Goal: Task Accomplishment & Management: Use online tool/utility

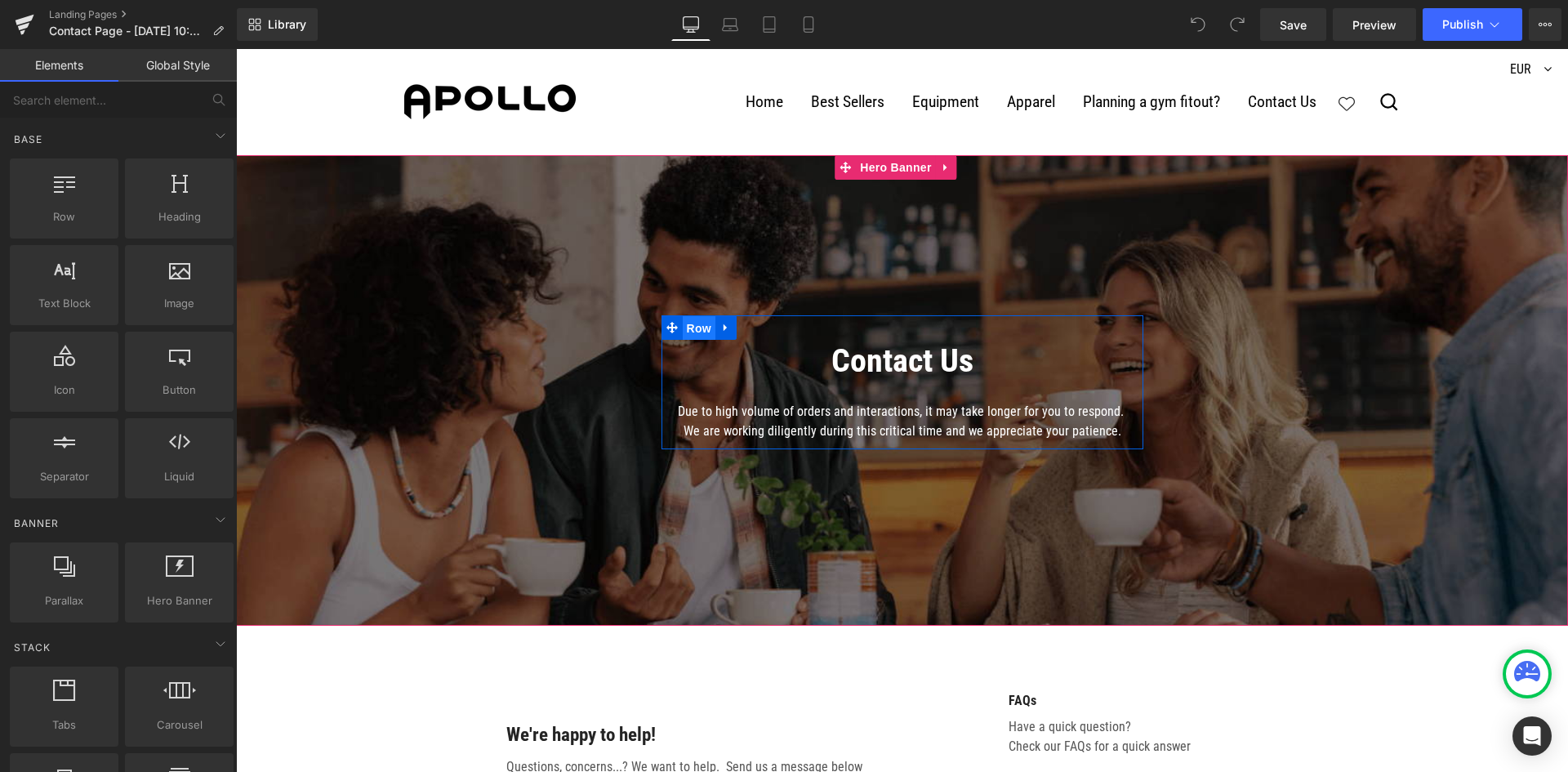
click at [689, 333] on span "Row" at bounding box center [699, 328] width 33 height 24
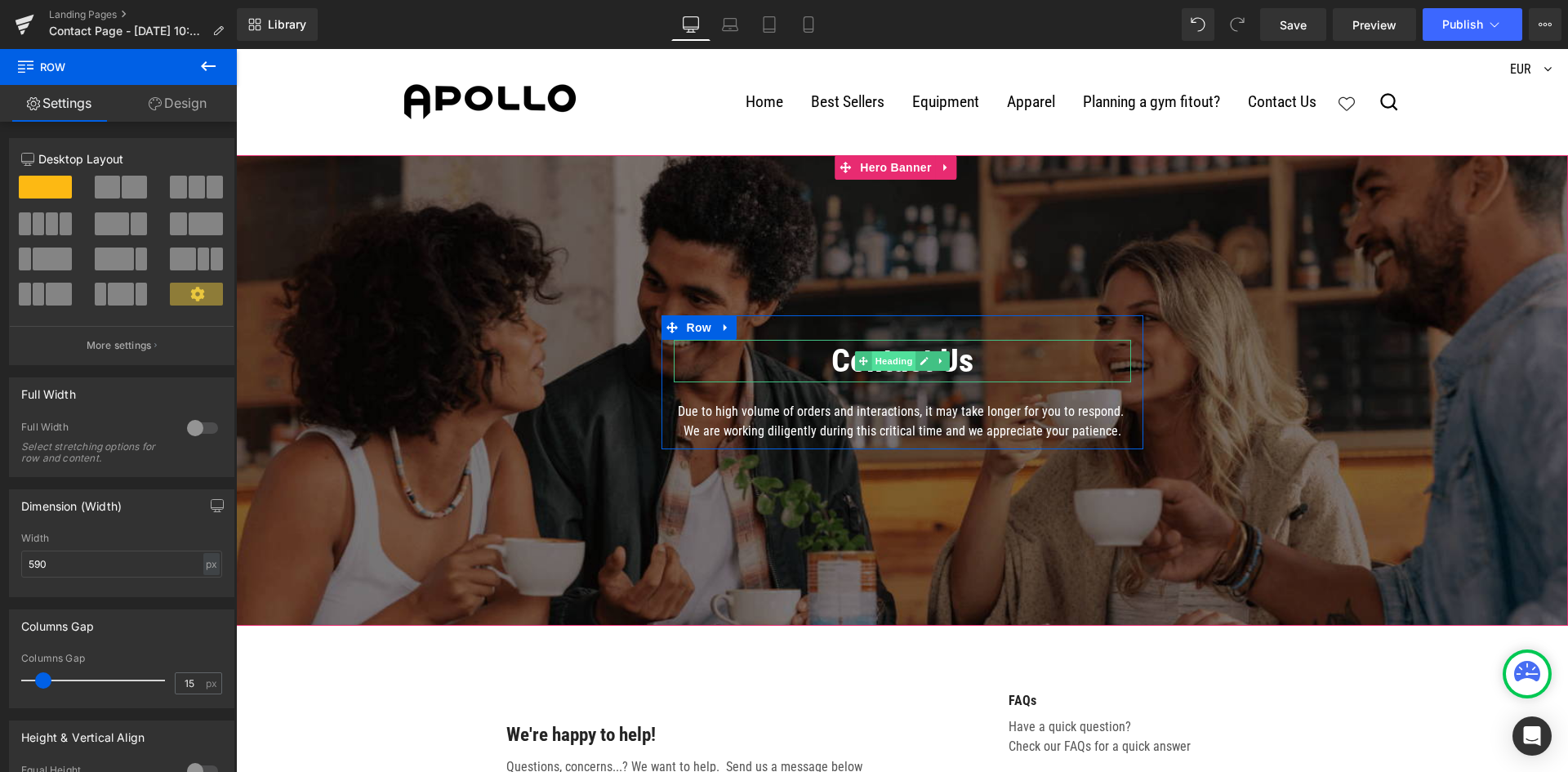
click at [890, 360] on span "Heading" at bounding box center [893, 361] width 44 height 20
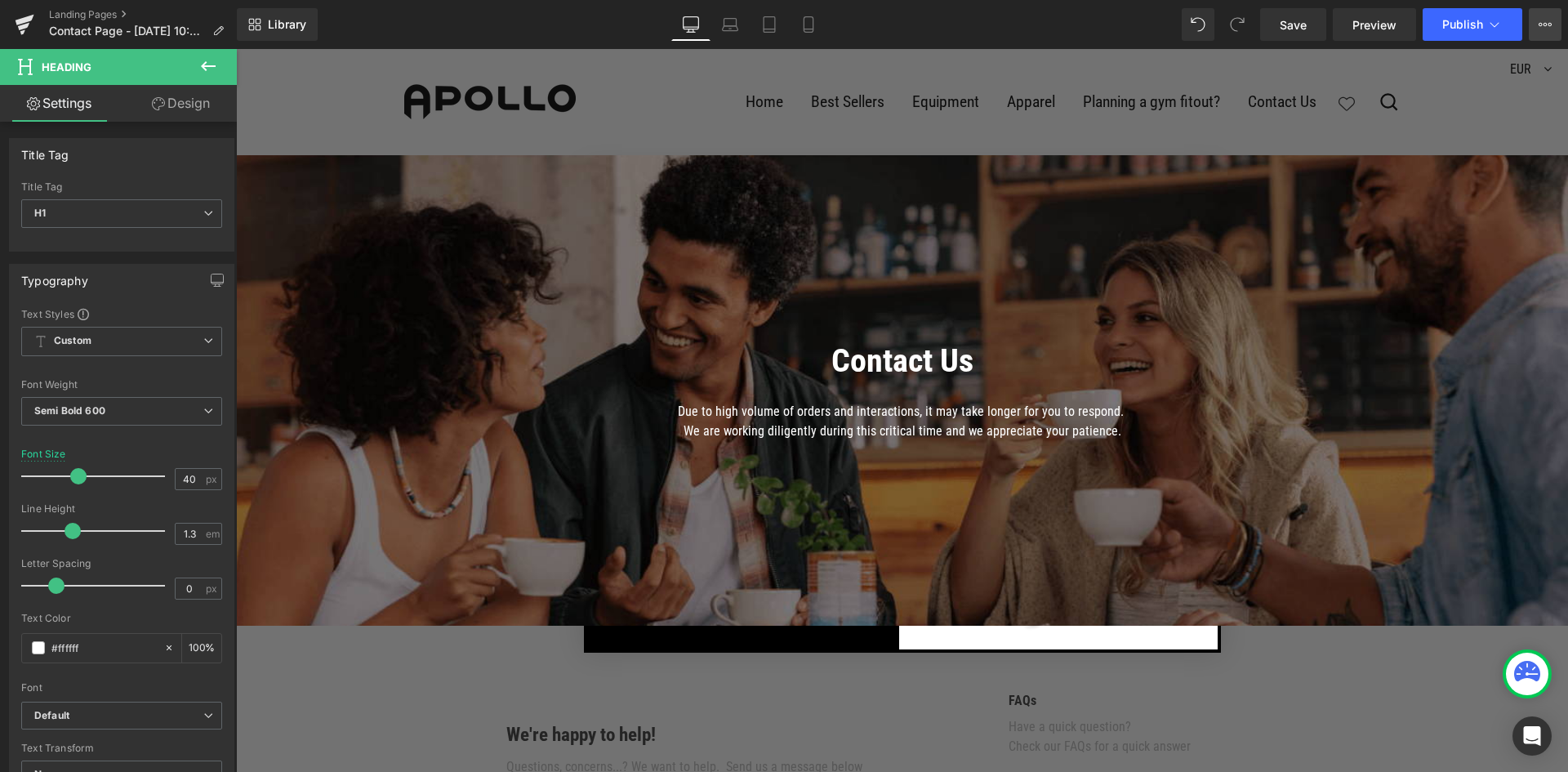
click at [1548, 20] on icon at bounding box center [1544, 24] width 13 height 13
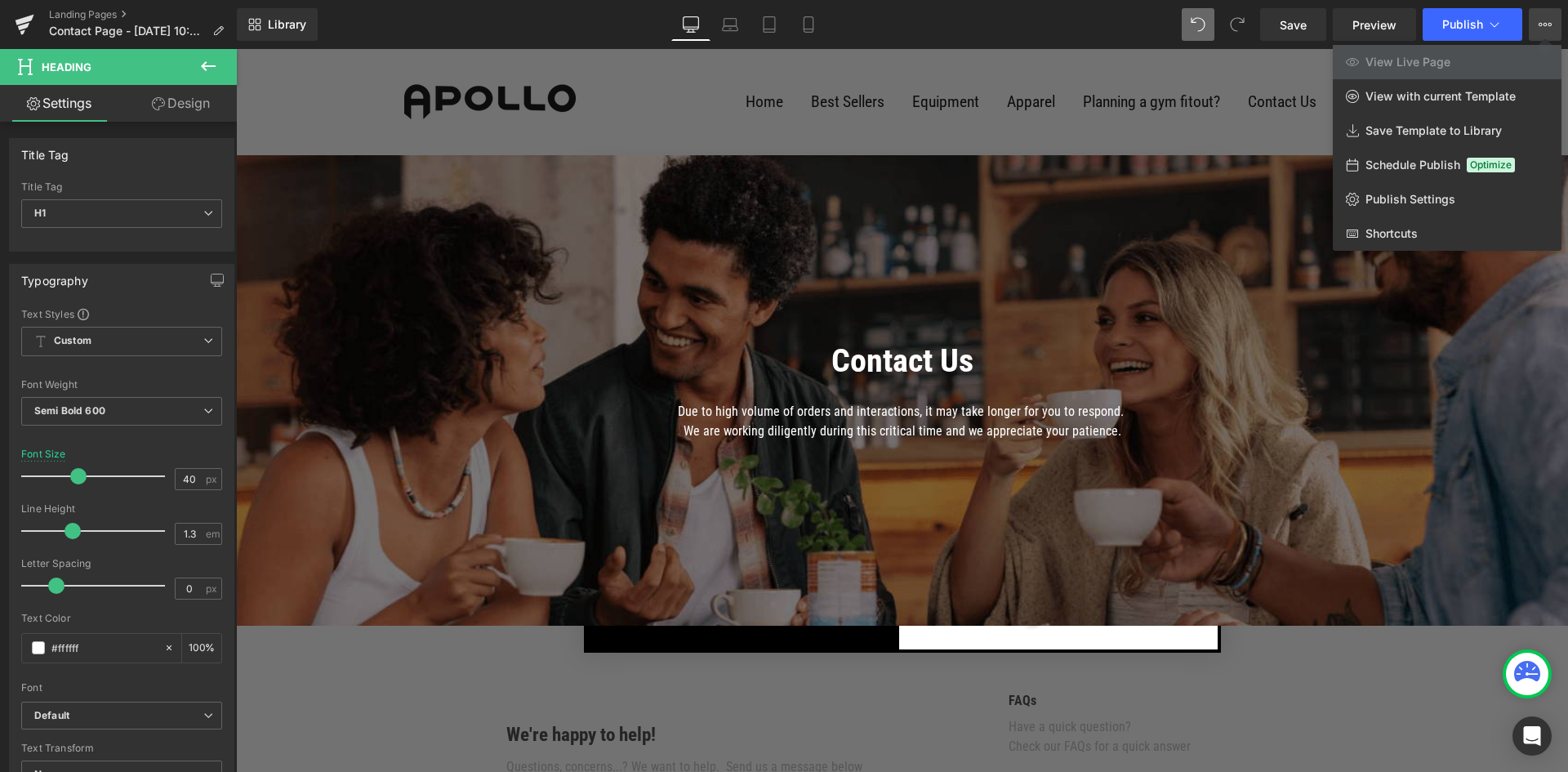
click at [1017, 27] on div "Library Desktop Desktop Laptop Tablet Mobile Save Preview Publish Scheduled Vie…" at bounding box center [901, 24] width 1331 height 33
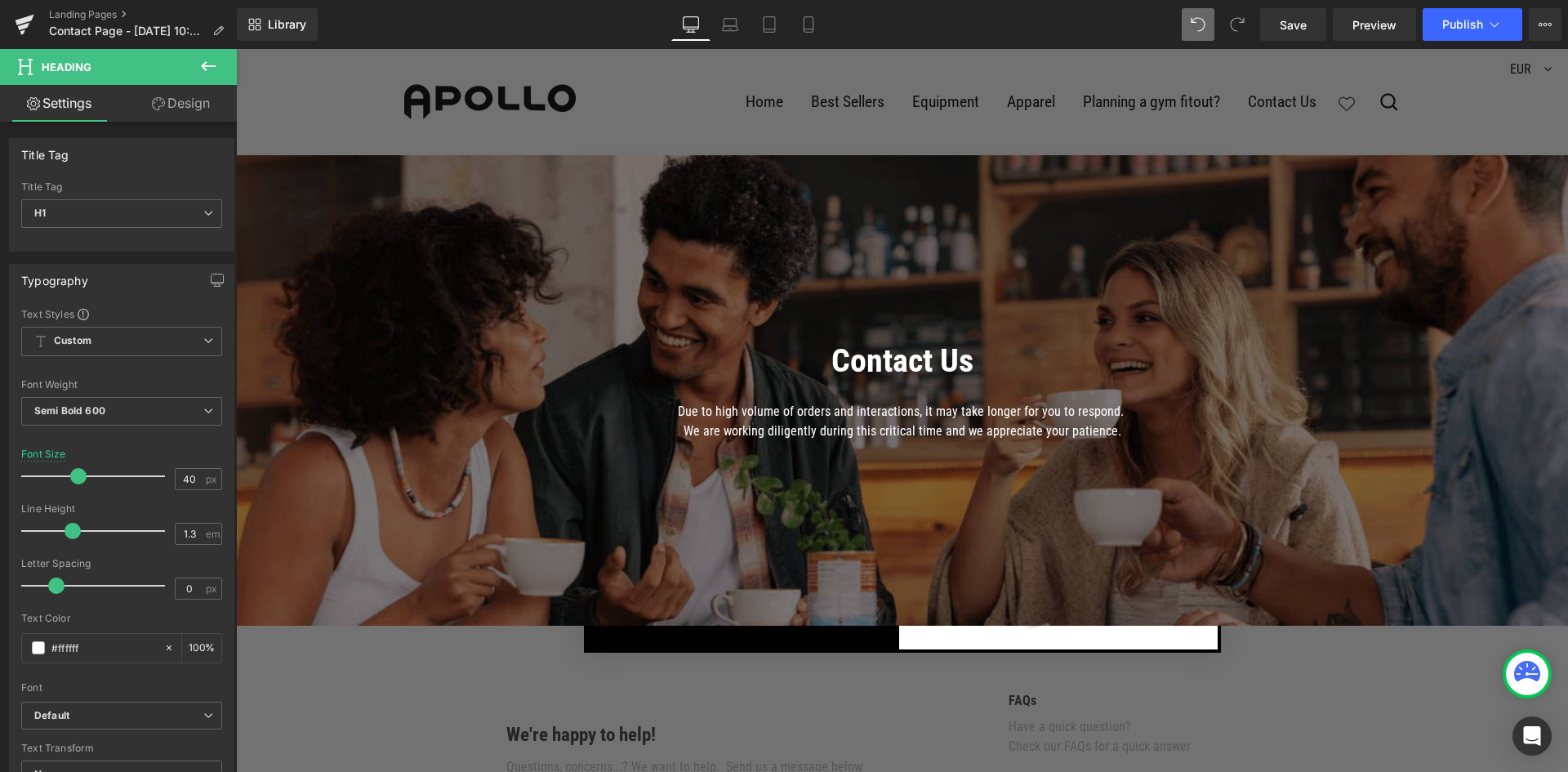
click at [212, 57] on icon at bounding box center [208, 65] width 20 height 20
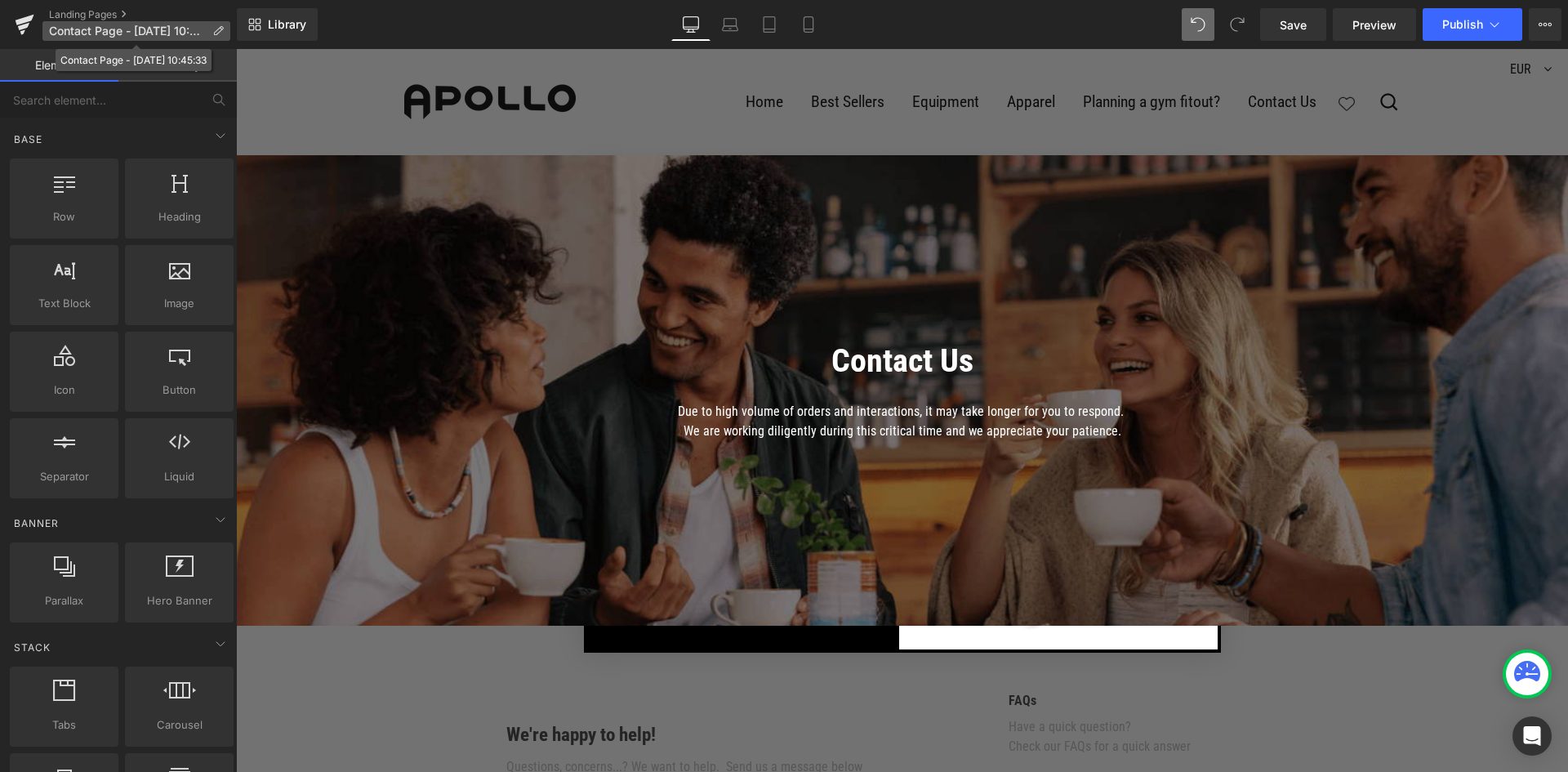
click at [89, 27] on span "Contact Page - [DATE] 10:45:33" at bounding box center [127, 30] width 157 height 13
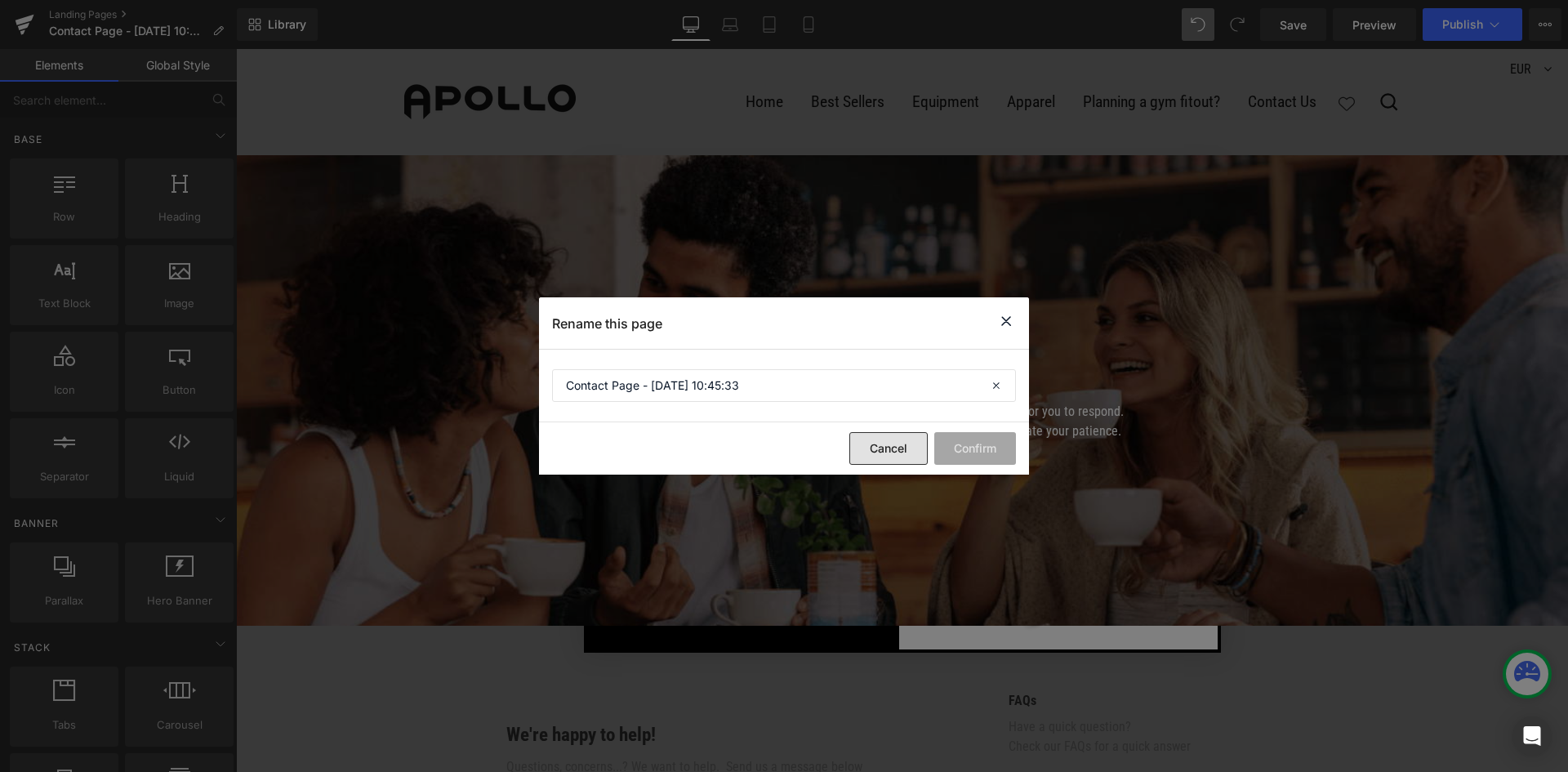
click at [901, 440] on button "Cancel" at bounding box center [888, 448] width 78 height 33
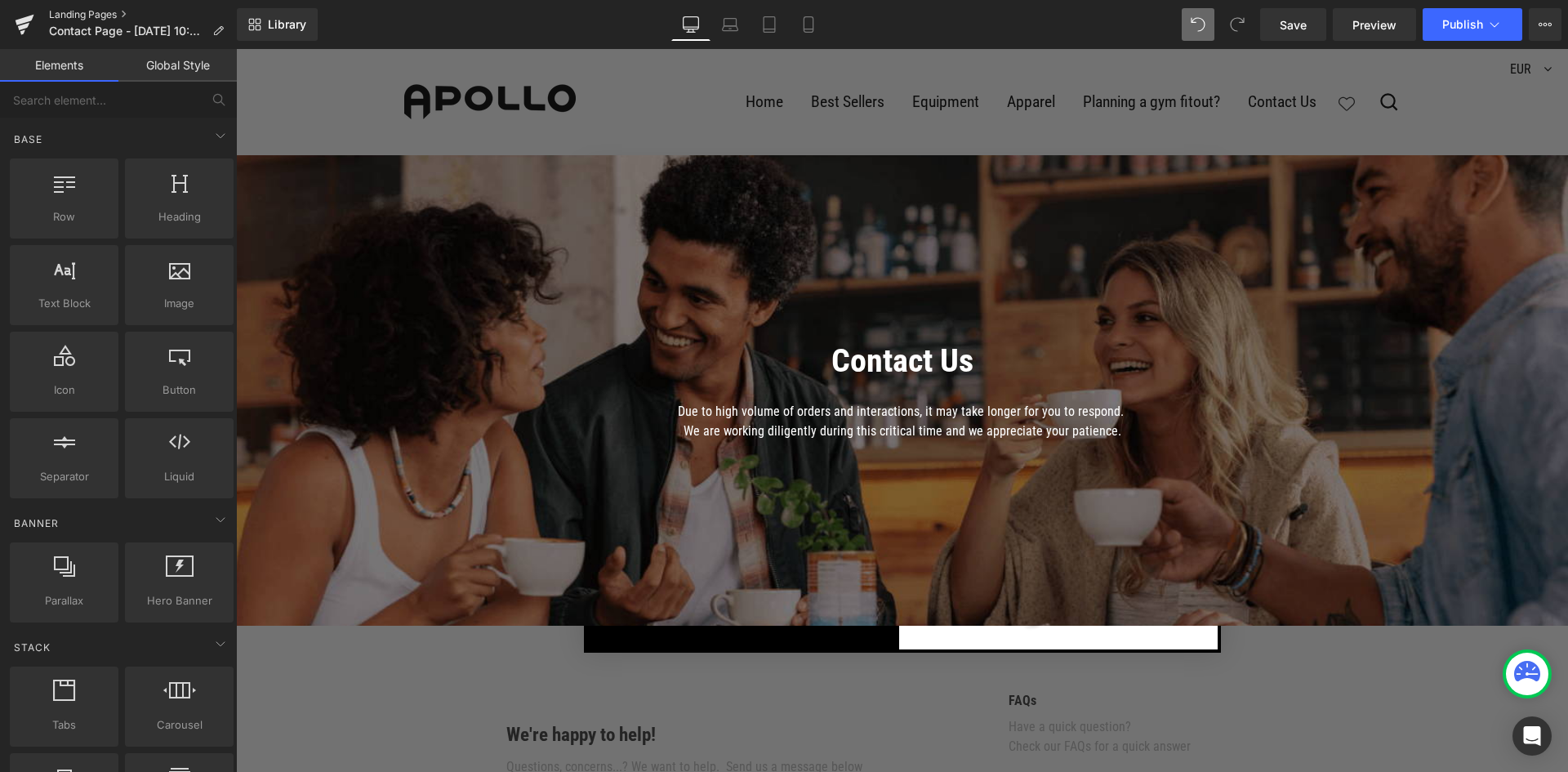
click at [64, 11] on link "Landing Pages" at bounding box center [143, 14] width 188 height 13
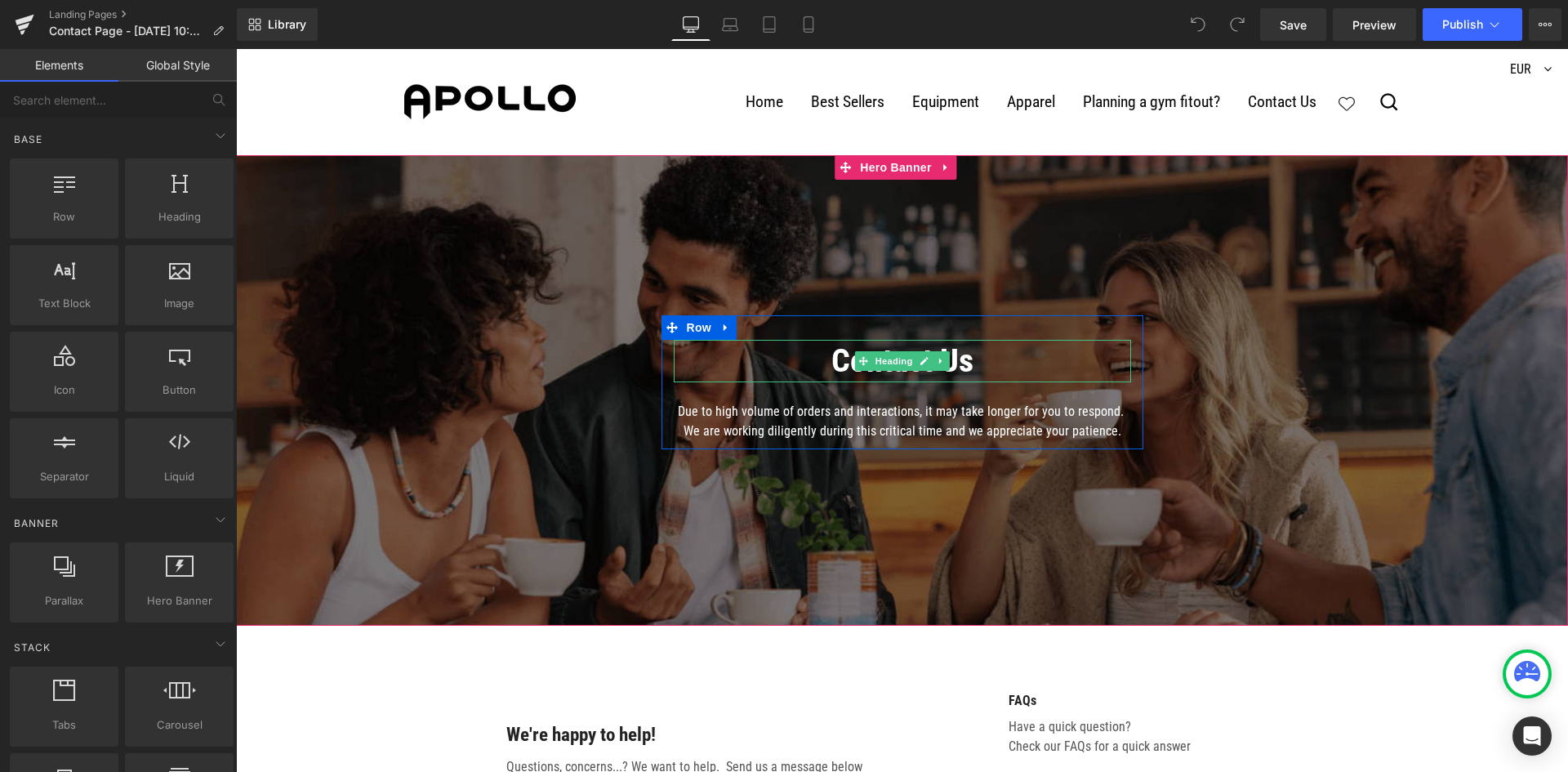
click at [961, 349] on h1 "Contact Us" at bounding box center [902, 361] width 458 height 42
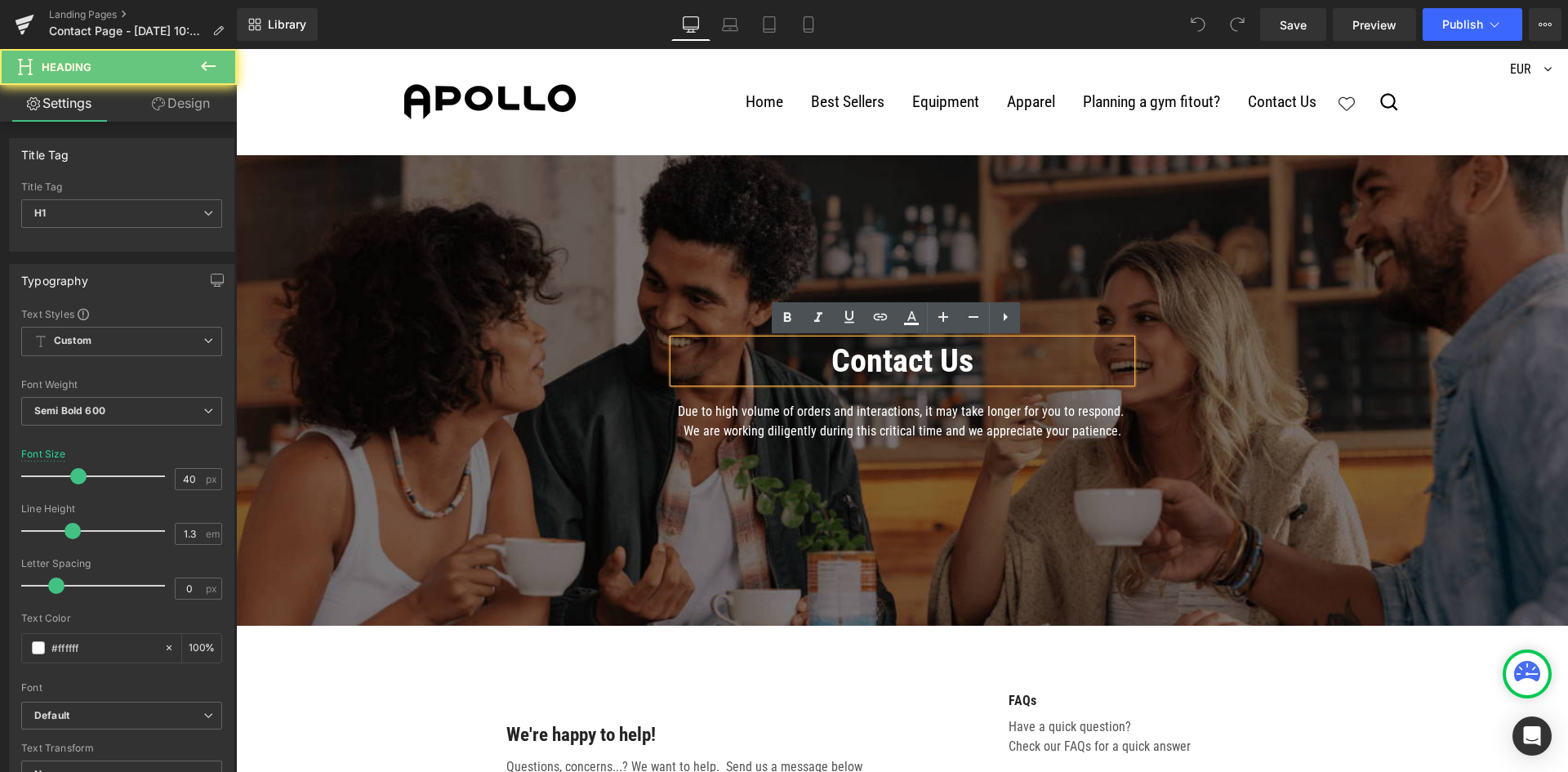
click at [988, 362] on h1 "Contact Us" at bounding box center [902, 361] width 458 height 42
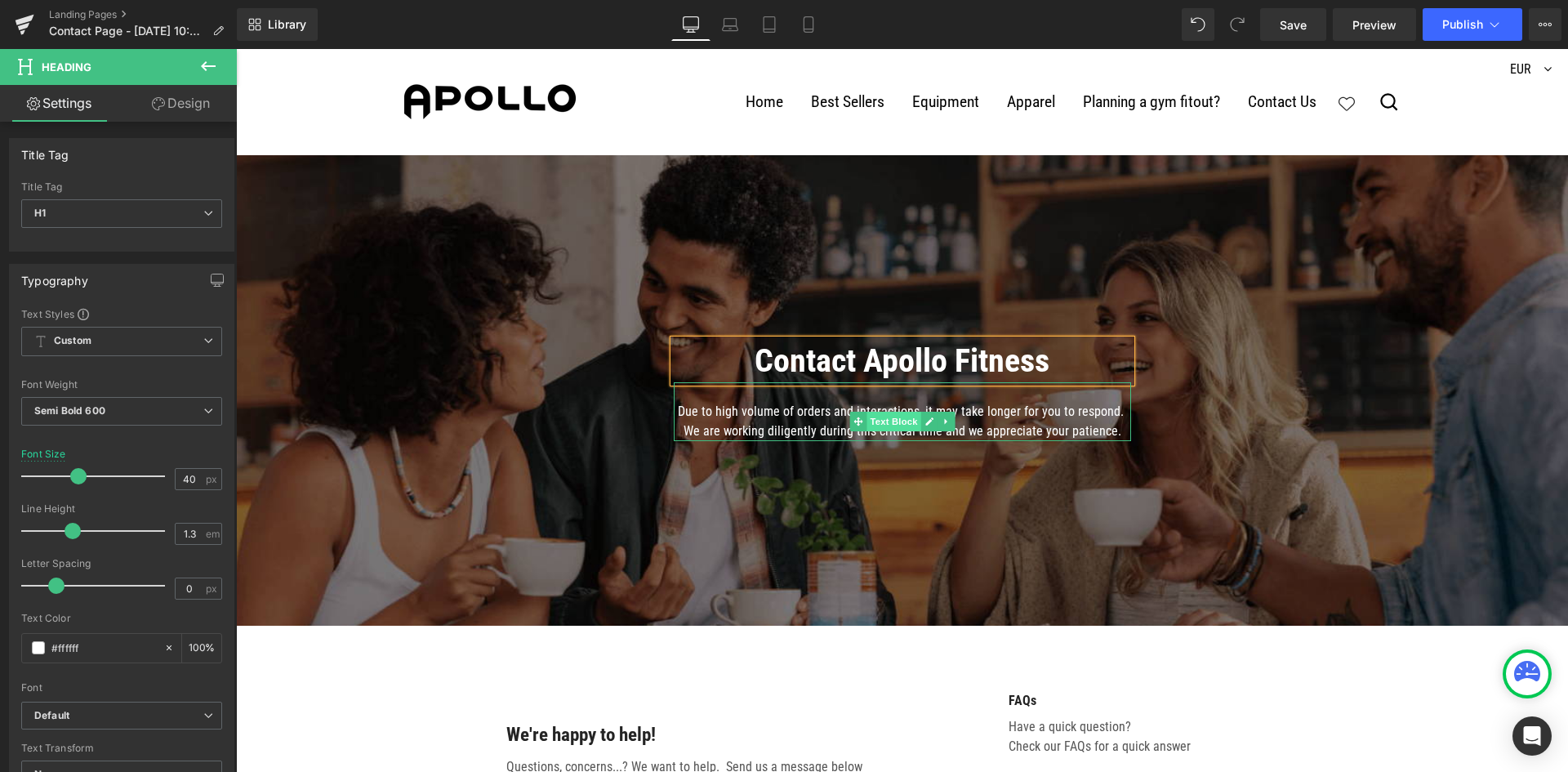
click at [892, 423] on span "Text Block" at bounding box center [893, 421] width 54 height 20
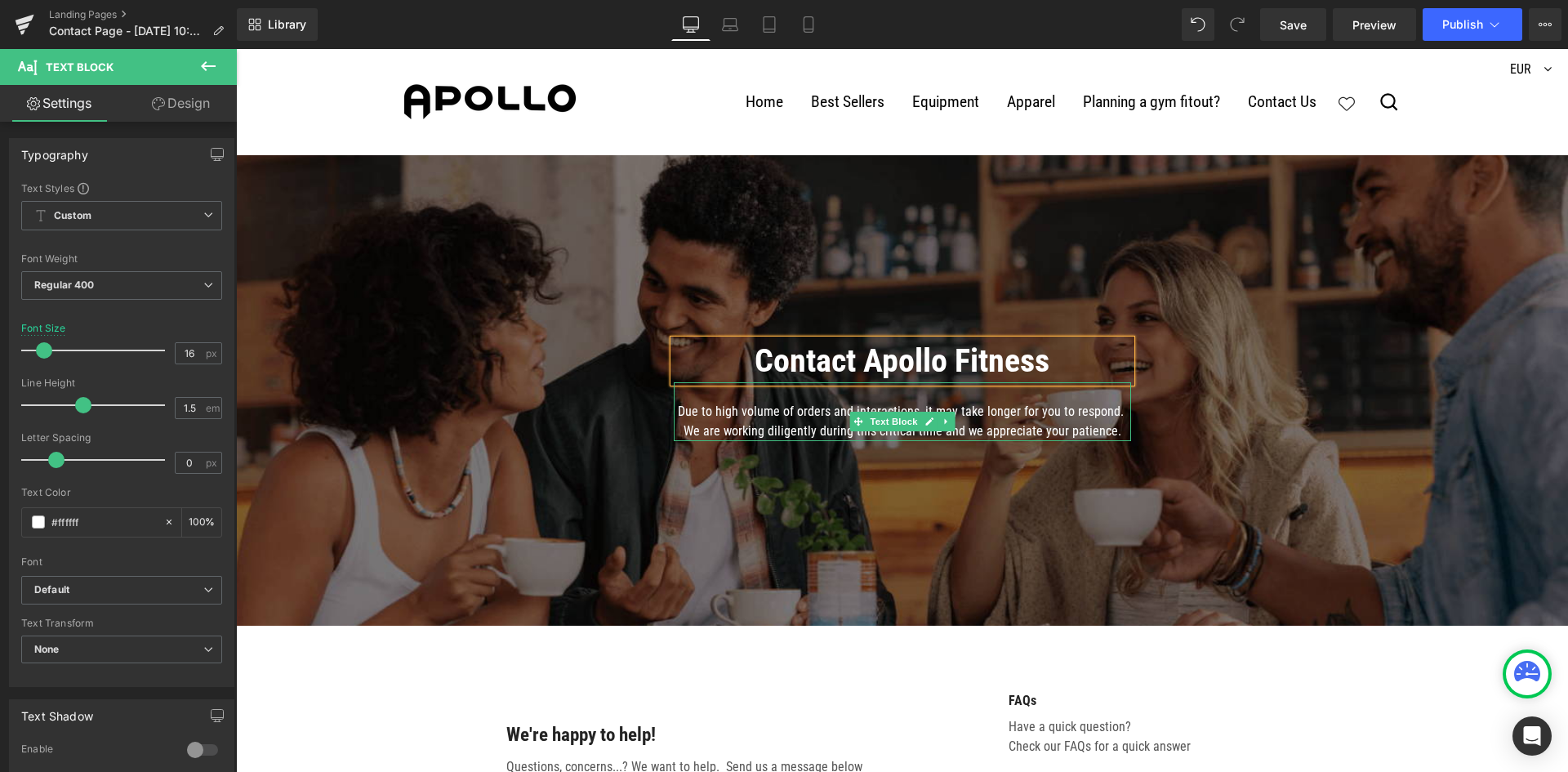
click at [876, 442] on p "Due to high volume of orders and interactions, it may take longer for you to re…" at bounding box center [902, 422] width 458 height 40
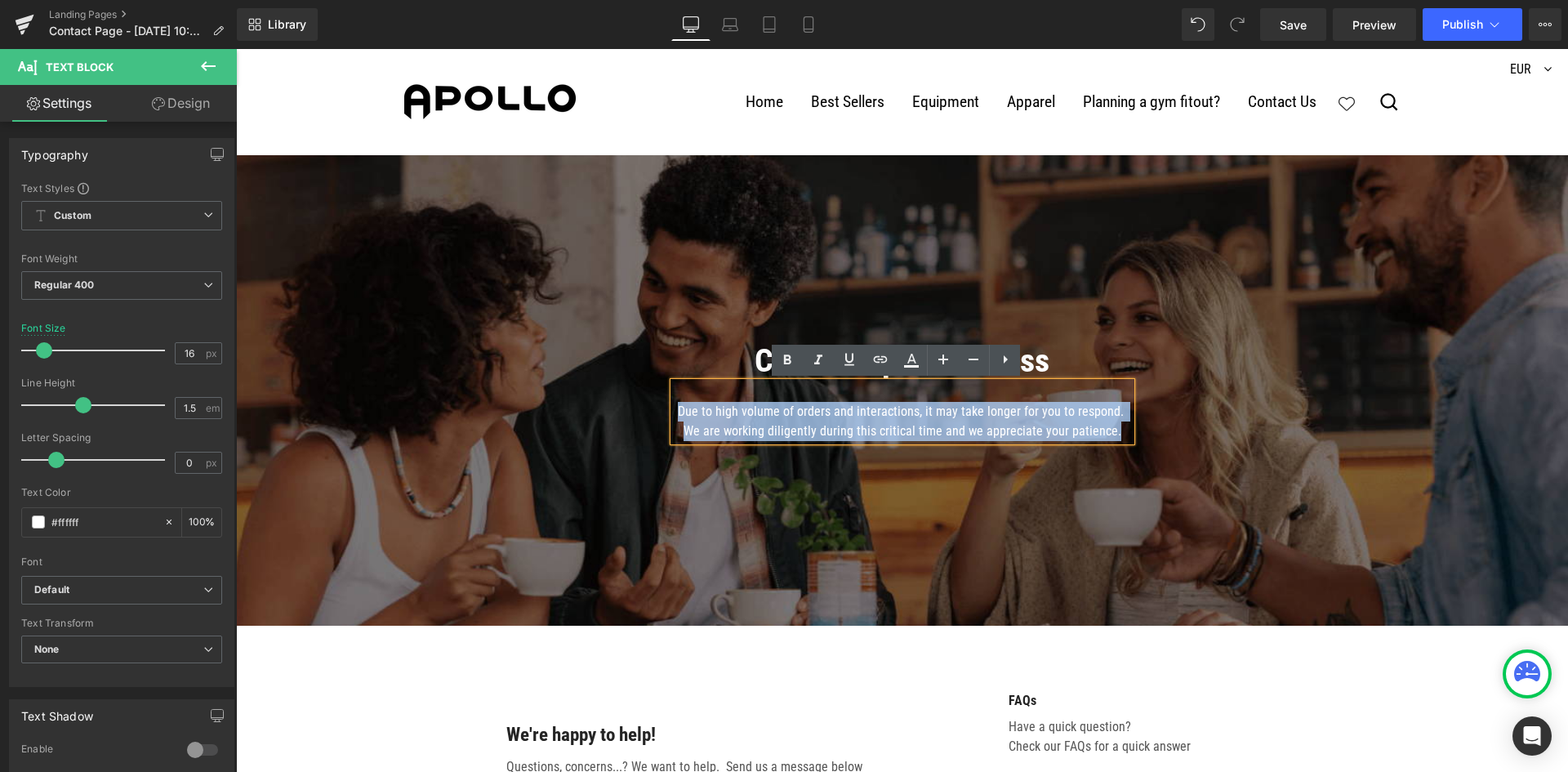
drag, startPoint x: 954, startPoint y: 448, endPoint x: 624, endPoint y: 387, distance: 335.6
click at [624, 387] on span "Contact Apollo Fitness Heading Due to high volume of orders and interactions, i…" at bounding box center [901, 382] width 1331 height 134
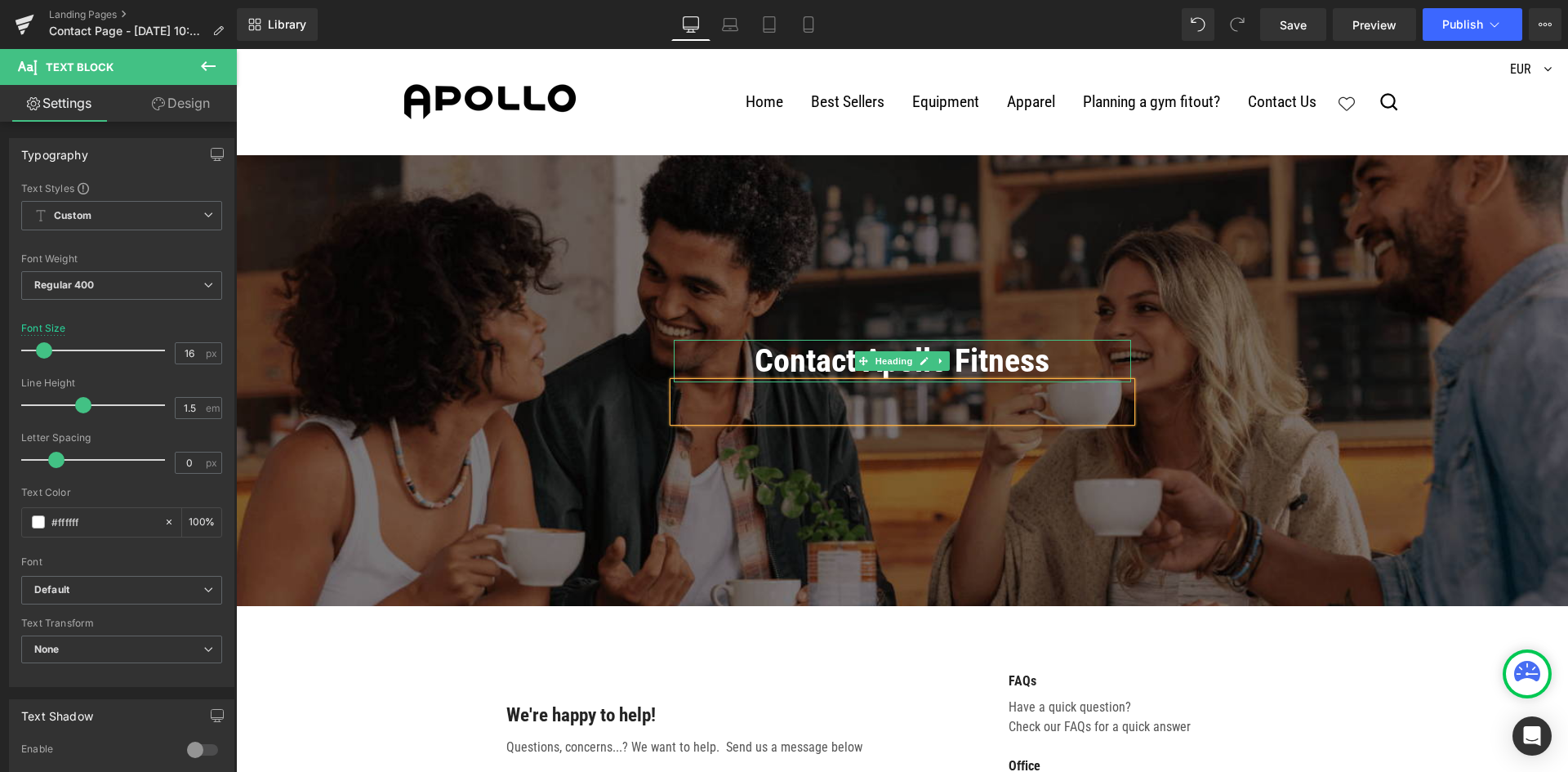
click at [951, 359] on h1 "Contact Apollo Fitness" at bounding box center [902, 361] width 458 height 42
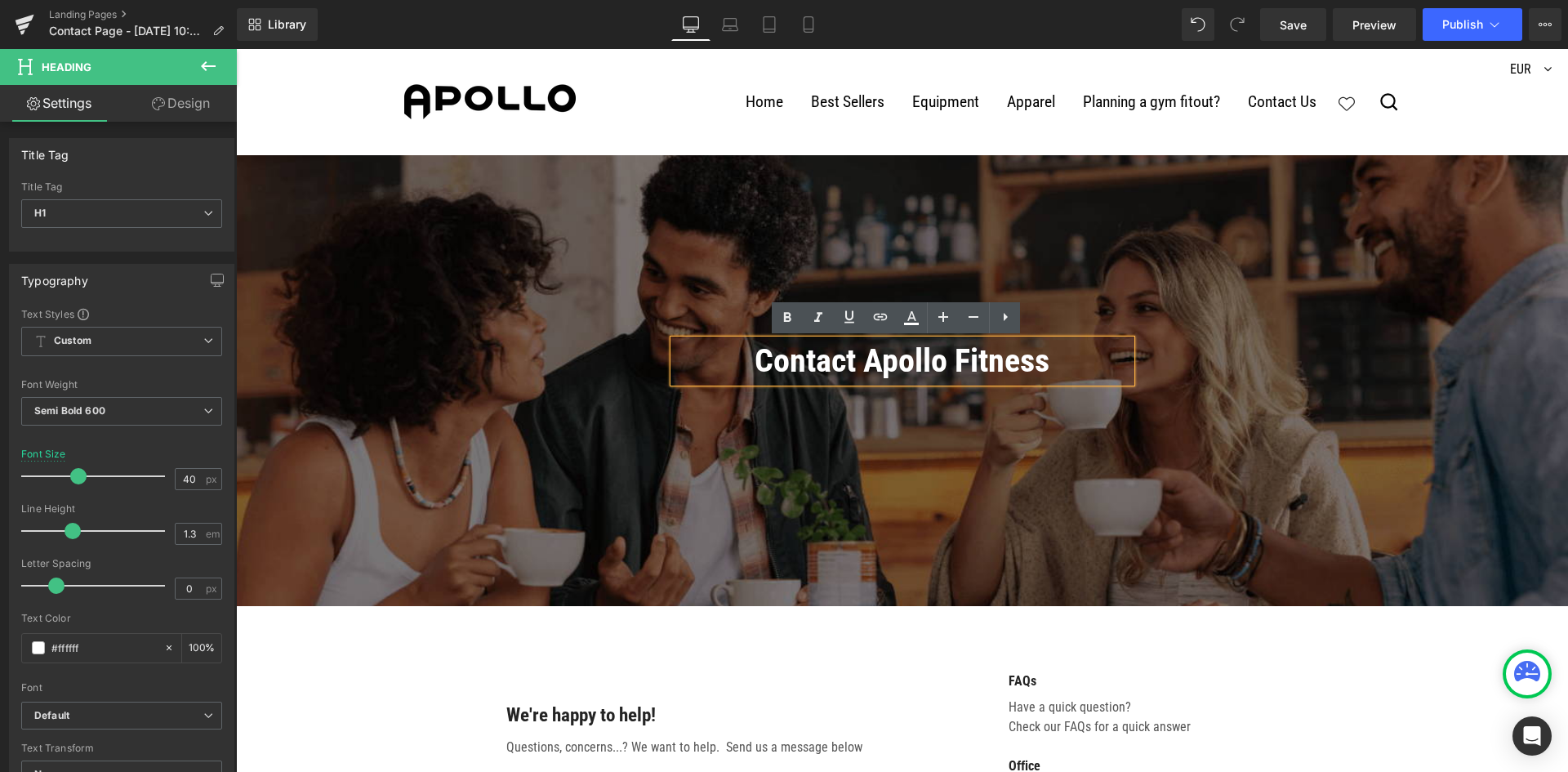
click at [896, 423] on div "Contact Apollo Fitness Heading Text Block Row" at bounding box center [902, 372] width 482 height 114
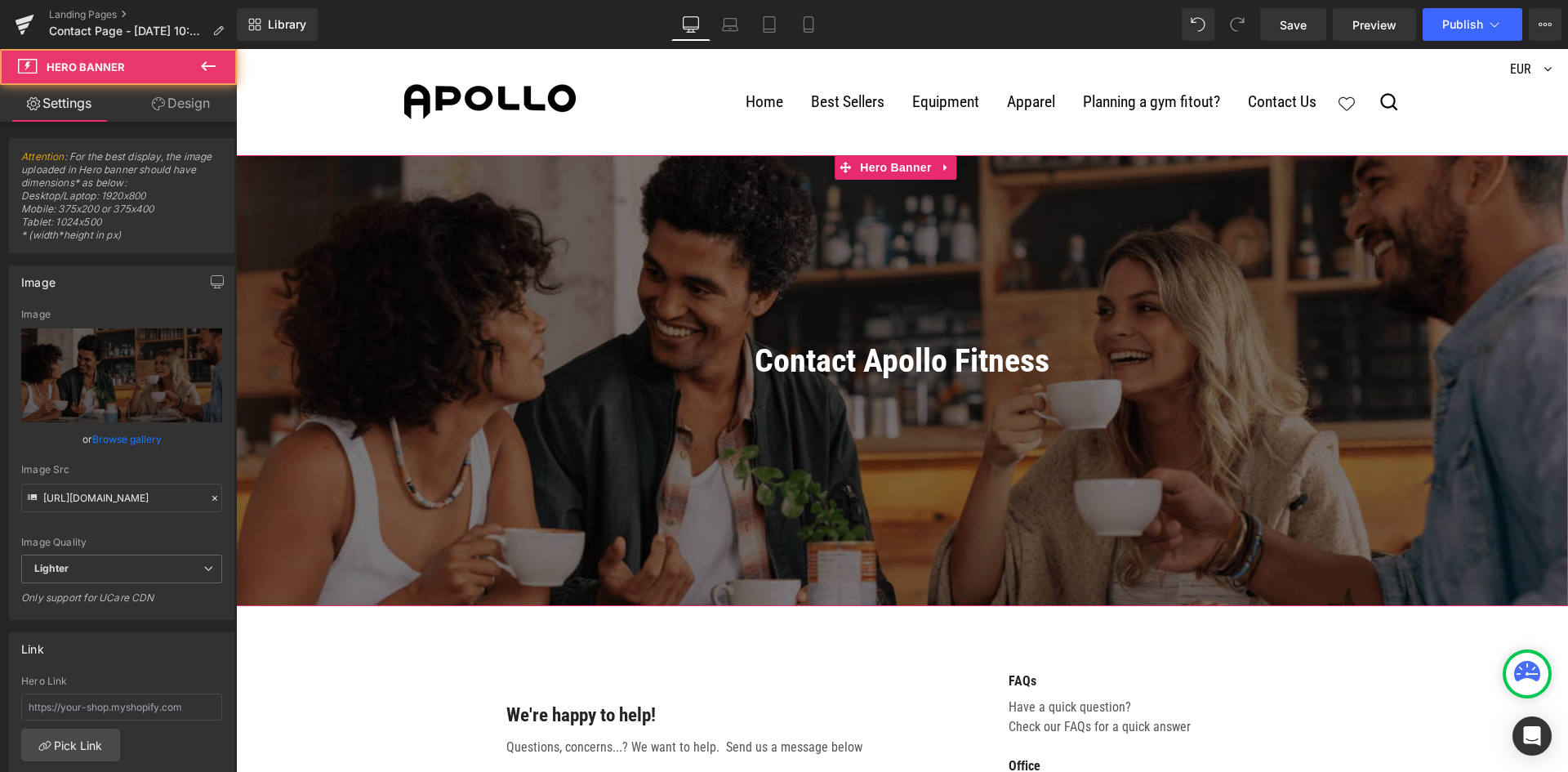
click at [801, 523] on div at bounding box center [901, 380] width 1331 height 451
click at [1021, 329] on div "Contact Apollo Fitness Heading Text Block Row" at bounding box center [902, 372] width 482 height 114
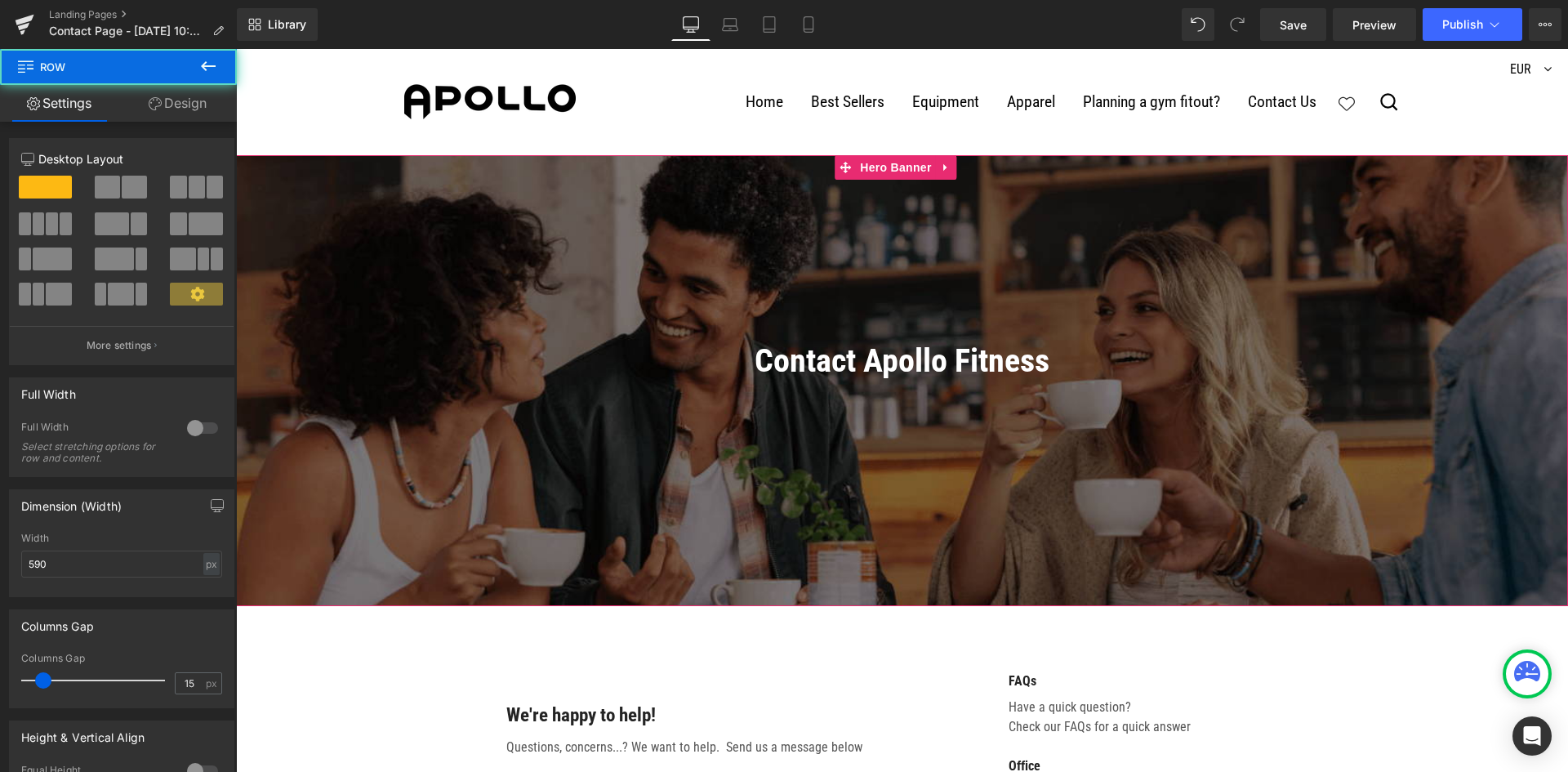
click at [732, 250] on div at bounding box center [901, 380] width 1331 height 451
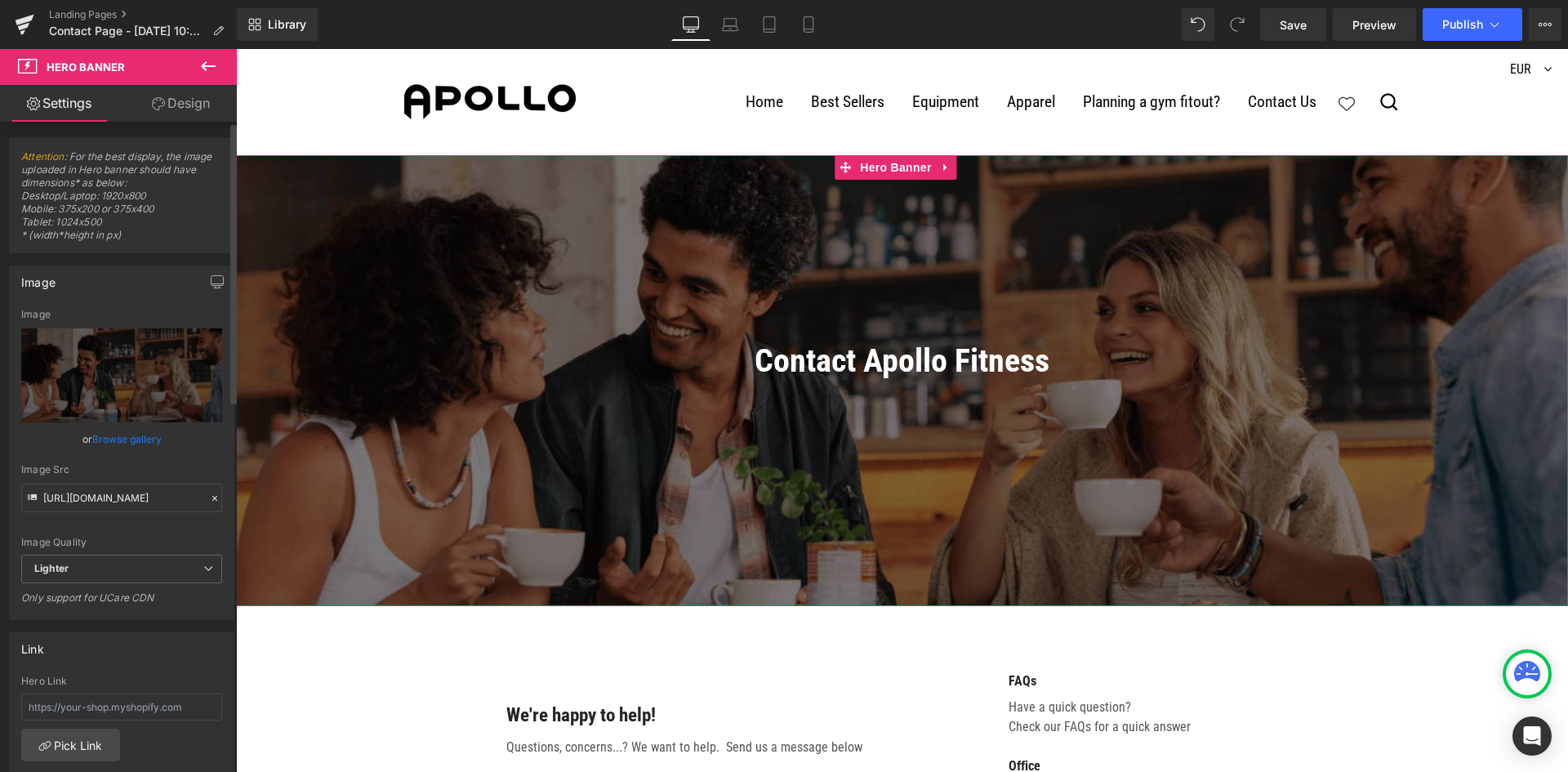
click at [115, 437] on link "Browse gallery" at bounding box center [126, 439] width 70 height 28
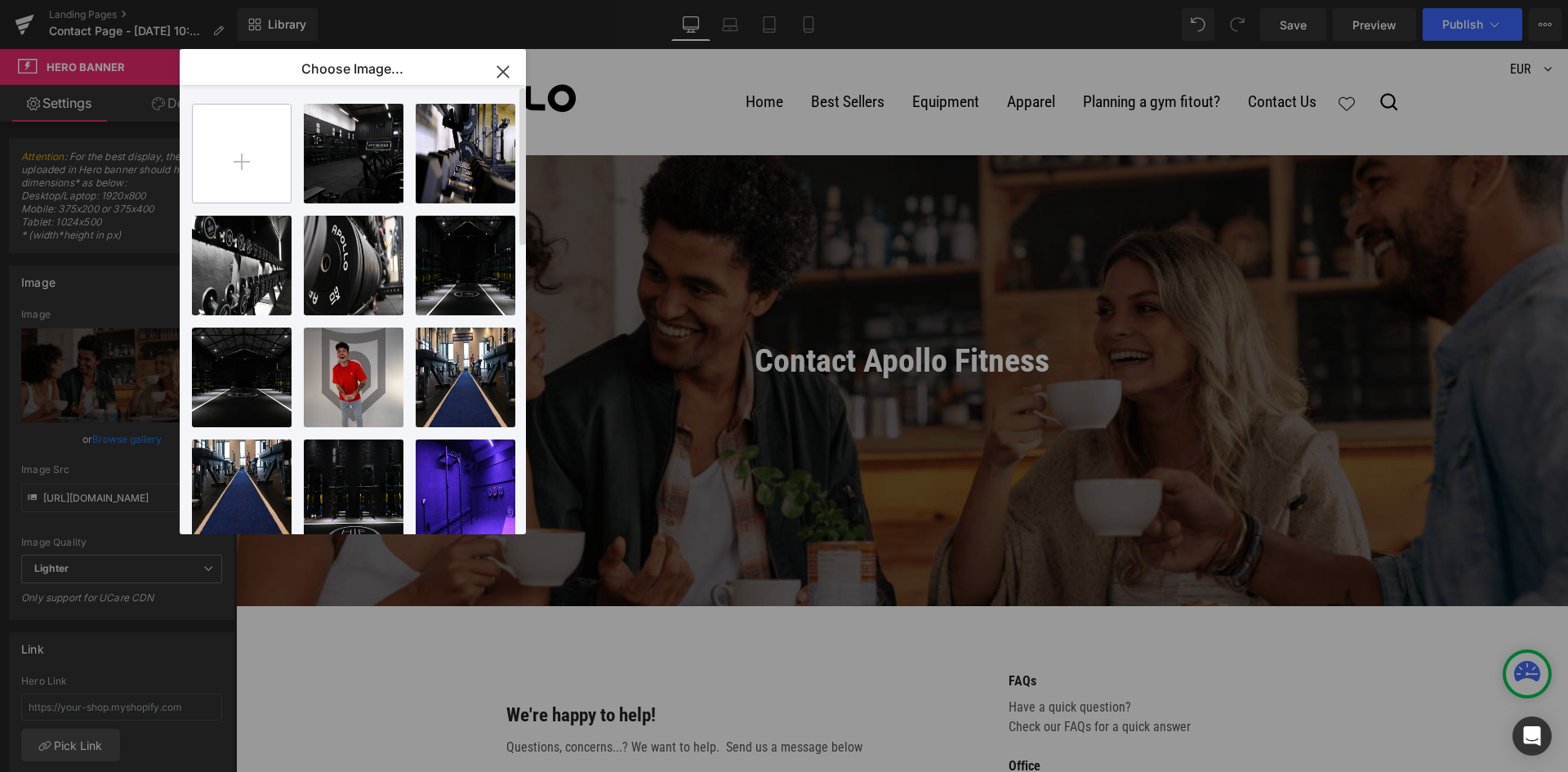
click at [247, 145] on input "file" at bounding box center [242, 154] width 98 height 98
type input "C:\fakepath\PMC10150.jpg"
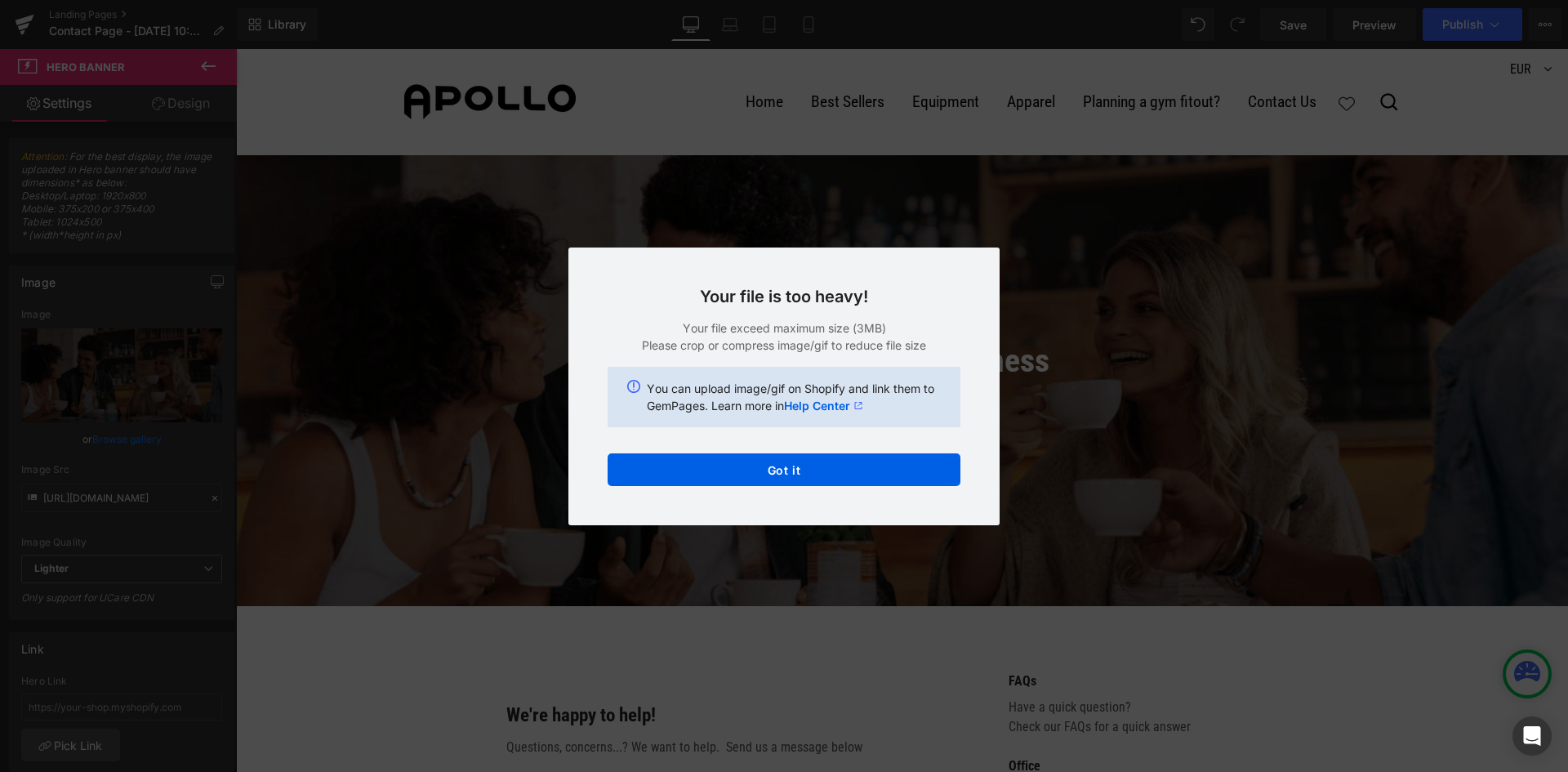
click at [730, 0] on div "Text Color Highlight Color #333333 Edit or remove link: Edit - Unlink - Cancel …" at bounding box center [784, 0] width 1568 height 0
click at [717, 468] on button "Got it" at bounding box center [784, 470] width 353 height 33
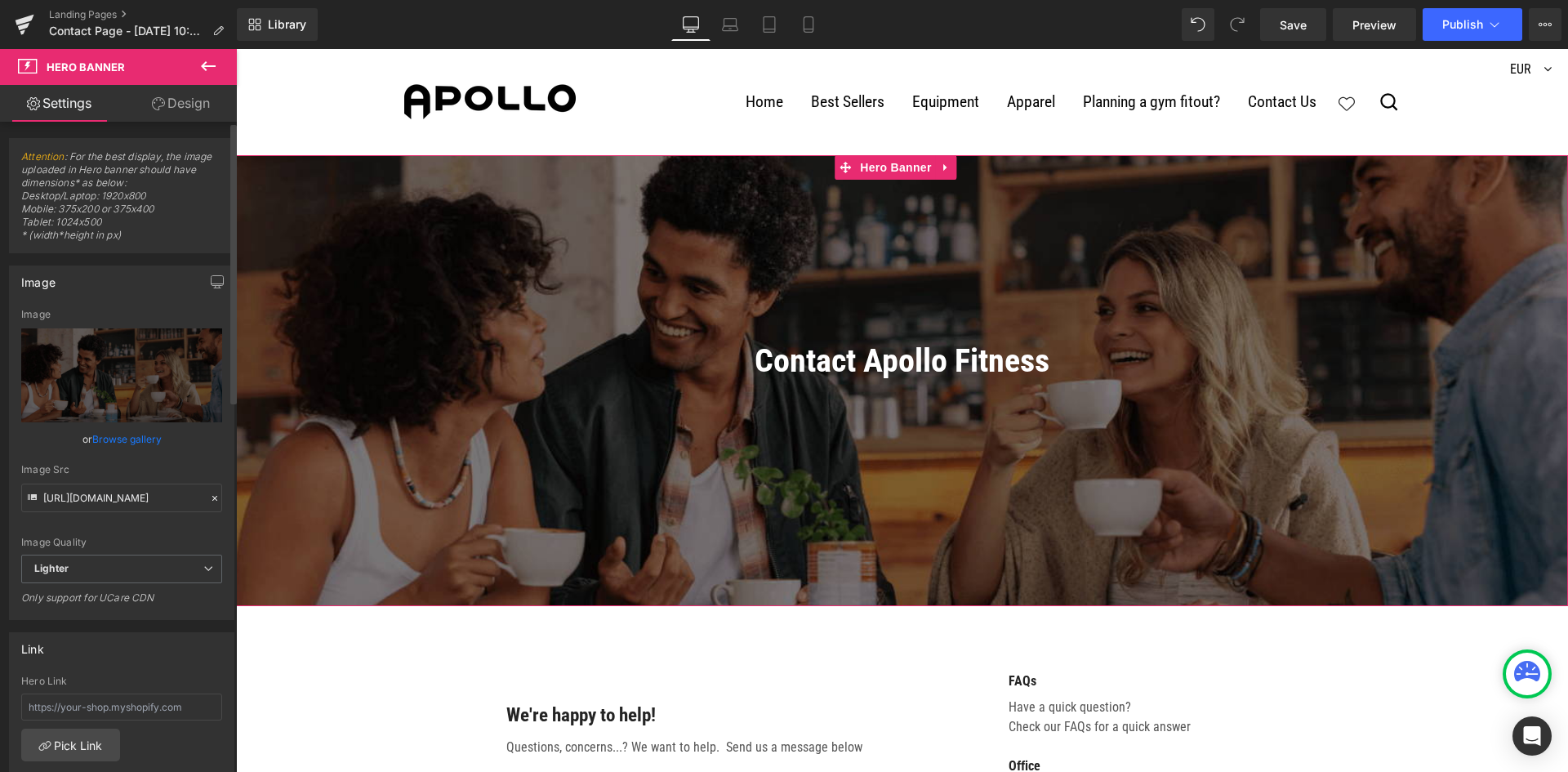
click at [146, 444] on link "Browse gallery" at bounding box center [126, 439] width 70 height 28
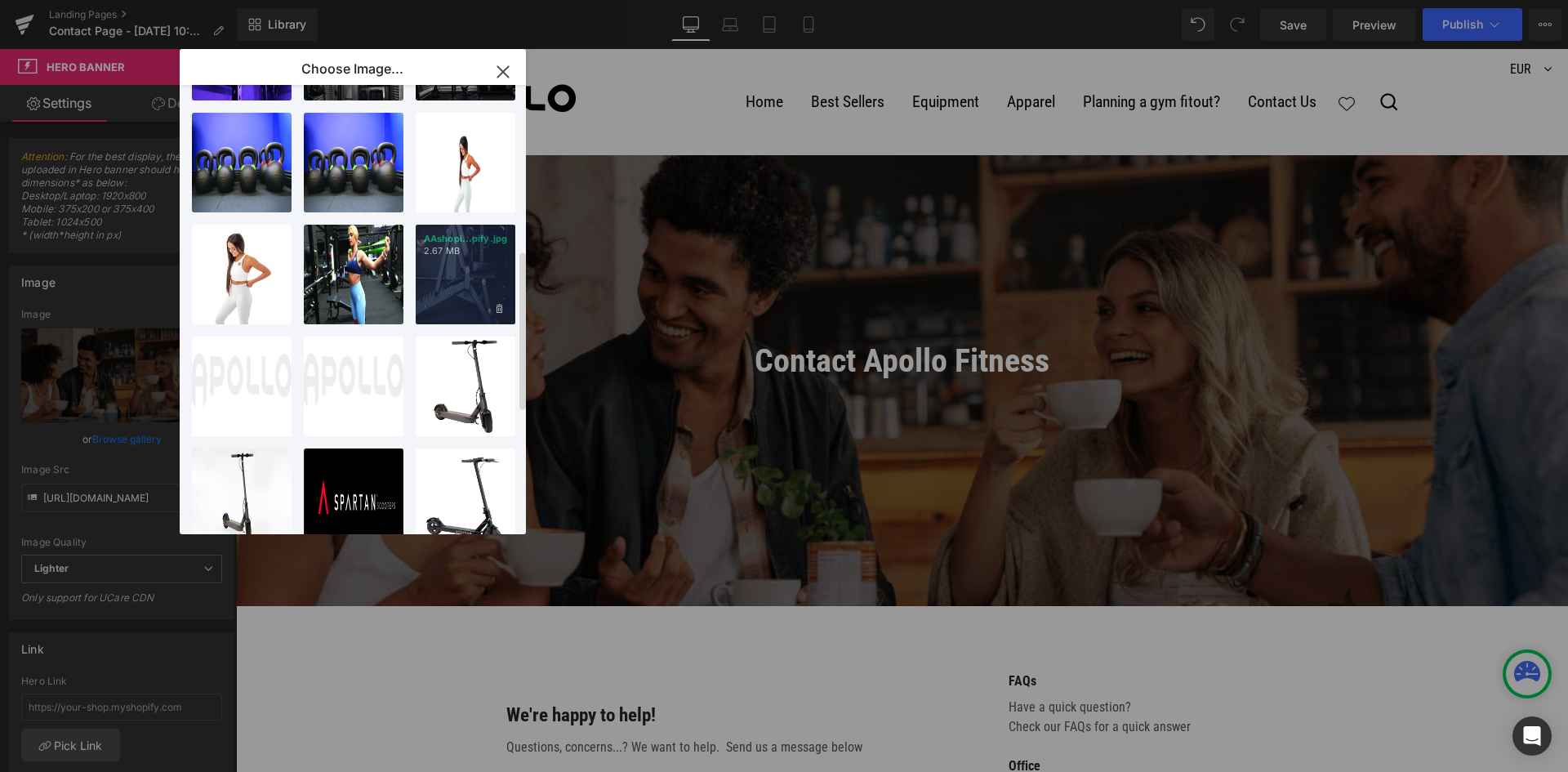
scroll to position [571, 0]
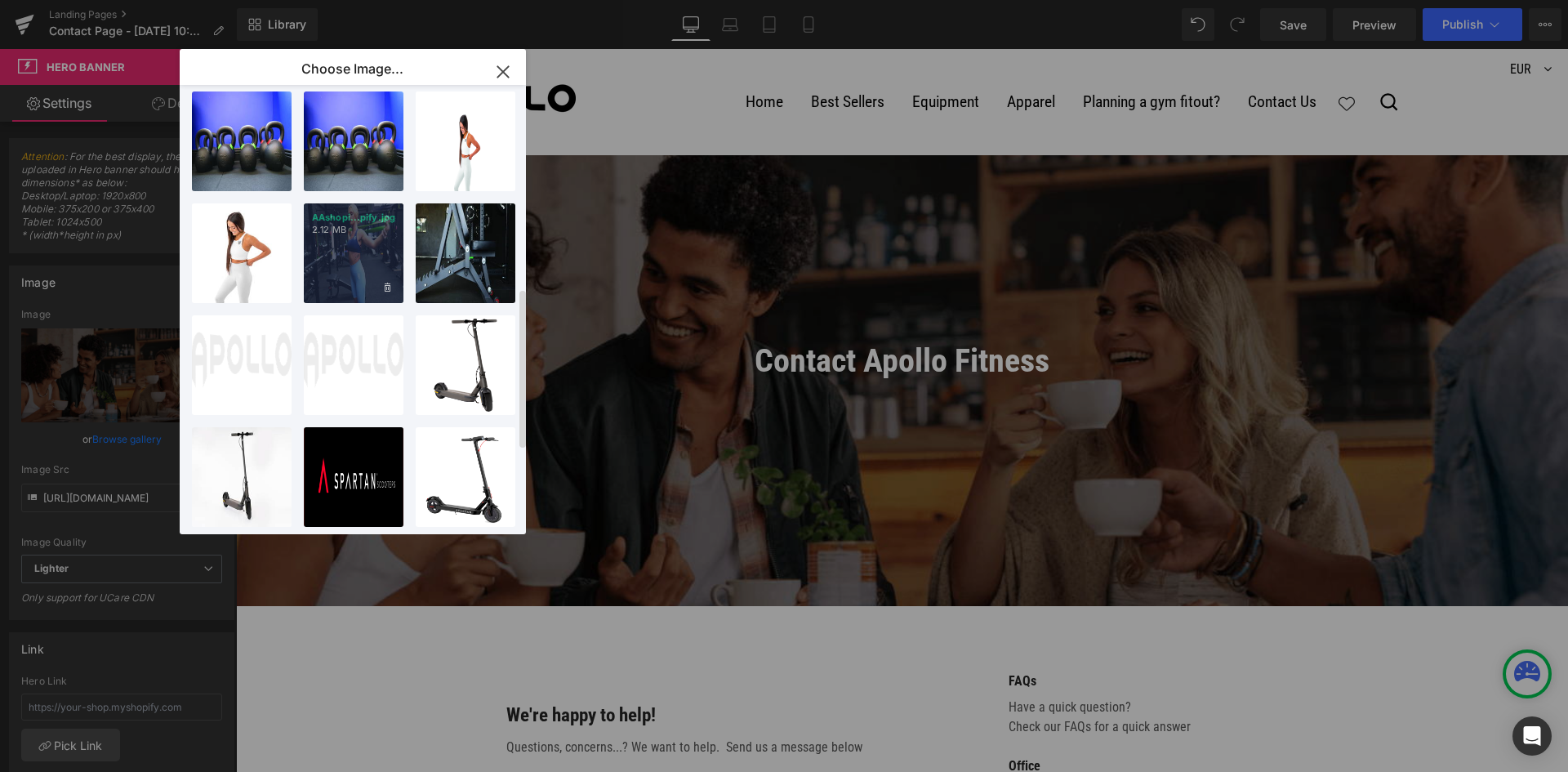
click at [362, 275] on div "AAshopi...pify.jpg 2.12 MB" at bounding box center [354, 253] width 100 height 100
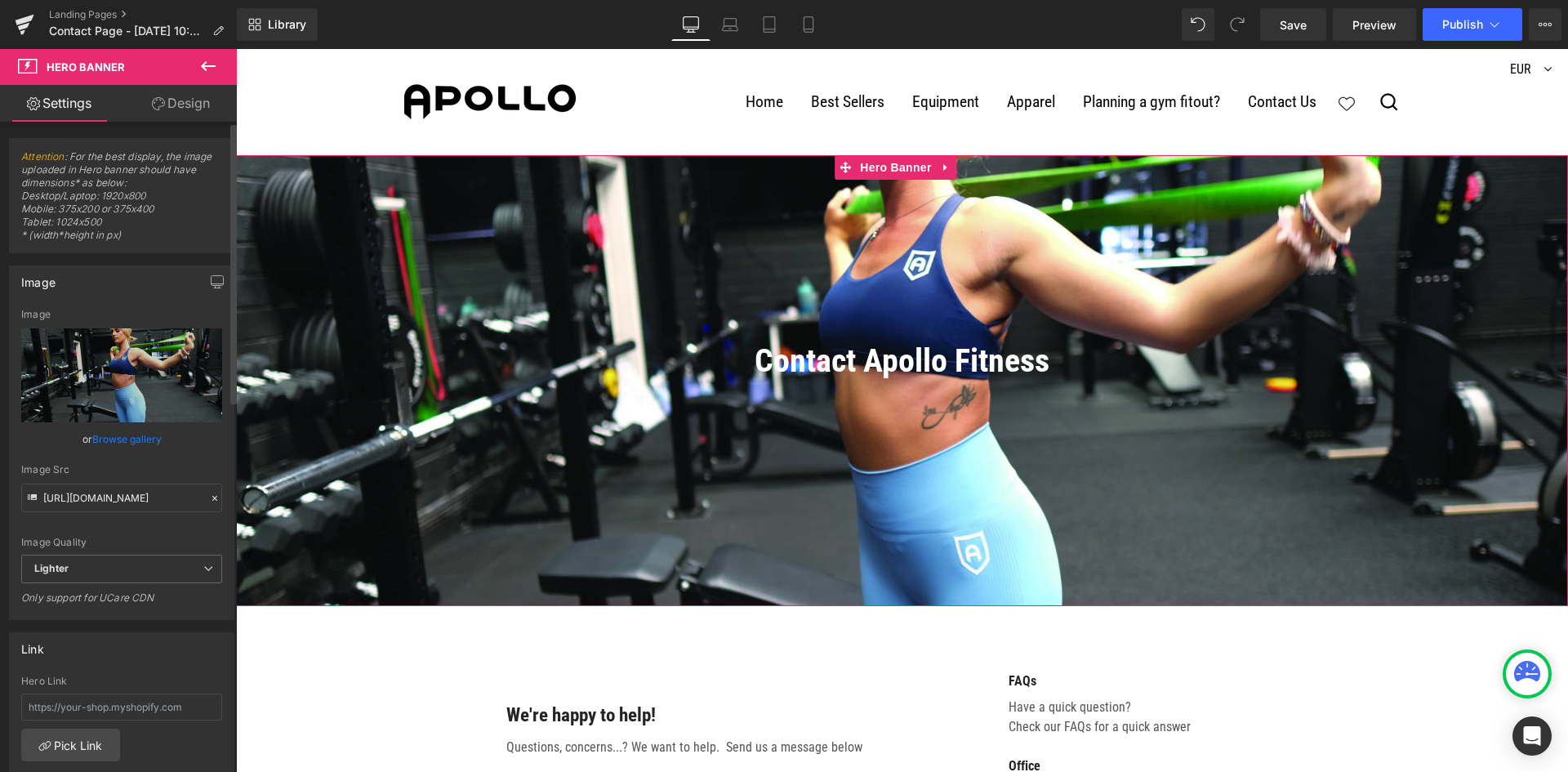
click at [118, 436] on link "Browse gallery" at bounding box center [126, 439] width 70 height 28
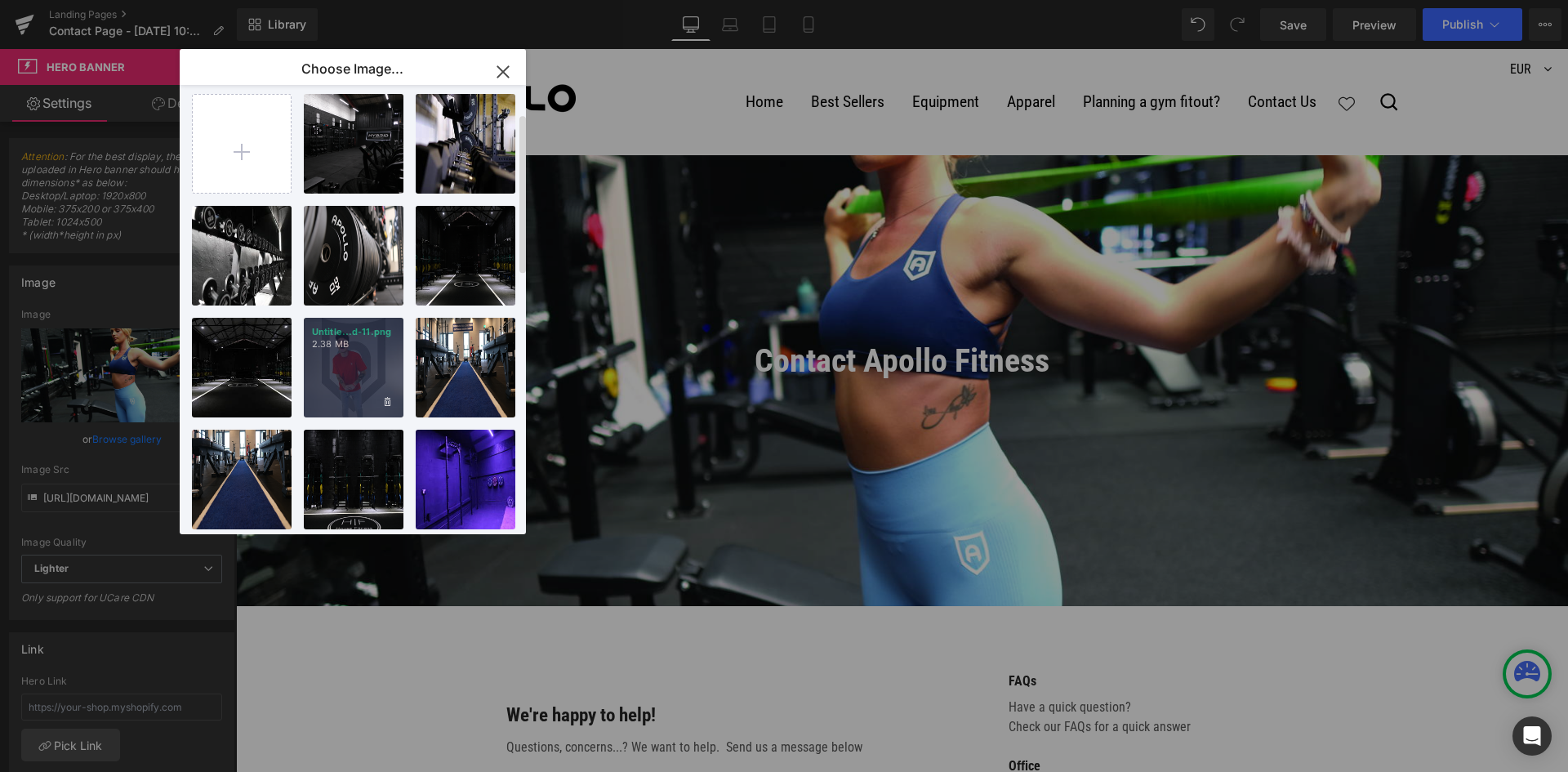
scroll to position [0, 0]
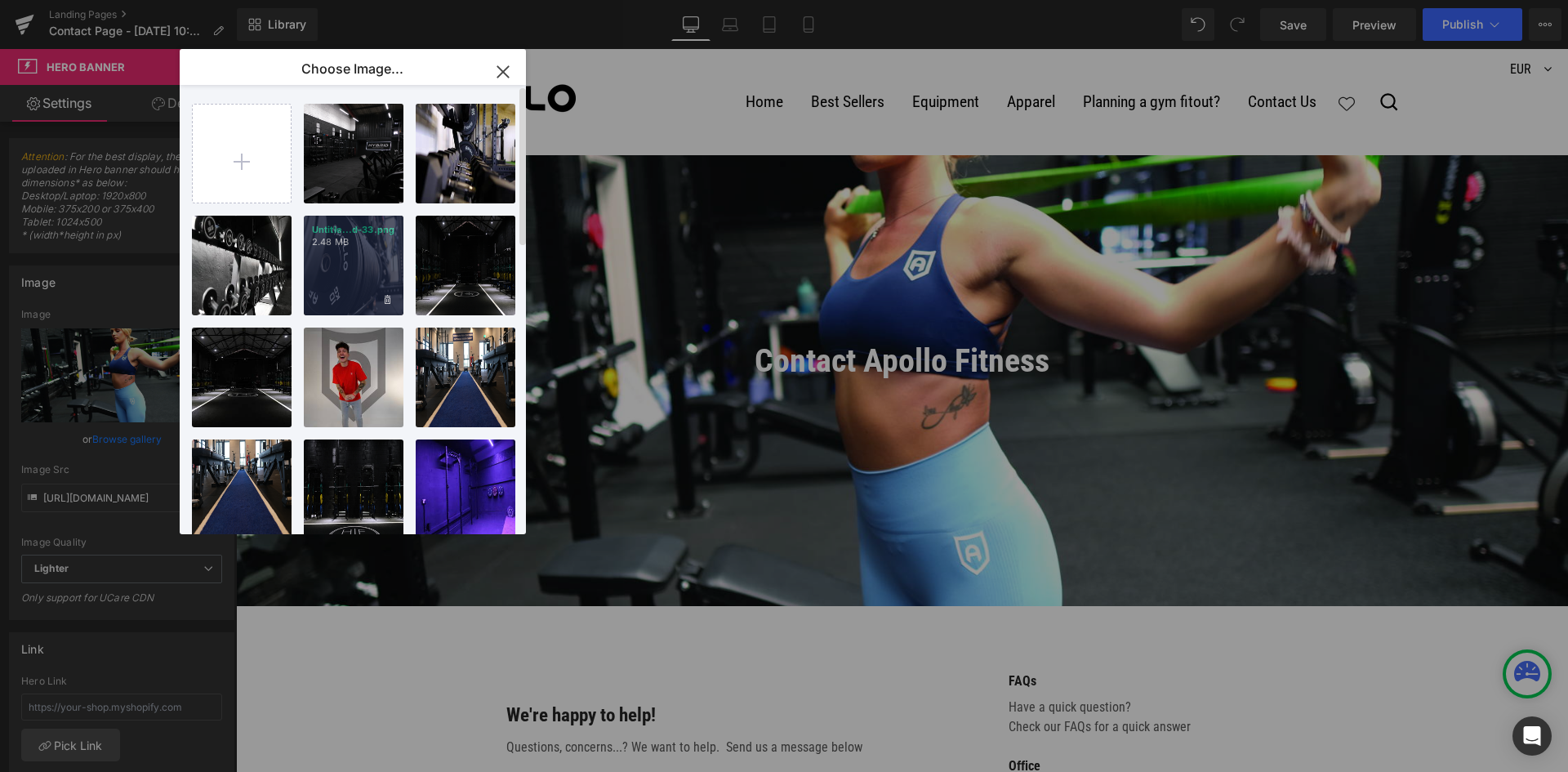
click at [350, 284] on div "Untitle...d-33.png 2.48 MB" at bounding box center [354, 266] width 100 height 100
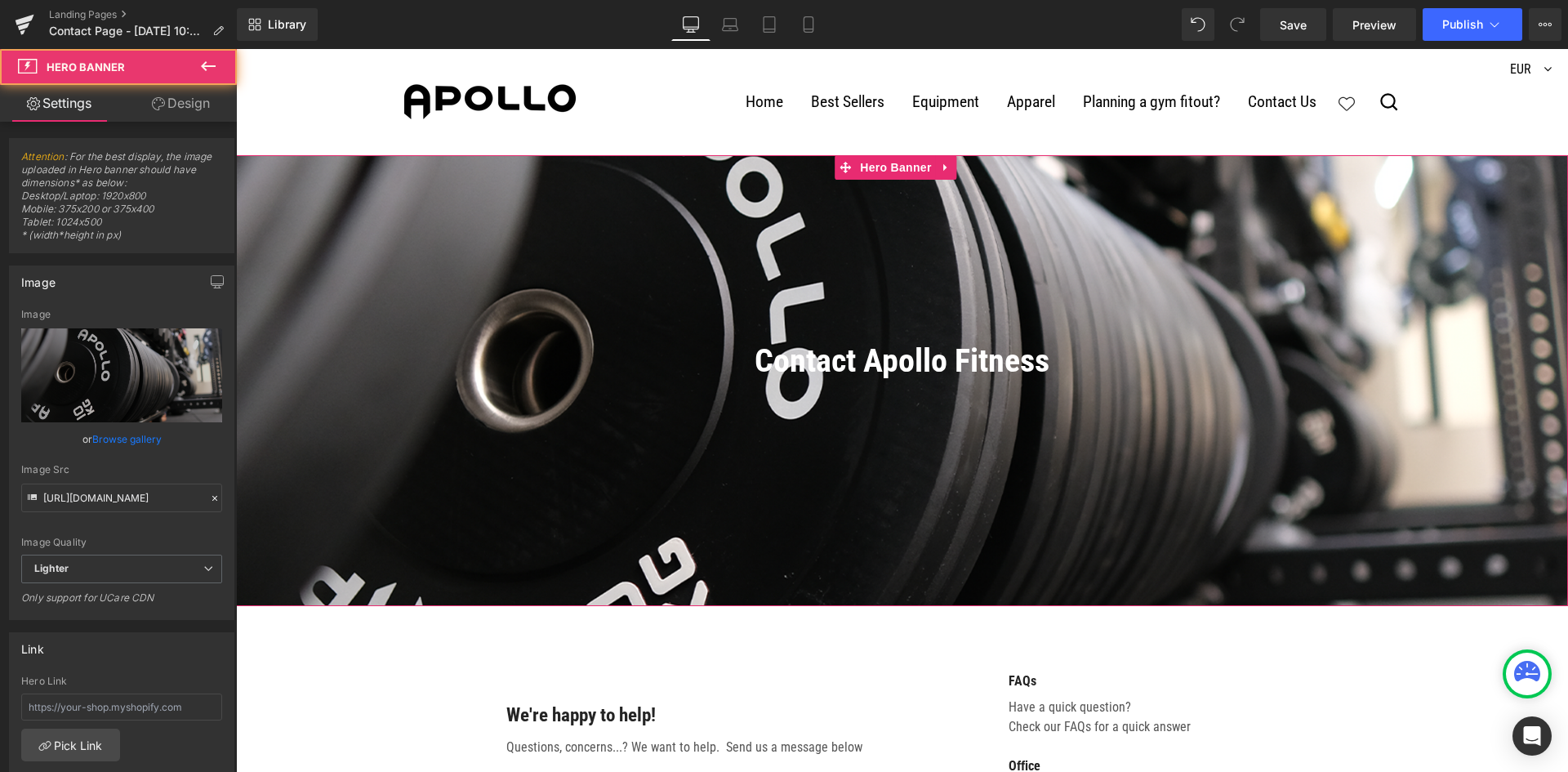
drag, startPoint x: 605, startPoint y: 320, endPoint x: 605, endPoint y: 338, distance: 18.0
click at [605, 338] on span "Contact Apollo Fitness Heading Text Block Row" at bounding box center [901, 372] width 1331 height 114
click at [121, 431] on link "Browse gallery" at bounding box center [126, 439] width 70 height 28
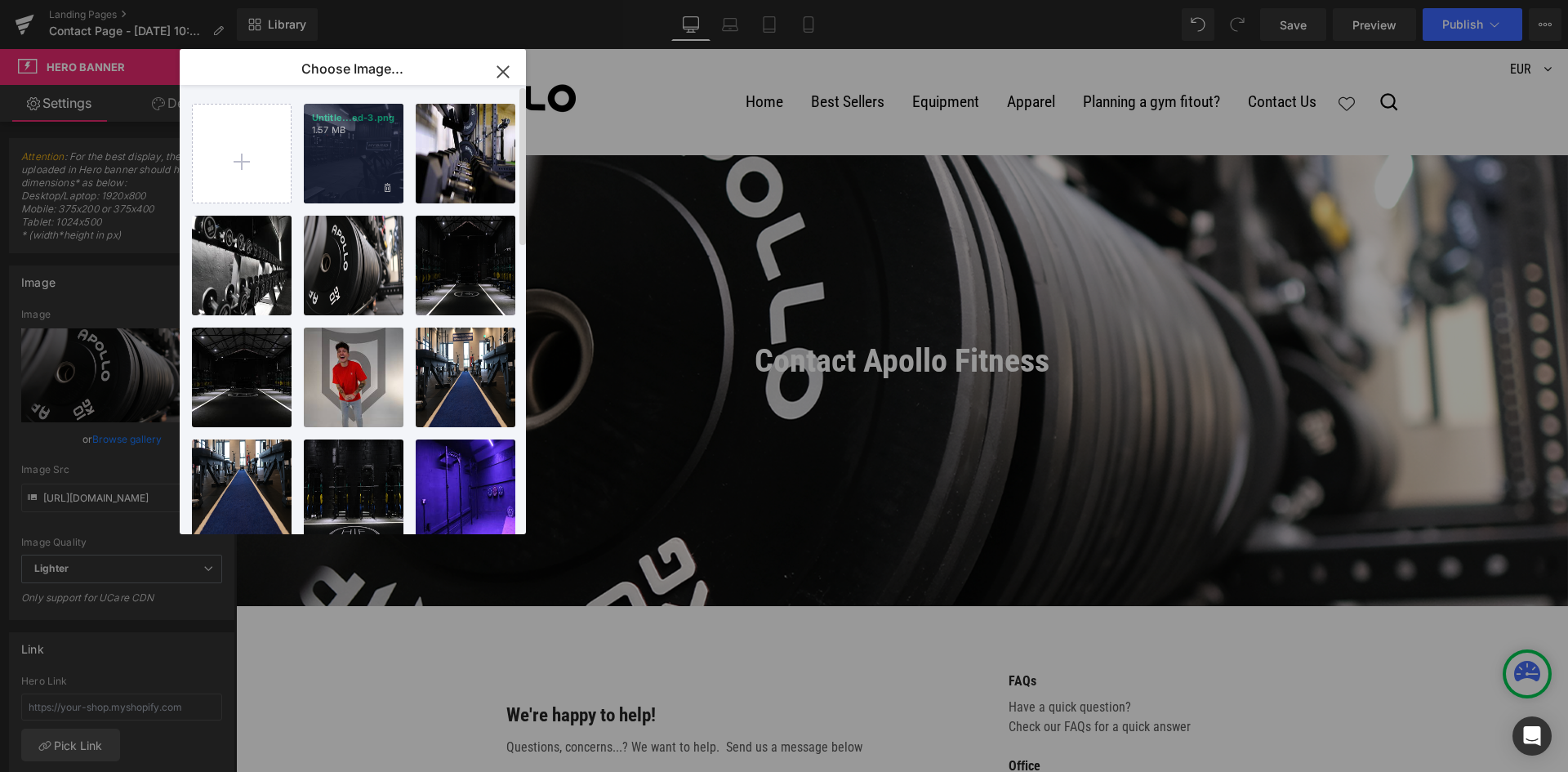
click at [345, 172] on div "Untitle...ed-3.png 1.57 MB" at bounding box center [354, 154] width 100 height 100
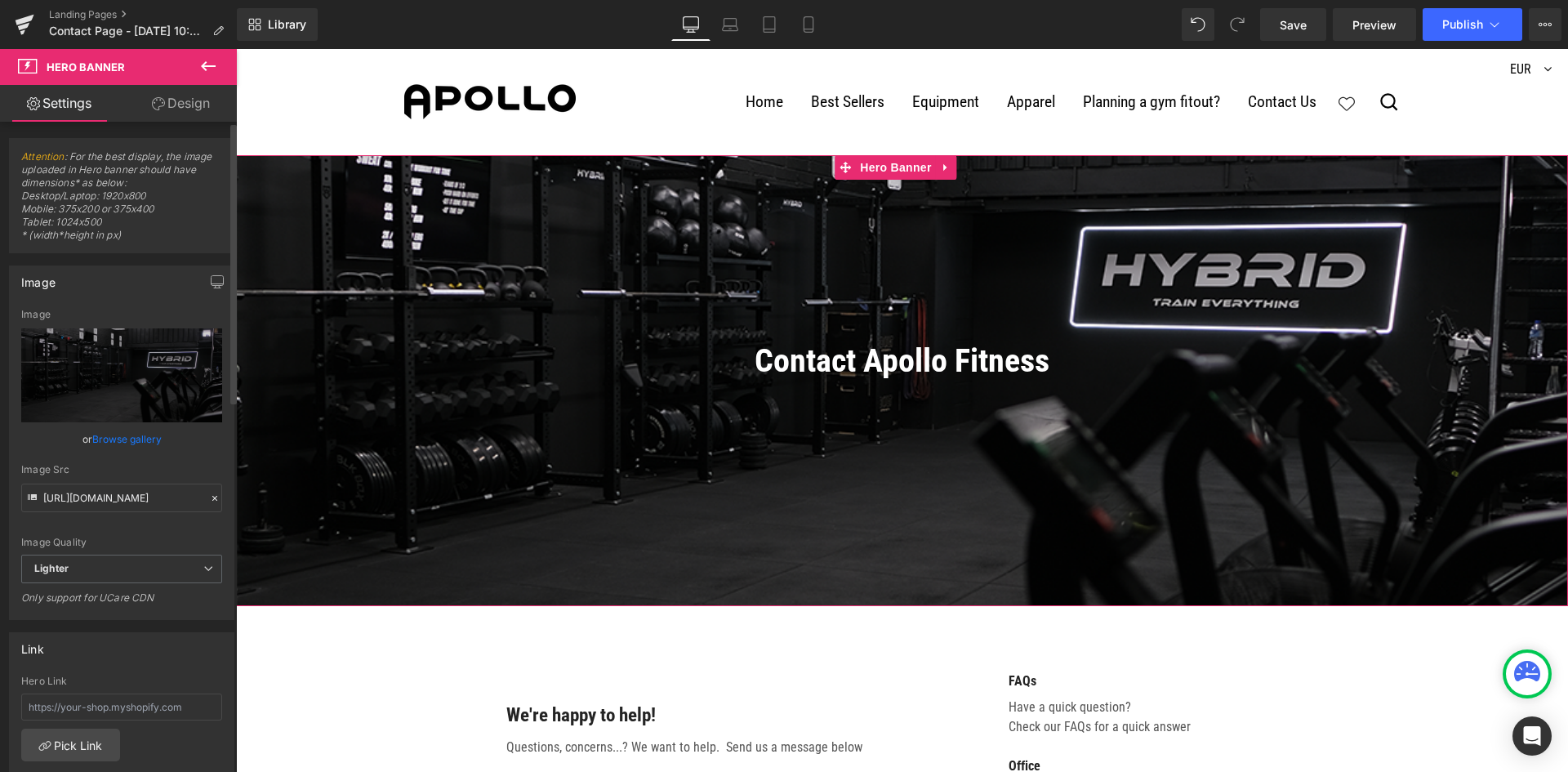
click at [118, 431] on link "Browse gallery" at bounding box center [126, 439] width 70 height 28
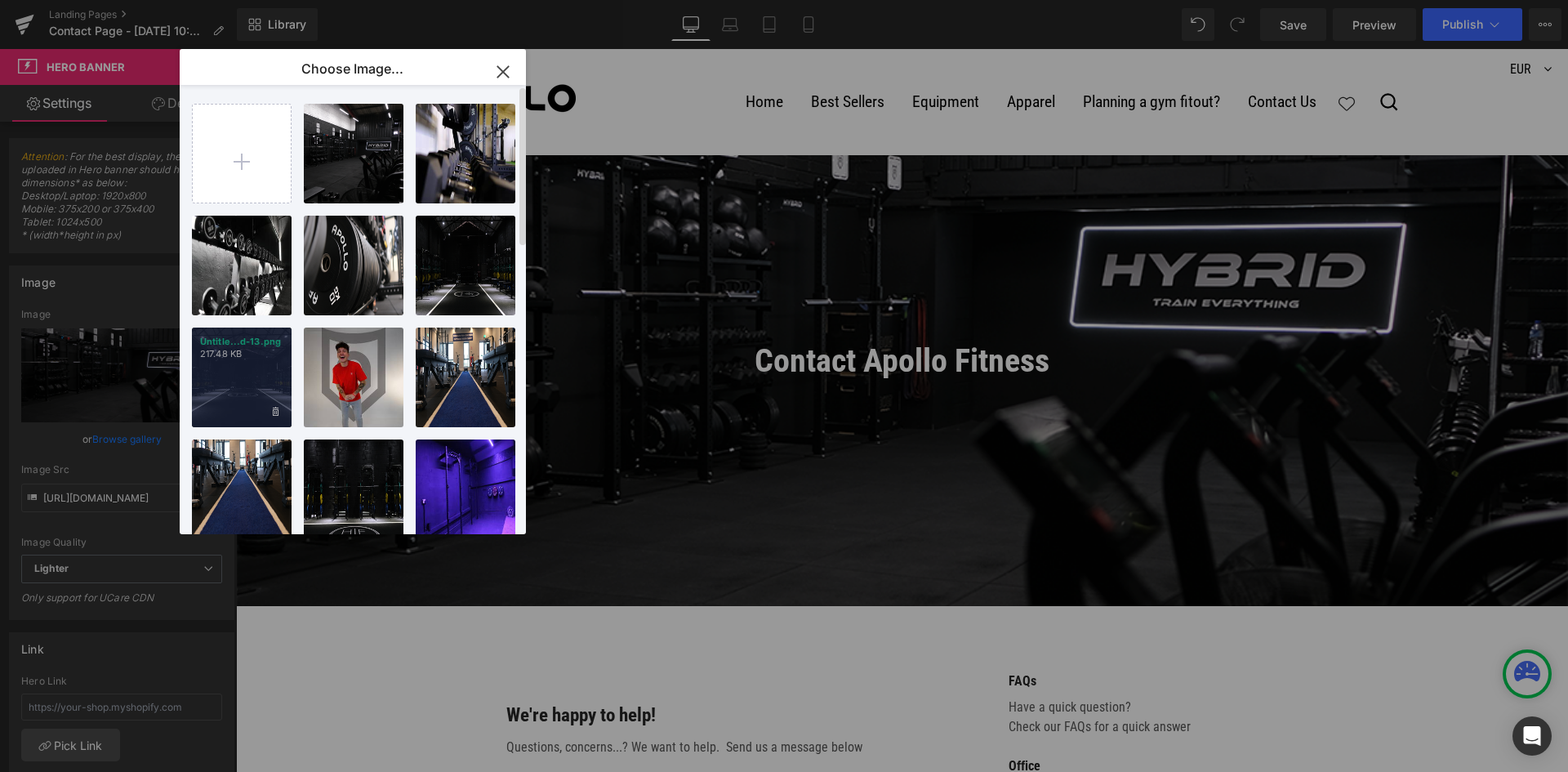
click at [244, 377] on div "Untitle...d-13.png 217.48 KB" at bounding box center [242, 378] width 100 height 100
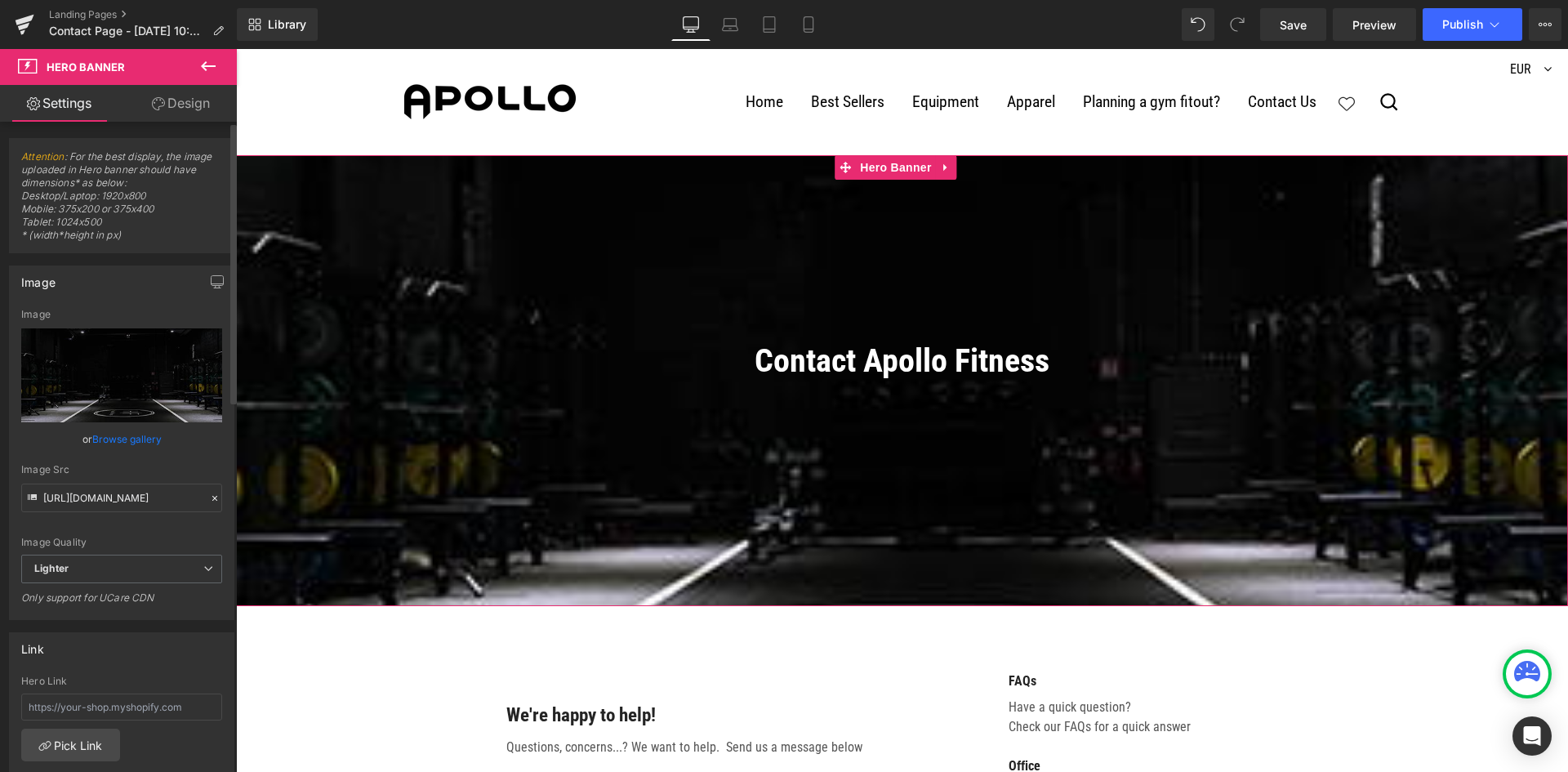
click at [138, 438] on link "Browse gallery" at bounding box center [126, 439] width 70 height 28
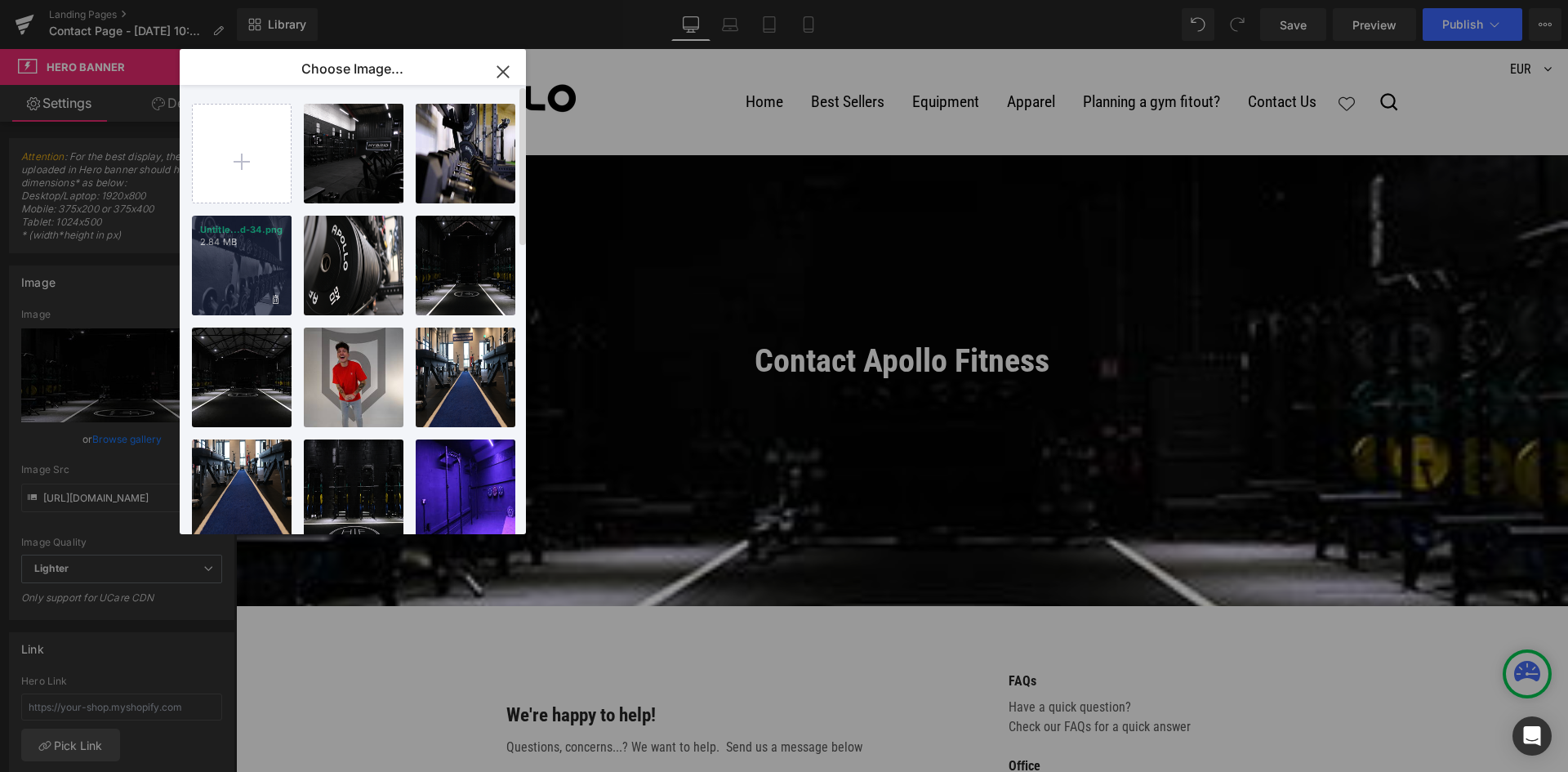
click at [283, 281] on div "Untitle...d-34.png 2.84 MB" at bounding box center [242, 266] width 100 height 100
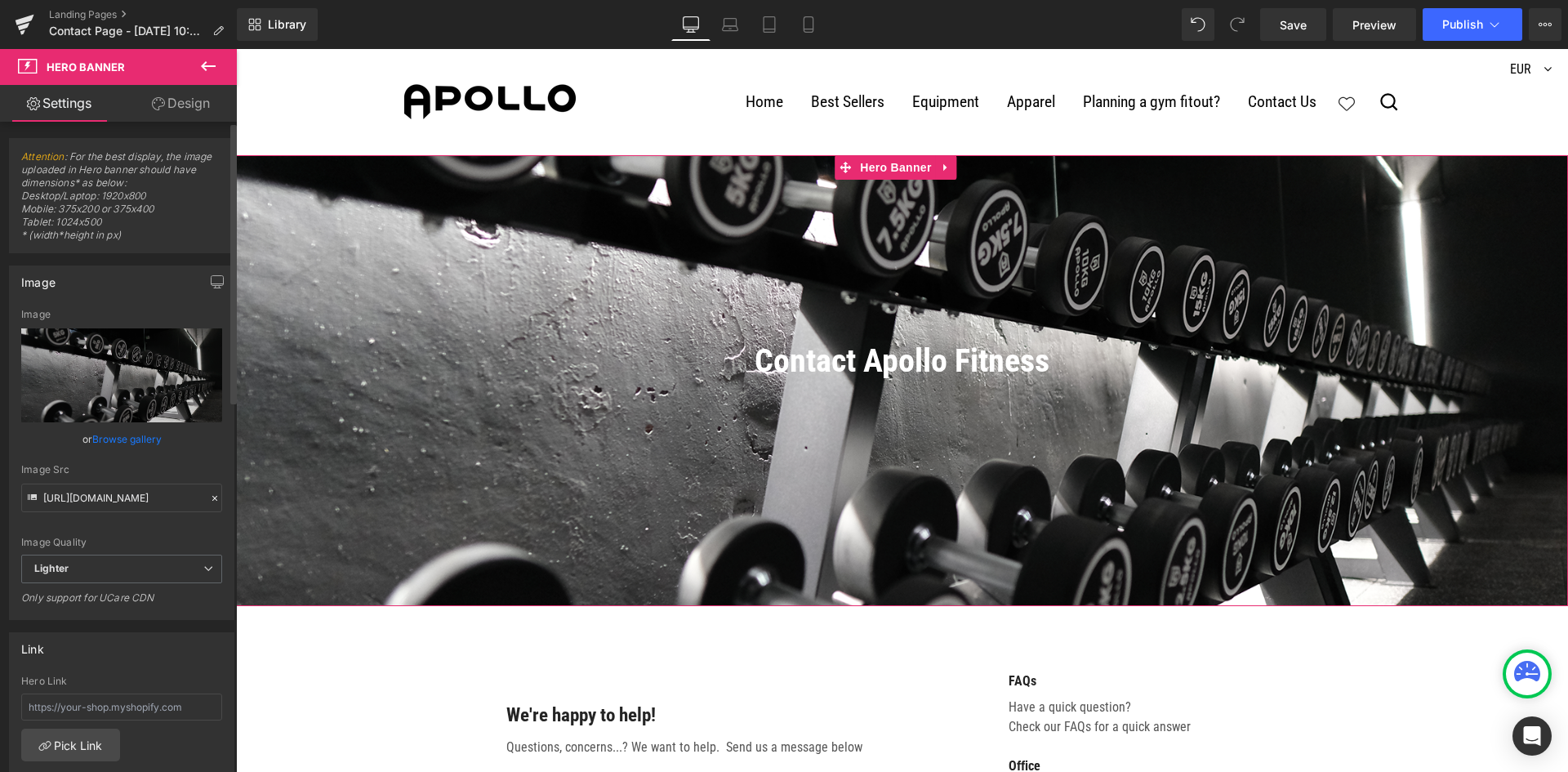
click at [120, 441] on link "Browse gallery" at bounding box center [126, 439] width 70 height 28
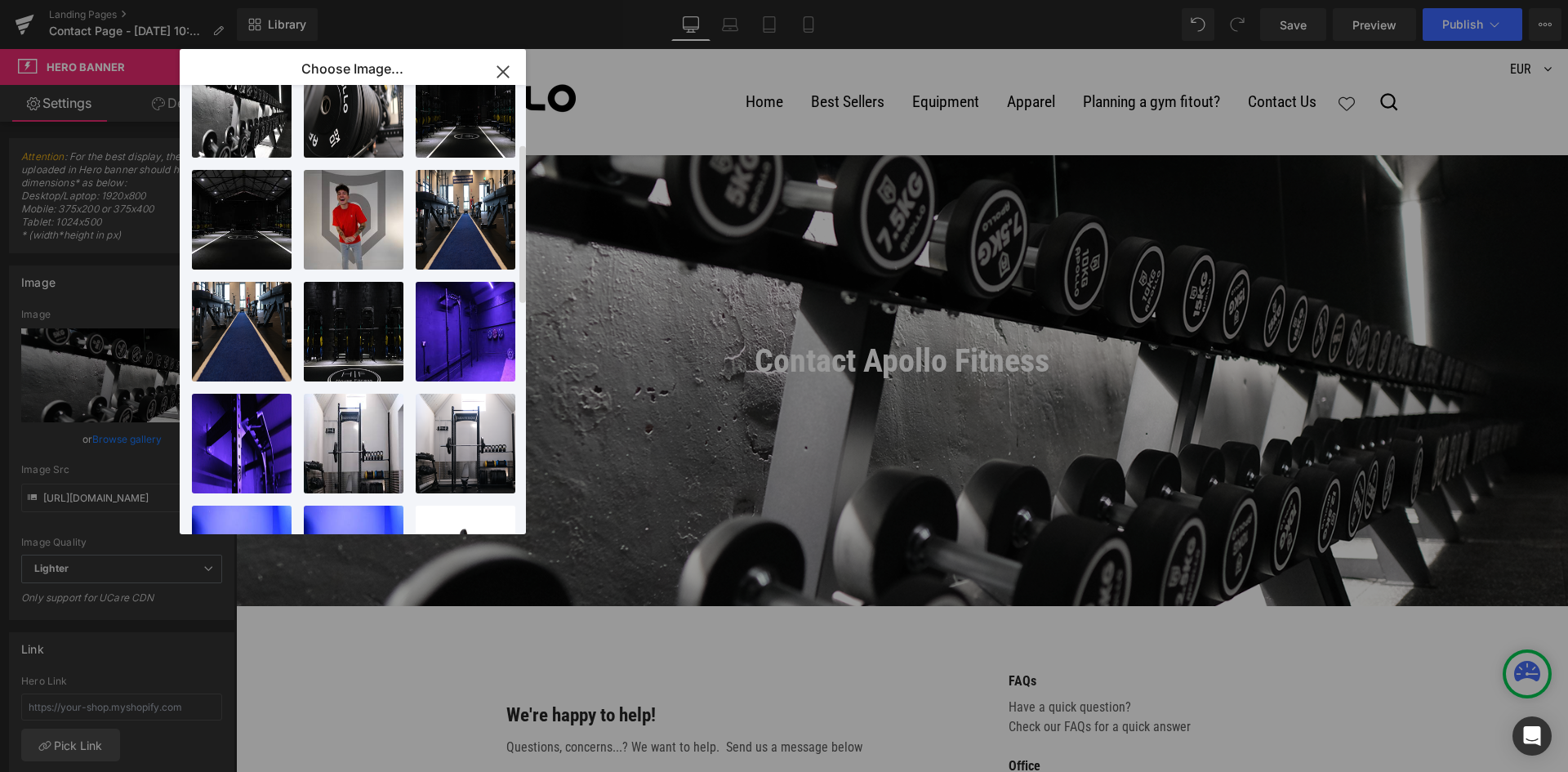
scroll to position [164, 0]
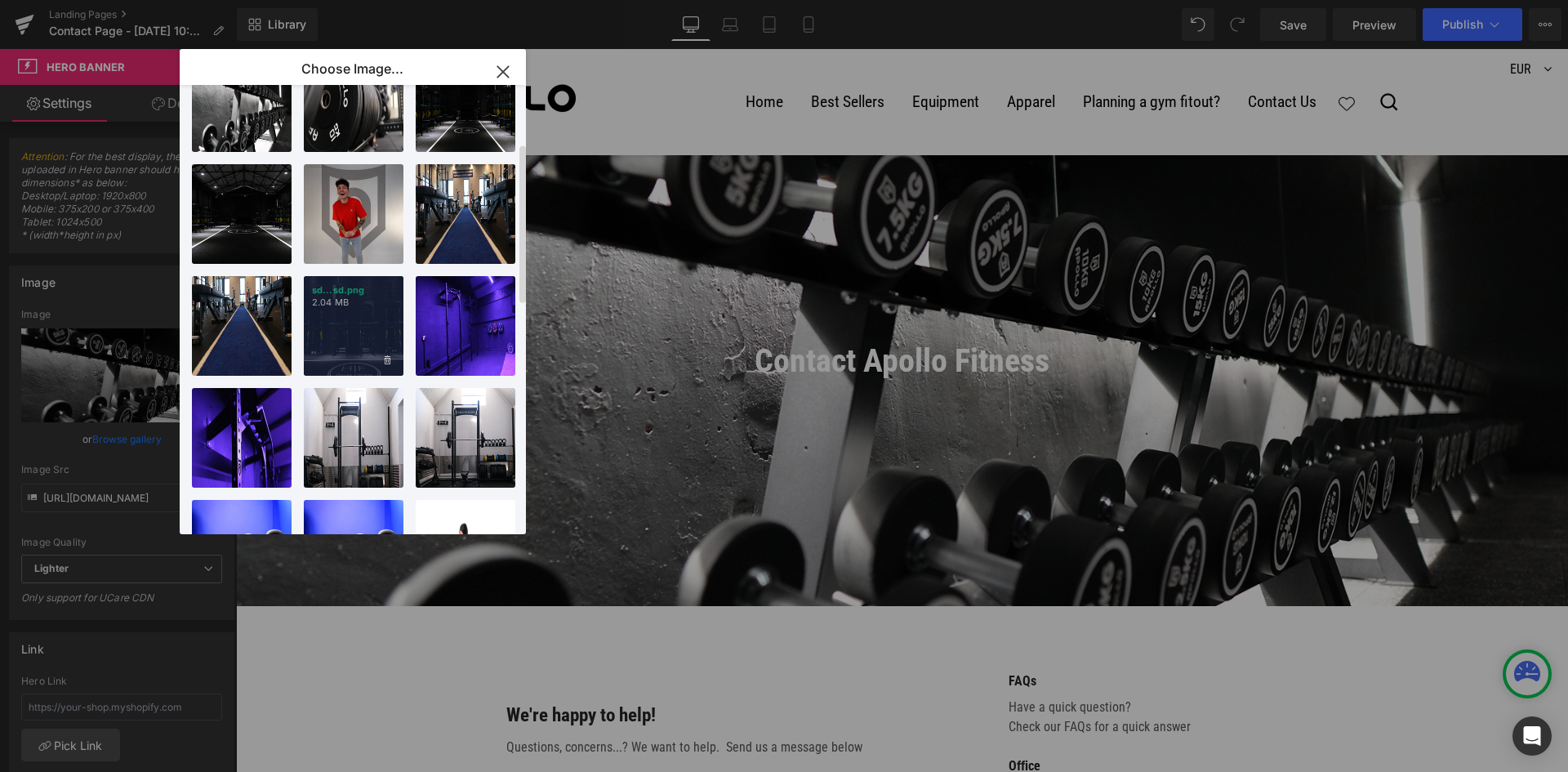
click at [356, 352] on div "sd...sd.png 2.04 MB" at bounding box center [354, 326] width 100 height 100
type input "[URL][DOMAIN_NAME]"
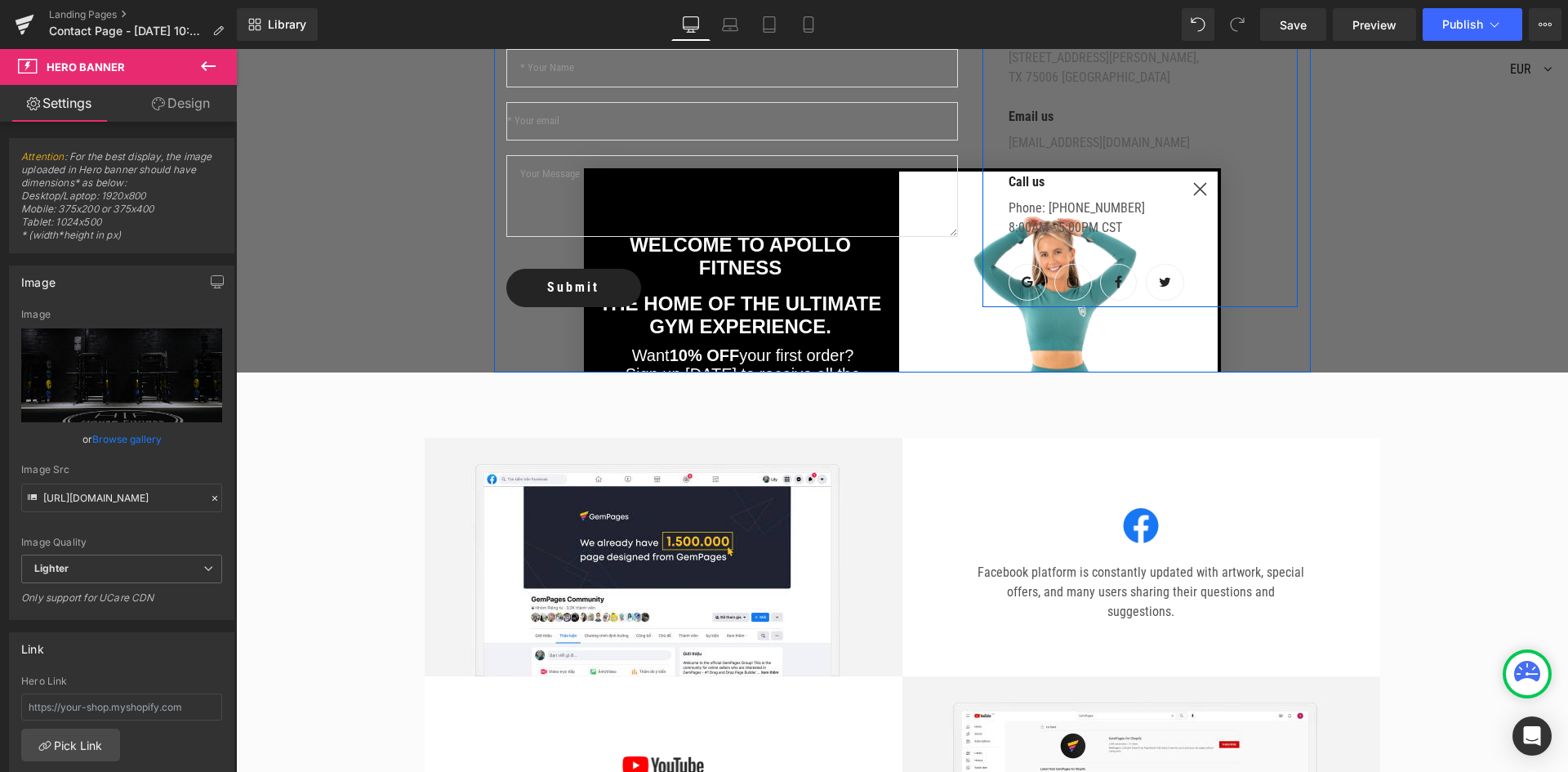
scroll to position [735, 0]
click at [236, 49] on div at bounding box center [236, 49] width 0 height 0
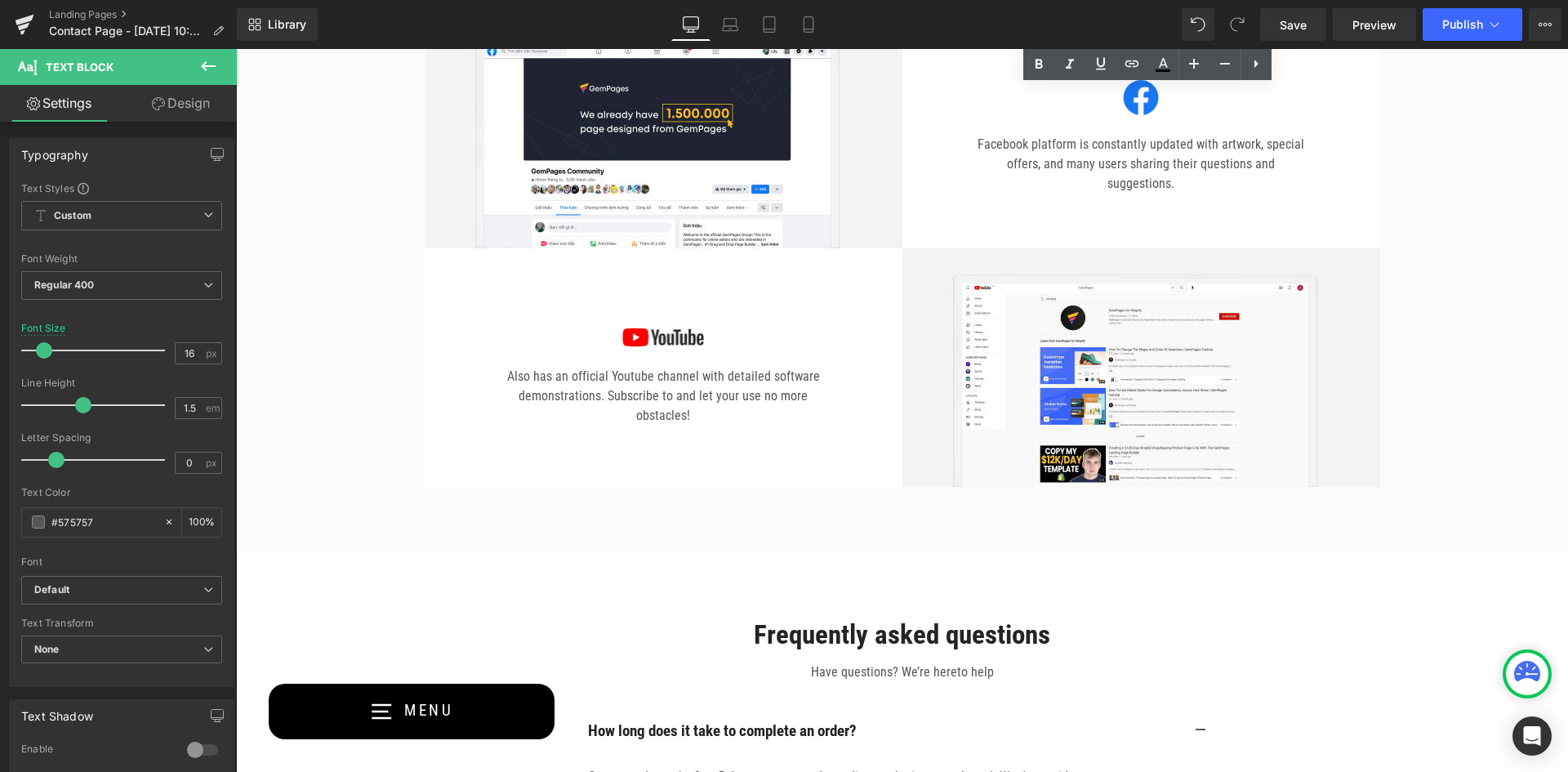
scroll to position [980, 0]
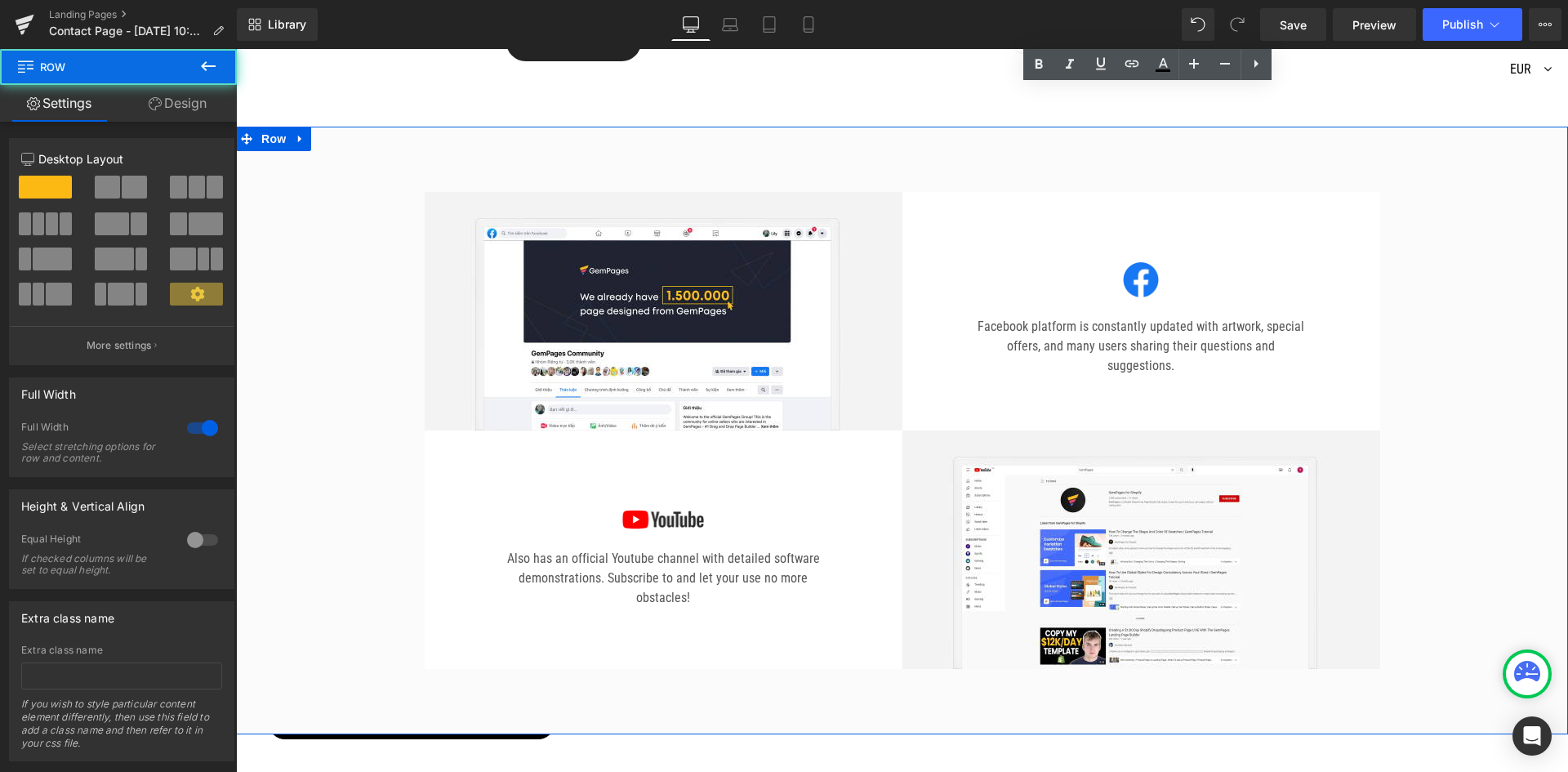
click at [782, 164] on div "Image Image Facebook platform is constantly updated with artwork, special offer…" at bounding box center [901, 430] width 1331 height 608
click at [925, 169] on div "Image Image Facebook platform is constantly updated with artwork, special offer…" at bounding box center [901, 430] width 1331 height 608
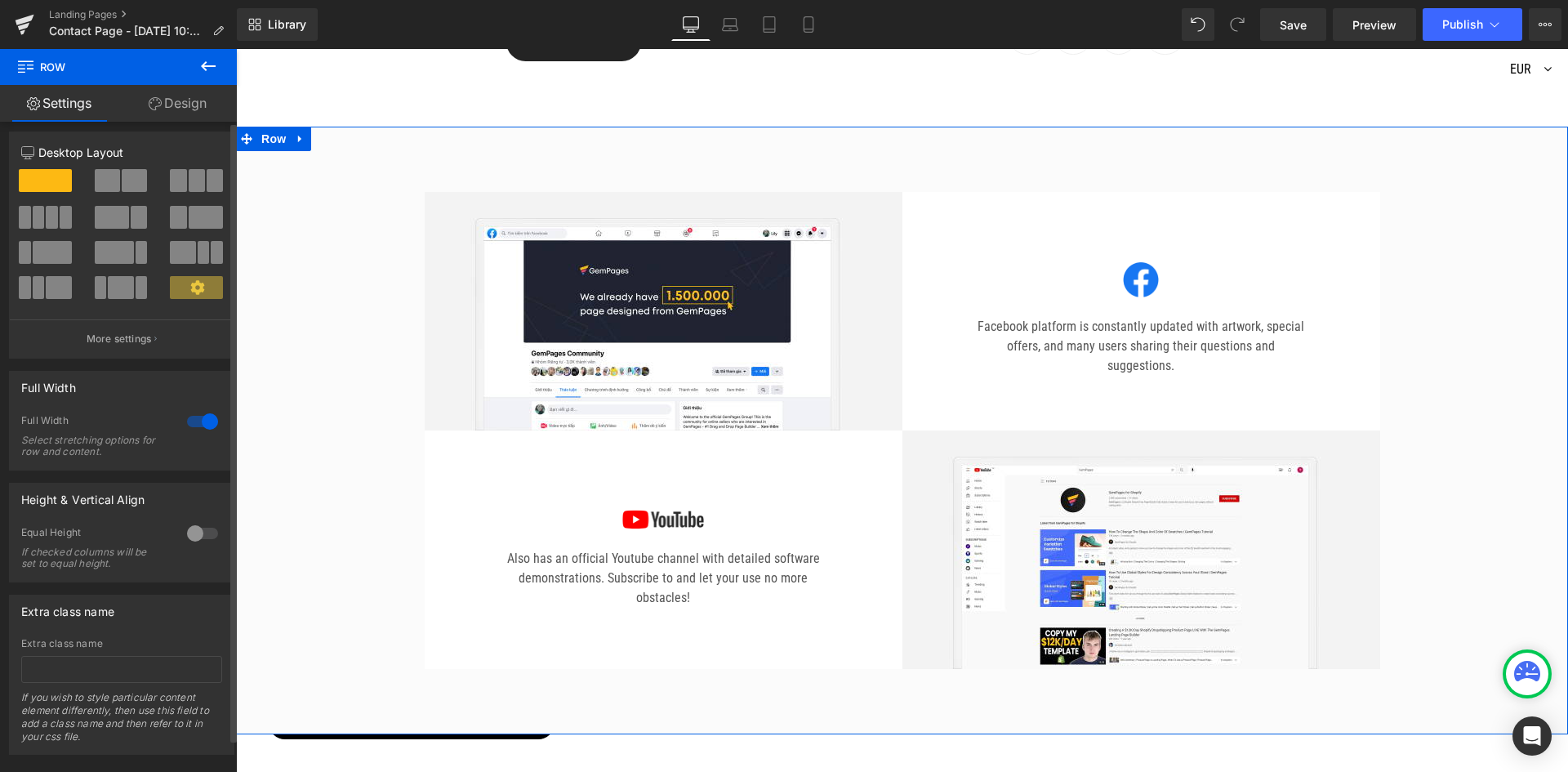
scroll to position [0, 0]
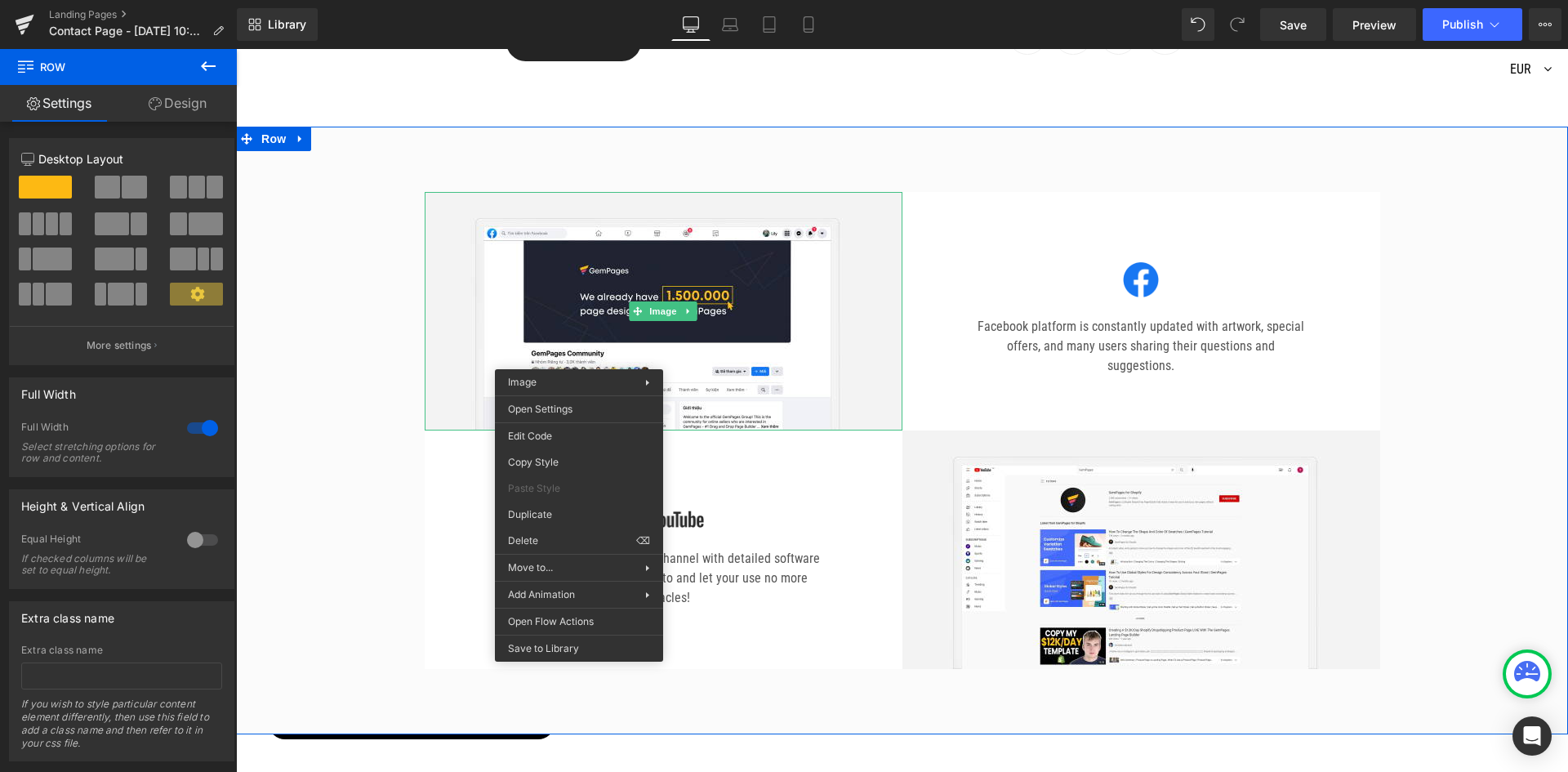
click at [342, 237] on div "Image Image Facebook platform is constantly updated with artwork, special offer…" at bounding box center [901, 430] width 1331 height 477
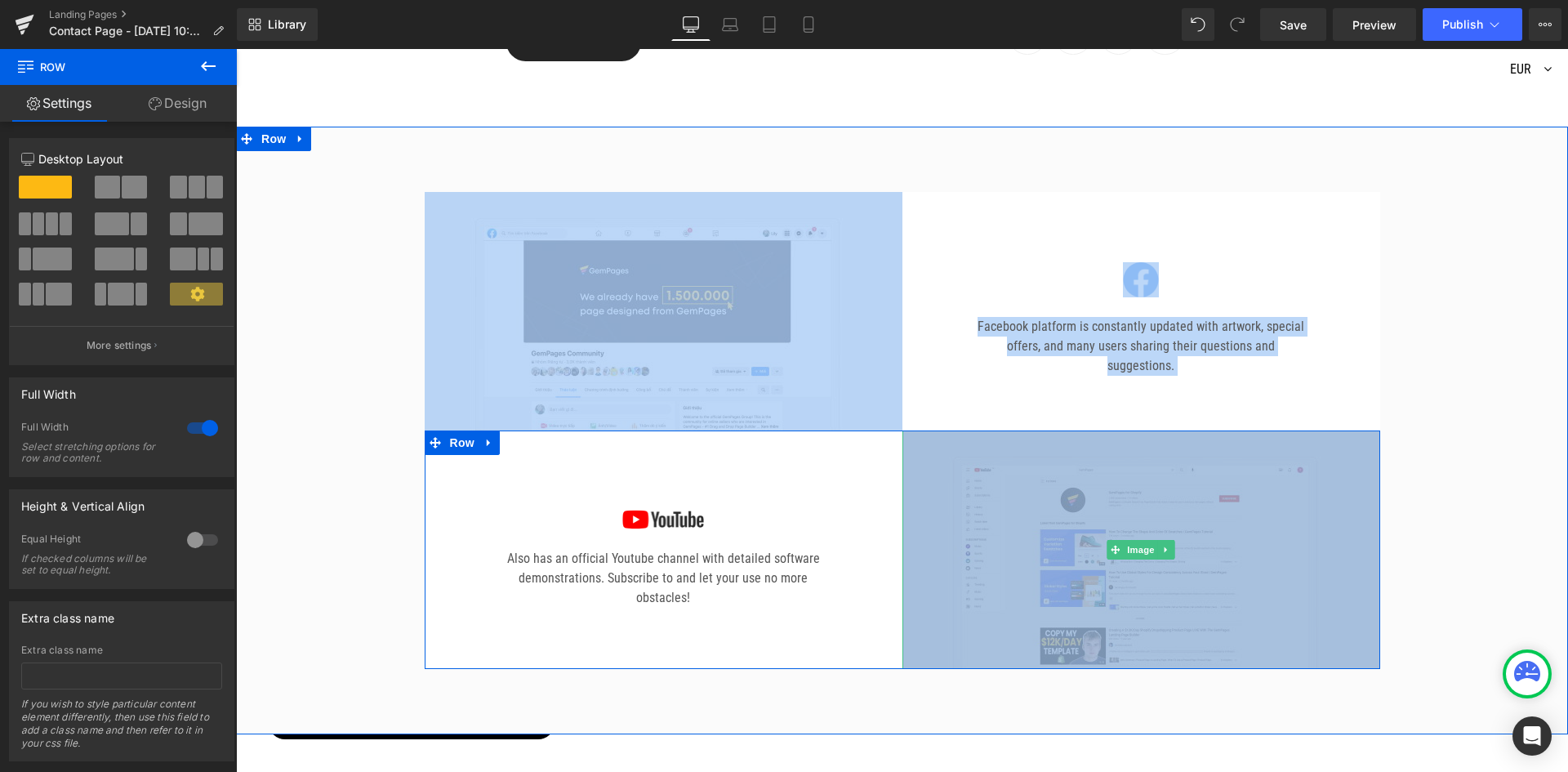
drag, startPoint x: 330, startPoint y: 187, endPoint x: 1214, endPoint y: 474, distance: 929.4
click at [1214, 474] on div "Image Image Facebook platform is constantly updated with artwork, special offer…" at bounding box center [901, 430] width 1331 height 608
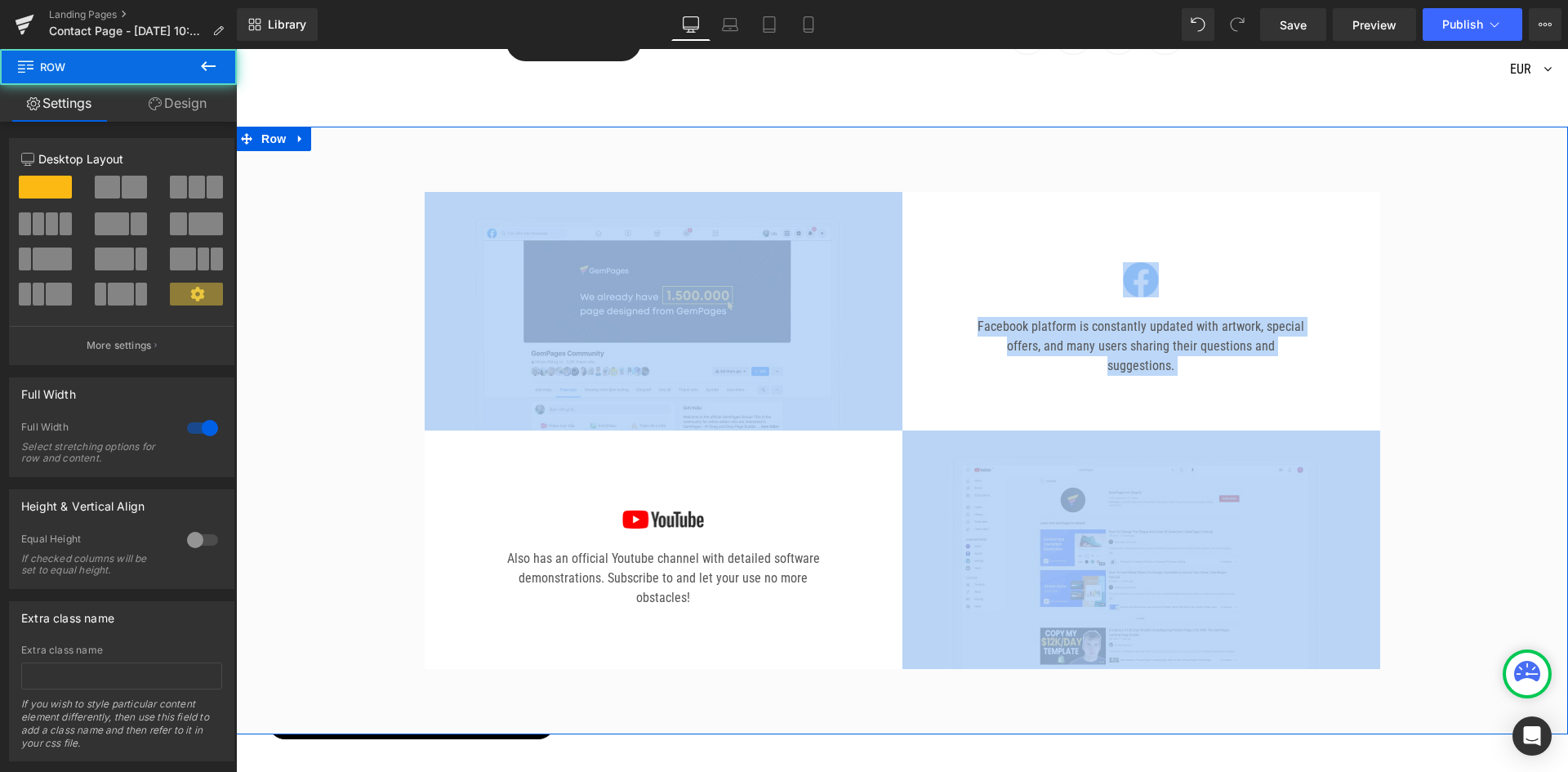
click at [1492, 426] on div "Image Image Facebook platform is constantly updated with artwork, special offer…" at bounding box center [901, 430] width 1331 height 477
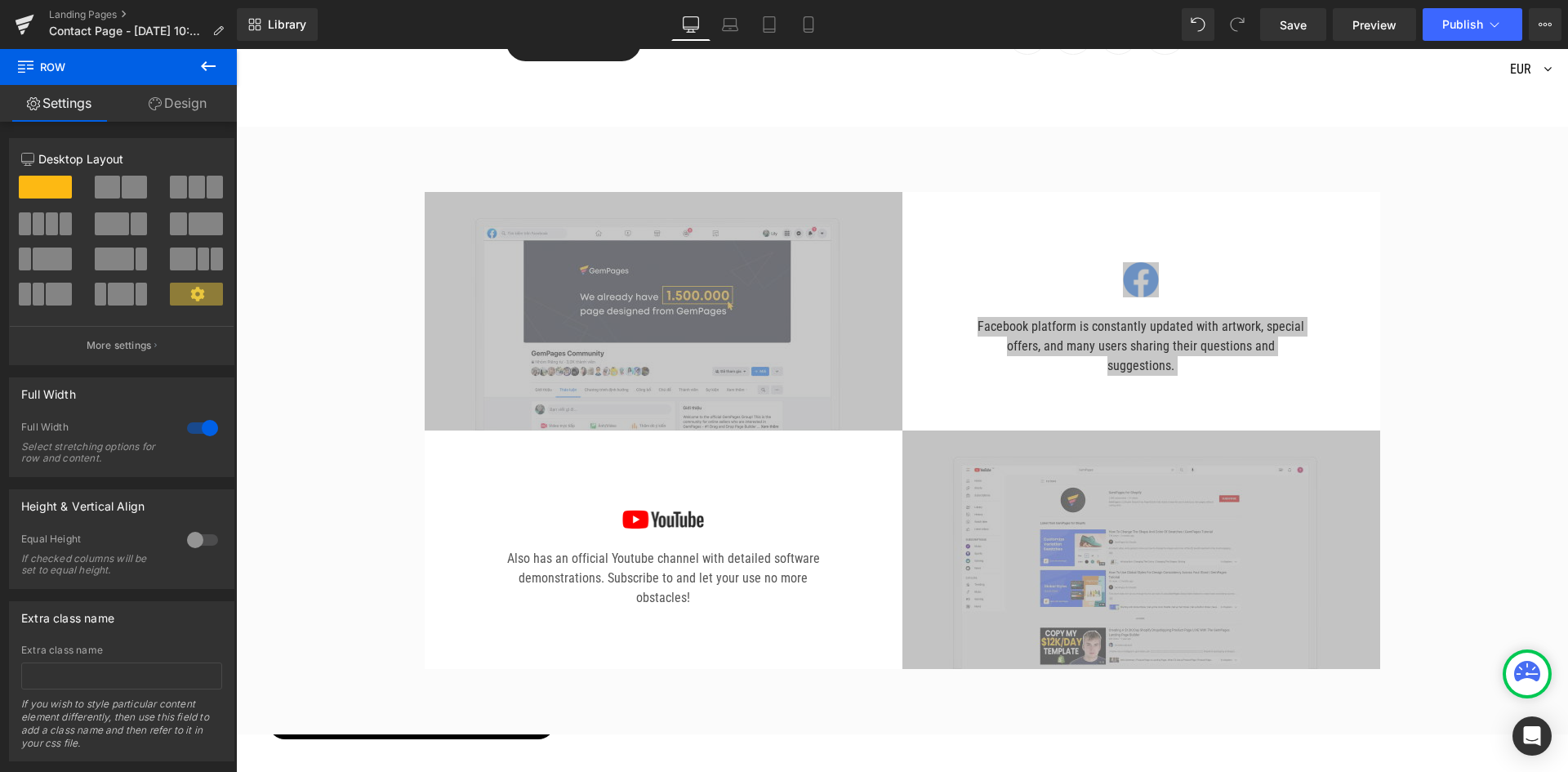
click at [203, 71] on icon at bounding box center [208, 65] width 20 height 20
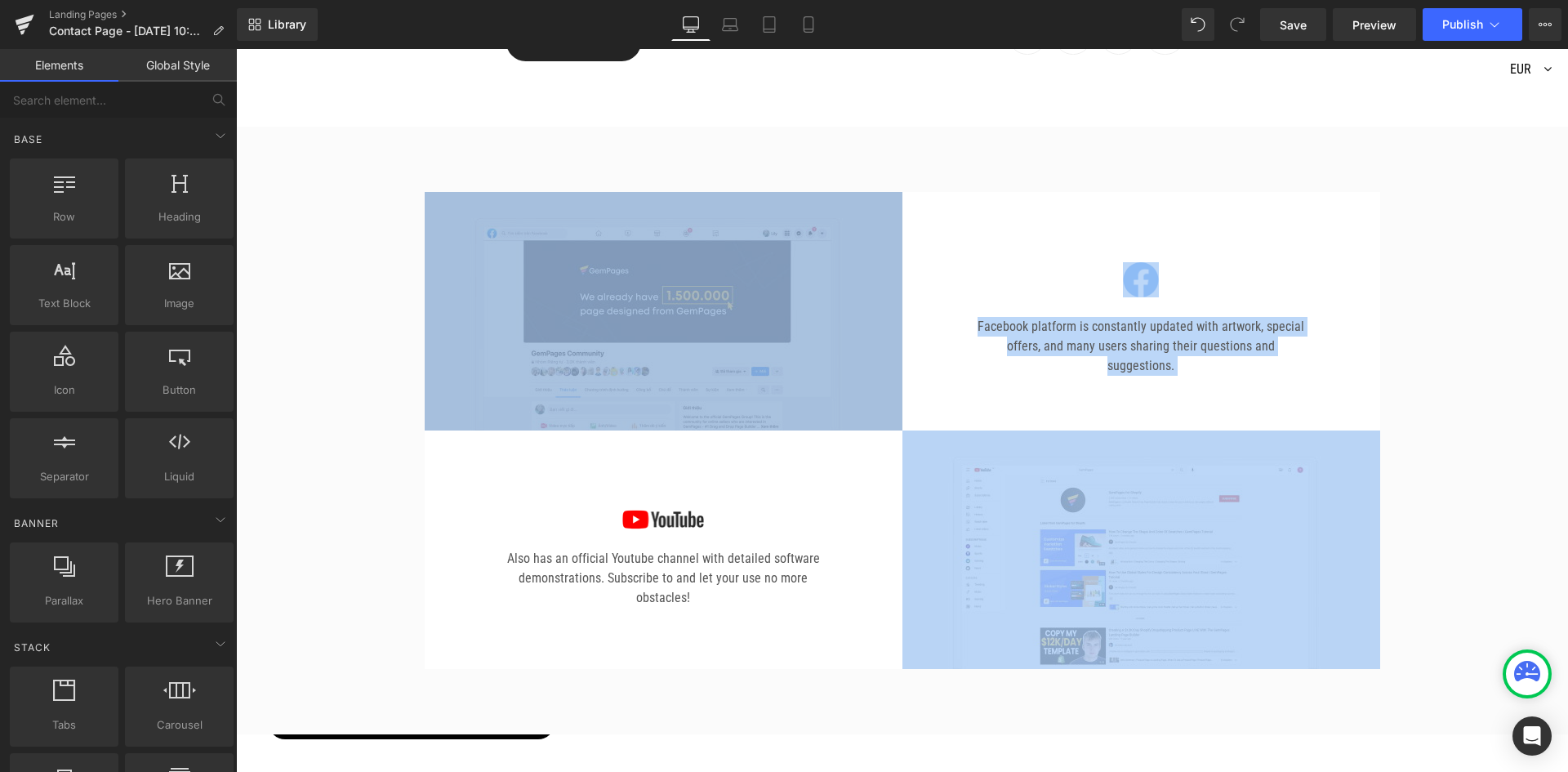
click at [452, 262] on img at bounding box center [663, 311] width 477 height 238
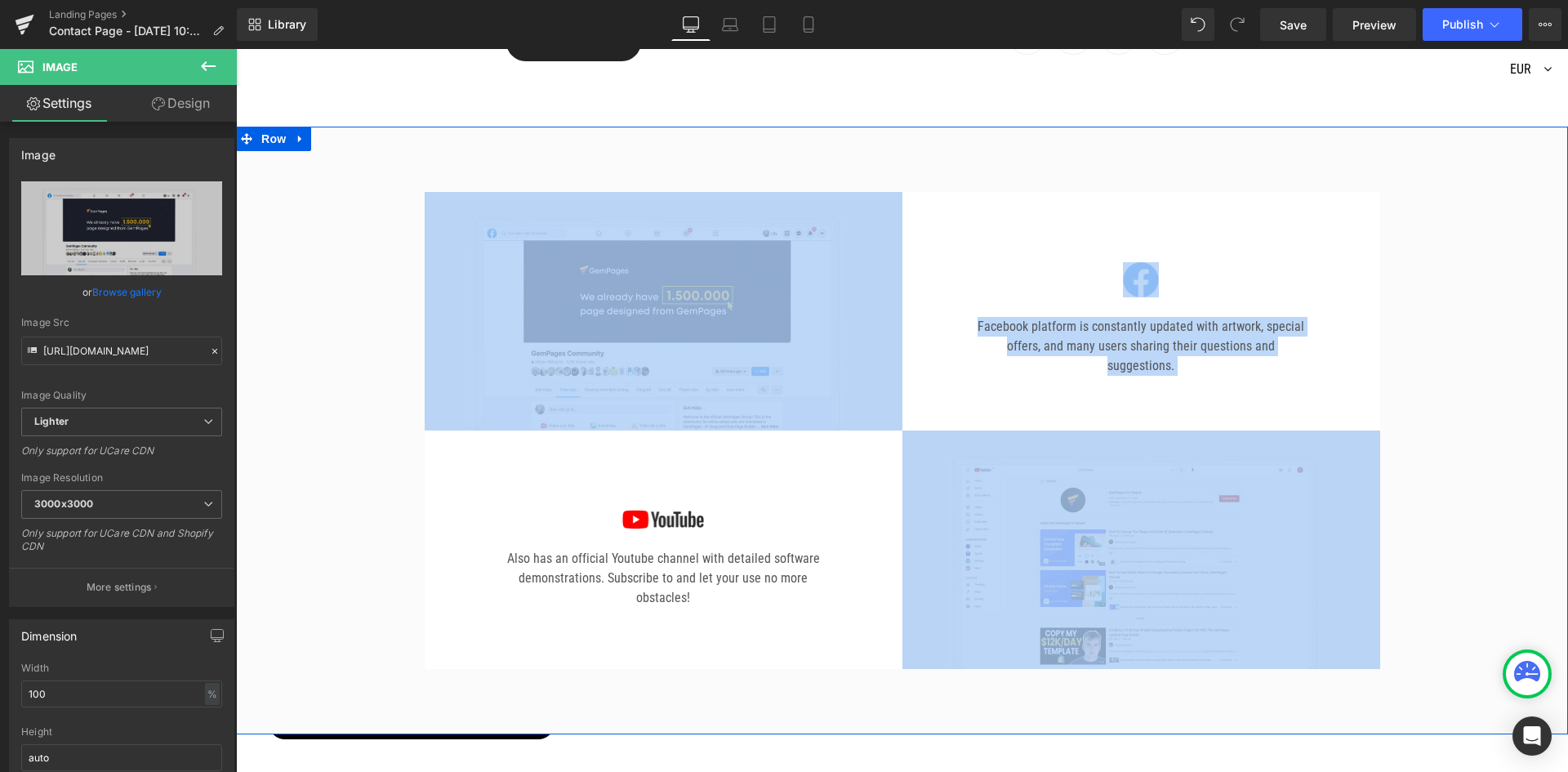
click at [295, 139] on icon at bounding box center [300, 139] width 11 height 12
click at [337, 143] on icon at bounding box center [342, 139] width 11 height 11
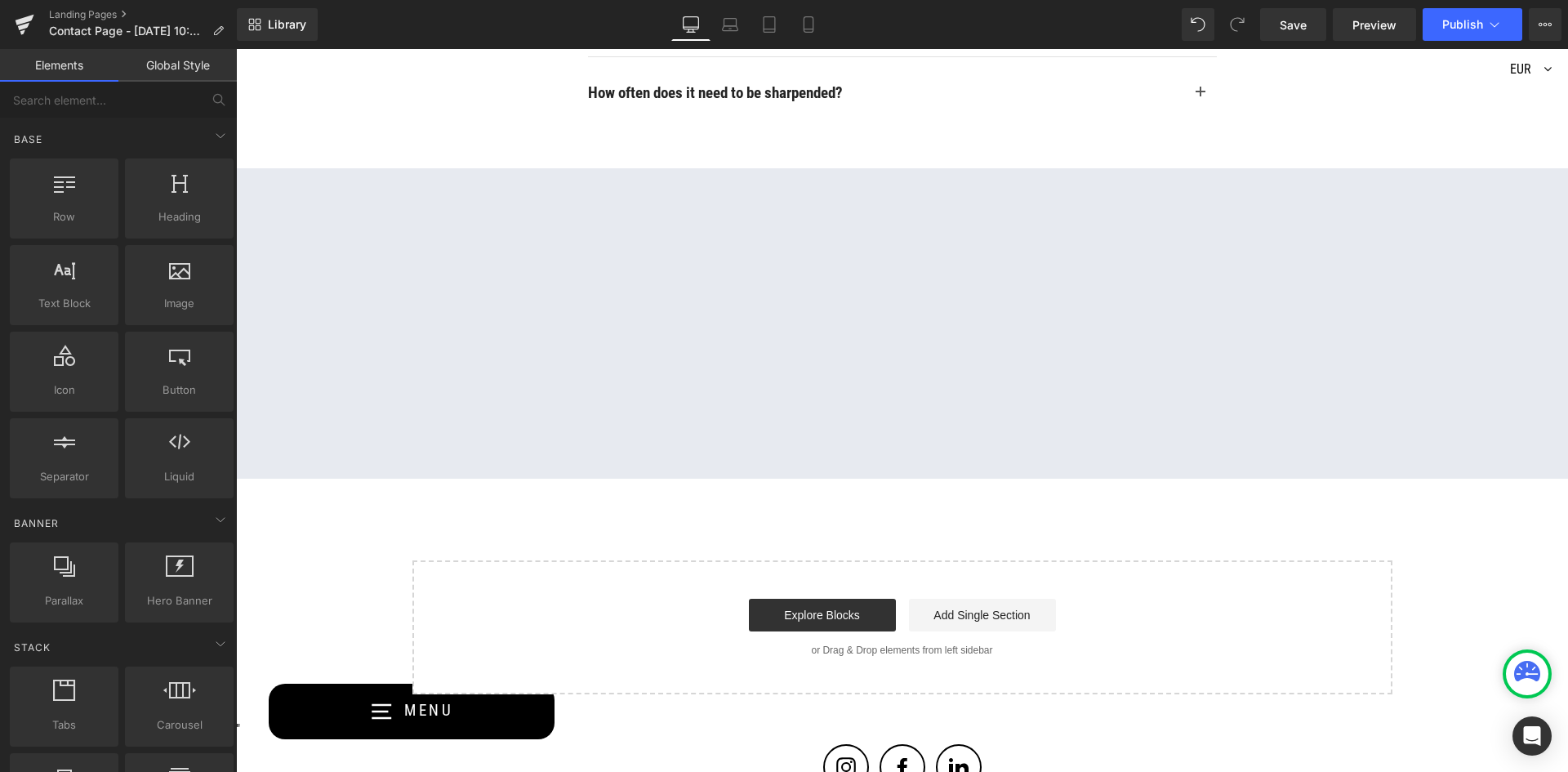
scroll to position [1553, 0]
click at [689, 337] on div at bounding box center [901, 323] width 1331 height 311
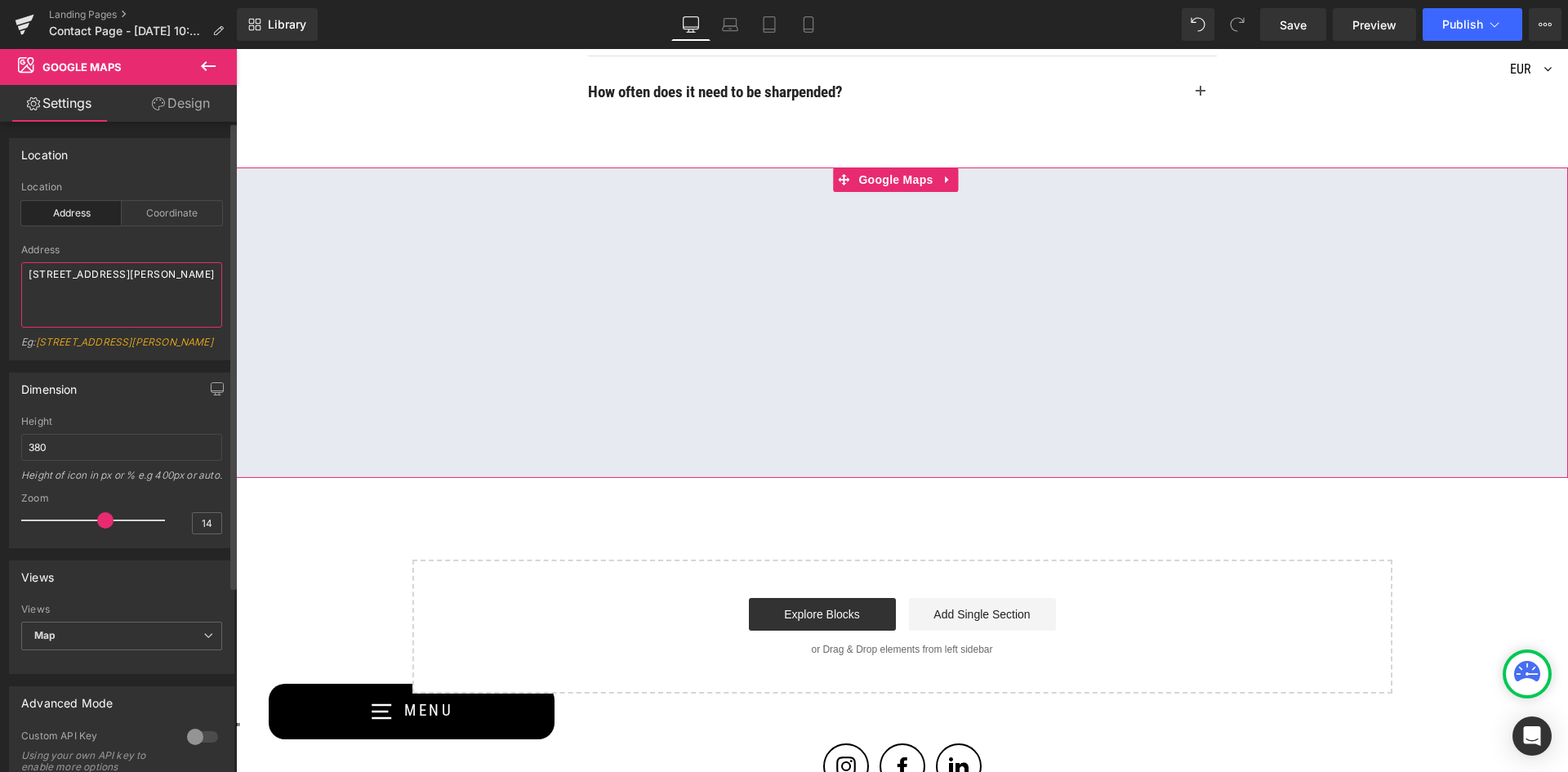
drag, startPoint x: 84, startPoint y: 289, endPoint x: 18, endPoint y: 275, distance: 67.5
click at [18, 275] on div "address Location Address Coordinate Address [STREET_ADDRESS][GEOGRAPHIC_DATA][P…" at bounding box center [121, 270] width 224 height 178
type textarea "Apollo Fitness, R"
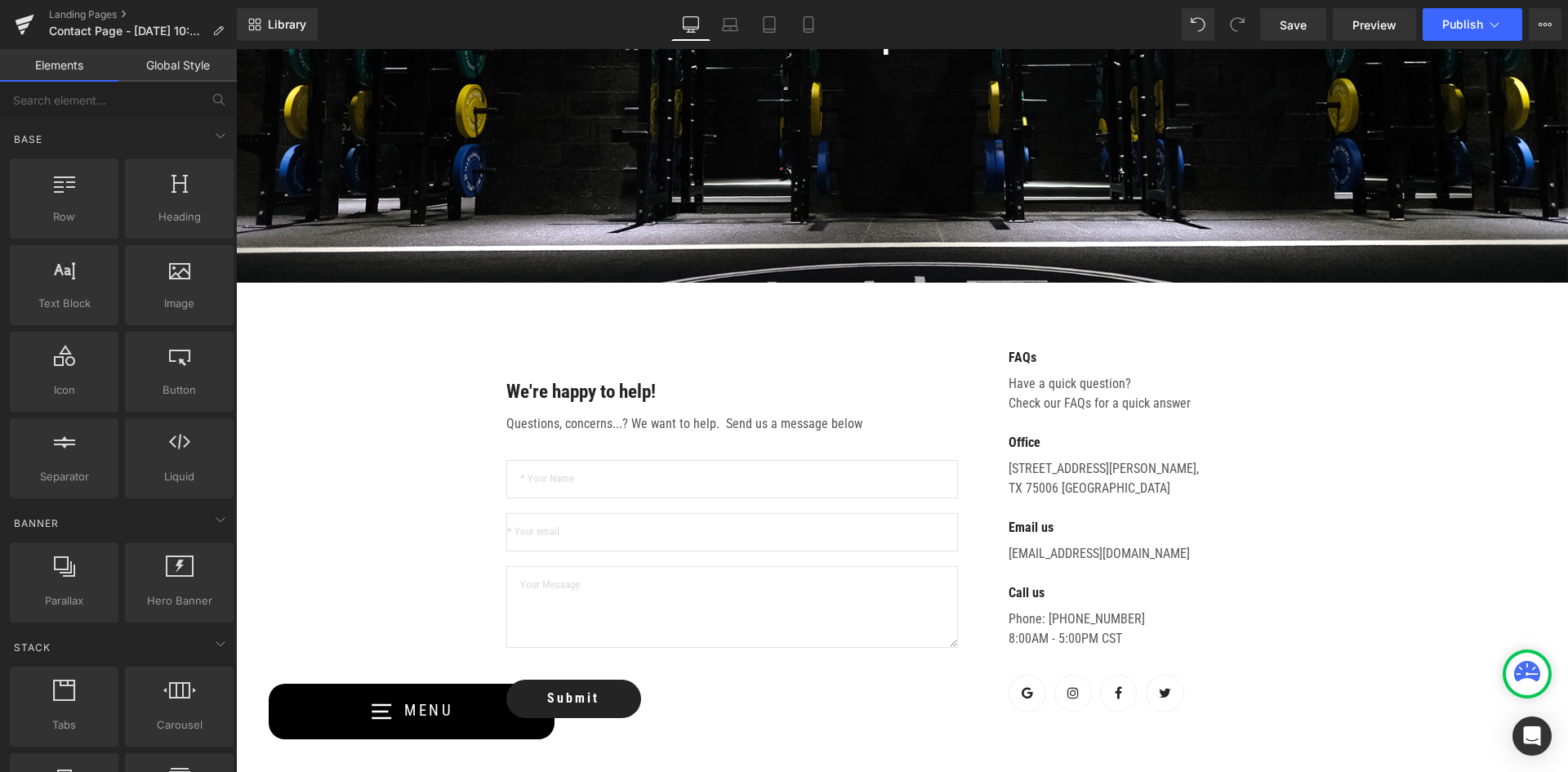
scroll to position [343, 0]
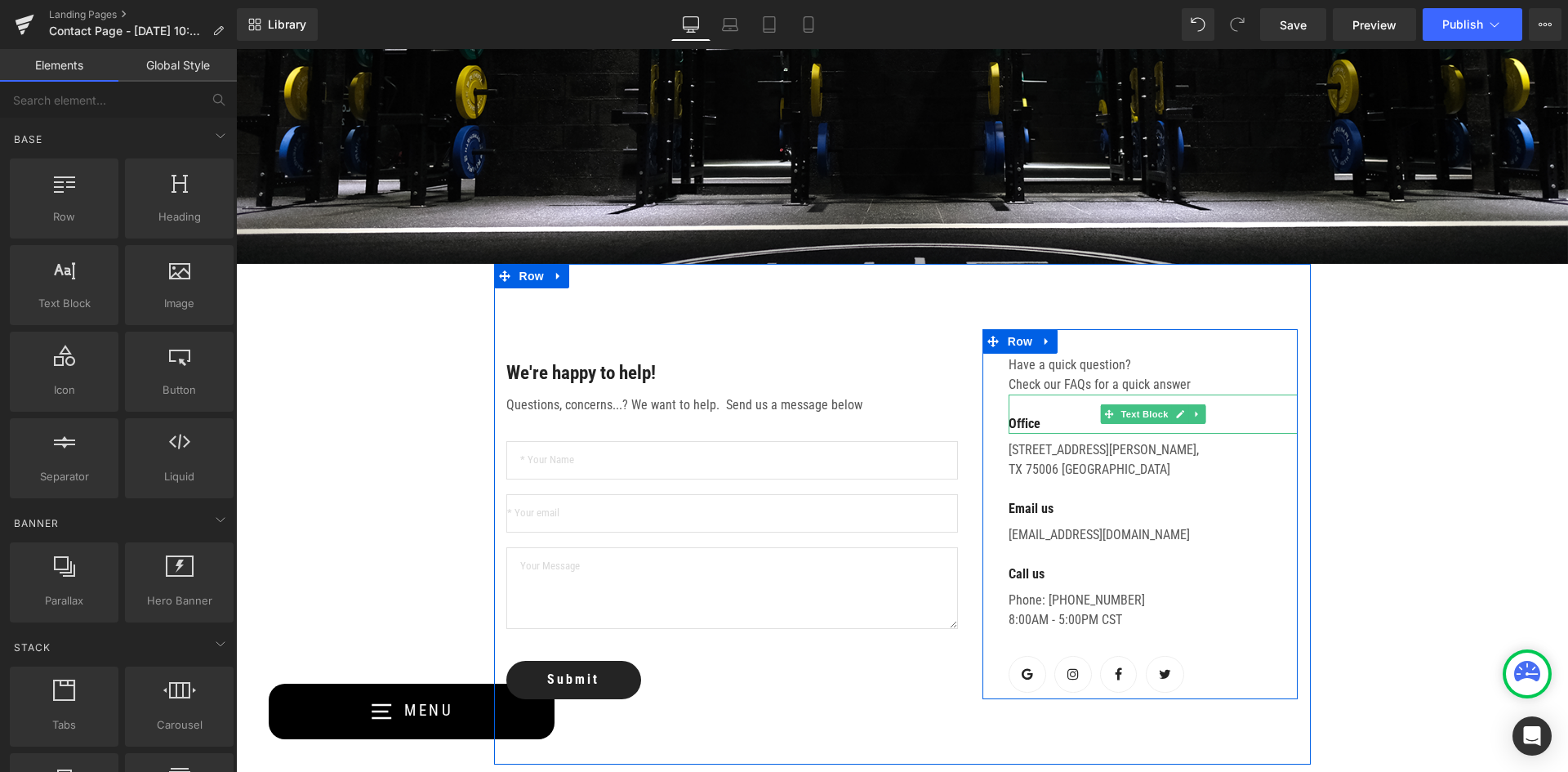
click at [1032, 419] on p "Office" at bounding box center [1153, 423] width 290 height 20
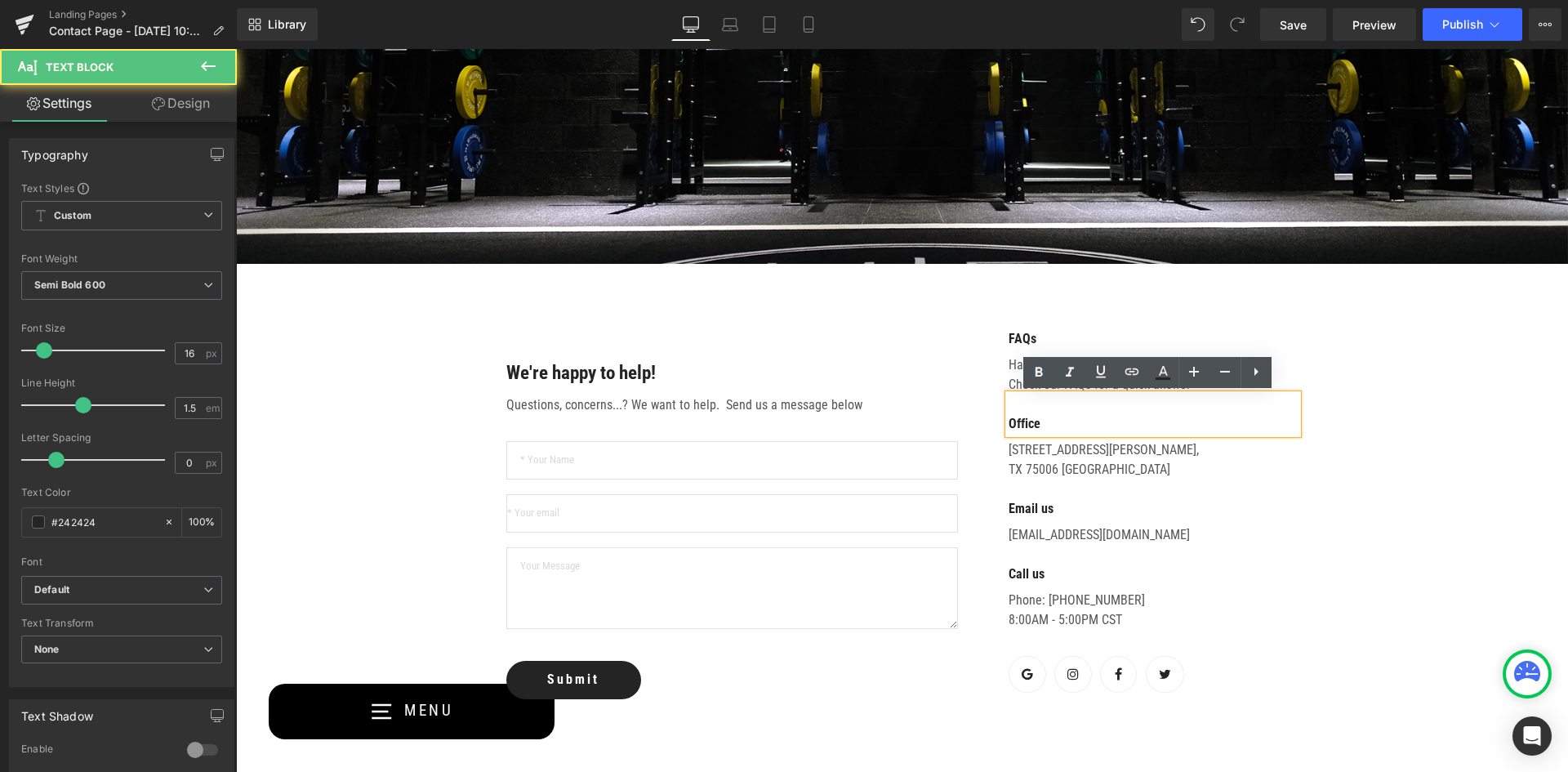
click at [1042, 424] on p "Office" at bounding box center [1153, 423] width 290 height 20
drag, startPoint x: 1042, startPoint y: 425, endPoint x: 1005, endPoint y: 423, distance: 37.1
click at [1008, 423] on p "Office" at bounding box center [1153, 423] width 290 height 20
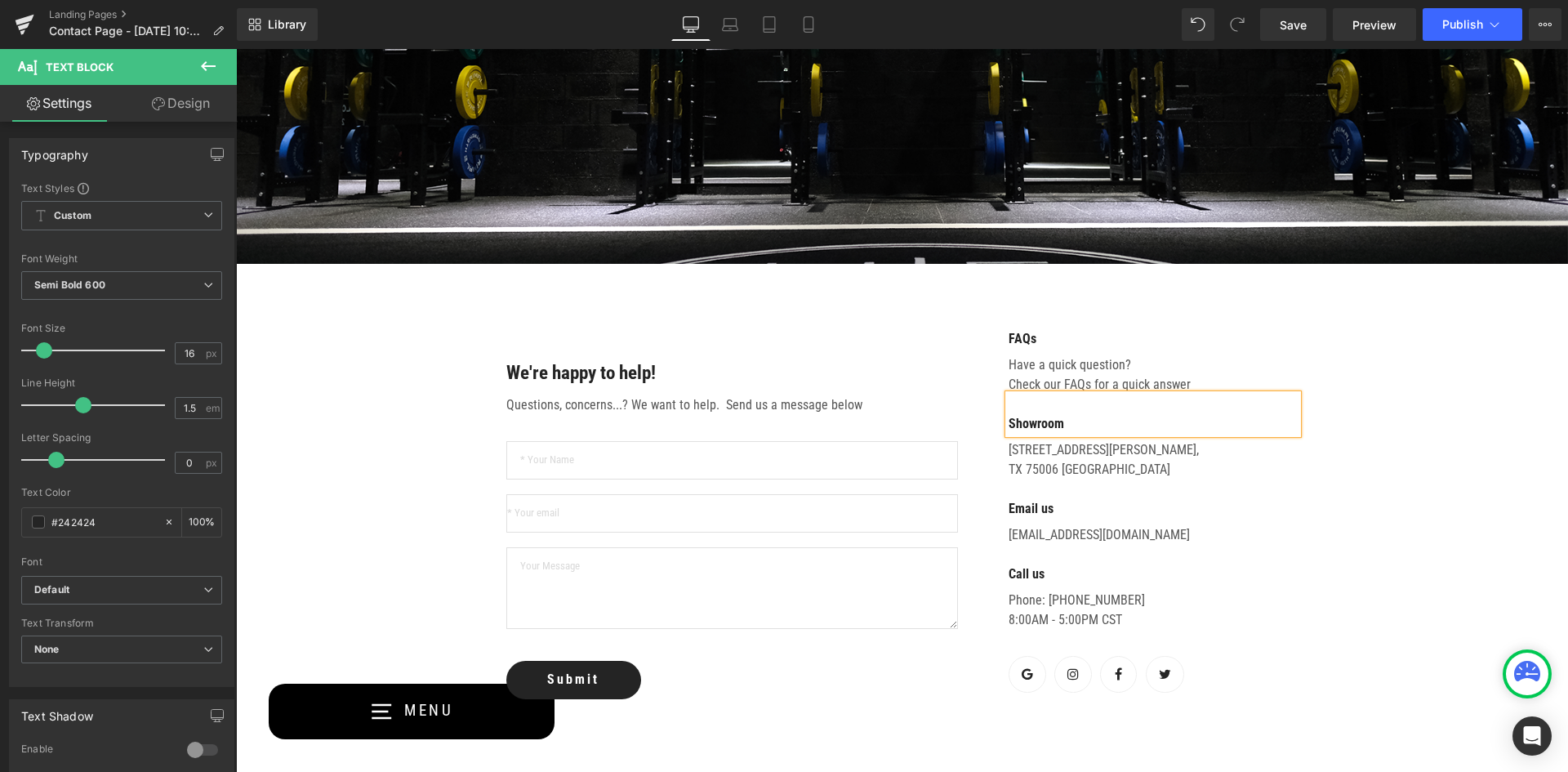
click at [1083, 532] on p "[EMAIL_ADDRESS][DOMAIN_NAME]" at bounding box center [1153, 534] width 290 height 20
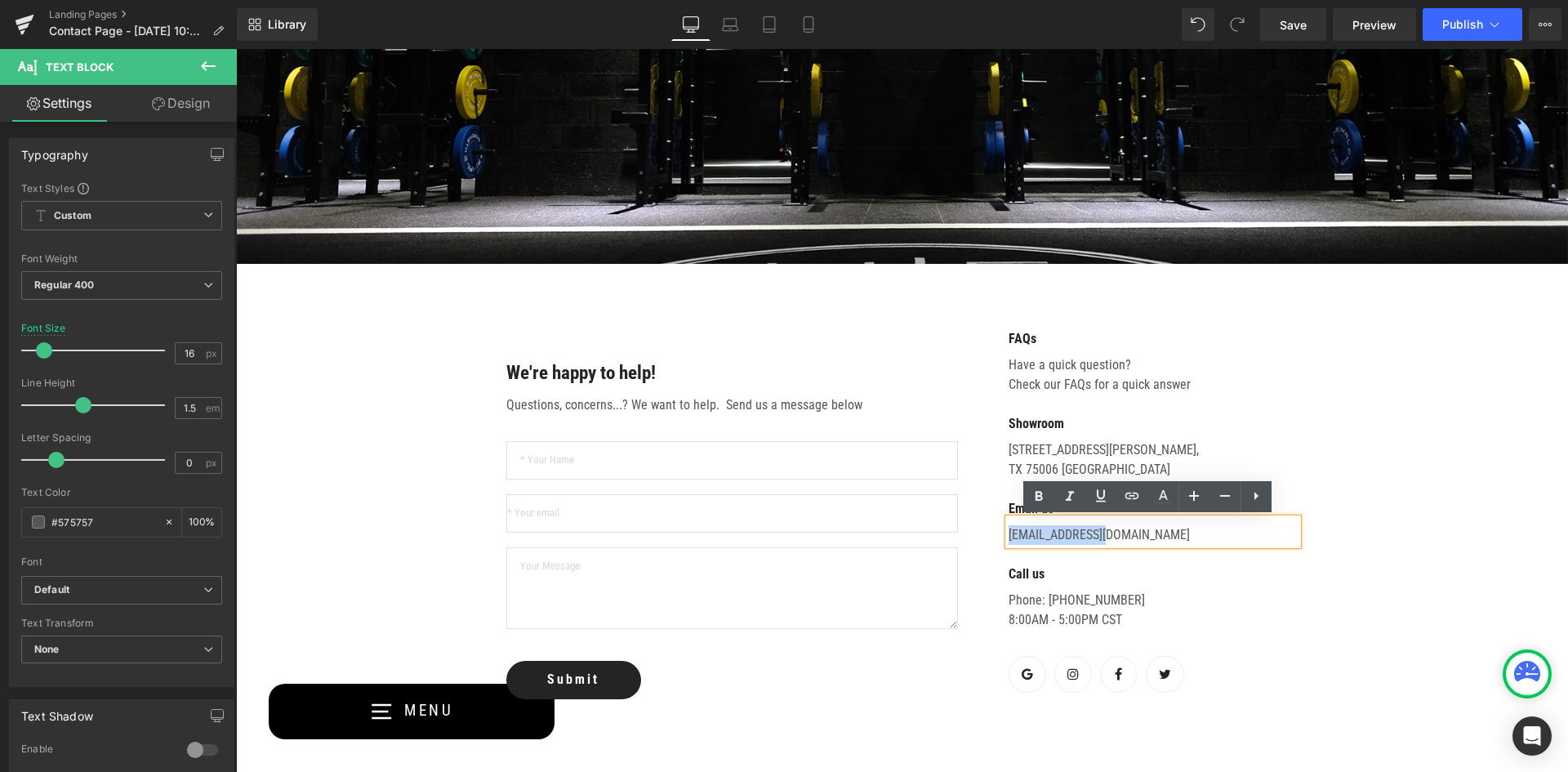
drag, startPoint x: 1134, startPoint y: 536, endPoint x: 1002, endPoint y: 543, distance: 132.2
click at [1008, 543] on p "[EMAIL_ADDRESS][DOMAIN_NAME]" at bounding box center [1153, 534] width 290 height 20
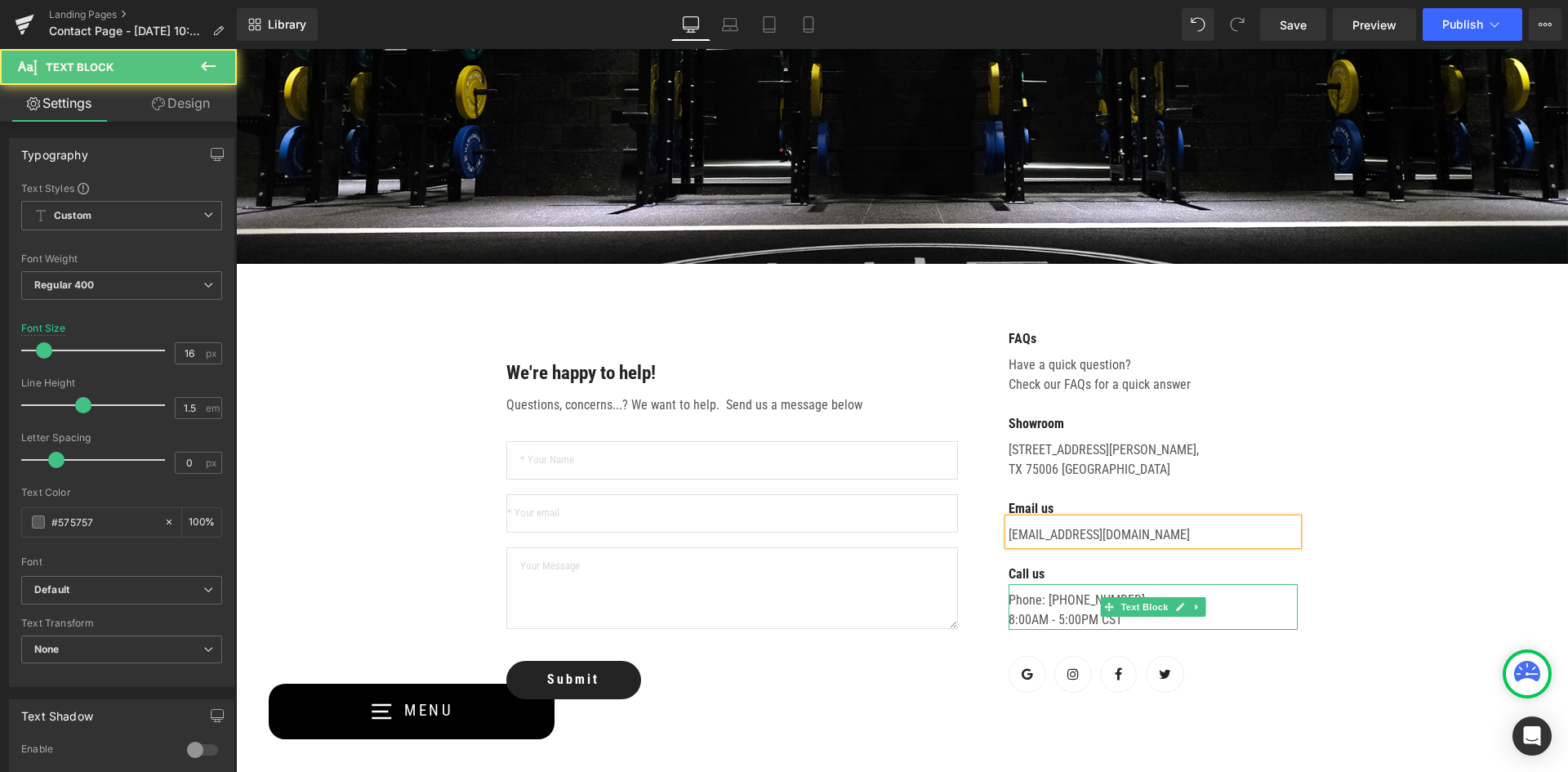
click at [1045, 606] on p "Phone: [PHONE_NUMBER] 8:00AM - 5:00PM CST" at bounding box center [1153, 610] width 290 height 40
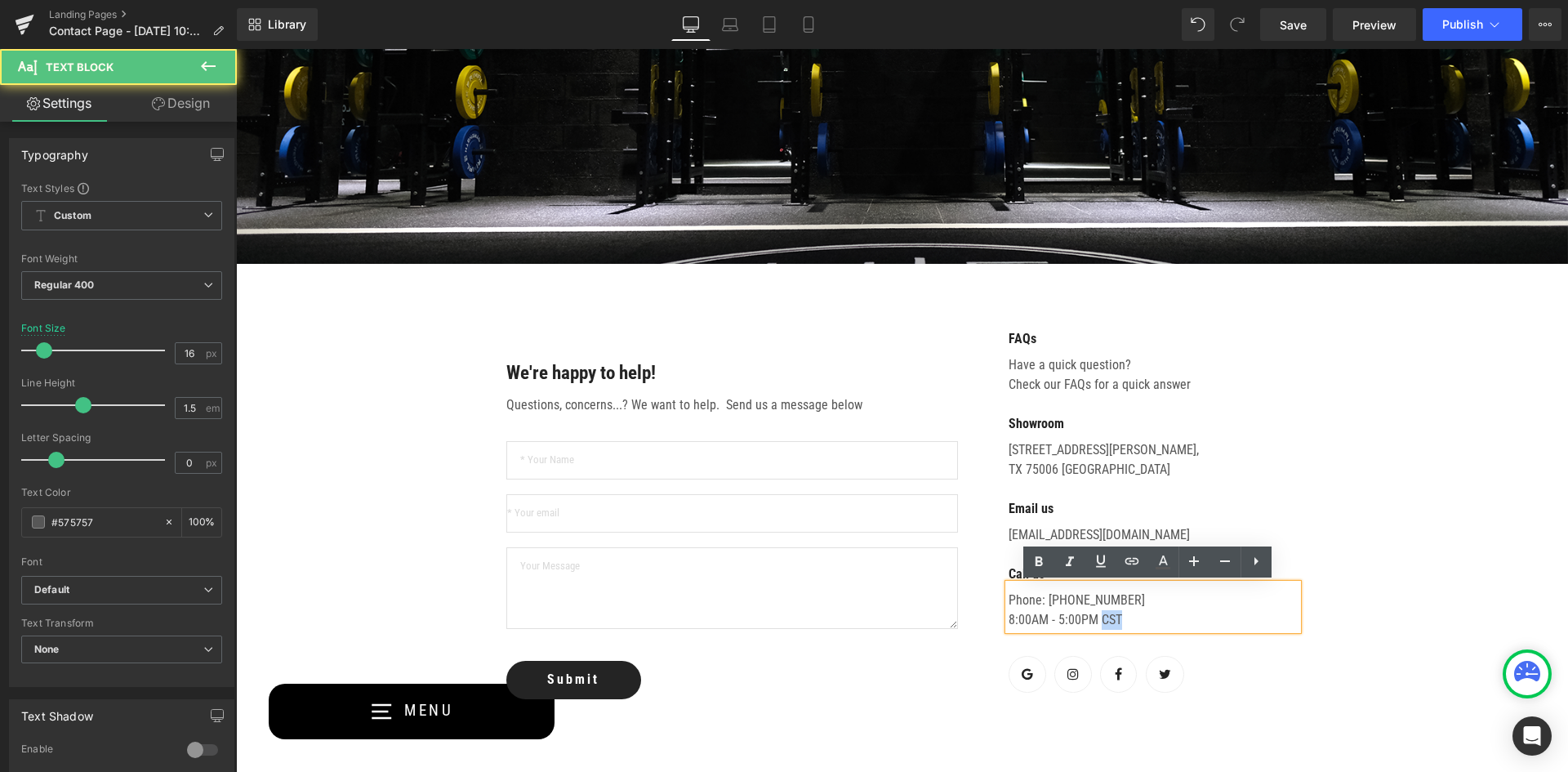
drag, startPoint x: 1111, startPoint y: 623, endPoint x: 1156, endPoint y: 620, distance: 45.1
click at [1156, 620] on p "Phone: [PHONE_NUMBER] 8:00AM - 5:00PM CST" at bounding box center [1153, 610] width 290 height 40
click at [1008, 618] on p "Phone: [PHONE_NUMBER] 8:00am - 5:00pm" at bounding box center [1153, 610] width 290 height 40
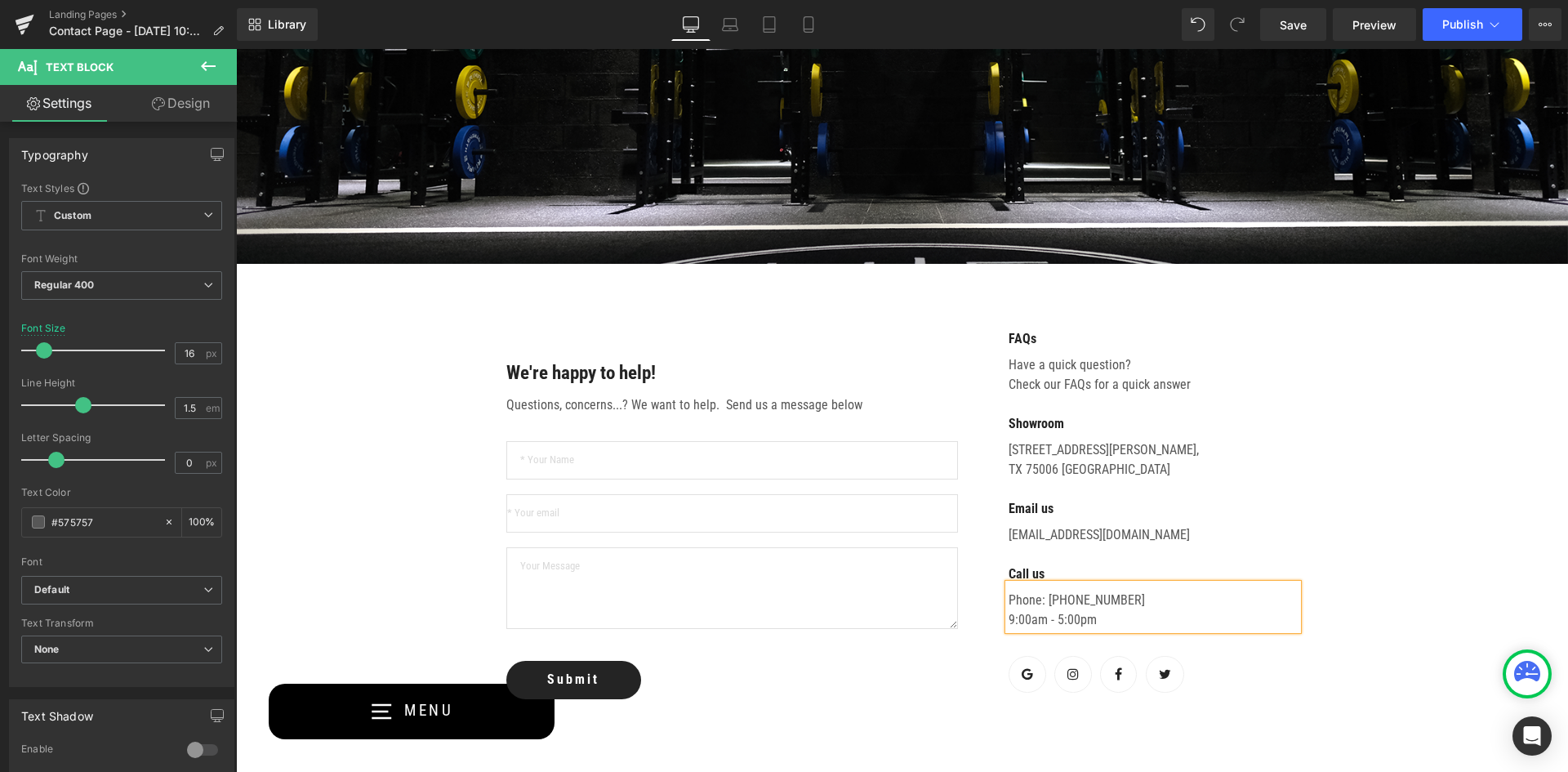
click at [1111, 620] on p "Phone: [PHONE_NUMBER] 9:00am - 5:00pm" at bounding box center [1153, 610] width 290 height 40
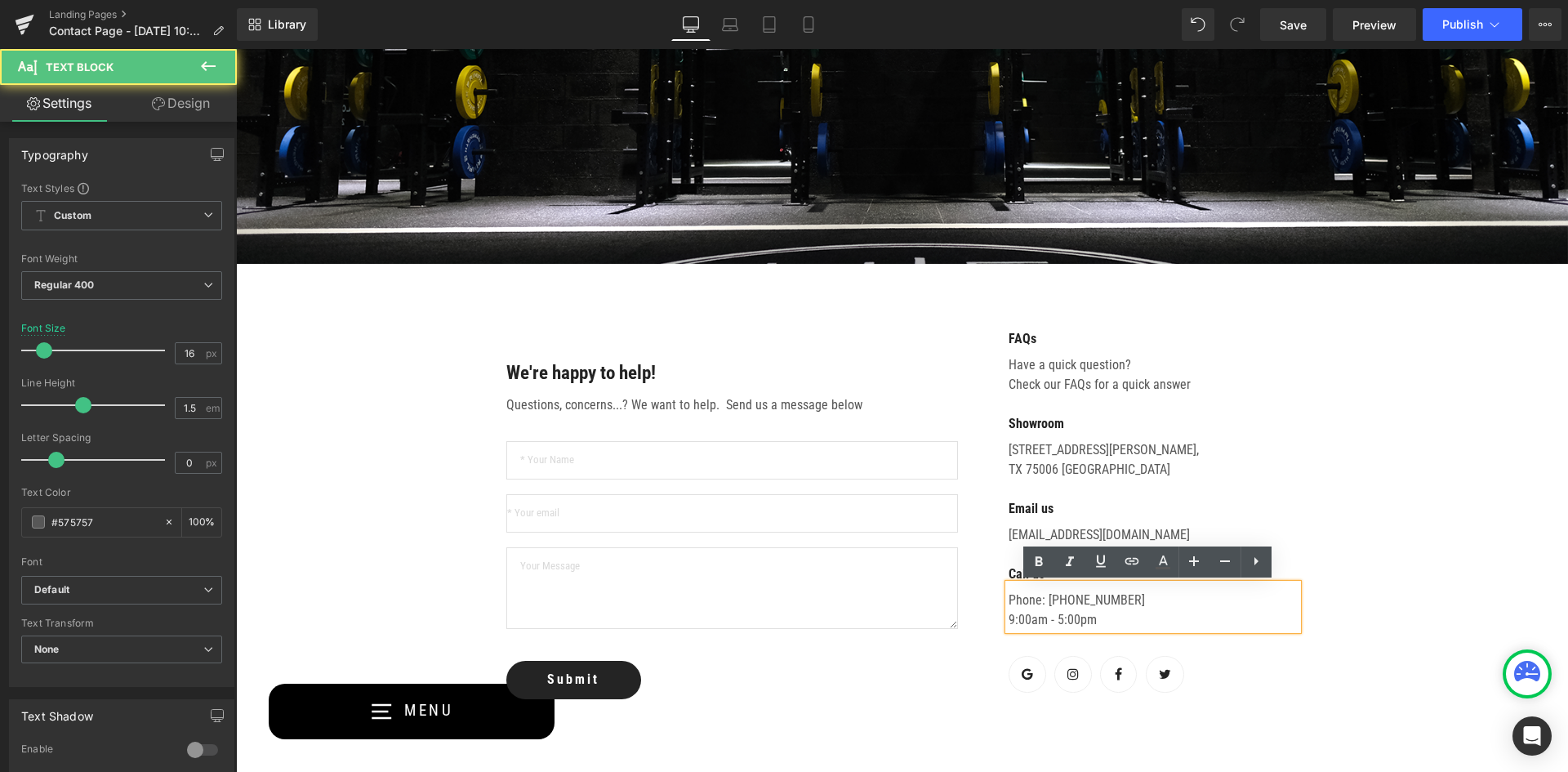
drag, startPoint x: 1124, startPoint y: 624, endPoint x: 1001, endPoint y: 626, distance: 123.0
click at [1008, 626] on div "Phone: [PHONE_NUMBER] 9:00am - 5:00pm" at bounding box center [1153, 607] width 290 height 46
drag, startPoint x: 1113, startPoint y: 620, endPoint x: 972, endPoint y: 625, distance: 141.1
click at [972, 625] on div "FAQs Text Block Have a quick question? Check our FAQs for a quick answer Text B…" at bounding box center [1141, 515] width 341 height 370
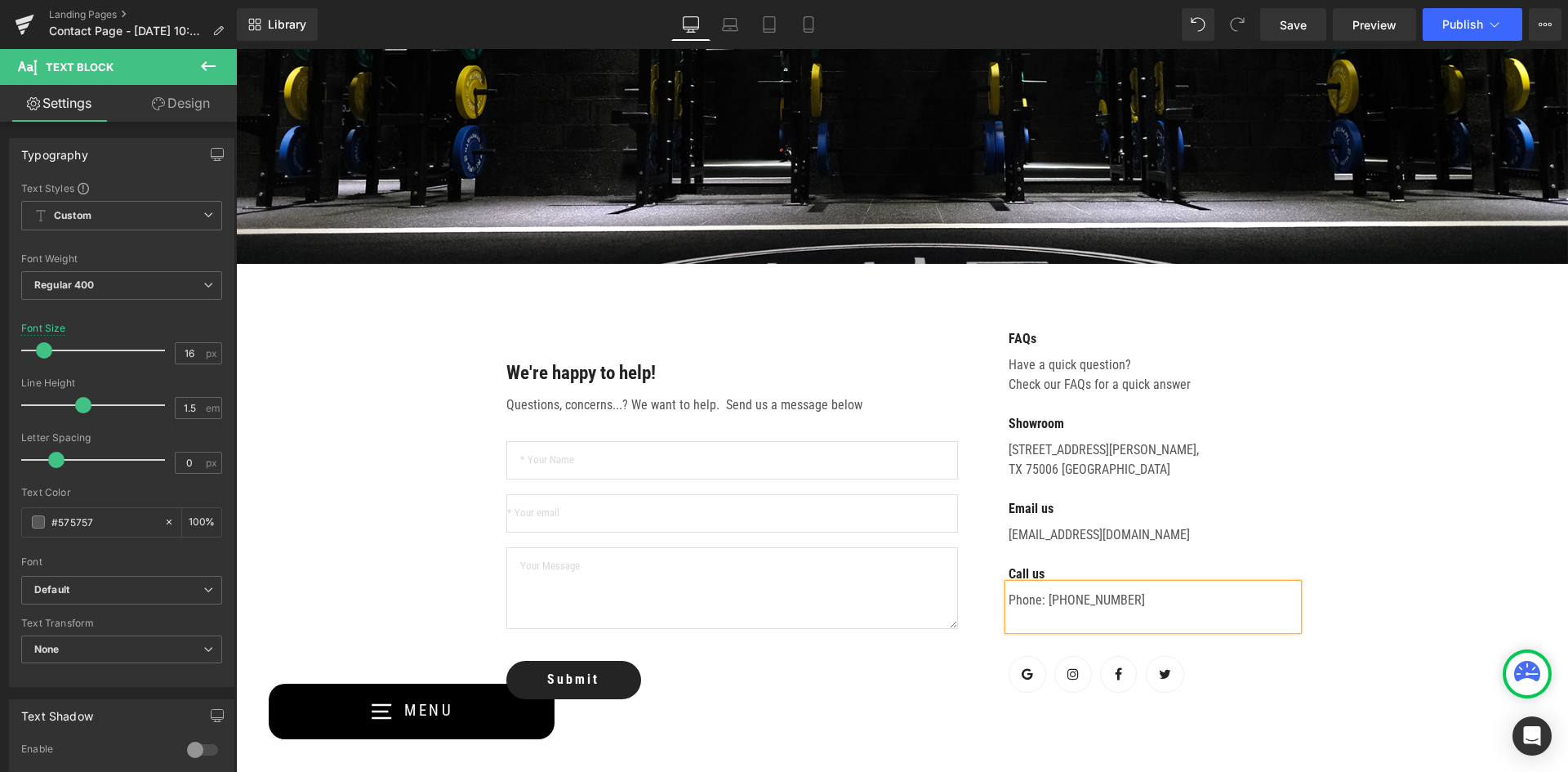
click at [1149, 602] on p "Phone: [PHONE_NUMBER]" at bounding box center [1153, 610] width 290 height 40
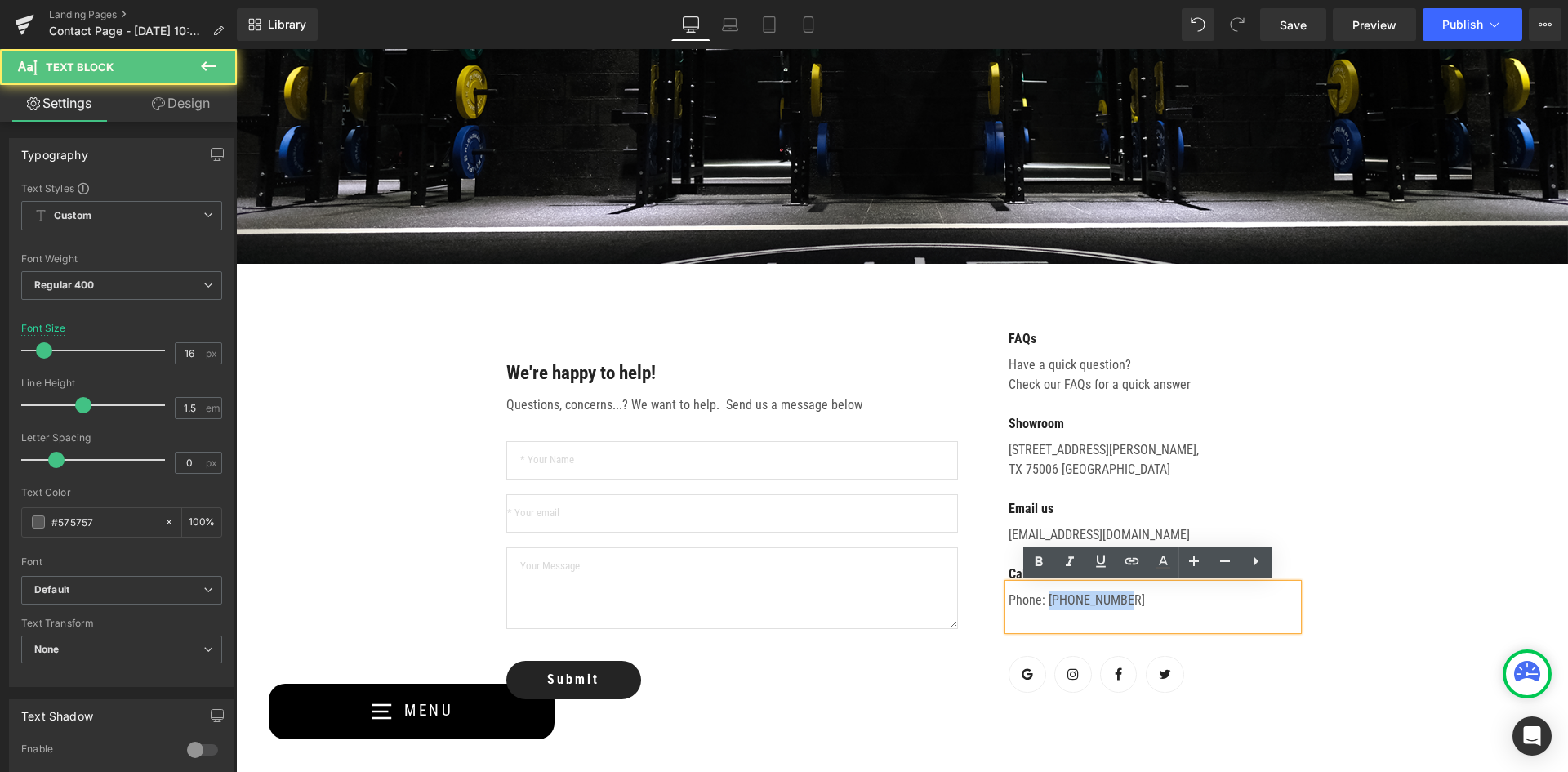
drag, startPoint x: 1146, startPoint y: 602, endPoint x: 1049, endPoint y: 606, distance: 97.1
click at [1049, 606] on p "Phone: [PHONE_NUMBER]" at bounding box center [1153, 610] width 290 height 40
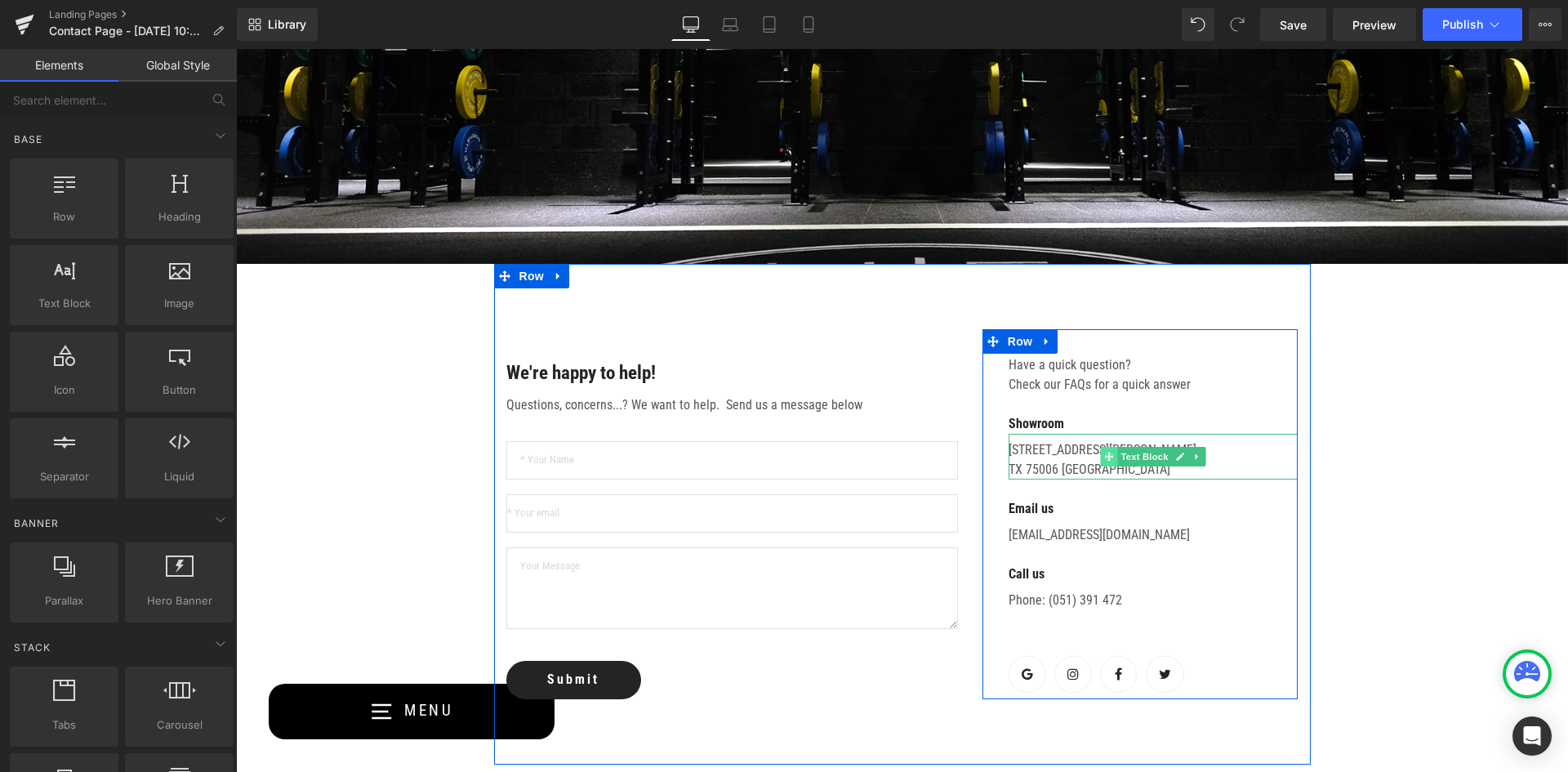
click at [1101, 456] on span at bounding box center [1110, 456] width 17 height 20
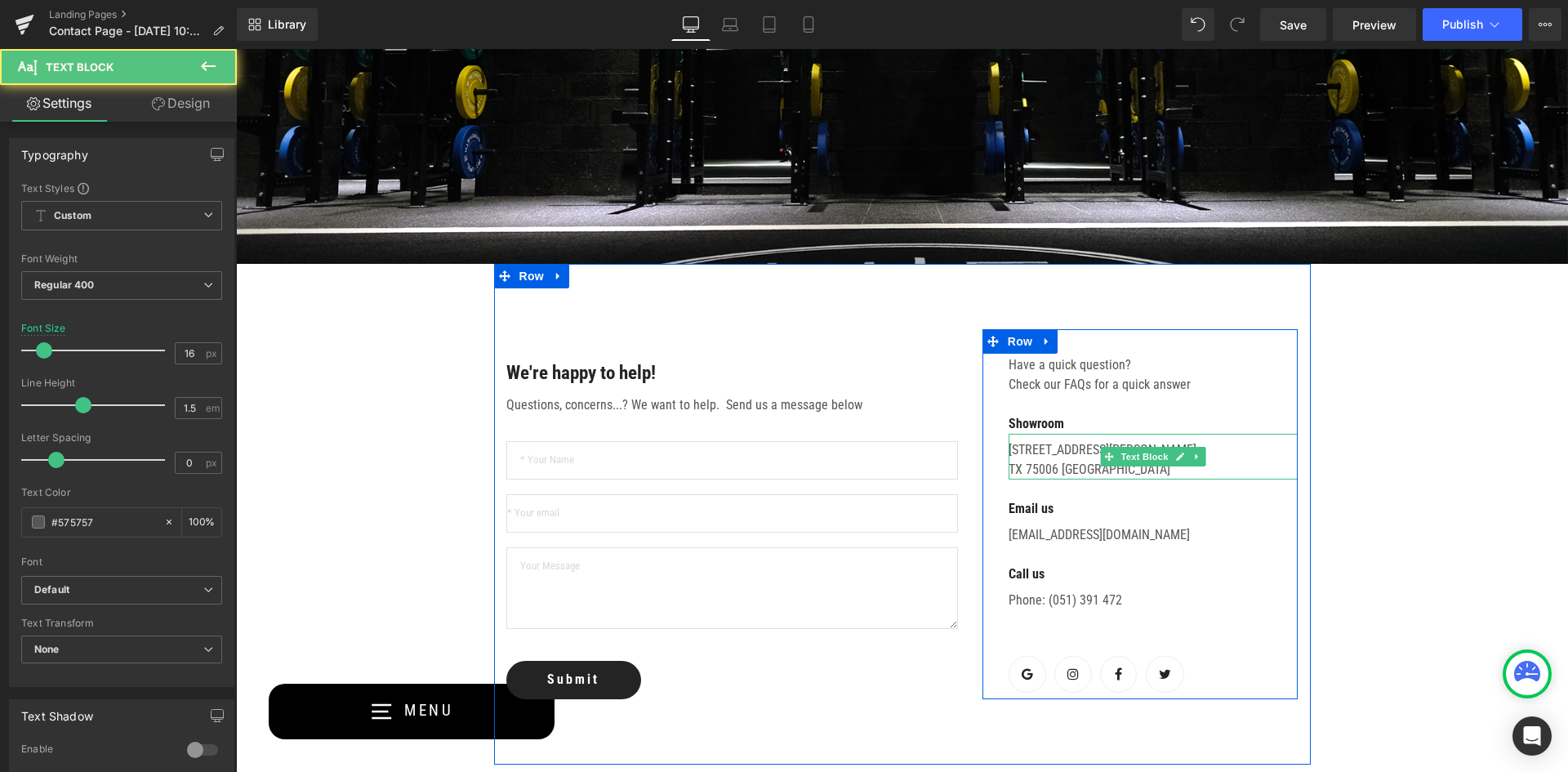
click at [1065, 448] on p "[STREET_ADDRESS][PERSON_NAME]" at bounding box center [1153, 460] width 290 height 40
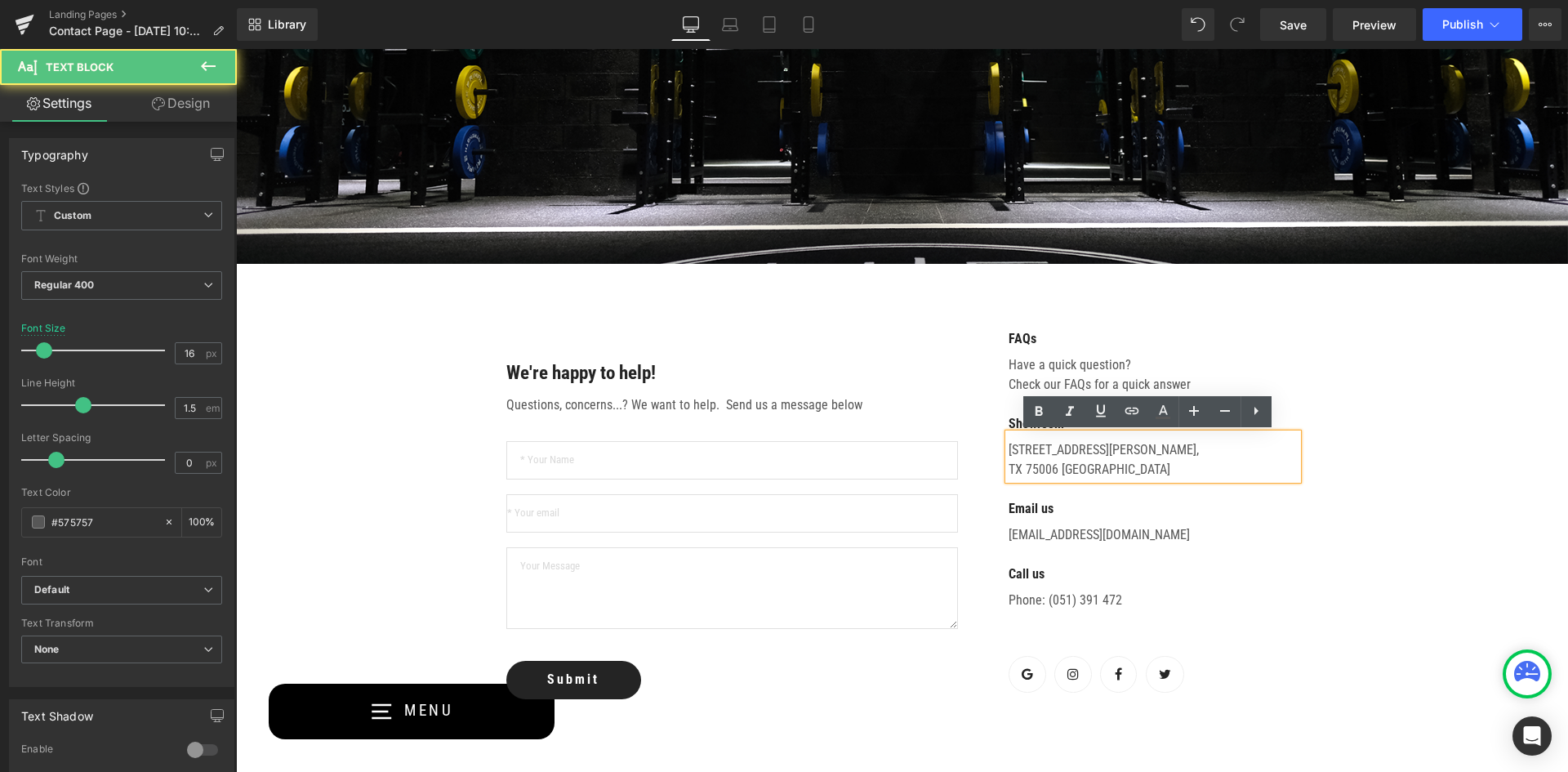
drag, startPoint x: 1151, startPoint y: 467, endPoint x: 1000, endPoint y: 448, distance: 152.2
click at [1008, 448] on div "[STREET_ADDRESS][PERSON_NAME]" at bounding box center [1153, 456] width 290 height 46
drag, startPoint x: 1171, startPoint y: 472, endPoint x: 1002, endPoint y: 445, distance: 171.1
click at [1008, 445] on p "[STREET_ADDRESS][PERSON_NAME]" at bounding box center [1153, 460] width 290 height 40
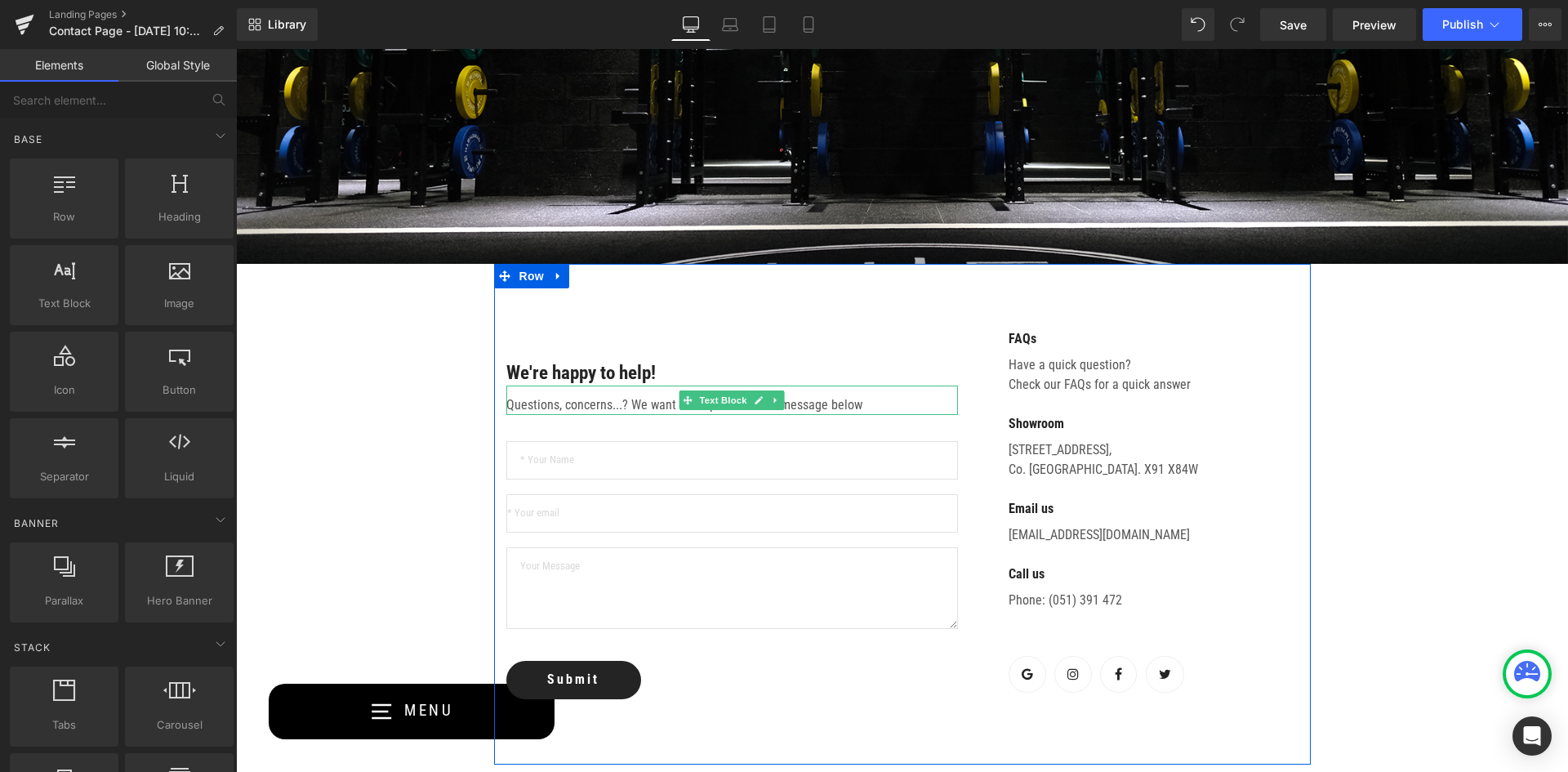
click at [644, 405] on p "Questions, concerns...? We want to help. Send us a message below" at bounding box center [732, 405] width 452 height 20
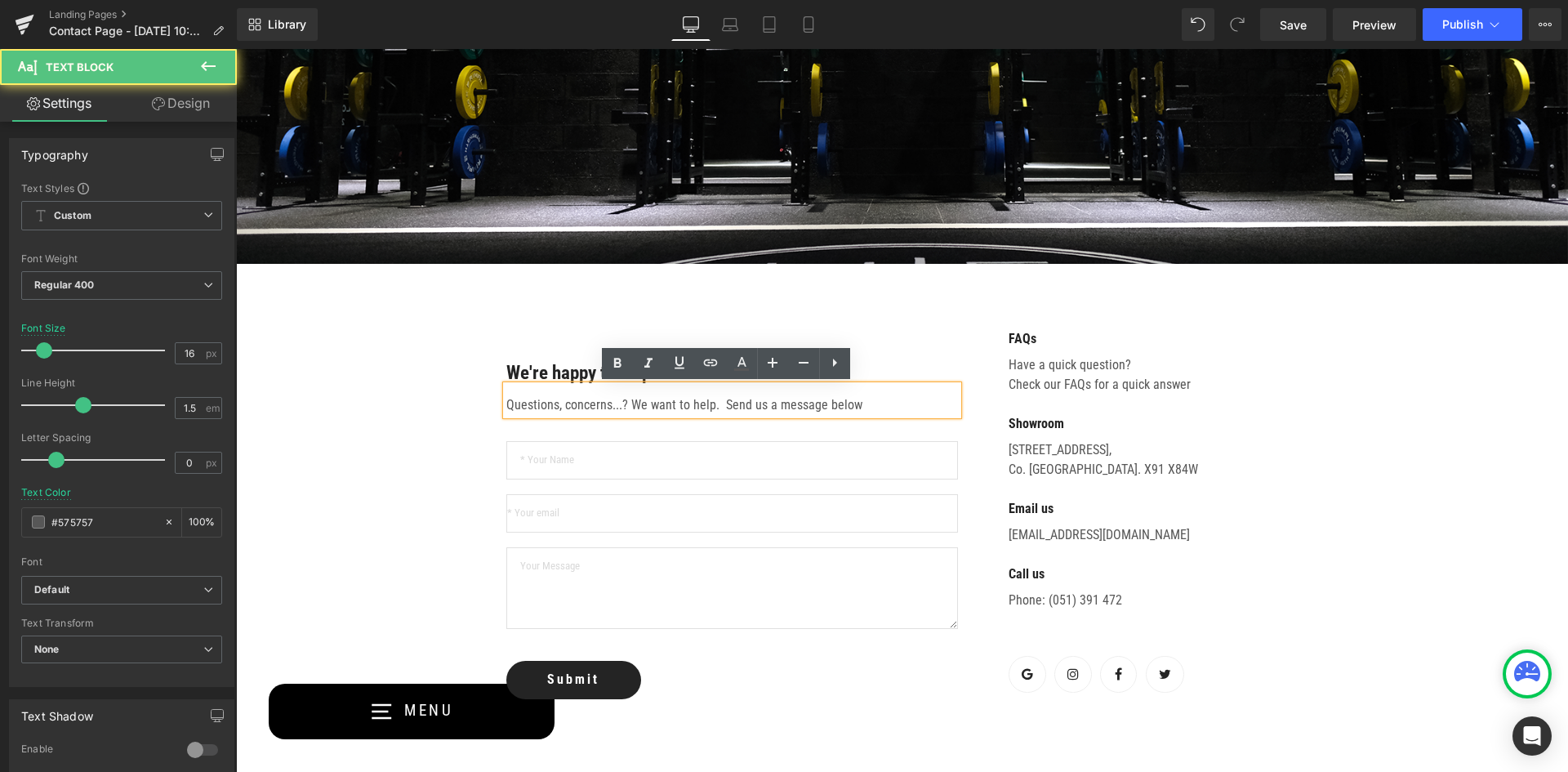
click at [640, 398] on p "Questions, concerns...? We want to help. Send us a message below" at bounding box center [732, 405] width 452 height 20
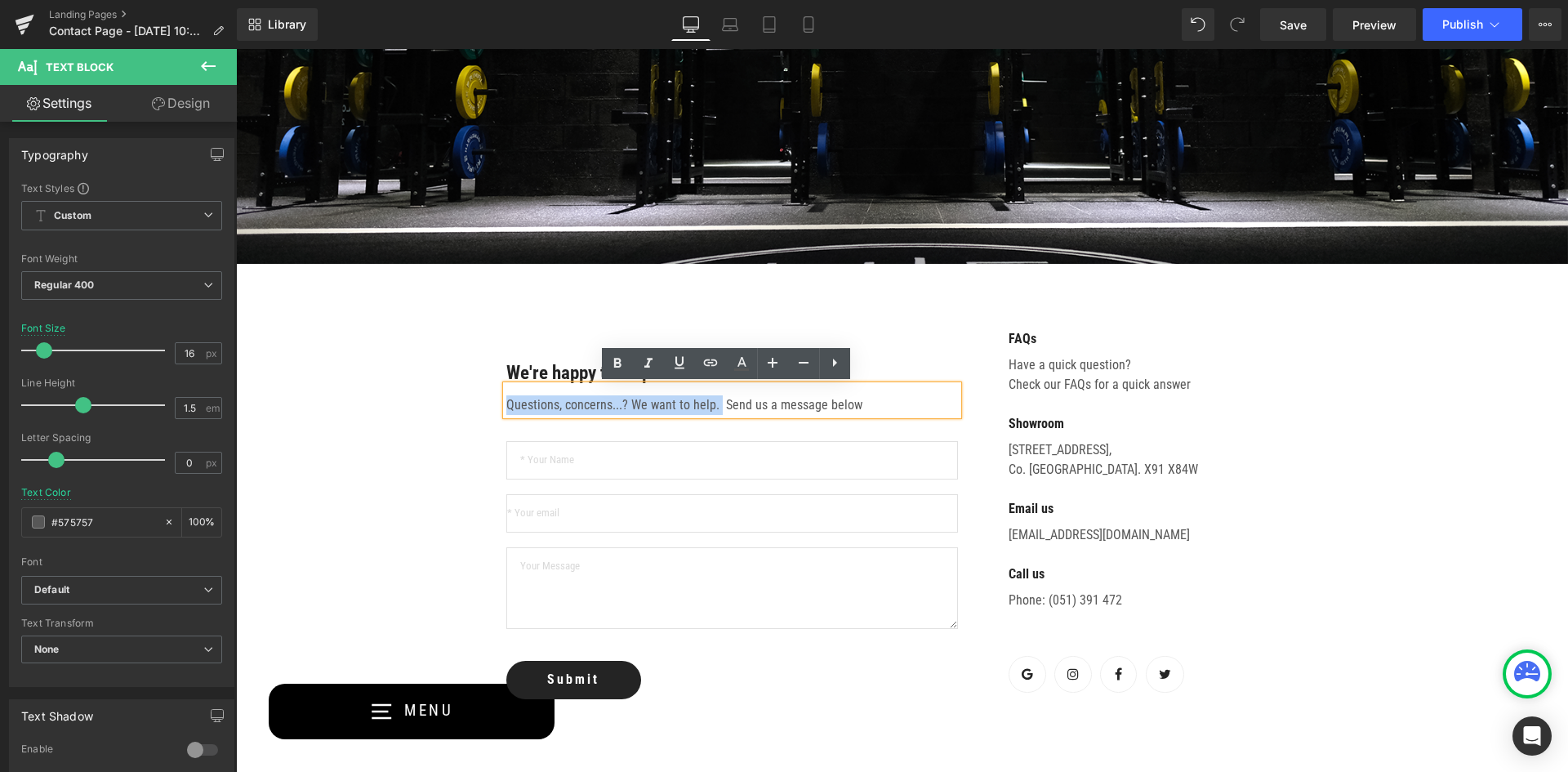
drag, startPoint x: 743, startPoint y: 403, endPoint x: 503, endPoint y: 409, distance: 240.1
click at [507, 409] on p "Questions, concerns...? We want to help. Send us a message below" at bounding box center [732, 405] width 452 height 20
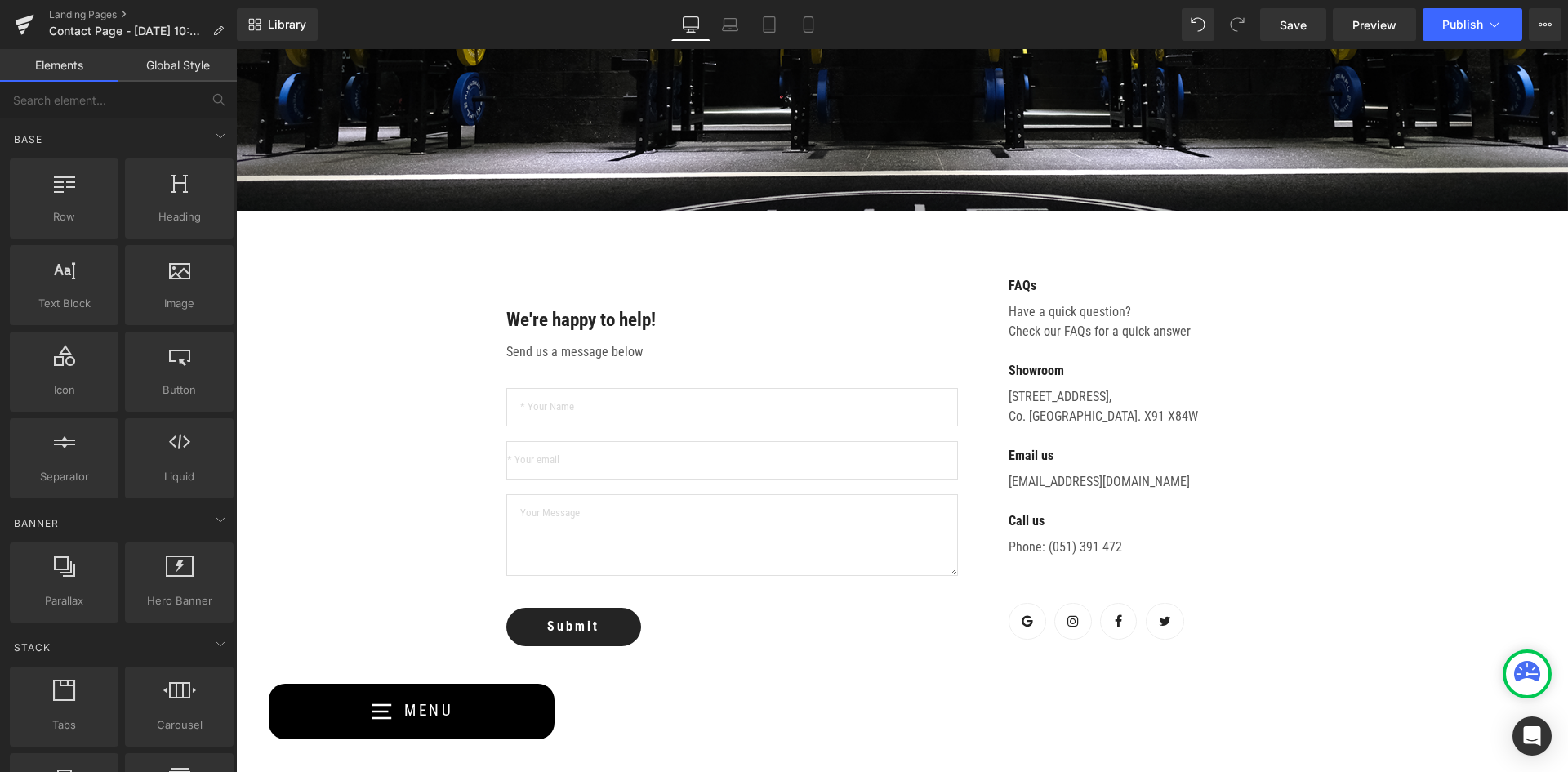
scroll to position [424, 0]
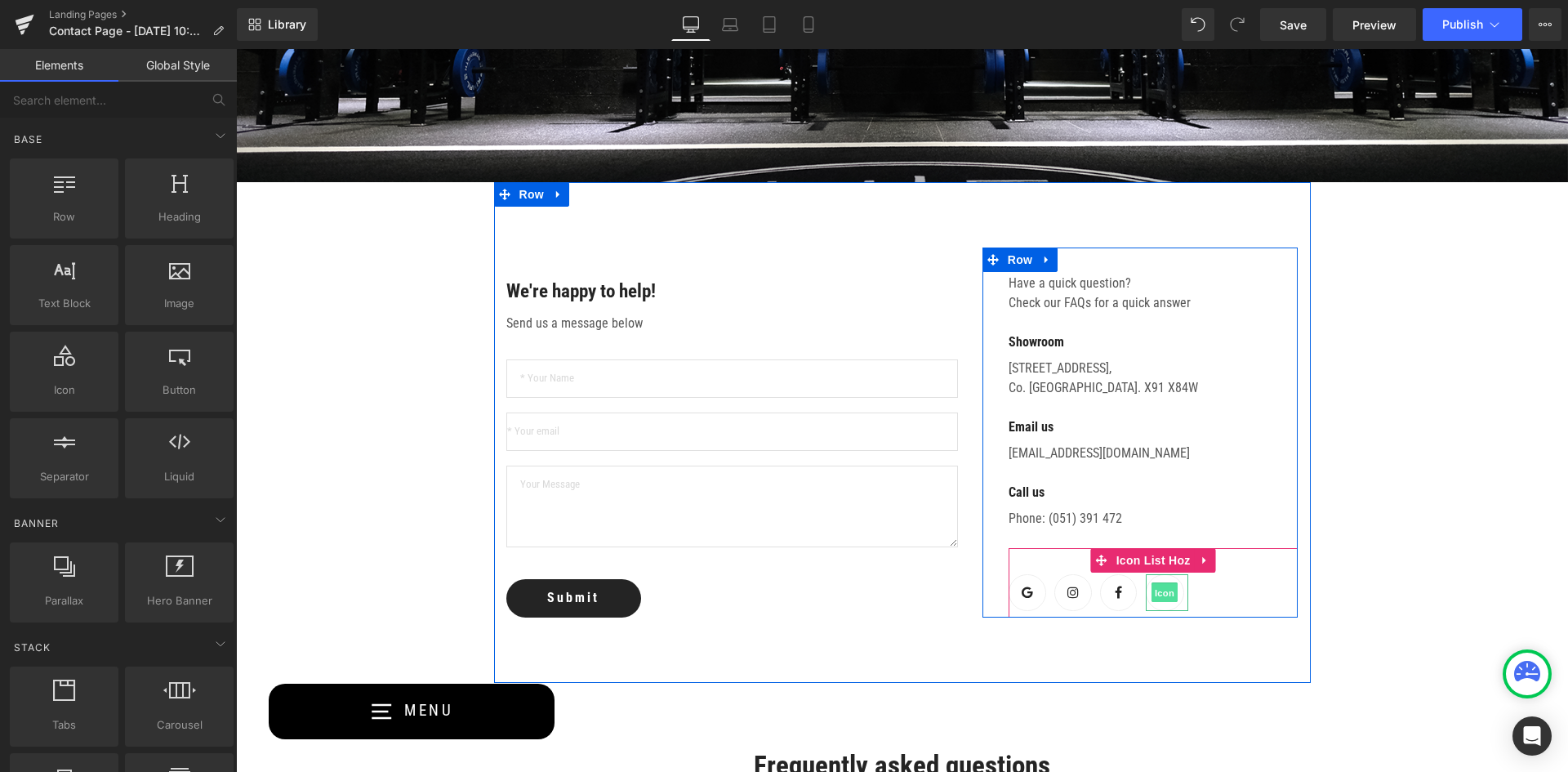
click at [1165, 592] on span "Icon" at bounding box center [1164, 593] width 26 height 20
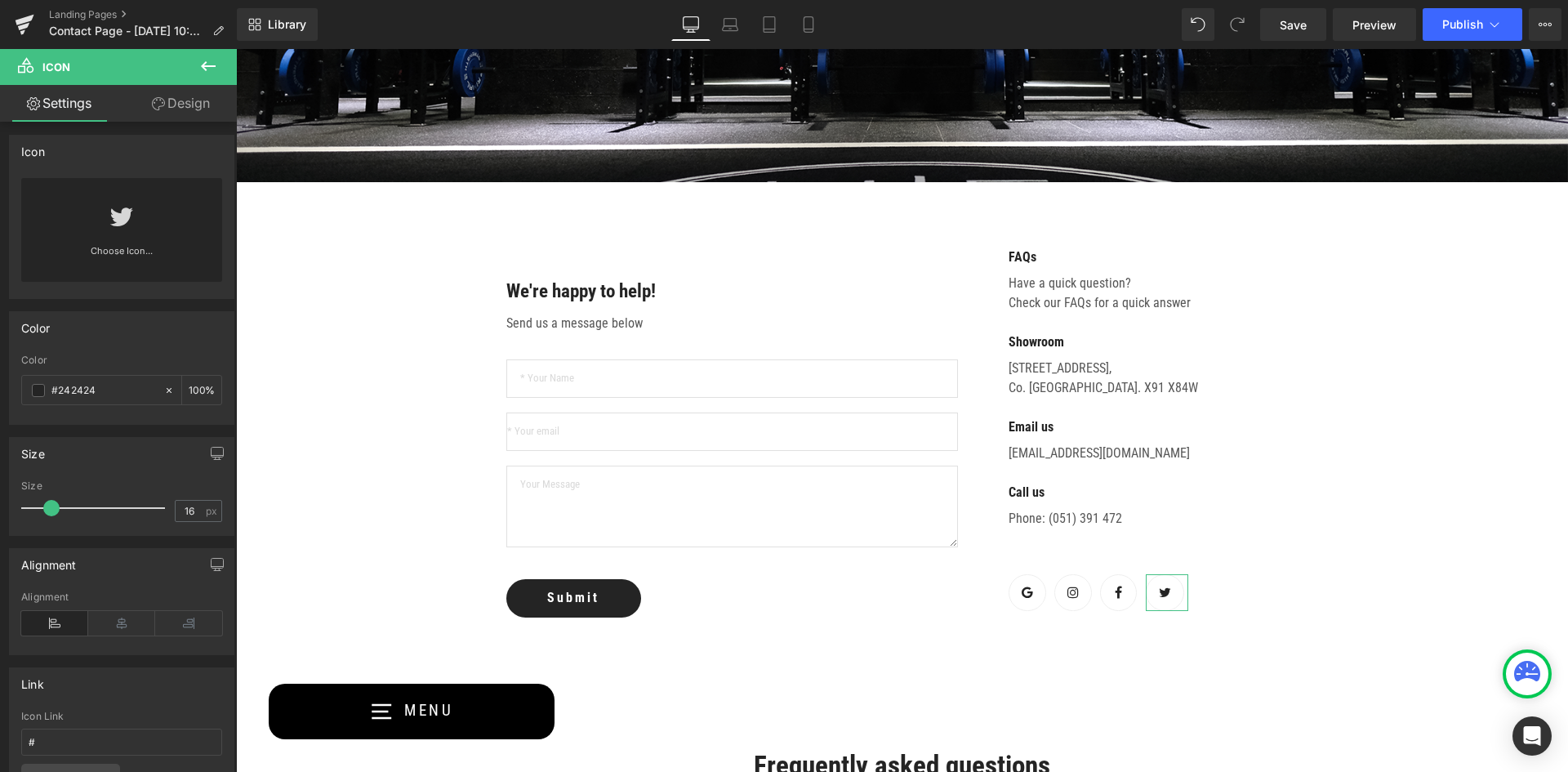
scroll to position [2, 0]
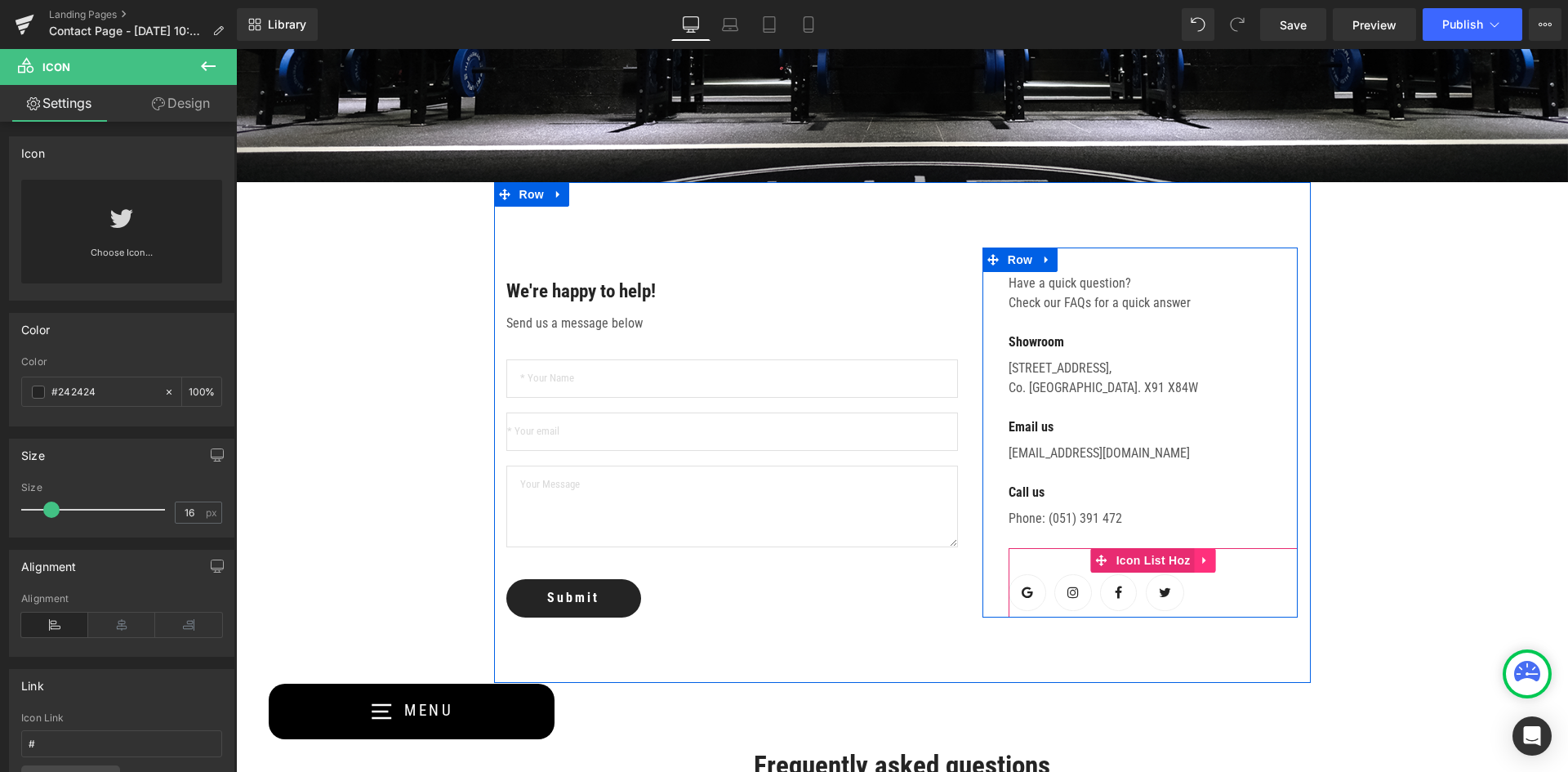
click at [1199, 565] on icon at bounding box center [1204, 560] width 11 height 12
click at [1210, 563] on icon at bounding box center [1215, 560] width 11 height 11
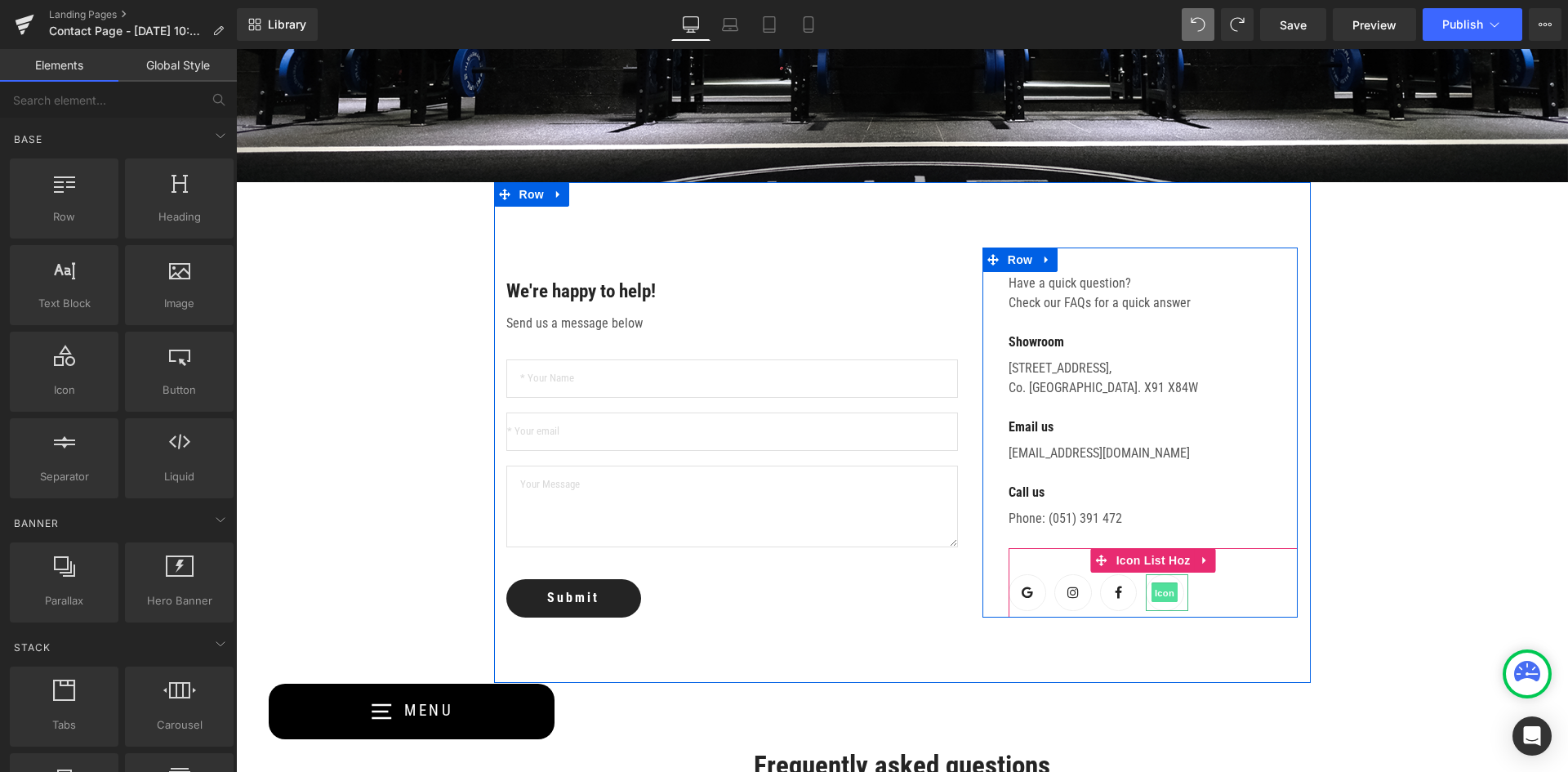
click at [1166, 599] on span "Icon" at bounding box center [1164, 593] width 26 height 20
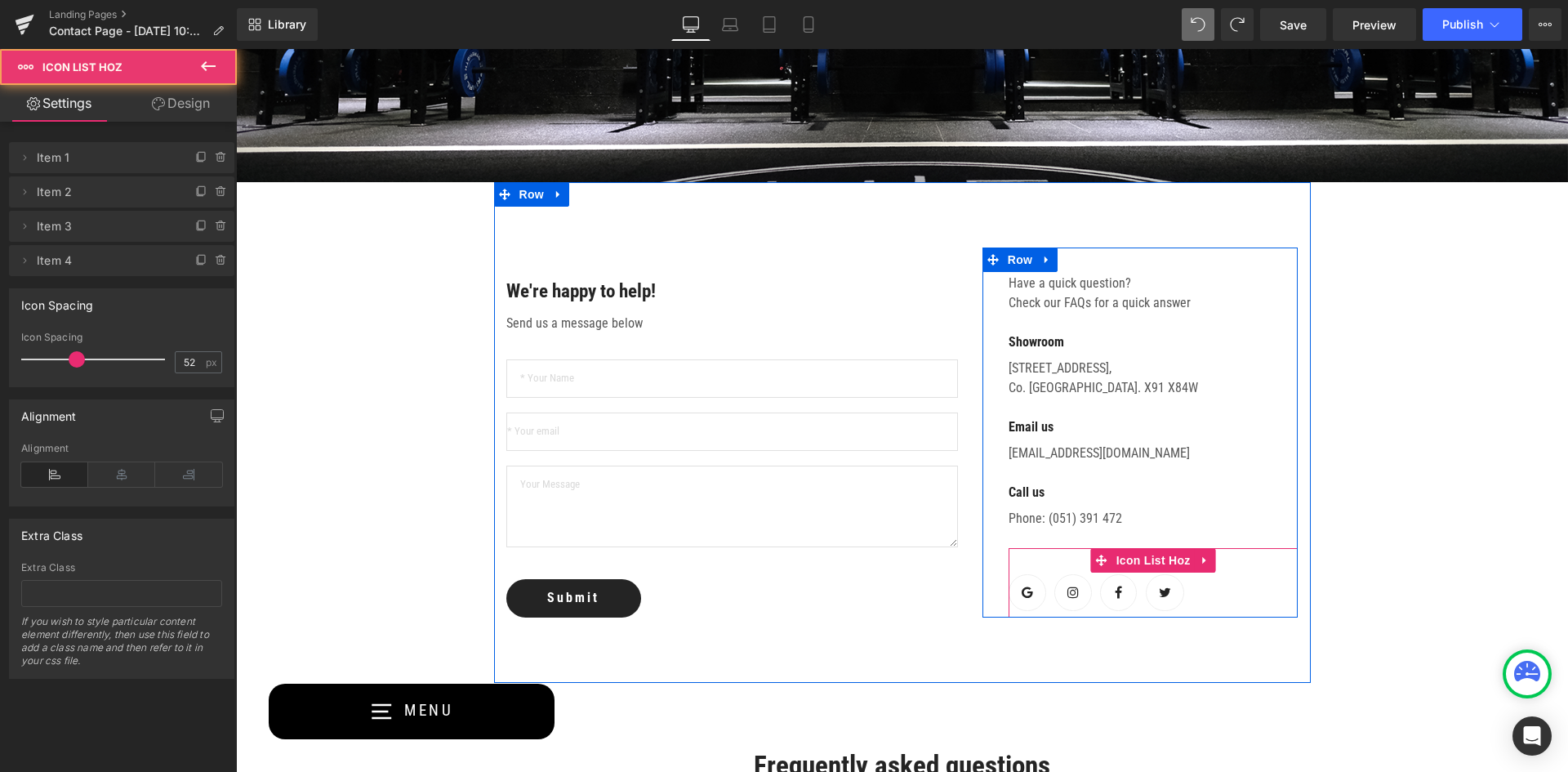
click at [1226, 589] on ul "Icon Icon Icon Icon" at bounding box center [1153, 596] width 290 height 43
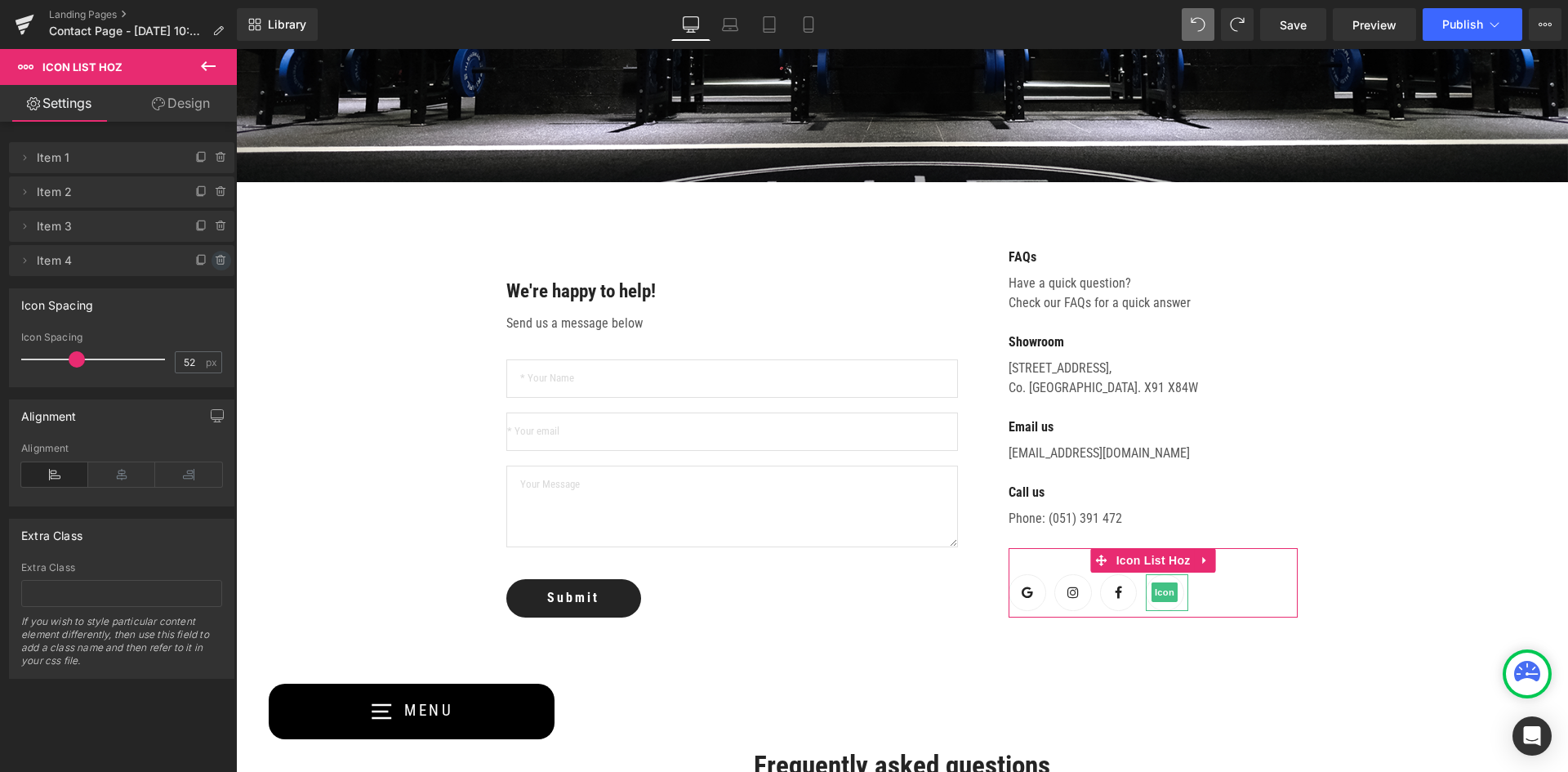
click at [216, 260] on icon at bounding box center [221, 260] width 13 height 13
click at [204, 262] on button "Delete" at bounding box center [204, 261] width 52 height 22
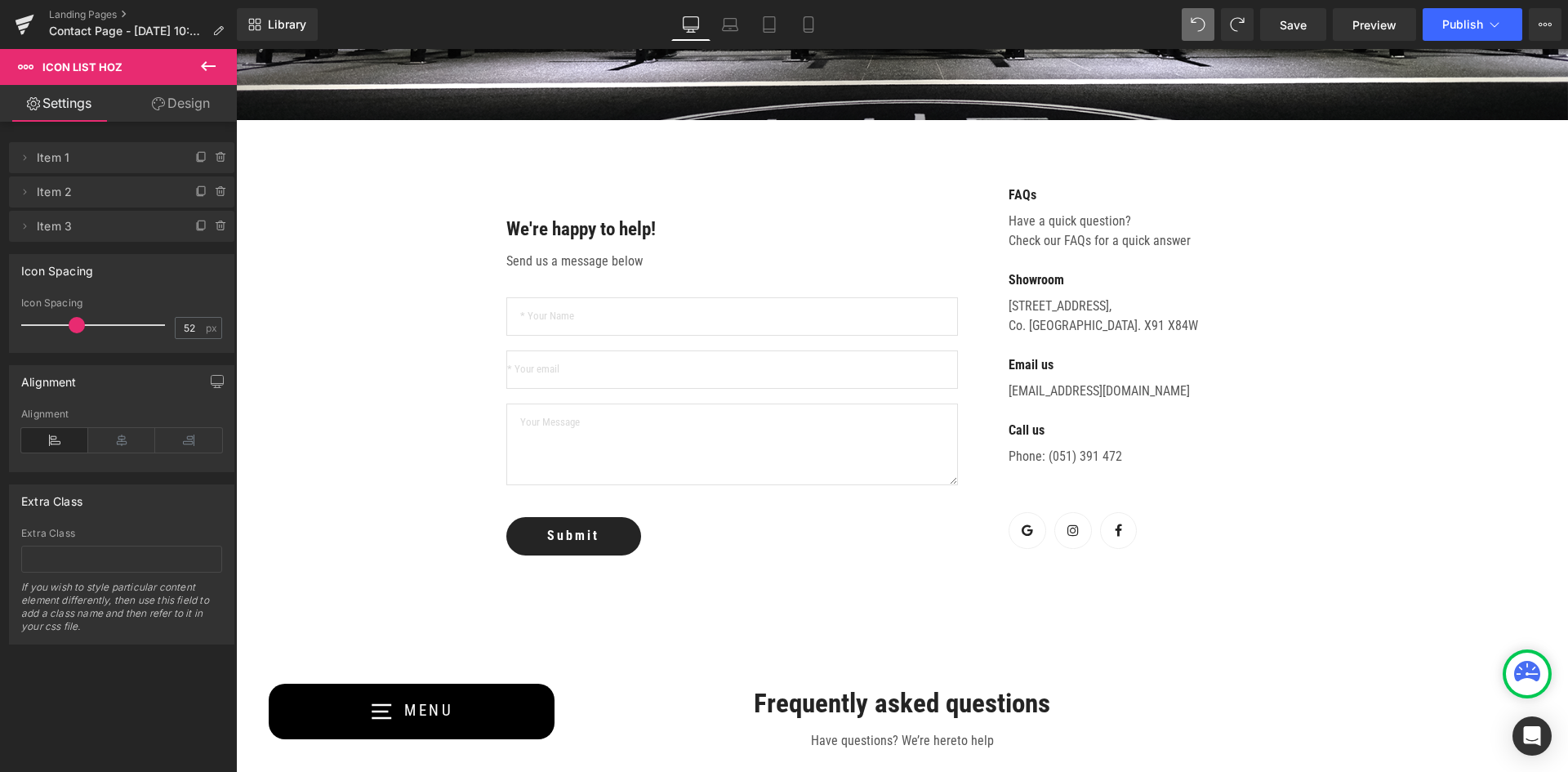
scroll to position [588, 0]
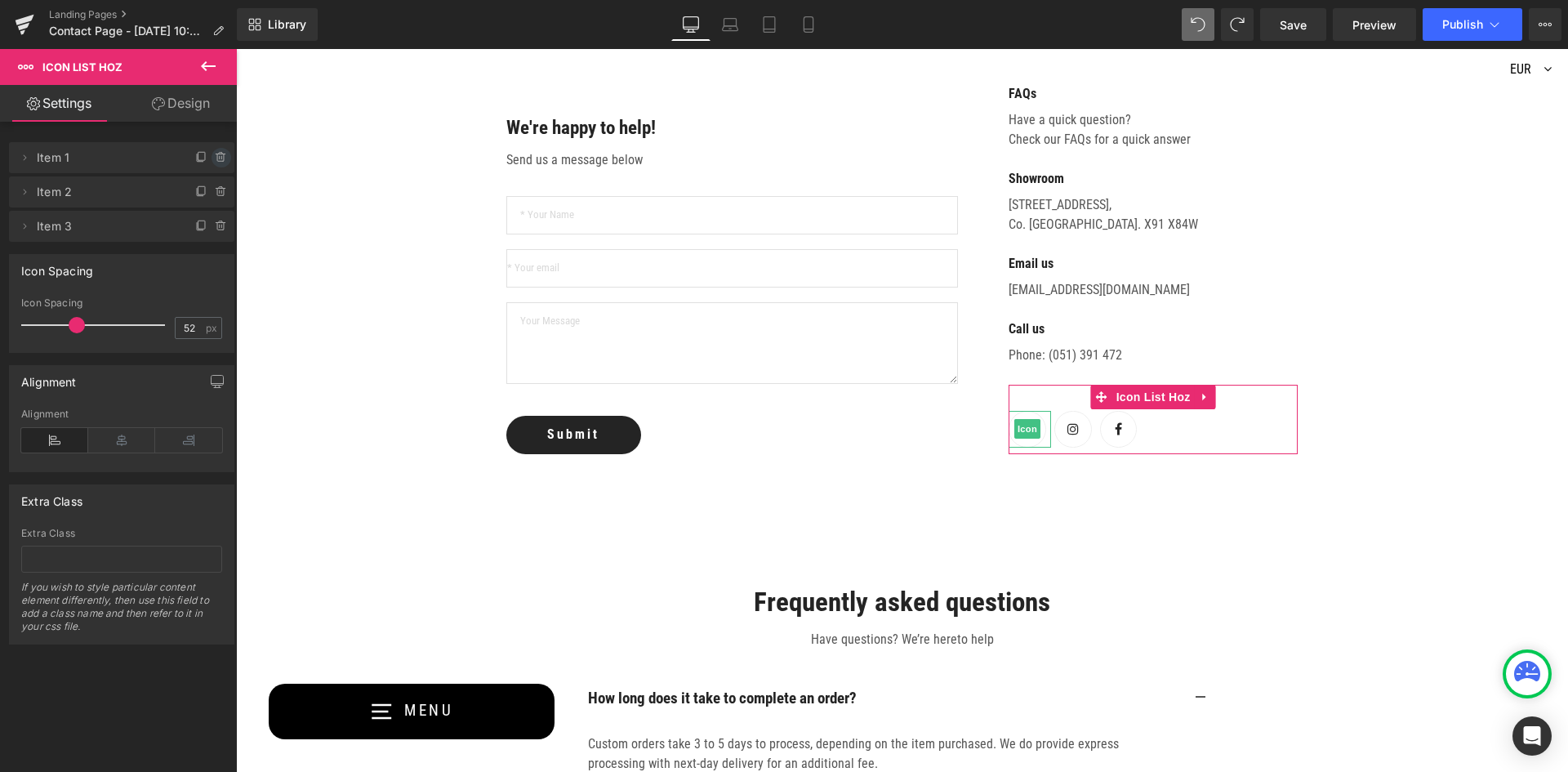
click at [215, 157] on icon at bounding box center [221, 157] width 13 height 13
click at [56, 164] on div "Delete Cancel" at bounding box center [121, 157] width 225 height 31
click at [141, 158] on button "Cancel" at bounding box center [146, 158] width 55 height 22
click at [26, 158] on icon at bounding box center [24, 157] width 13 height 13
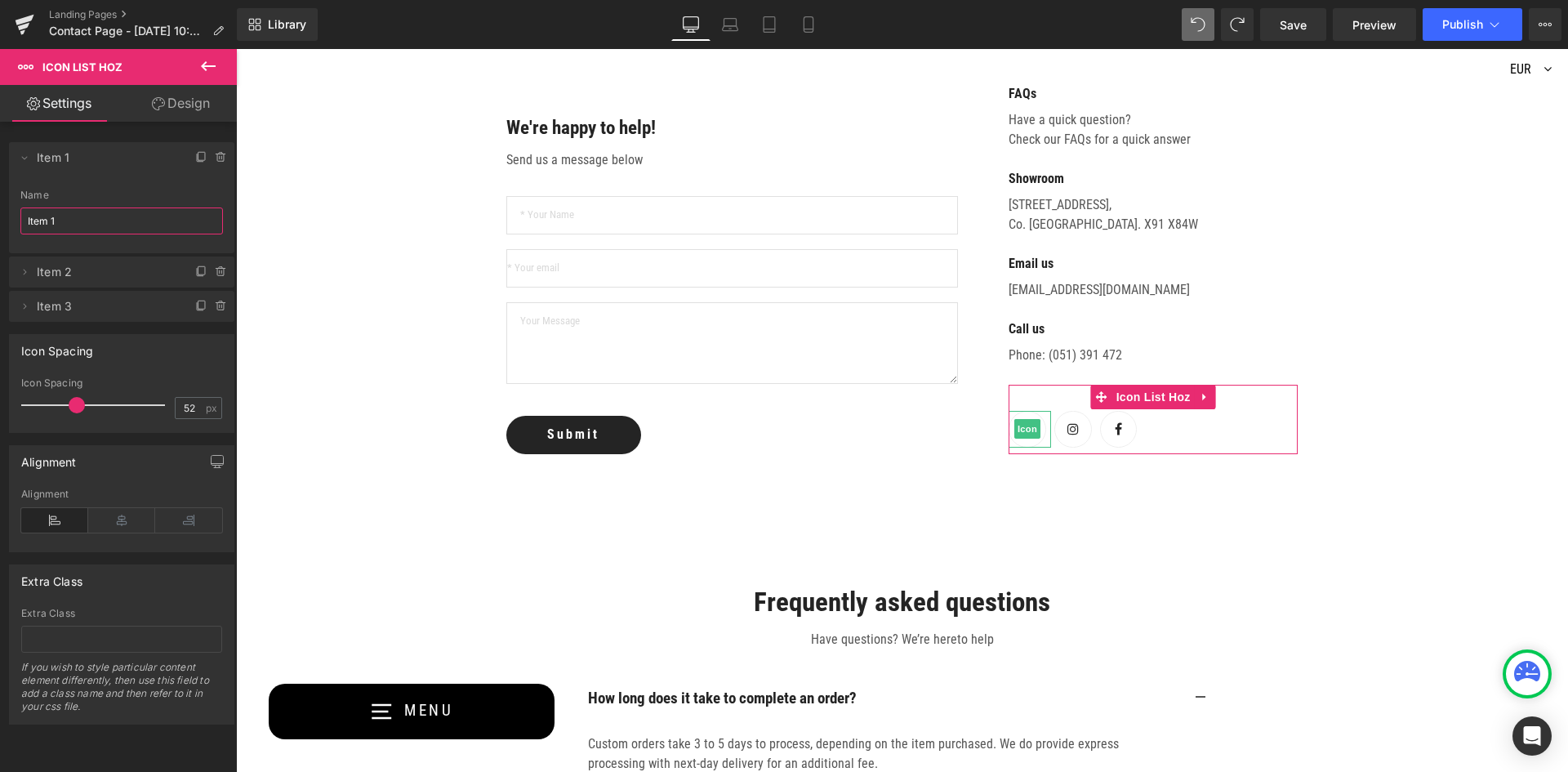
click at [61, 217] on input "Item 1" at bounding box center [121, 220] width 202 height 27
click at [217, 157] on icon at bounding box center [221, 157] width 13 height 13
click at [201, 158] on button "Delete" at bounding box center [204, 158] width 52 height 22
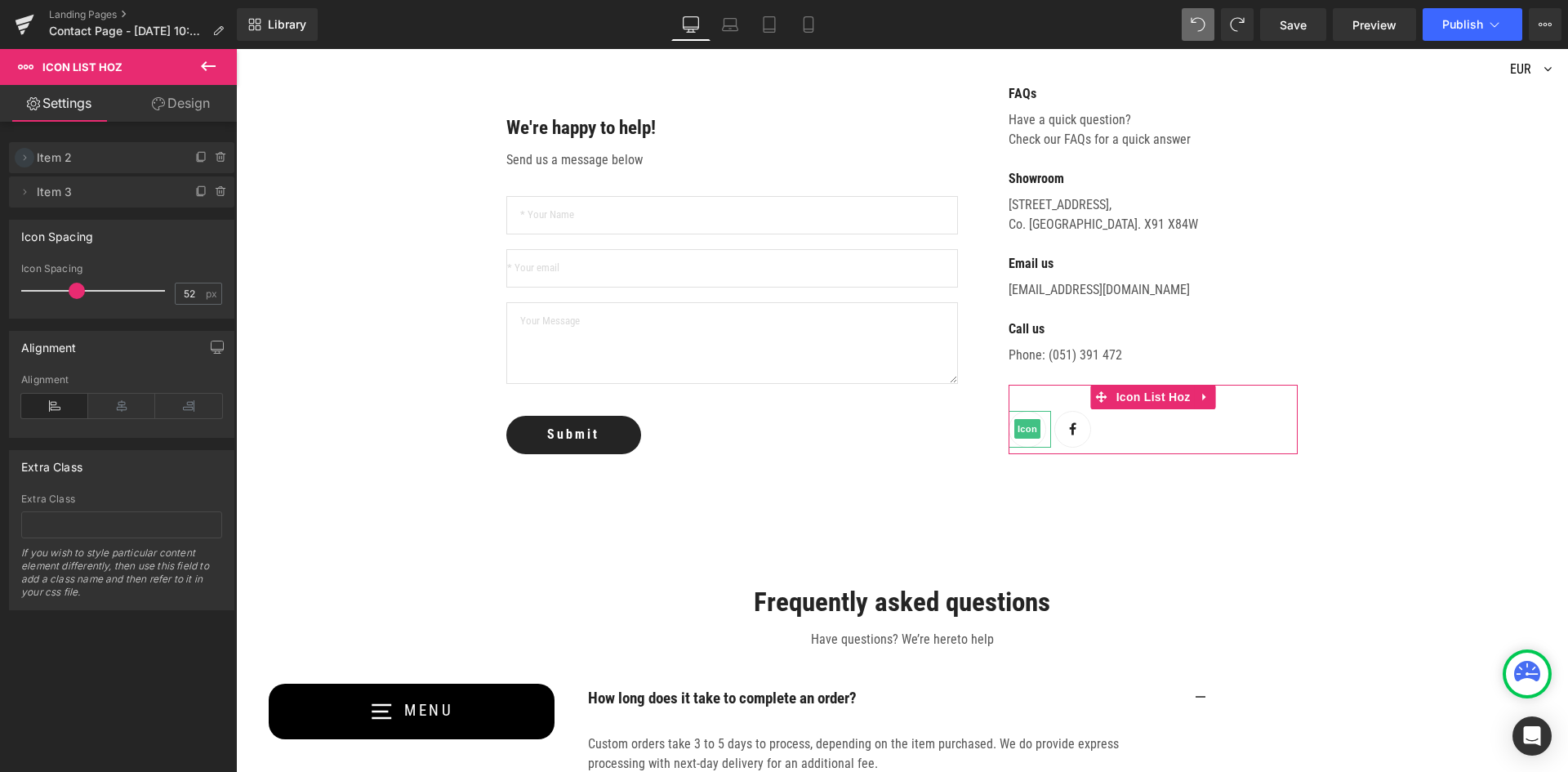
click at [21, 159] on icon at bounding box center [24, 157] width 13 height 13
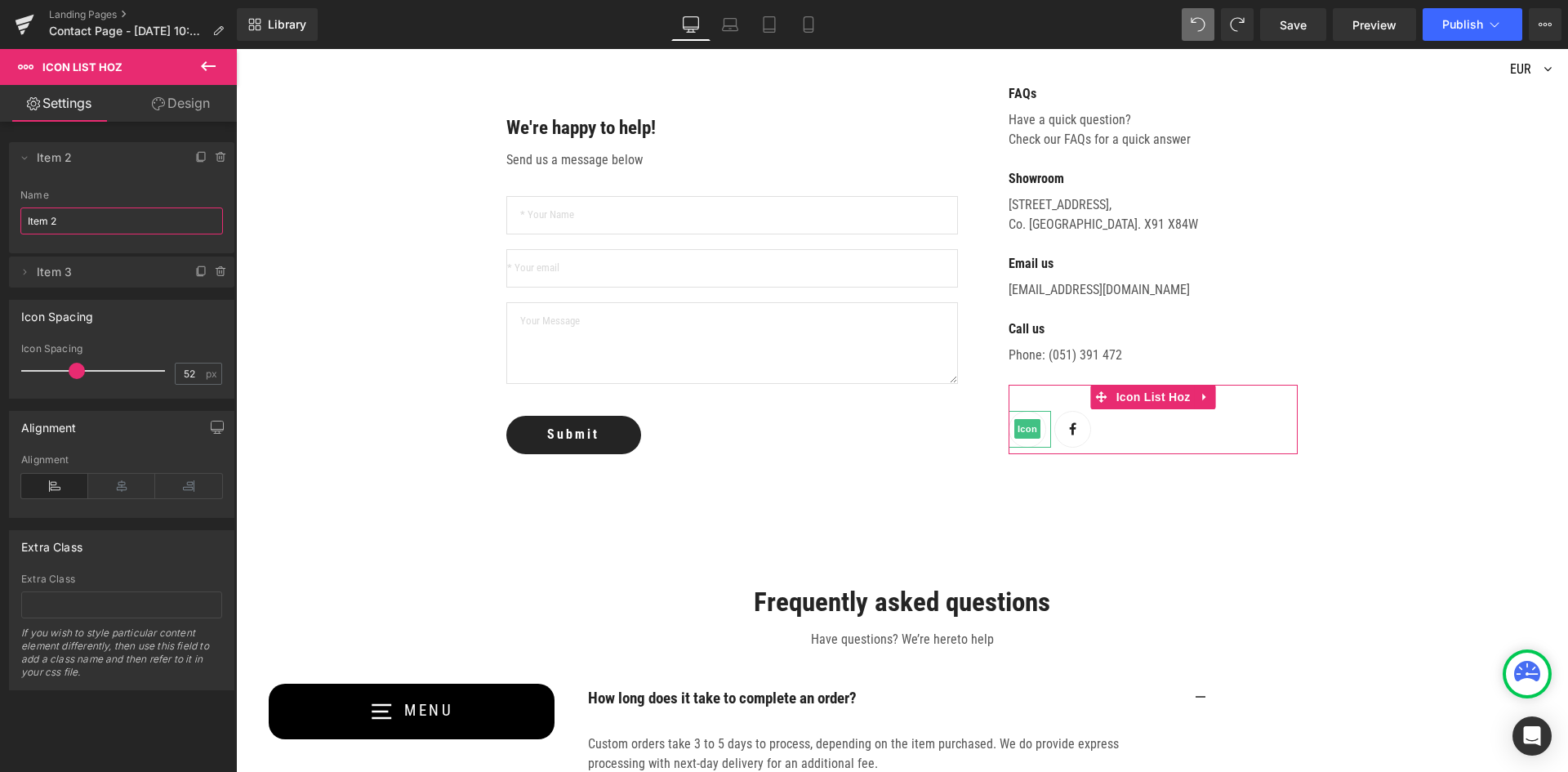
click at [65, 223] on input "Item 2" at bounding box center [121, 220] width 202 height 27
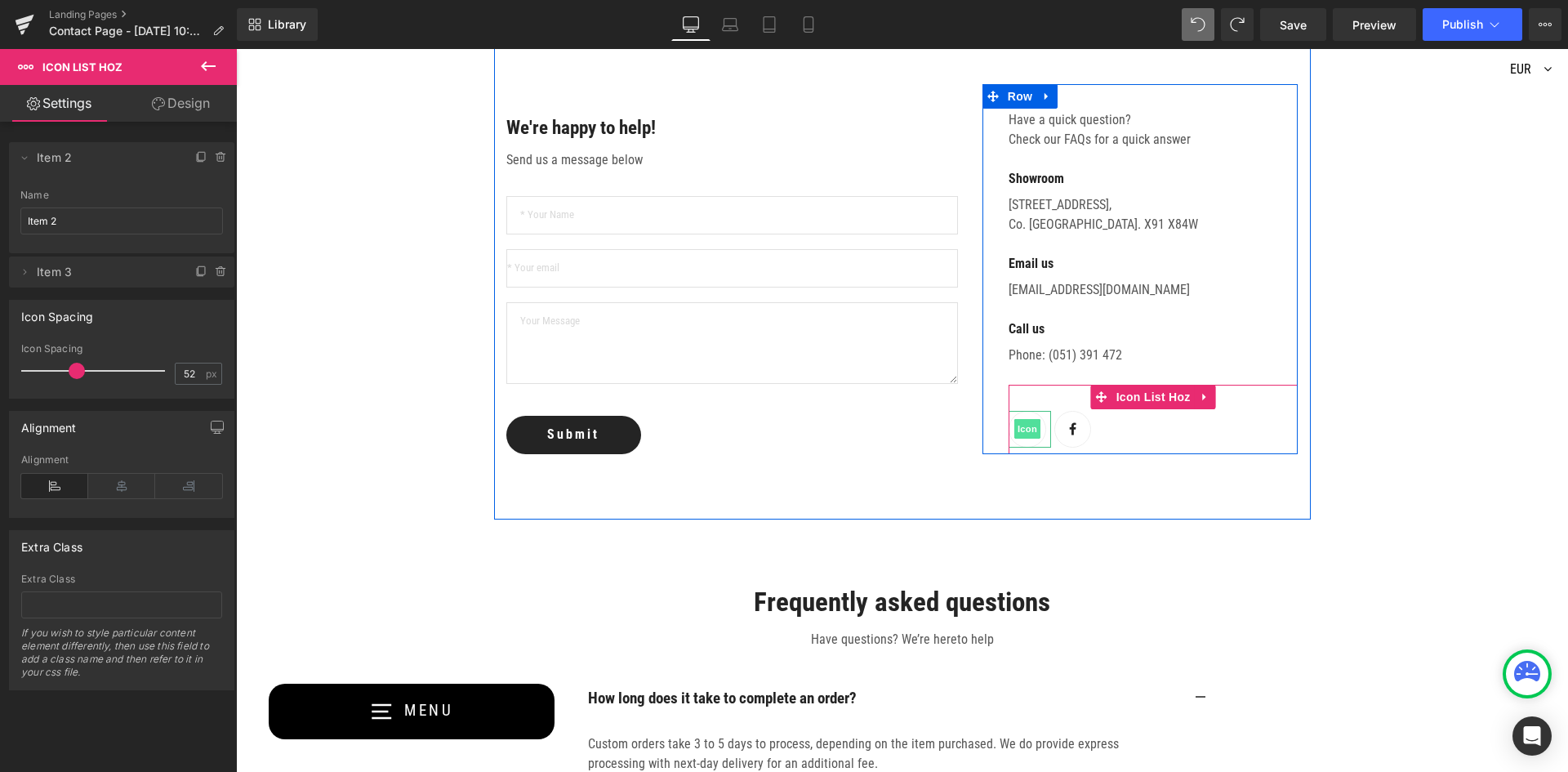
click at [1020, 435] on span "Icon" at bounding box center [1027, 429] width 26 height 20
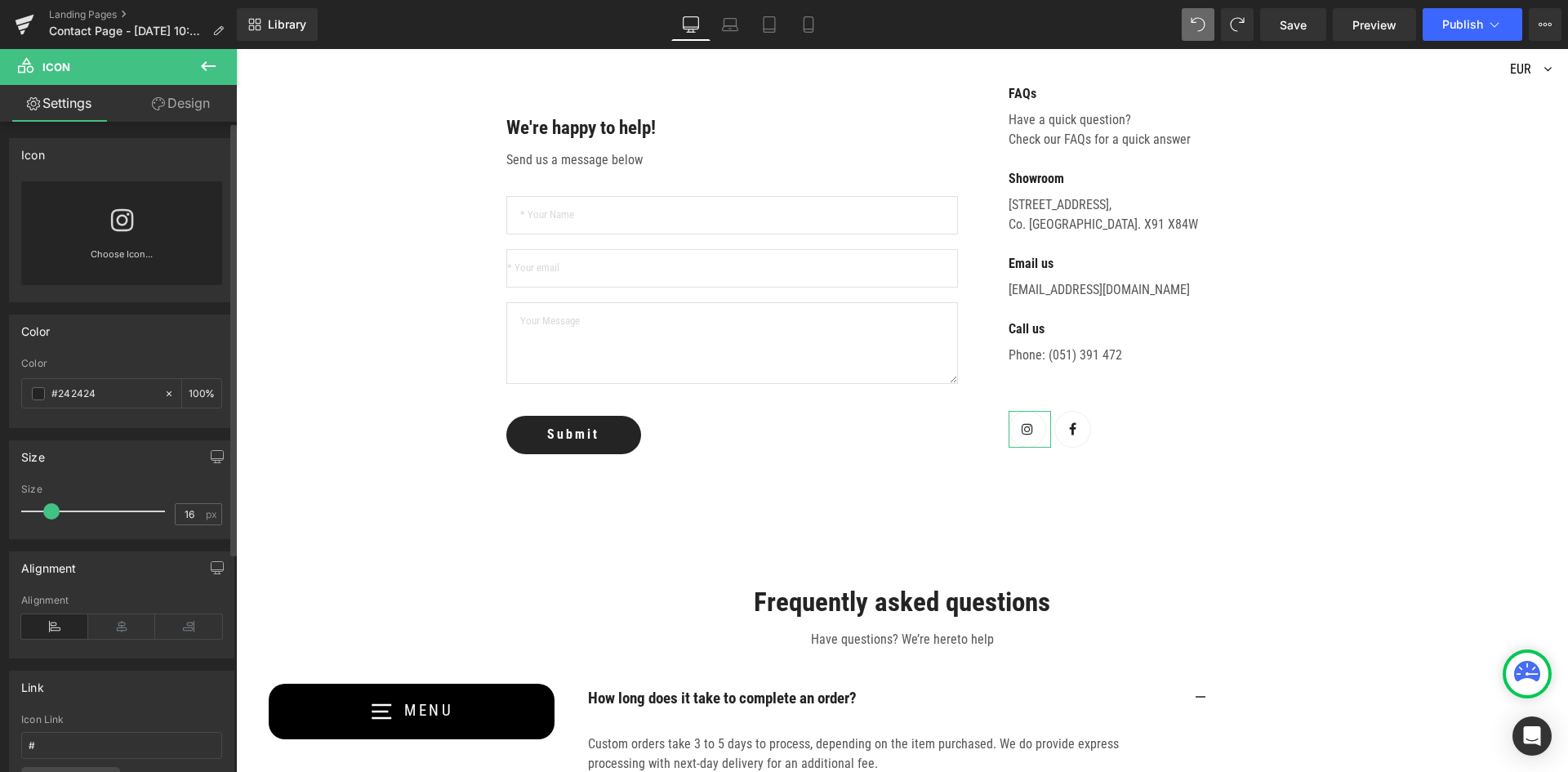
click at [135, 256] on link "Choose Icon..." at bounding box center [122, 266] width 201 height 39
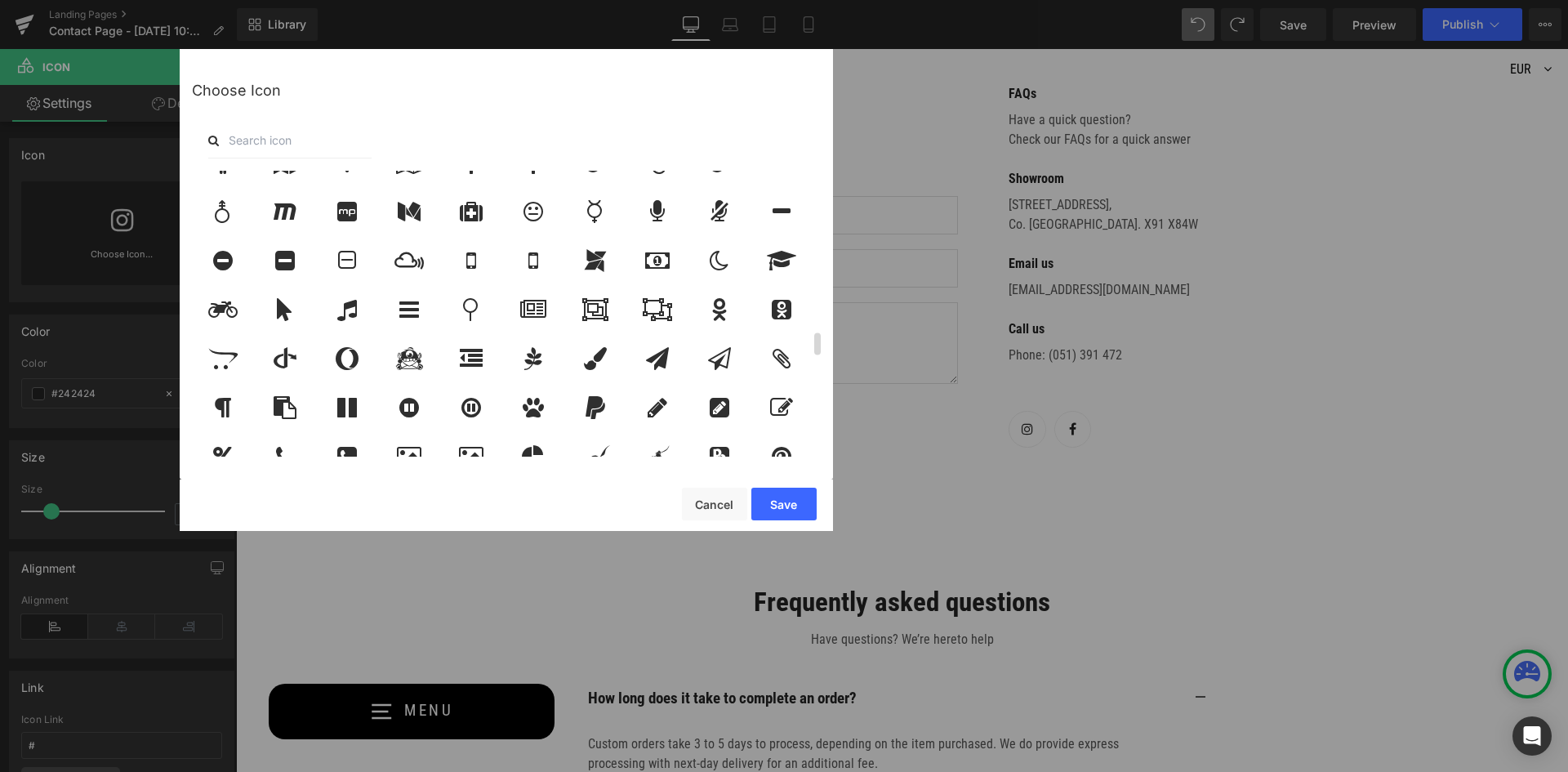
scroll to position [1961, 0]
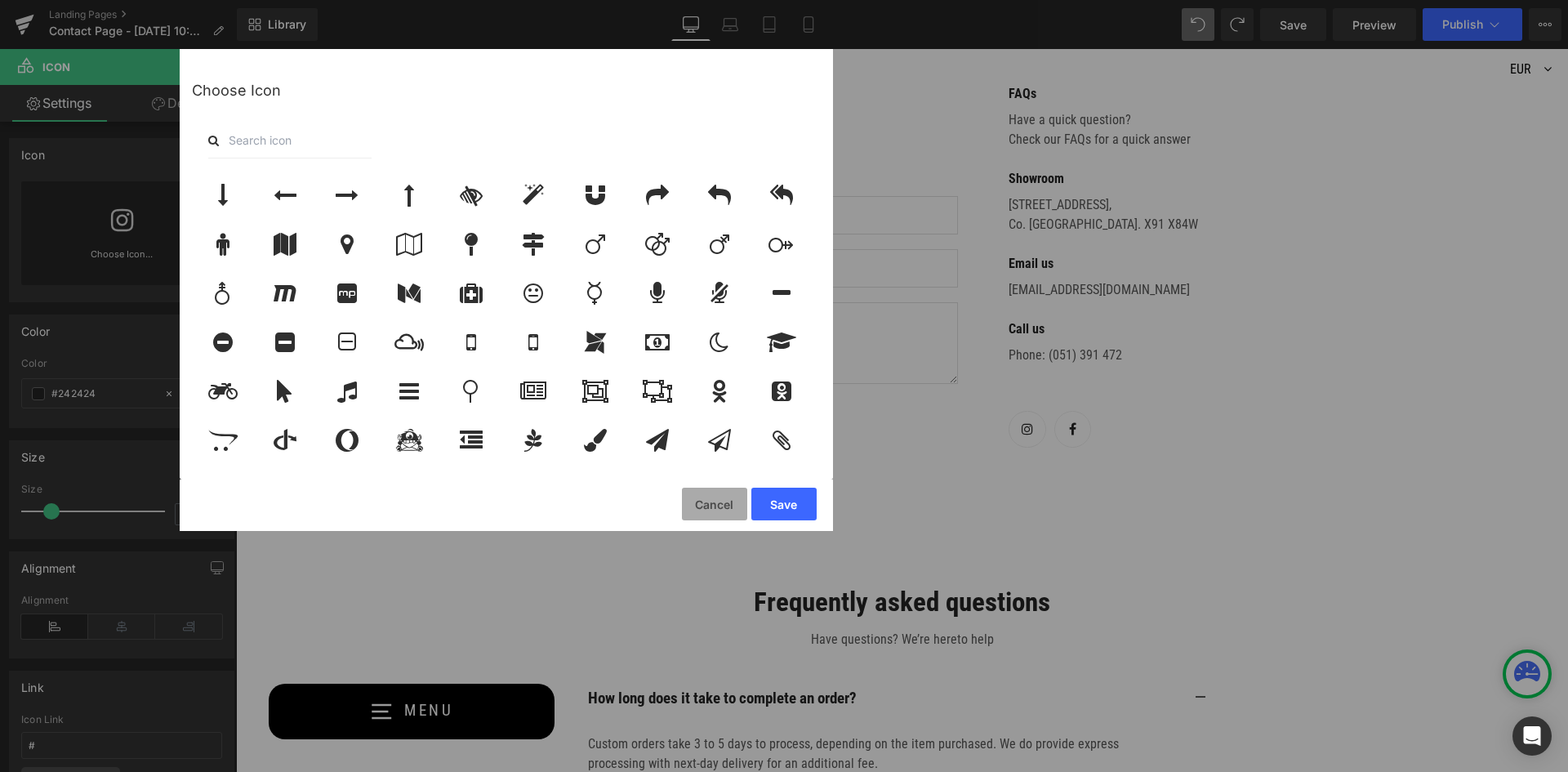
click at [718, 507] on button "Cancel" at bounding box center [715, 504] width 65 height 33
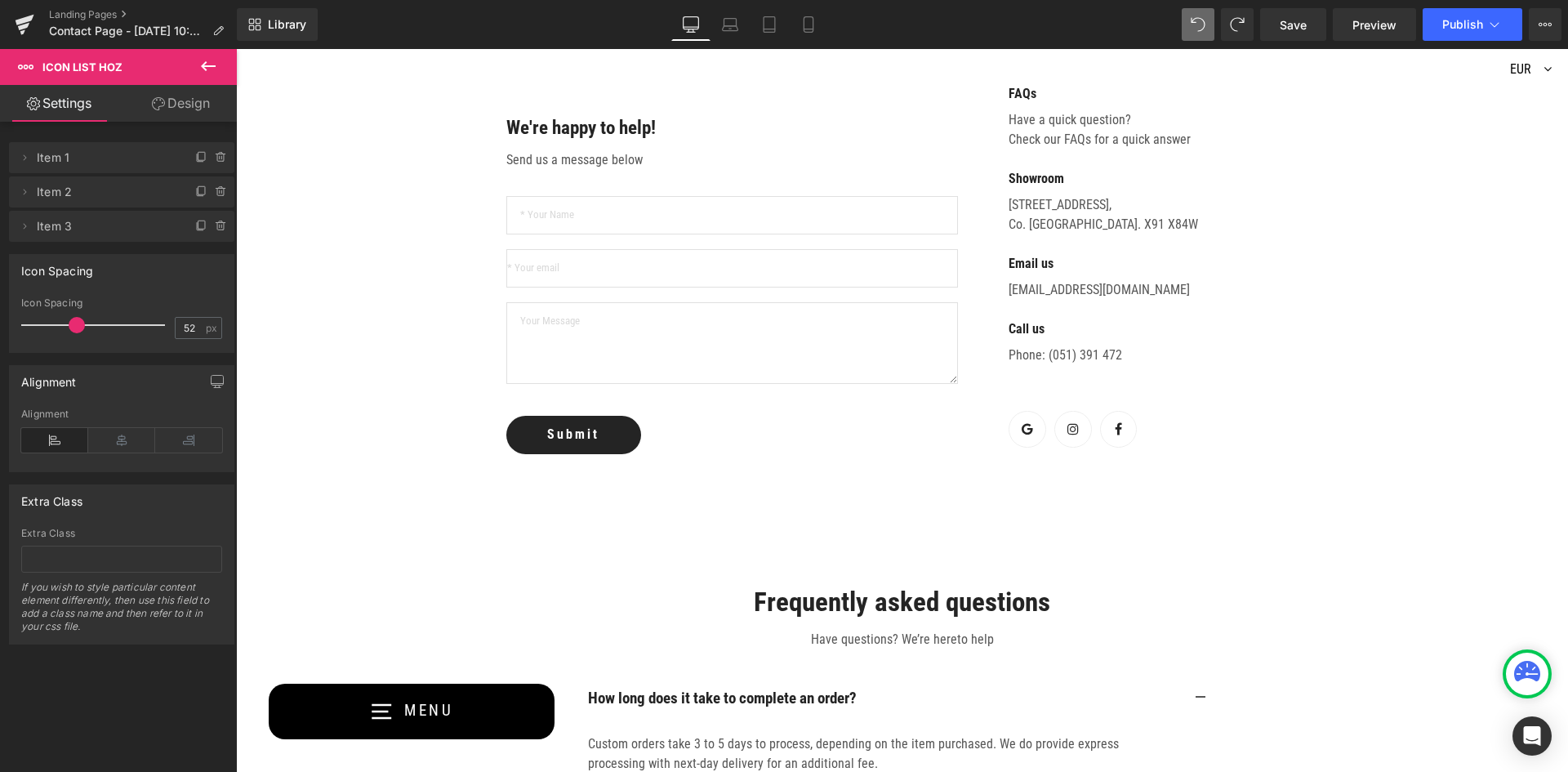
click at [1028, 441] on div at bounding box center [1027, 429] width 38 height 38
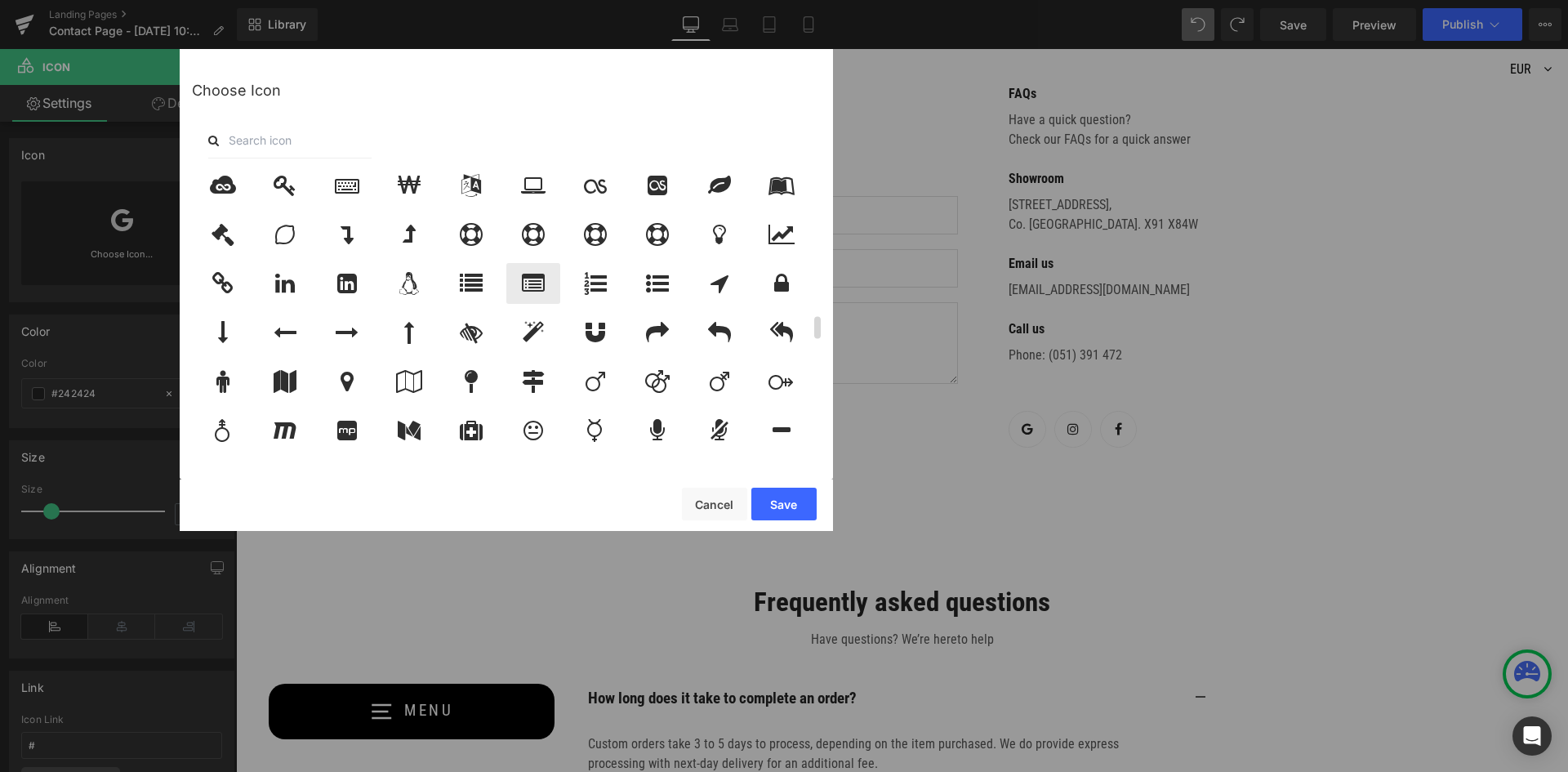
scroll to position [1742, 0]
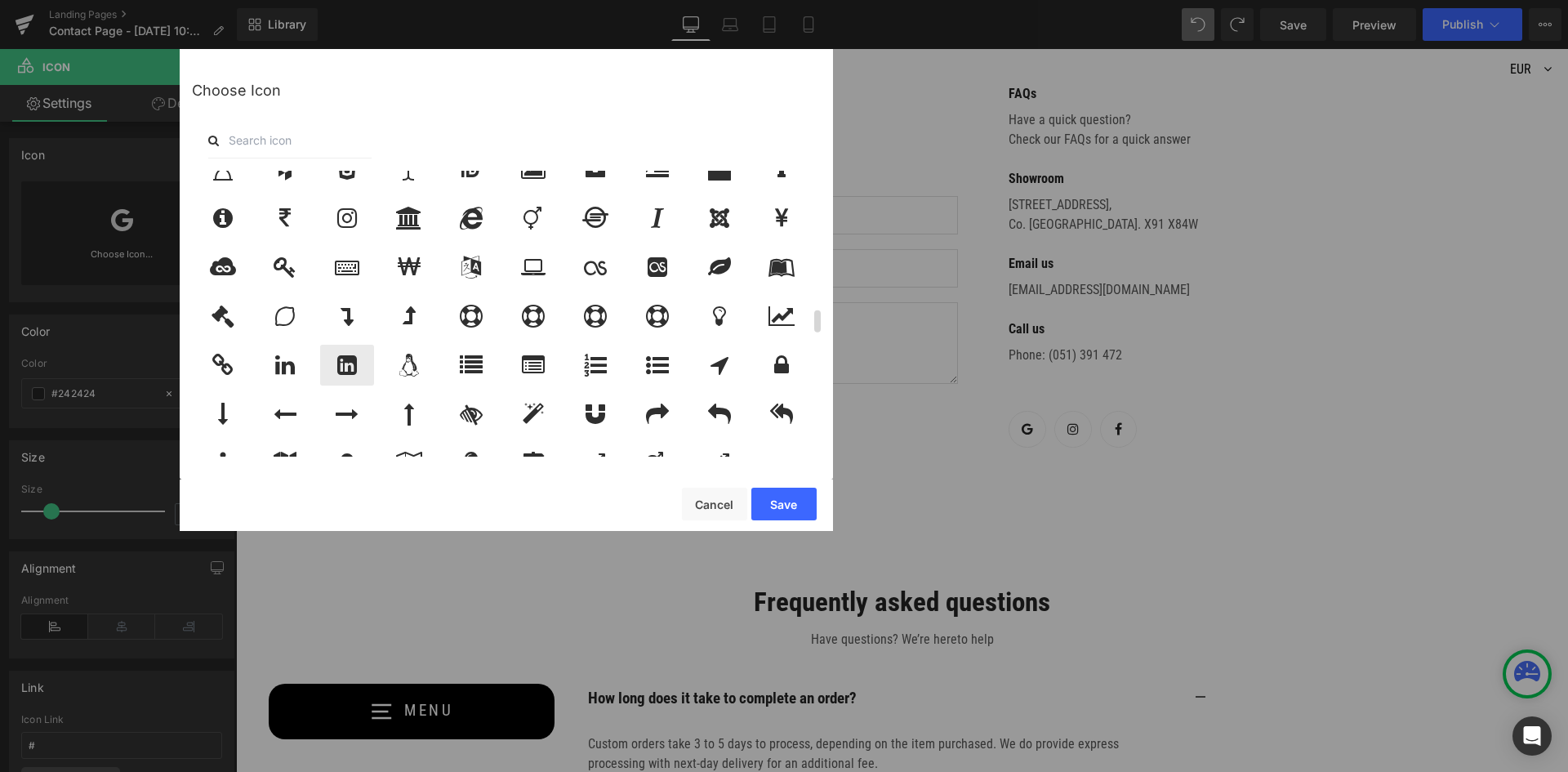
click at [354, 363] on icon at bounding box center [347, 365] width 20 height 23
click at [279, 362] on icon at bounding box center [285, 365] width 20 height 23
click at [784, 495] on button "Save" at bounding box center [784, 504] width 65 height 33
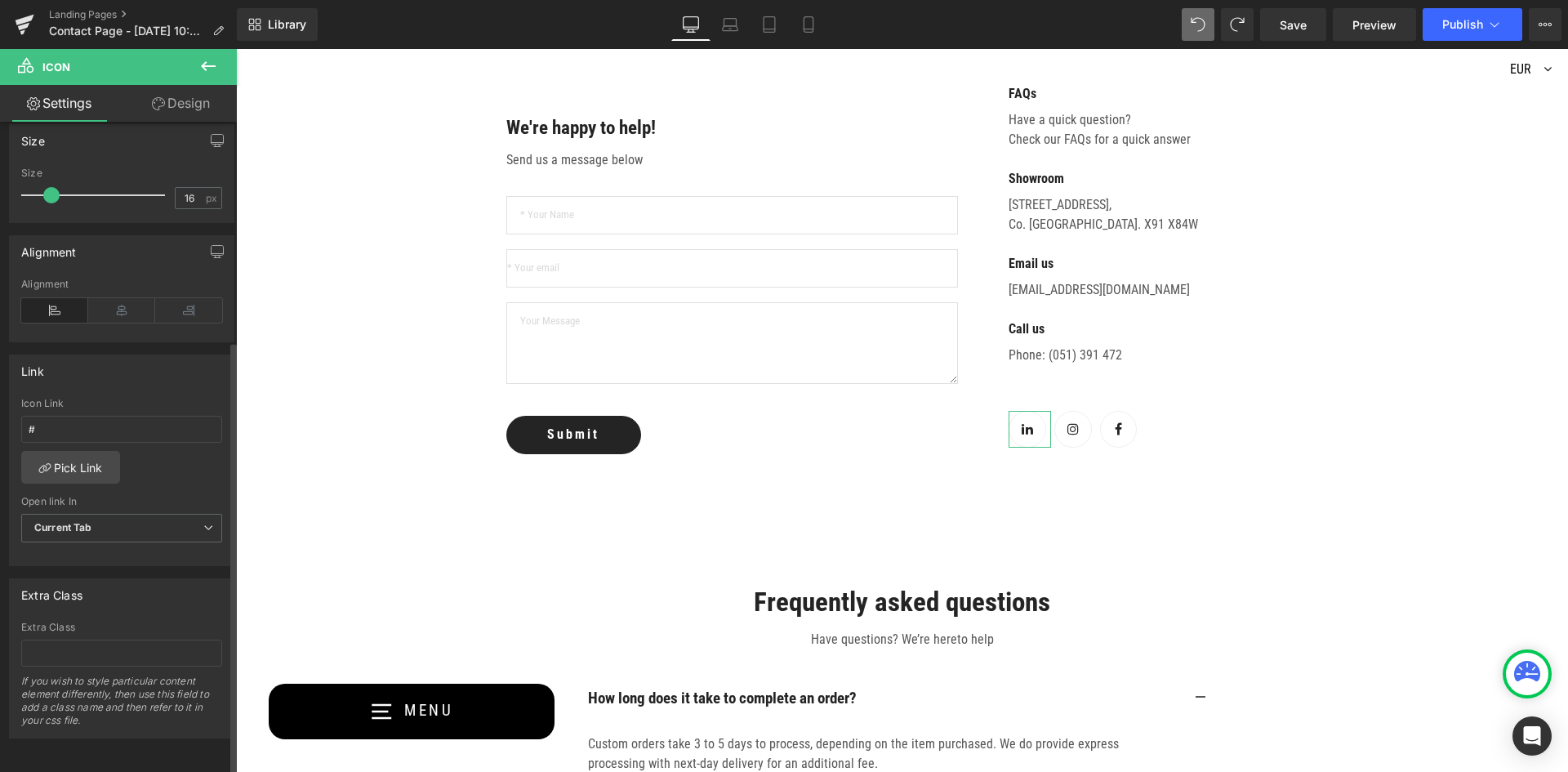
scroll to position [329, 0]
click at [117, 416] on input "#" at bounding box center [122, 429] width 201 height 27
click at [73, 461] on link "Pick Link" at bounding box center [71, 467] width 99 height 33
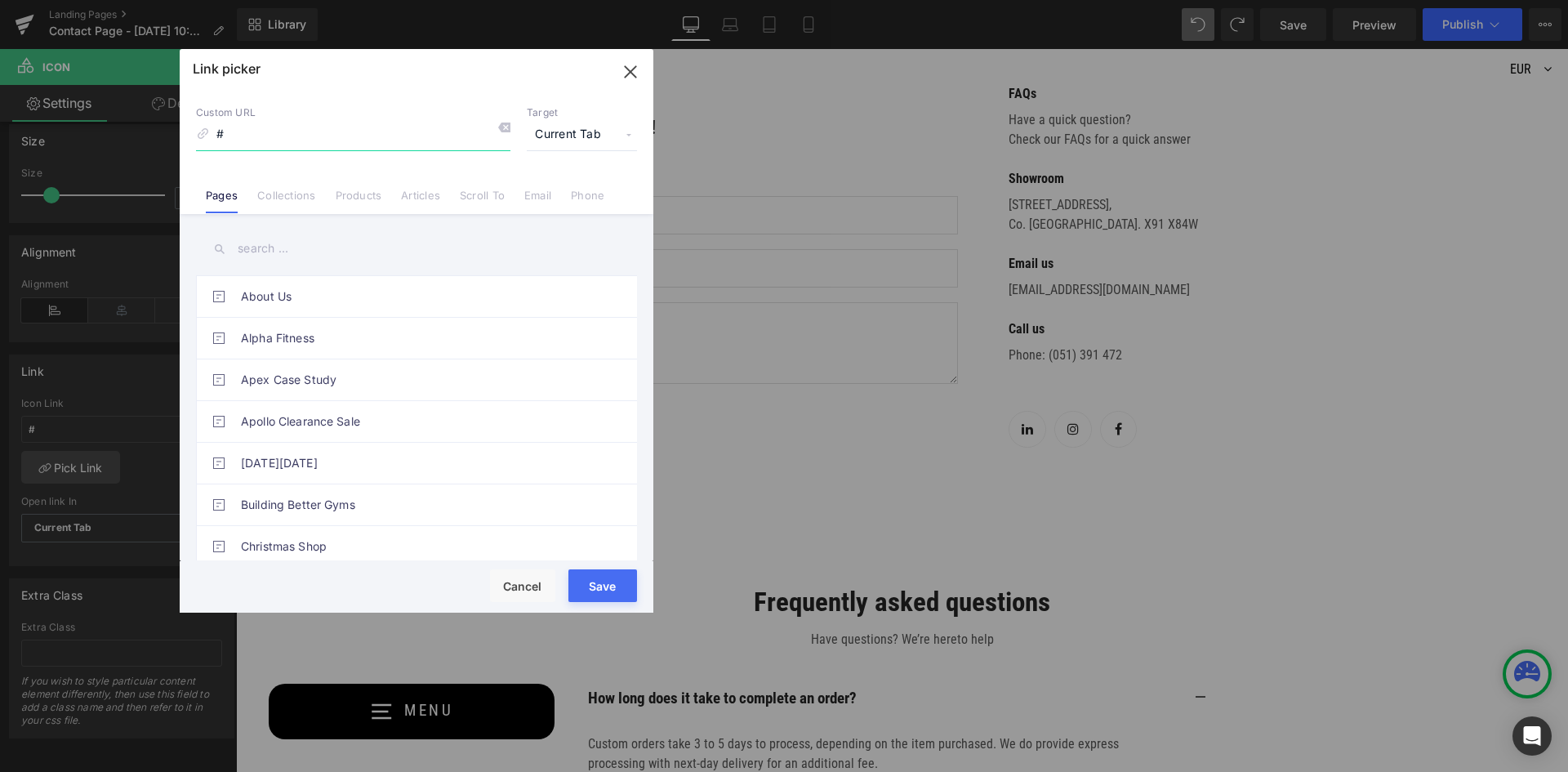
click at [624, 76] on icon "button" at bounding box center [630, 71] width 26 height 26
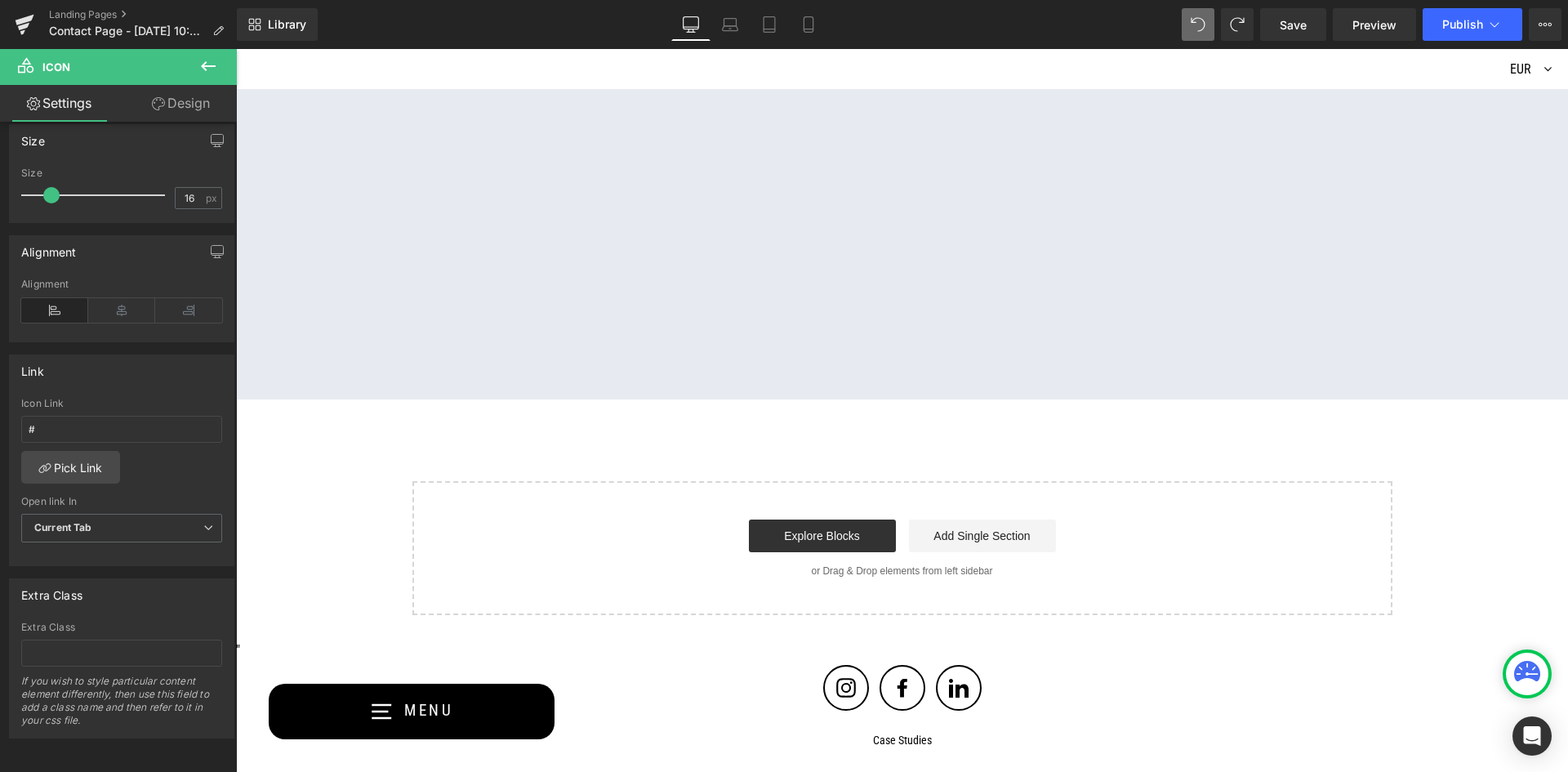
scroll to position [1650, 0]
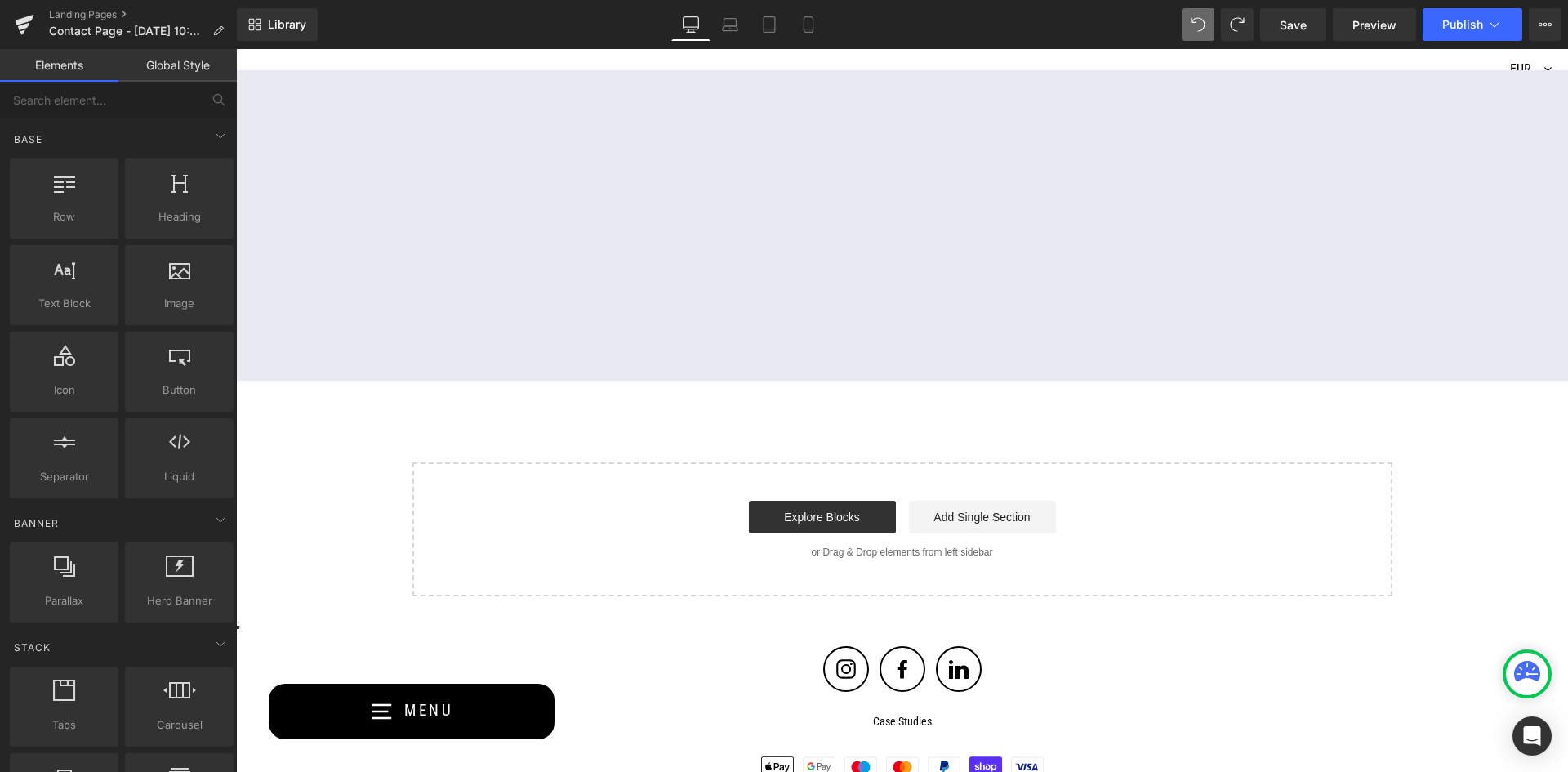
click at [836, 676] on icon at bounding box center [845, 669] width 20 height 20
click at [748, 648] on ul "Instagram Facebook LinkedIn" at bounding box center [902, 667] width 996 height 50
click at [789, 690] on ul "Instagram Facebook LinkedIn" at bounding box center [902, 667] width 996 height 50
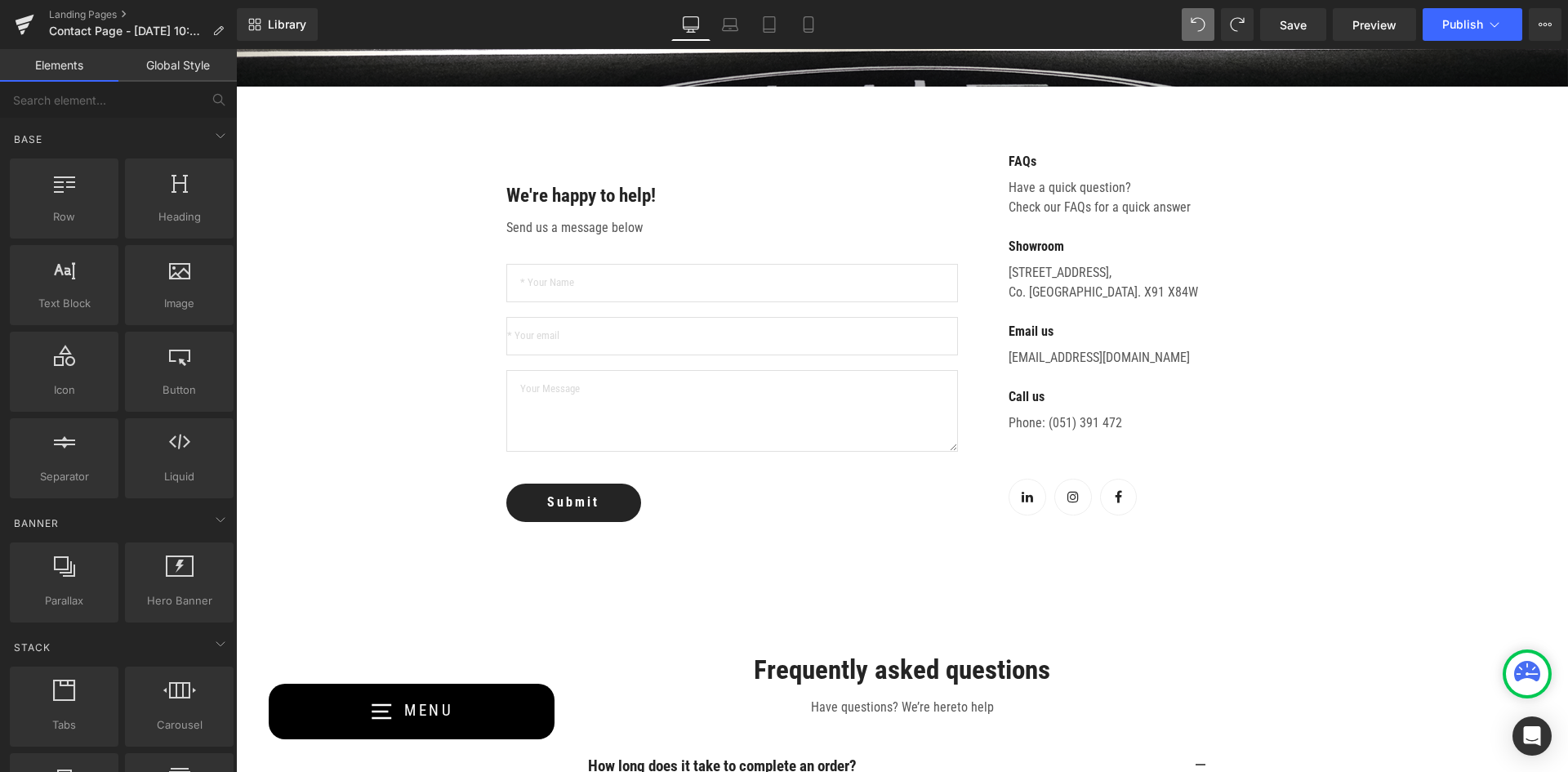
scroll to position [506, 0]
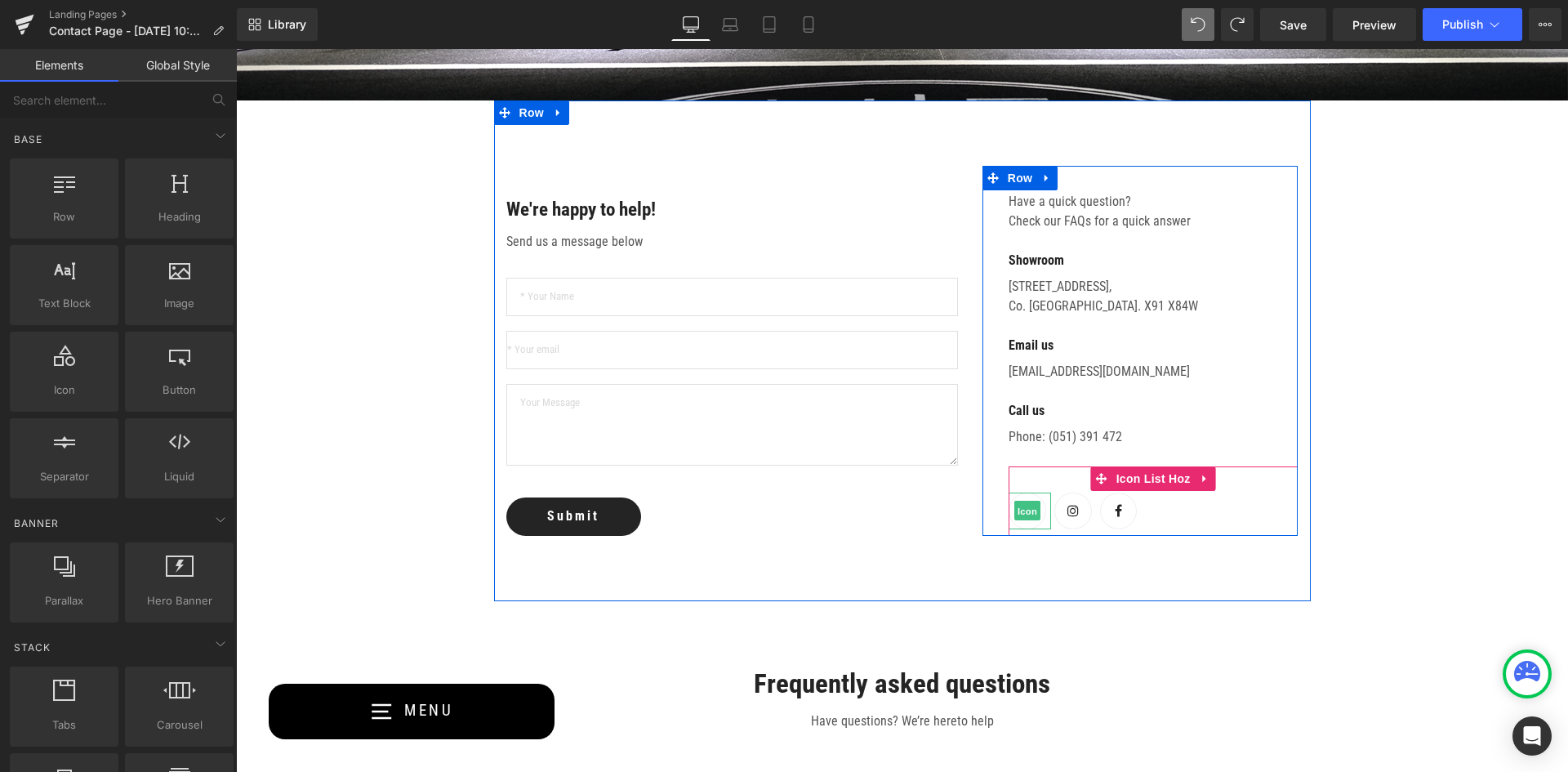
click at [1022, 505] on span "Icon" at bounding box center [1027, 511] width 26 height 20
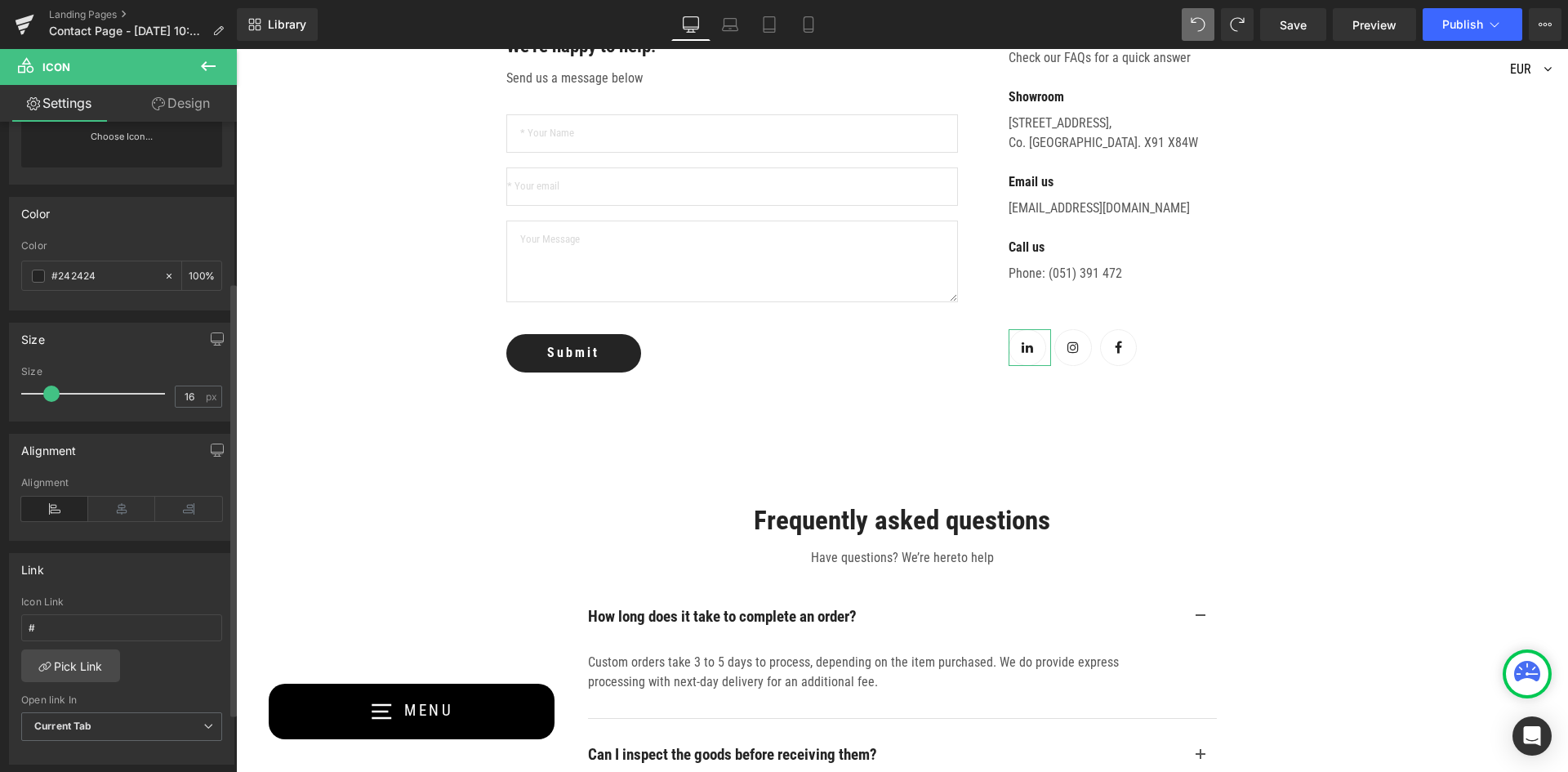
scroll to position [329, 0]
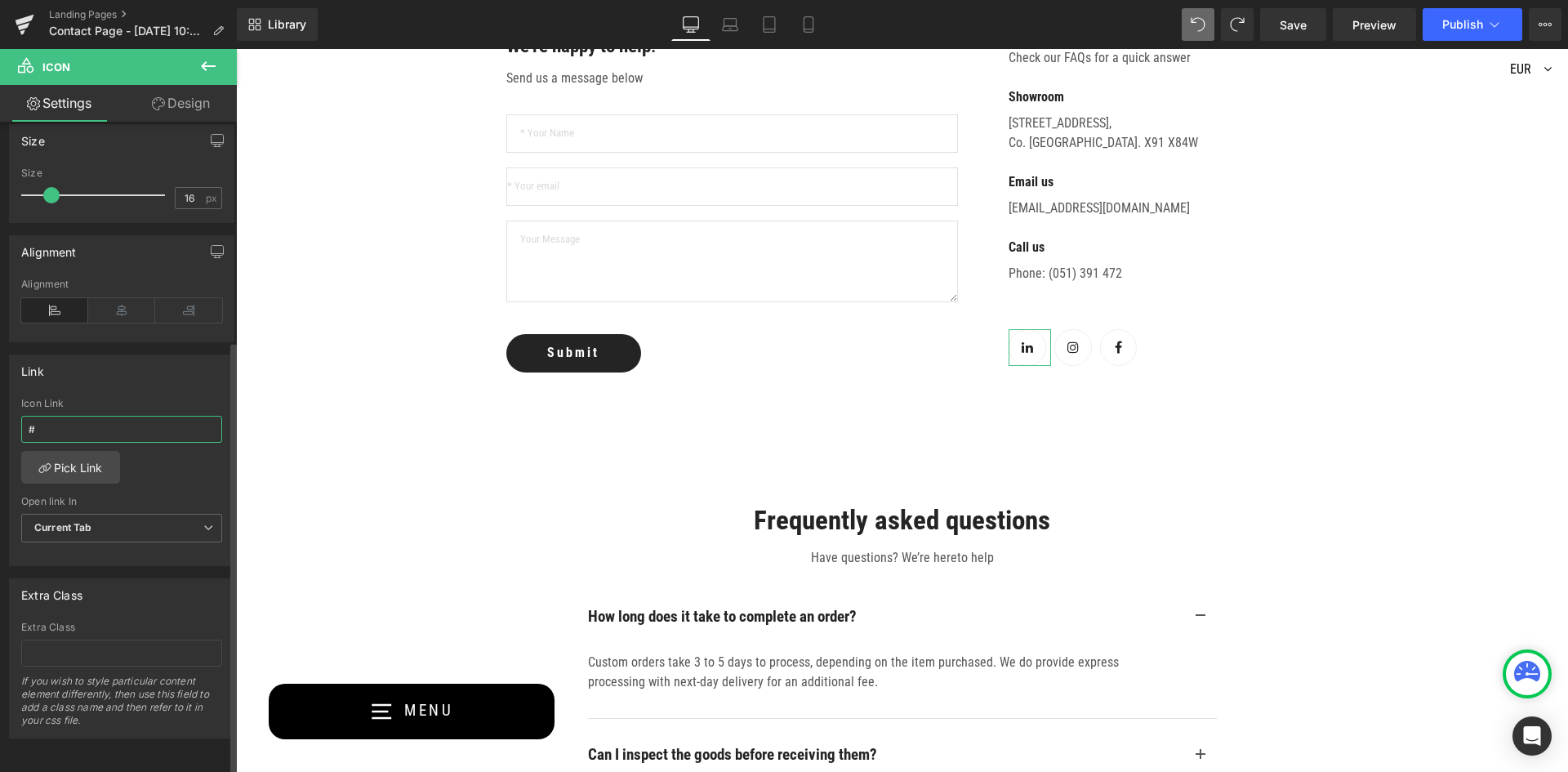
drag, startPoint x: 32, startPoint y: 418, endPoint x: 22, endPoint y: 418, distance: 10.0
click at [22, 418] on input "#" at bounding box center [122, 429] width 201 height 27
paste input "[URL][DOMAIN_NAME]"
type input "[URL][DOMAIN_NAME]"
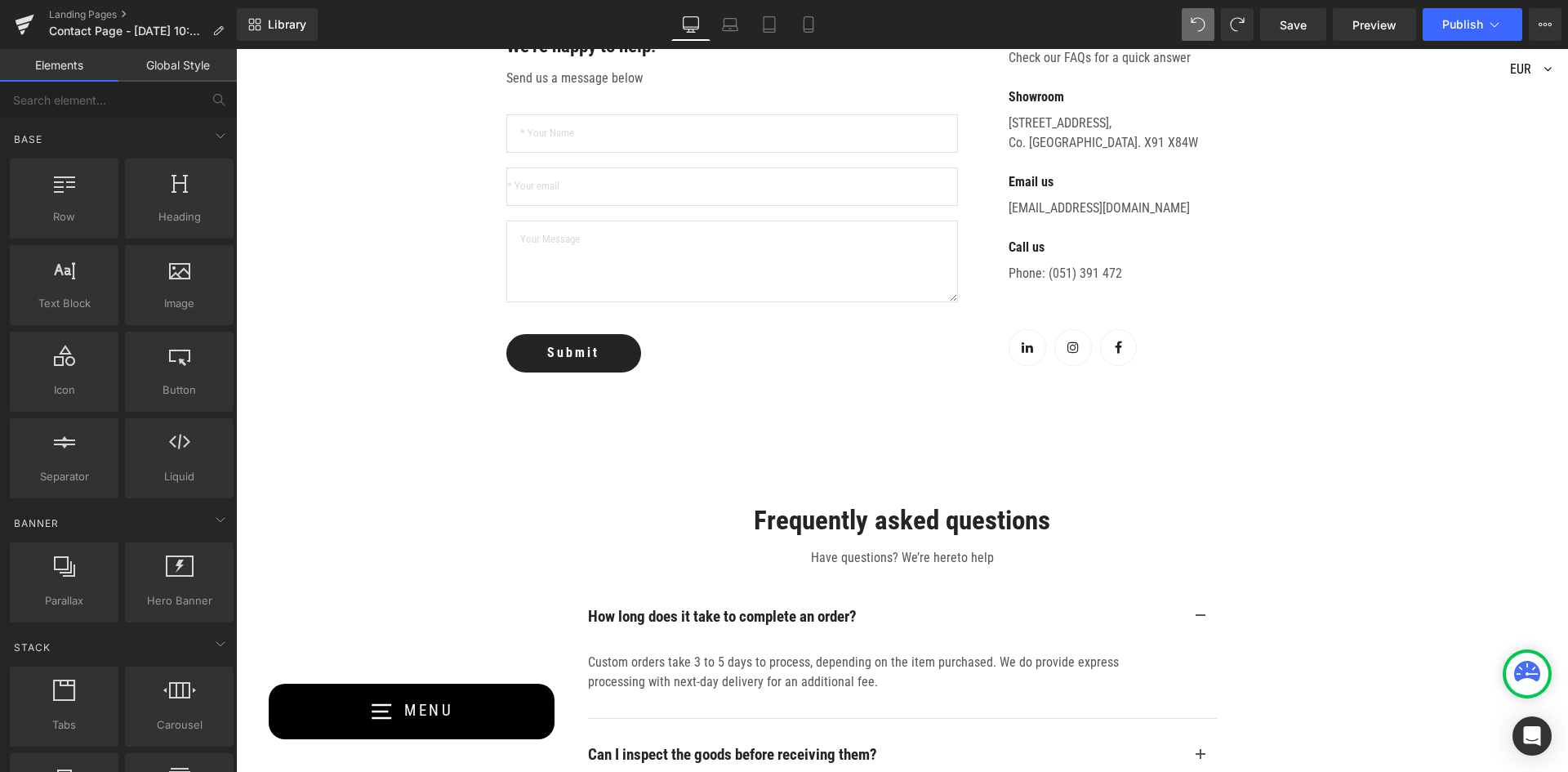
scroll to position [0, 0]
click at [329, 445] on div "Contact Apollo Fitness Heading Text Block Row Hero Banner 196px 216px We're hap…" at bounding box center [901, 532] width 1331 height 2091
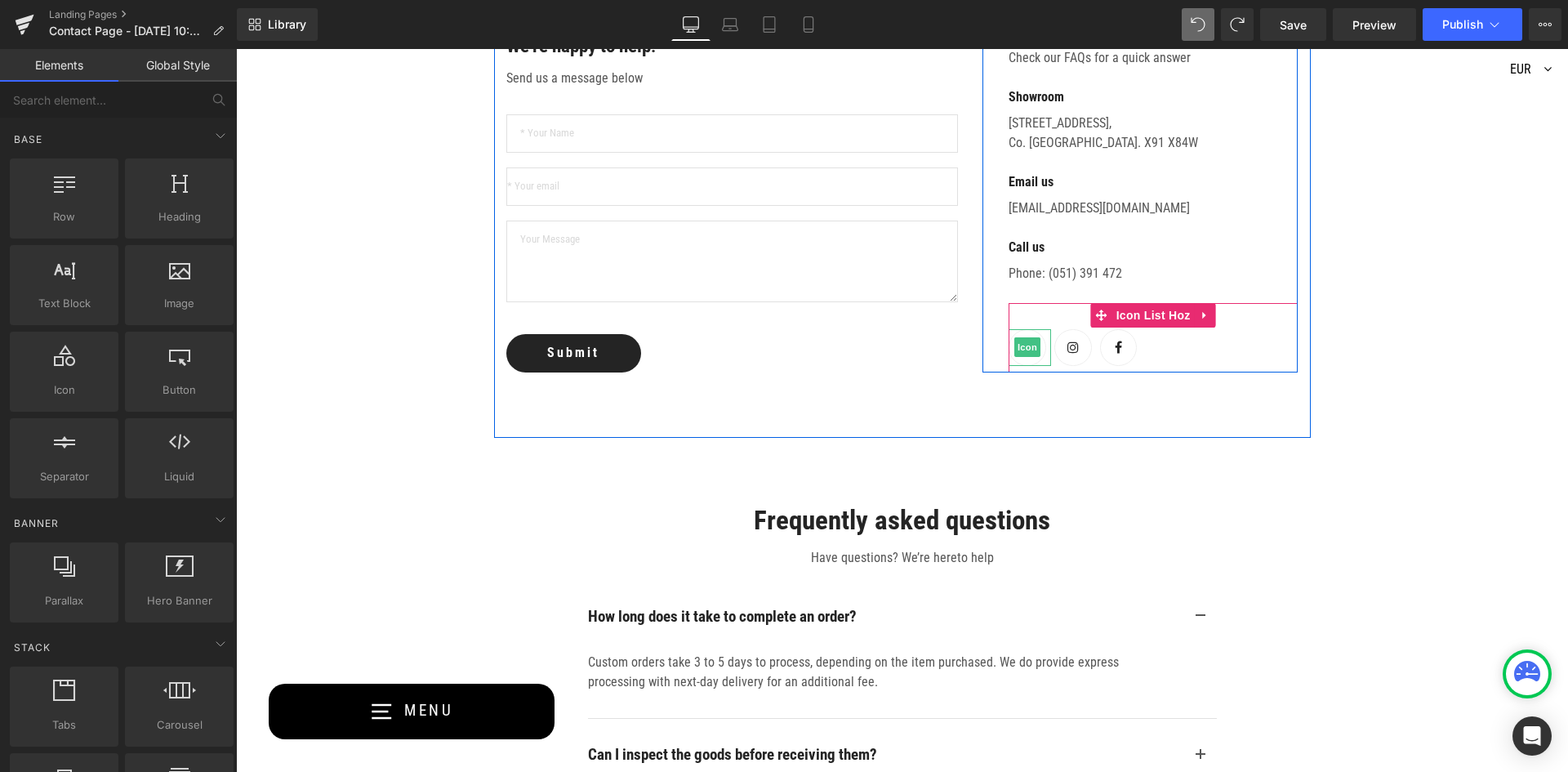
click at [1023, 335] on div at bounding box center [1027, 349] width 38 height 38
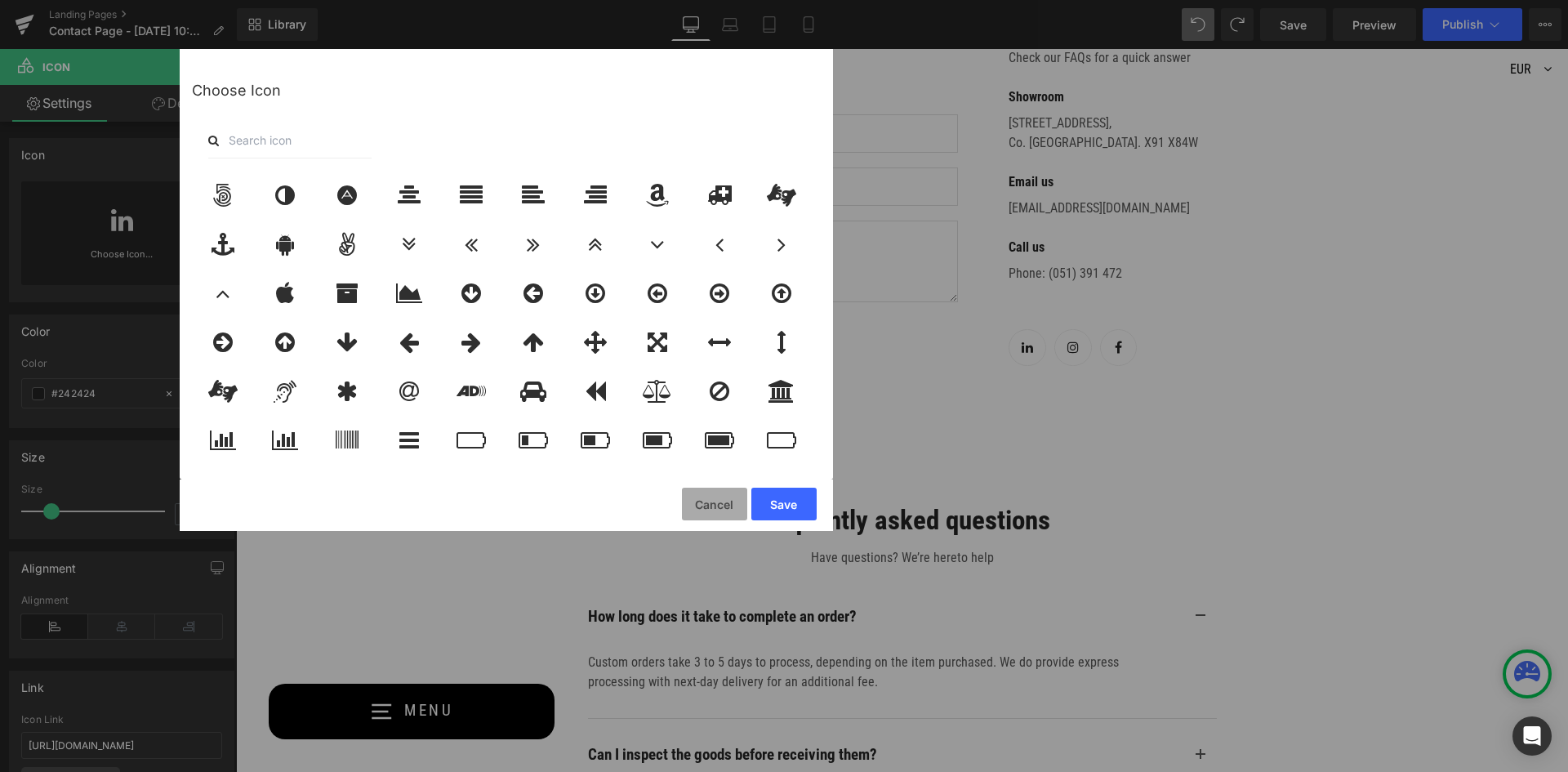
click at [735, 503] on button "Cancel" at bounding box center [715, 504] width 65 height 33
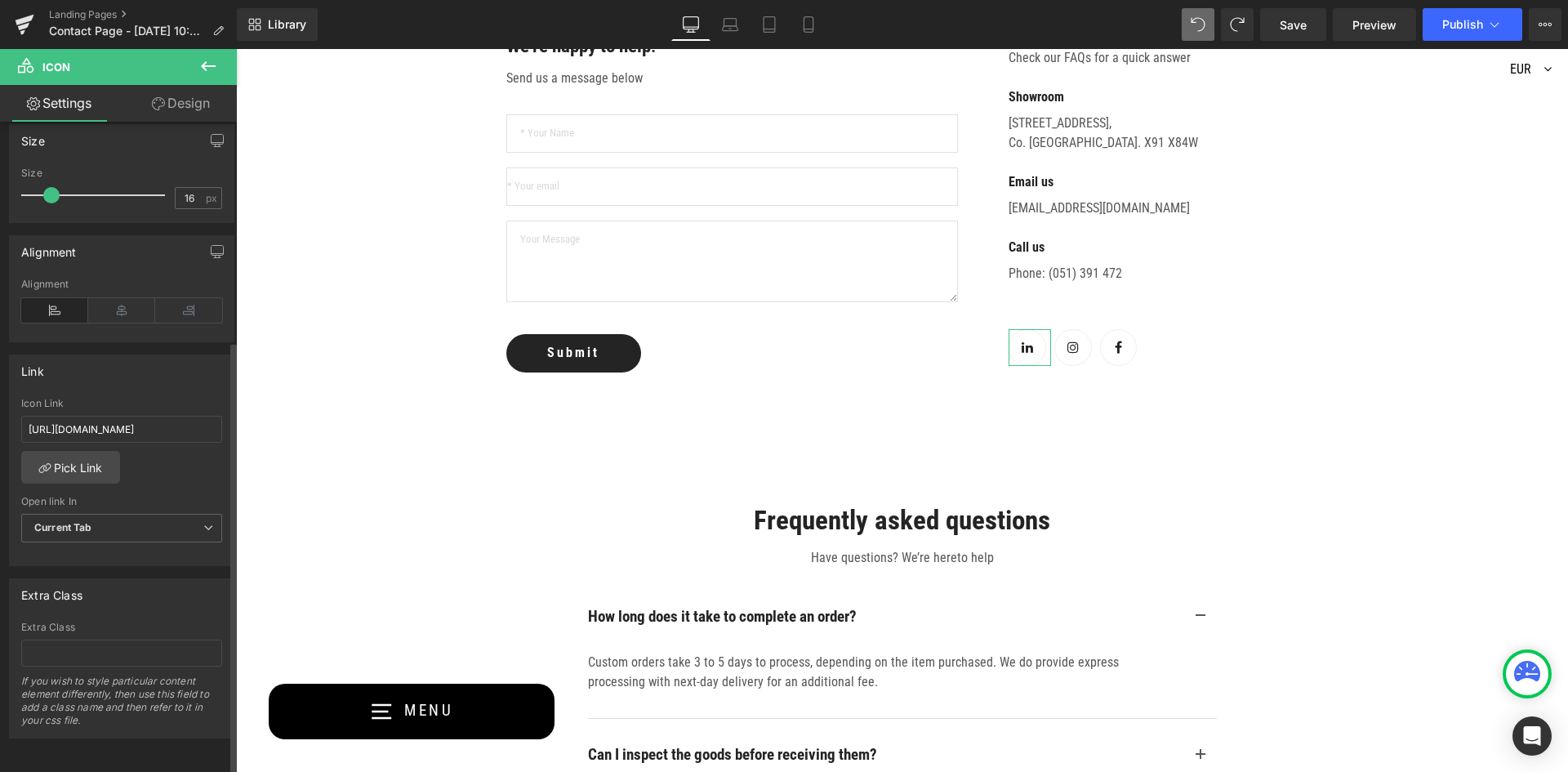
scroll to position [329, 0]
click at [175, 522] on span "Current Tab" at bounding box center [122, 528] width 201 height 28
click at [120, 570] on li "New Tab" at bounding box center [119, 582] width 194 height 24
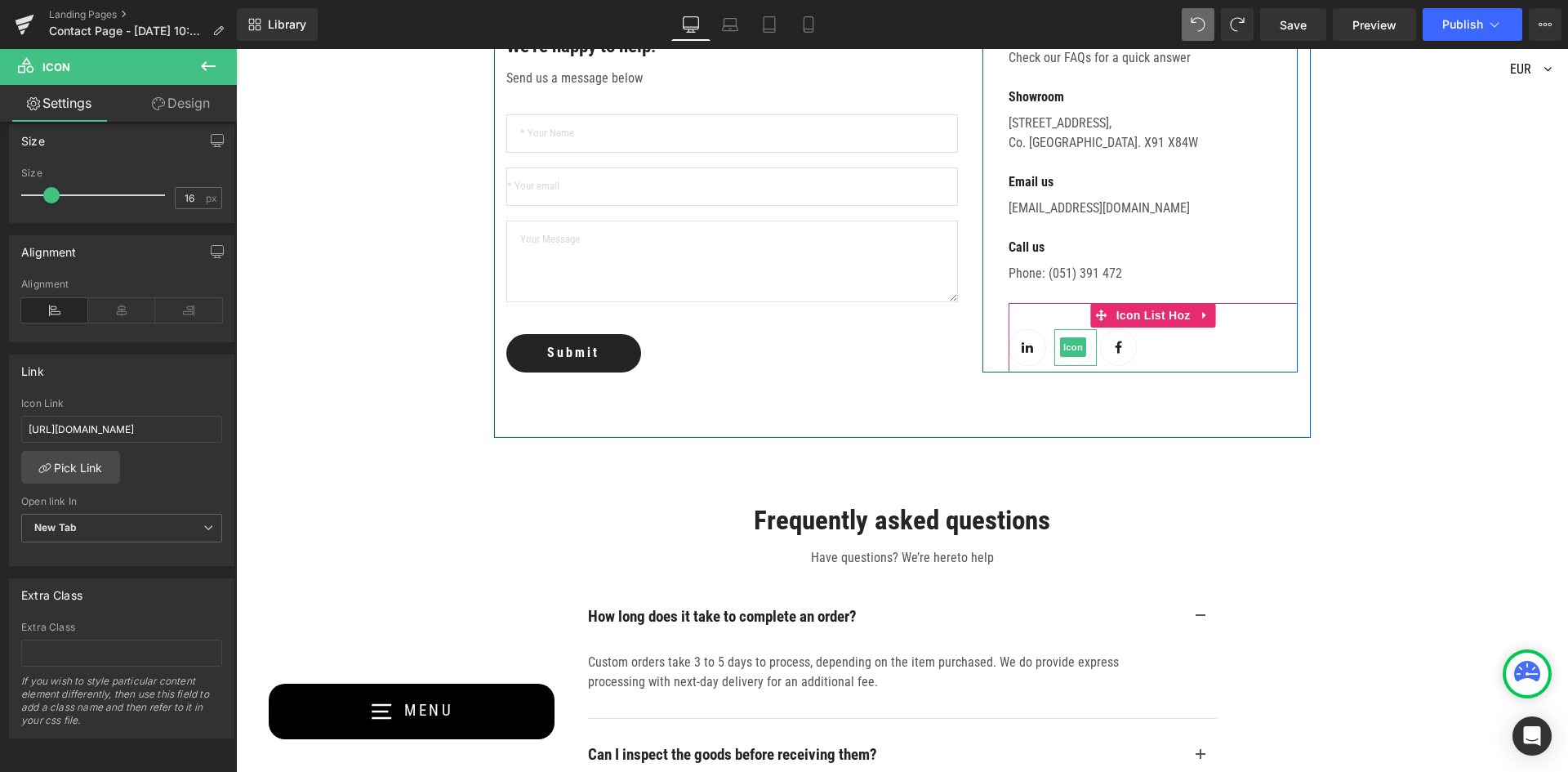
click at [1067, 361] on div at bounding box center [1073, 349] width 38 height 38
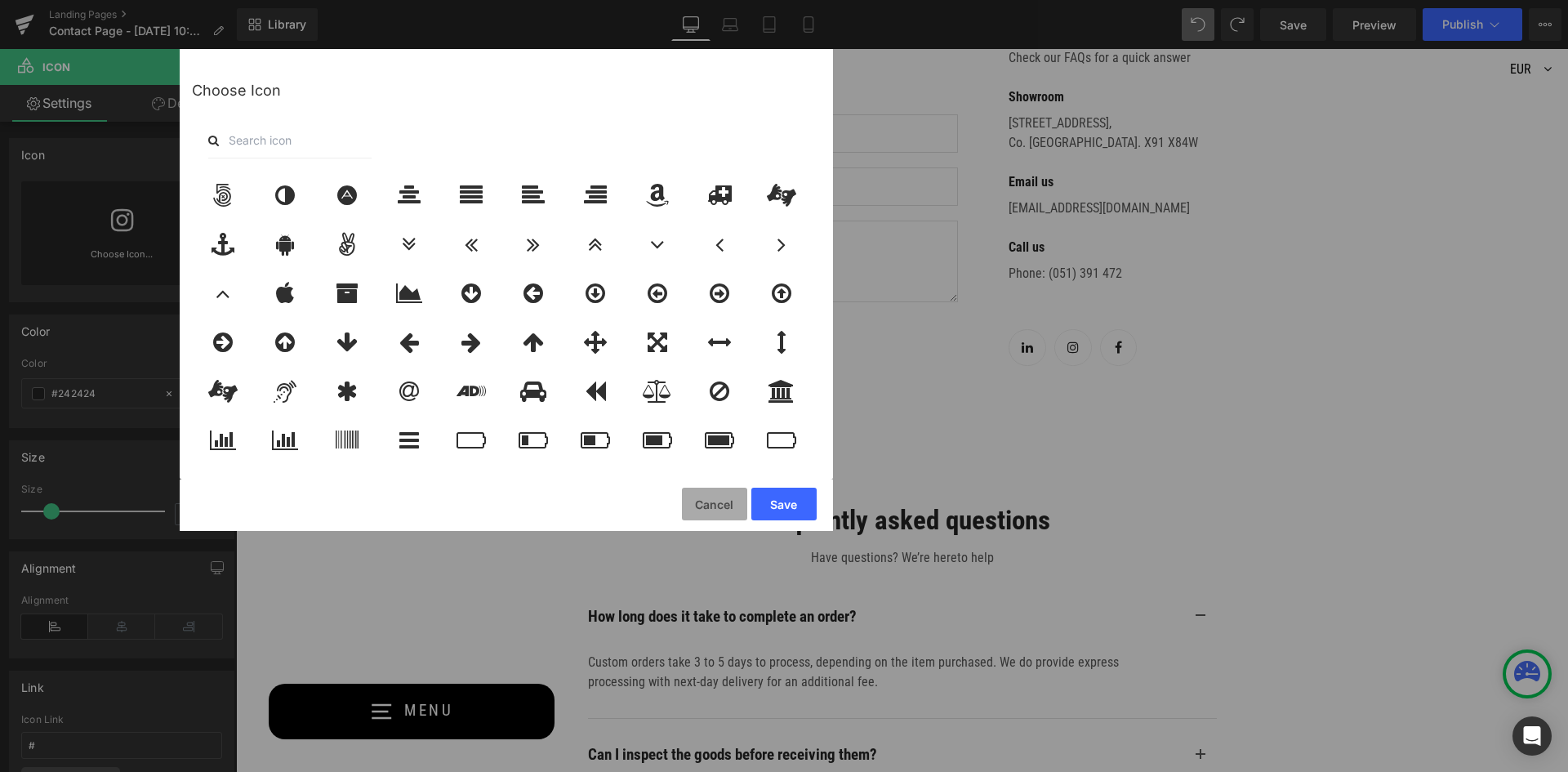
drag, startPoint x: 710, startPoint y: 503, endPoint x: 349, endPoint y: 443, distance: 366.0
click at [710, 503] on button "Cancel" at bounding box center [715, 504] width 65 height 33
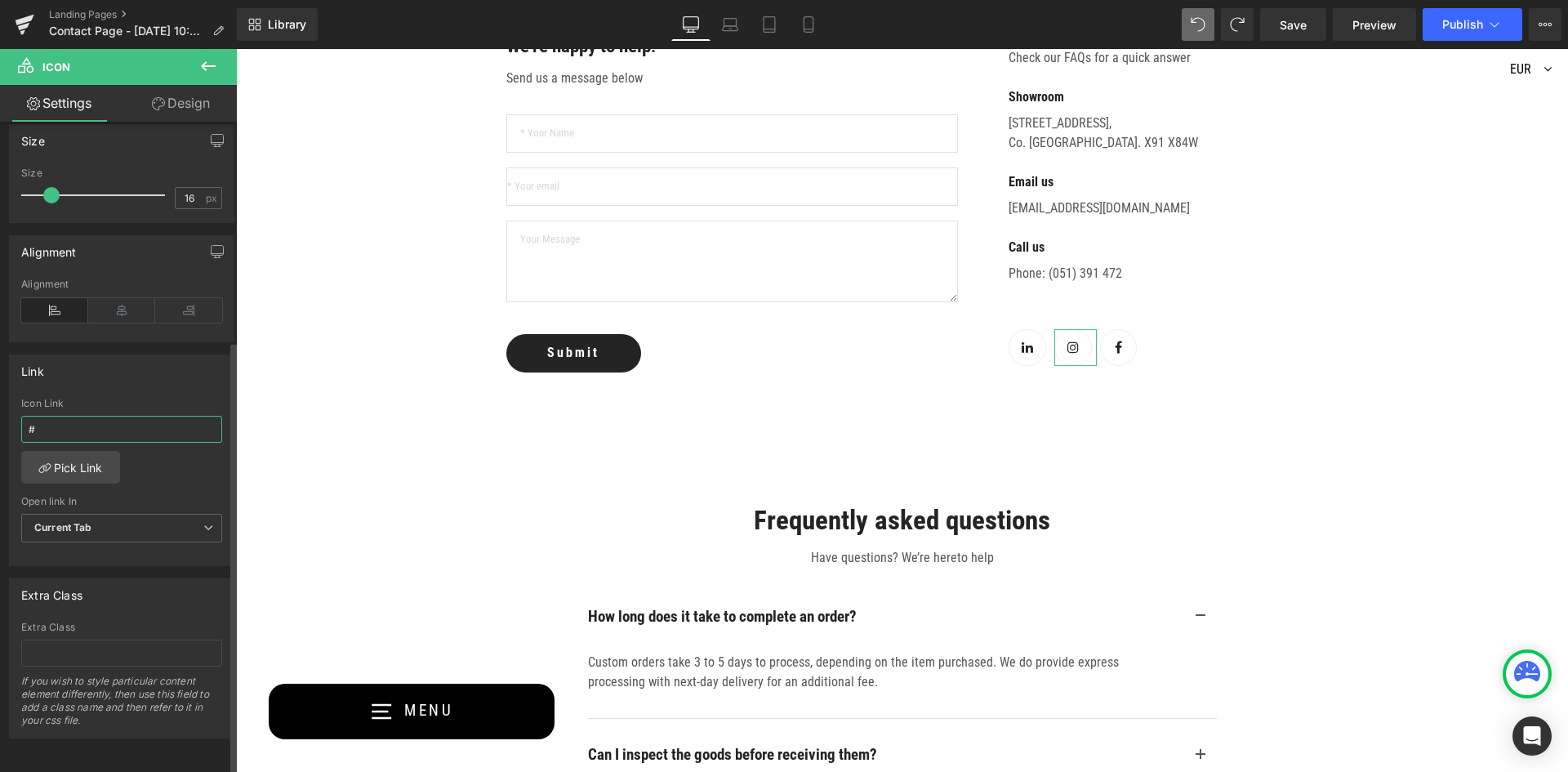
click at [80, 419] on input "#" at bounding box center [122, 429] width 201 height 27
click at [115, 516] on span "Current Tab" at bounding box center [122, 528] width 201 height 28
click at [101, 571] on li "New Tab" at bounding box center [119, 582] width 194 height 24
click at [60, 416] on input "text" at bounding box center [122, 429] width 201 height 27
paste input "[URL][DOMAIN_NAME]"
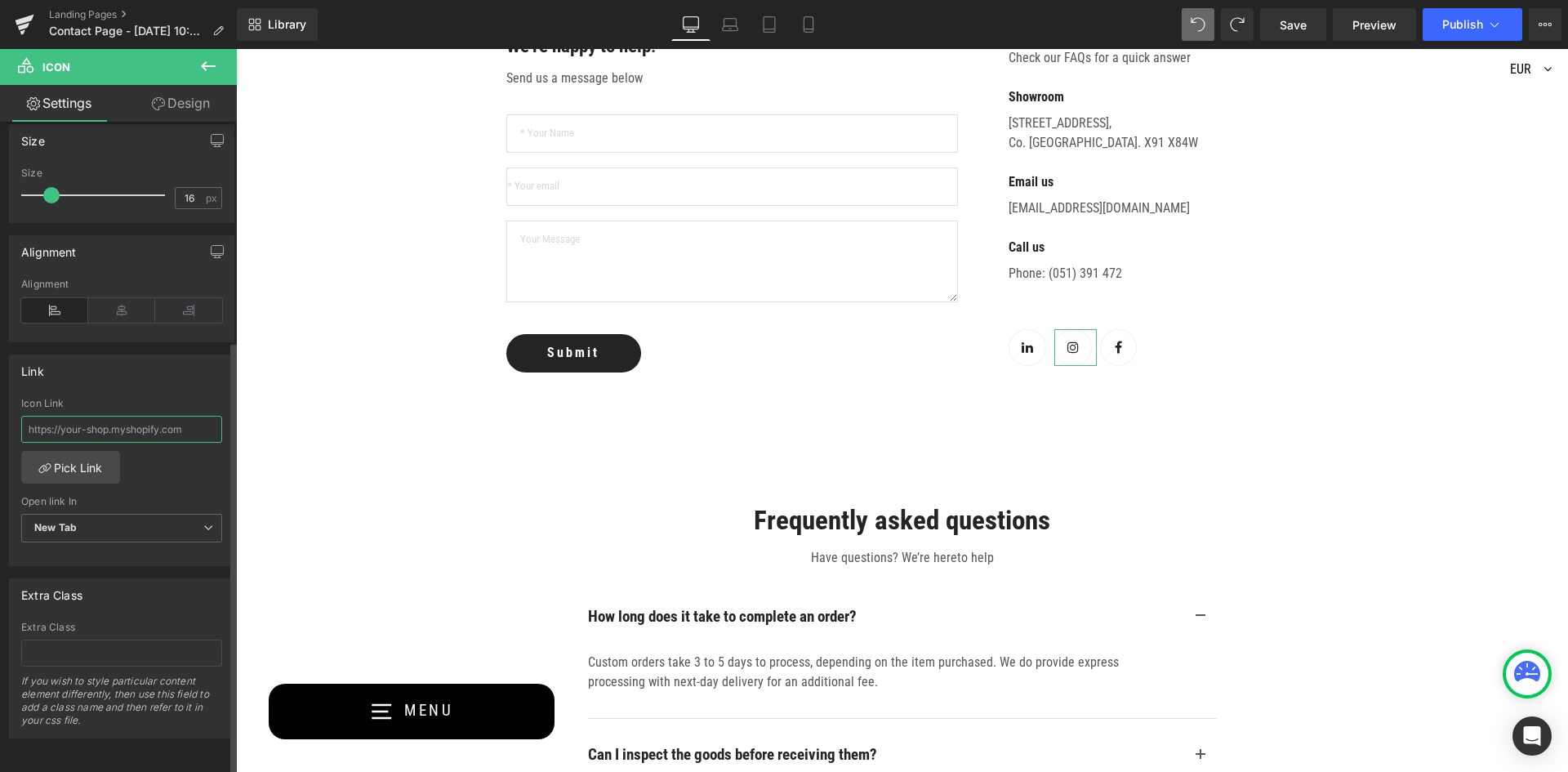
type input "[URL][DOMAIN_NAME]"
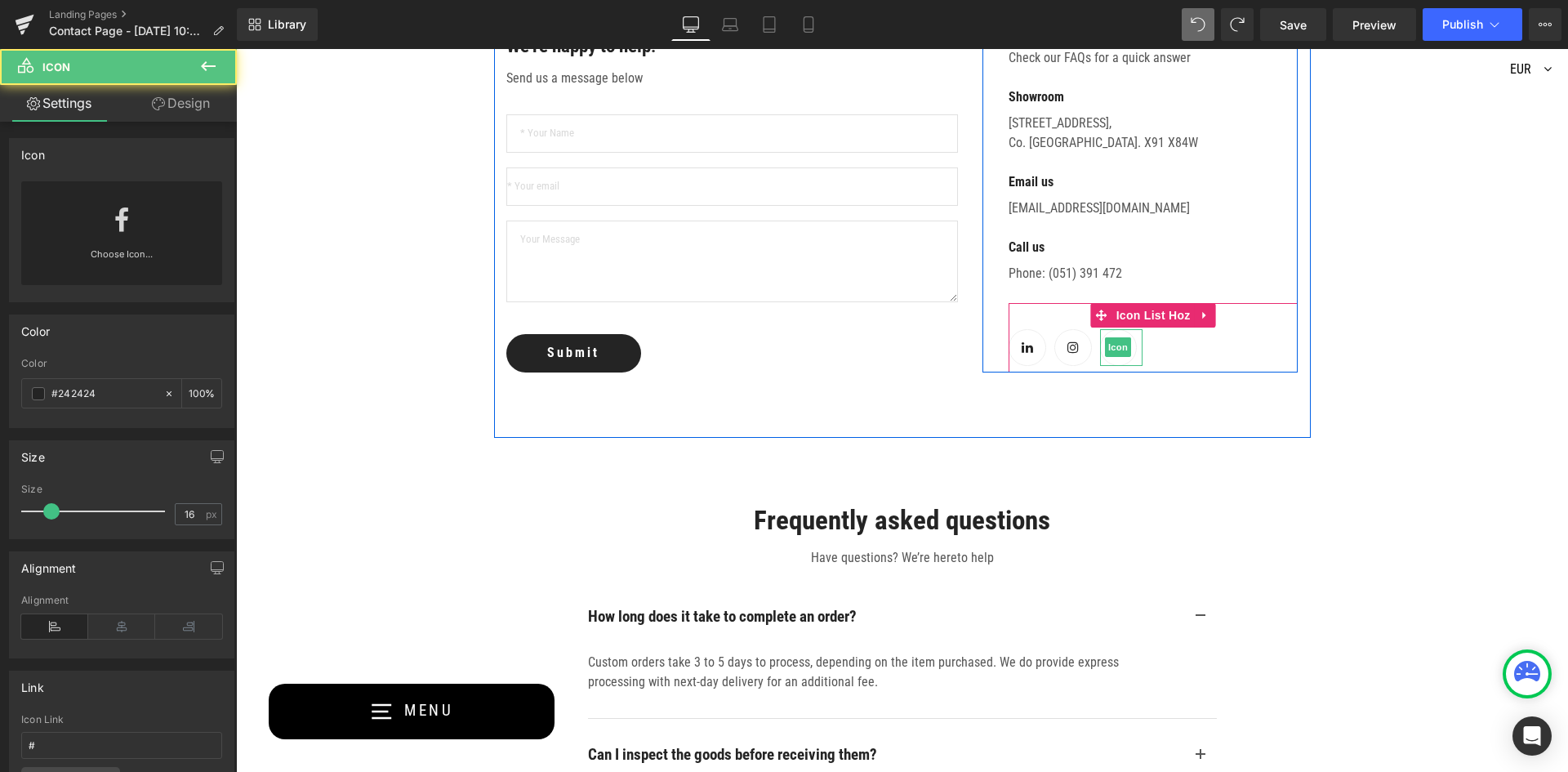
click at [1116, 359] on div at bounding box center [1118, 349] width 37 height 38
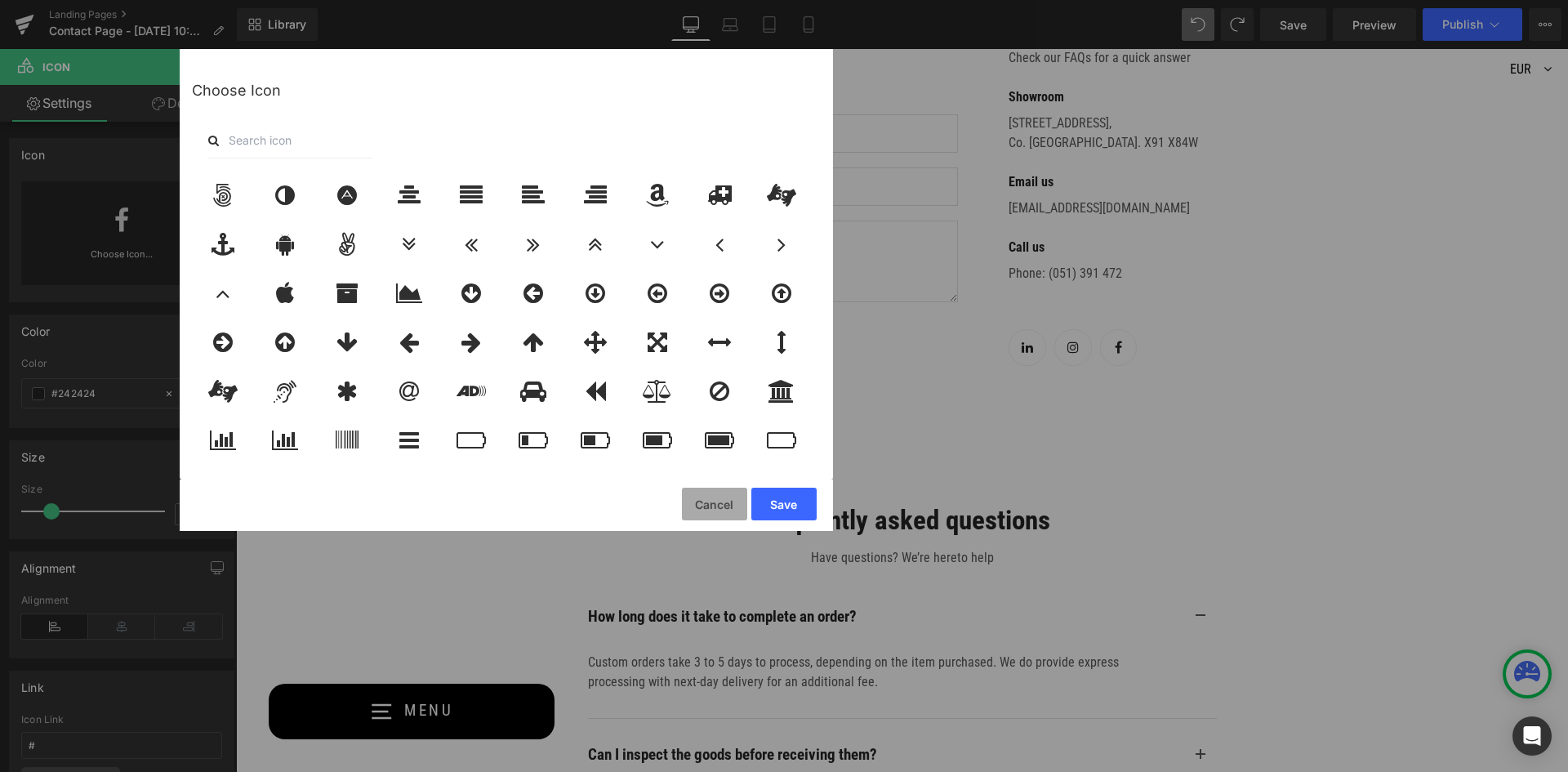
click at [714, 511] on button "Cancel" at bounding box center [715, 504] width 65 height 33
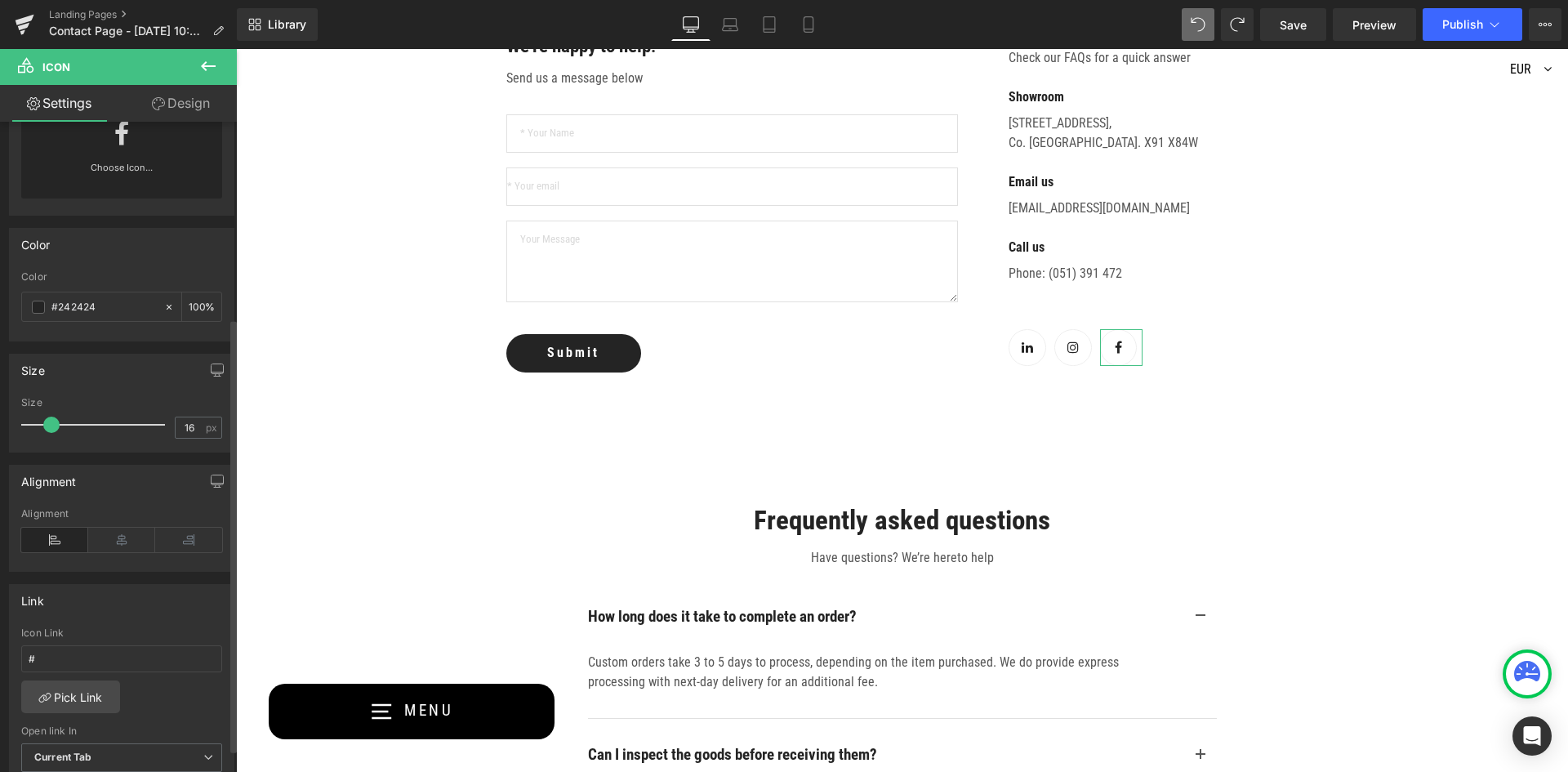
scroll to position [329, 0]
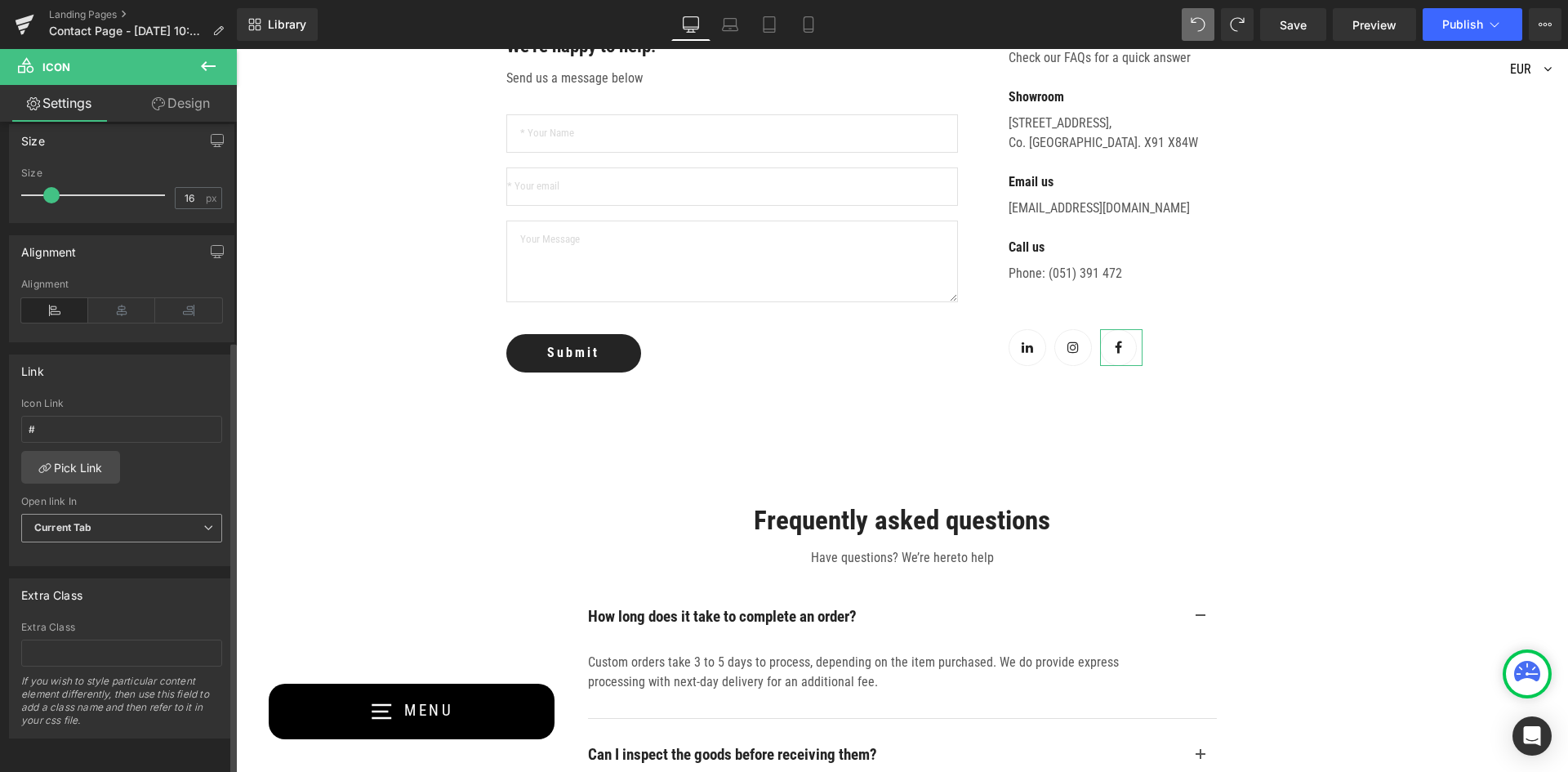
click at [84, 522] on b "Current Tab" at bounding box center [63, 528] width 58 height 12
click at [101, 570] on li "New Tab" at bounding box center [119, 582] width 194 height 24
click at [40, 416] on input "#" at bounding box center [122, 429] width 201 height 27
paste input "[URL][DOMAIN_NAME]"
type input "[URL][DOMAIN_NAME]"
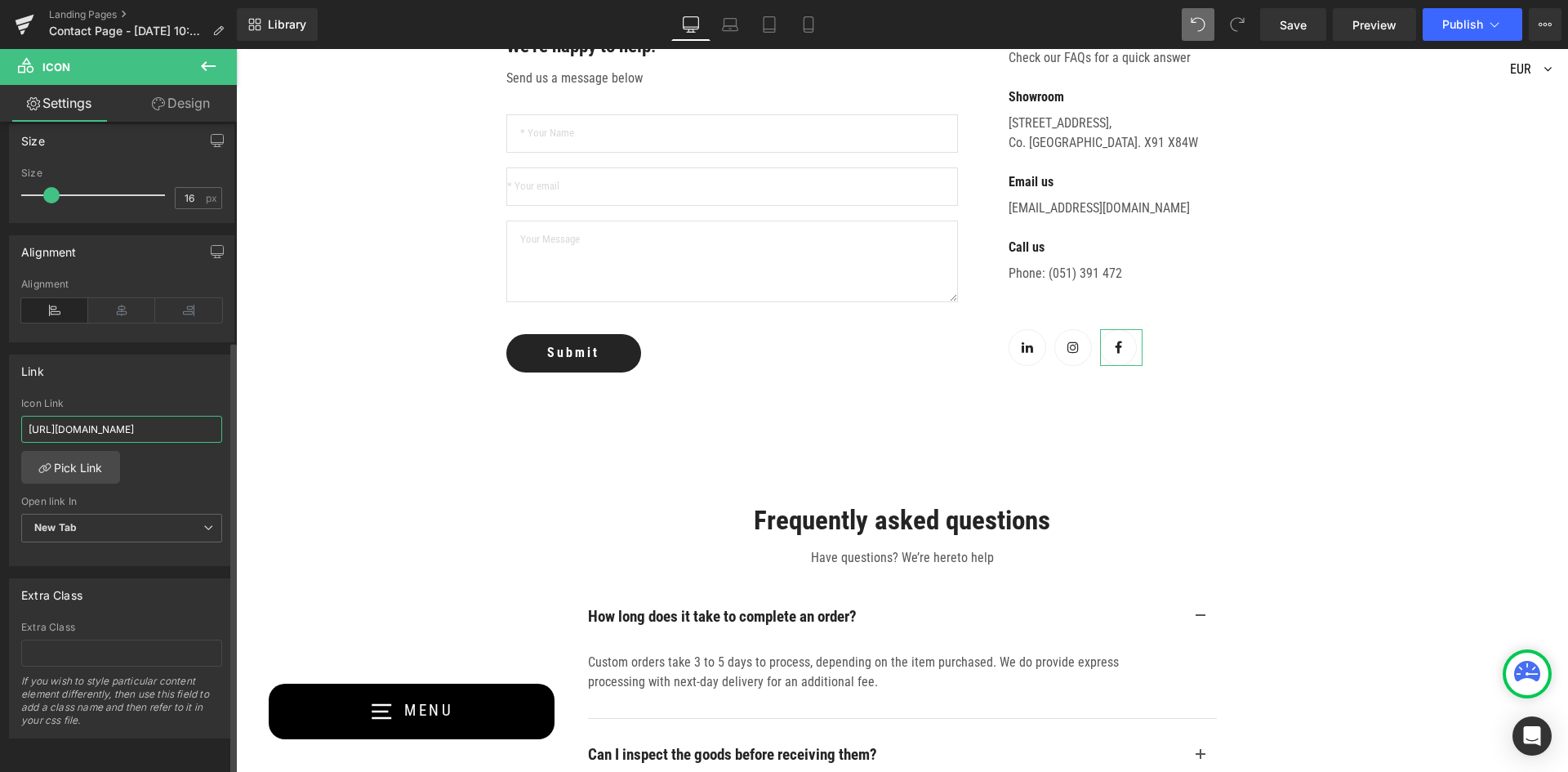
scroll to position [0, 22]
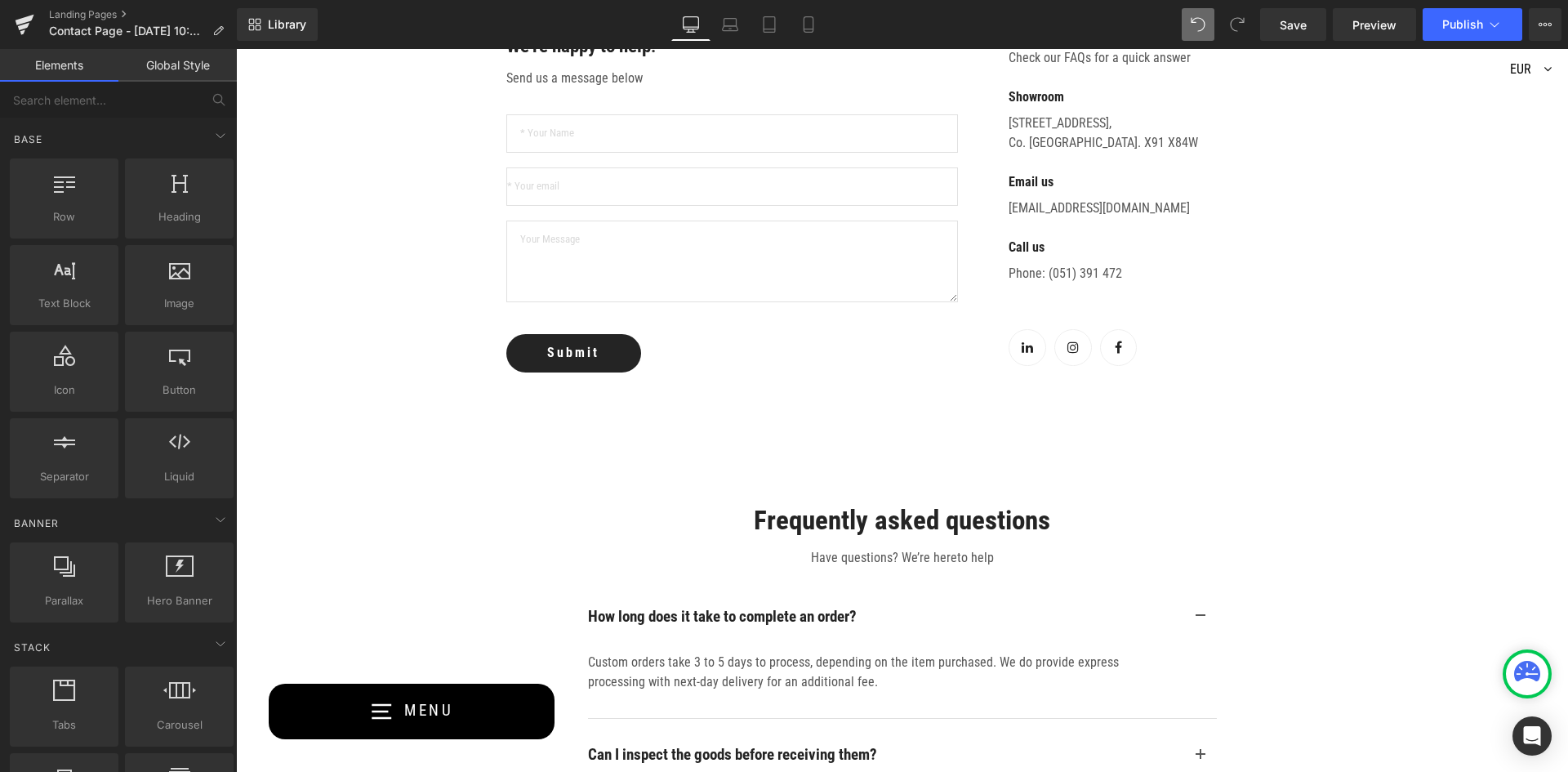
click at [432, 489] on div "Contact Apollo Fitness Heading Text Block Row Hero Banner 196px 216px We're hap…" at bounding box center [901, 532] width 1331 height 2091
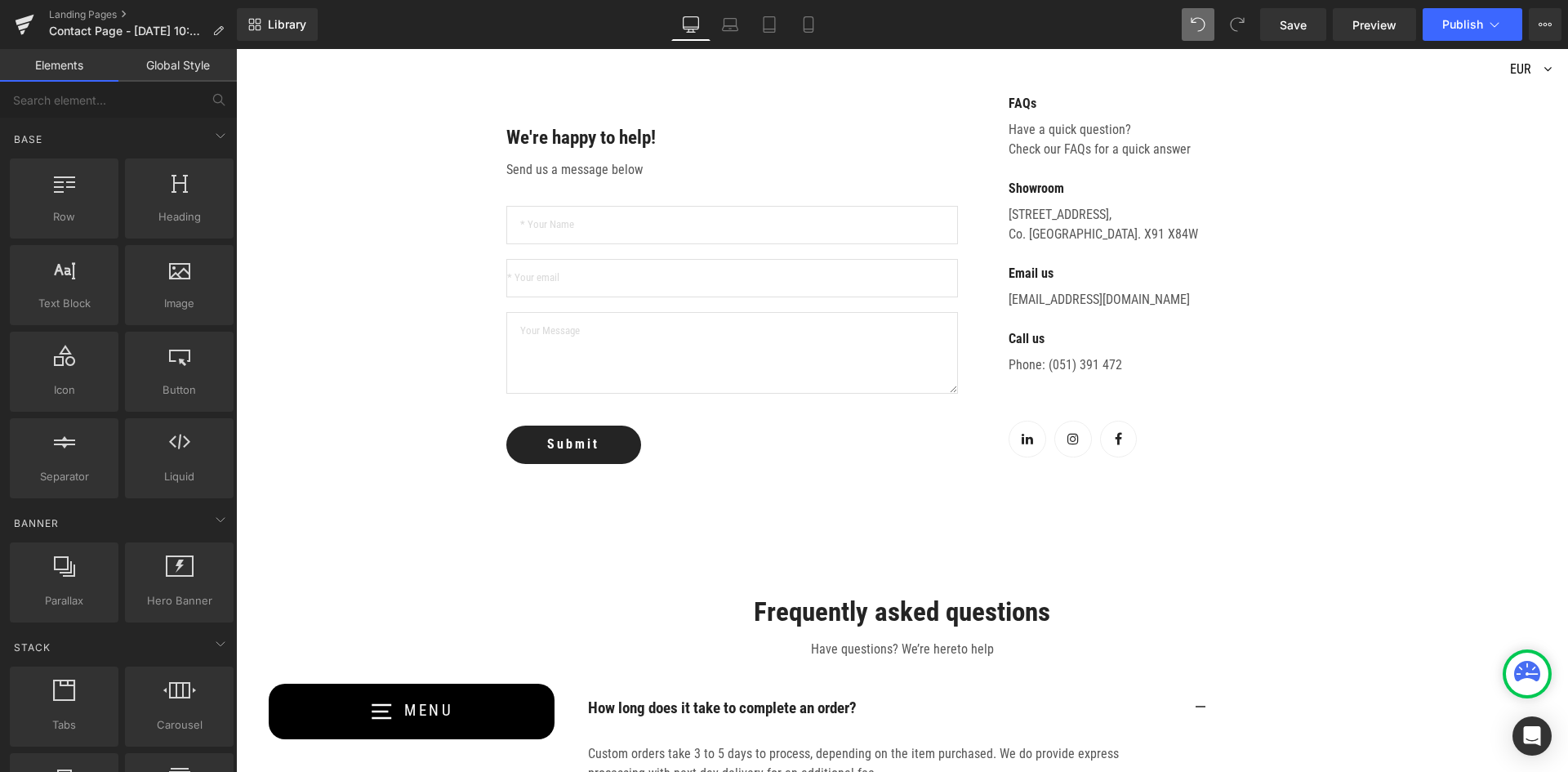
scroll to position [588, 0]
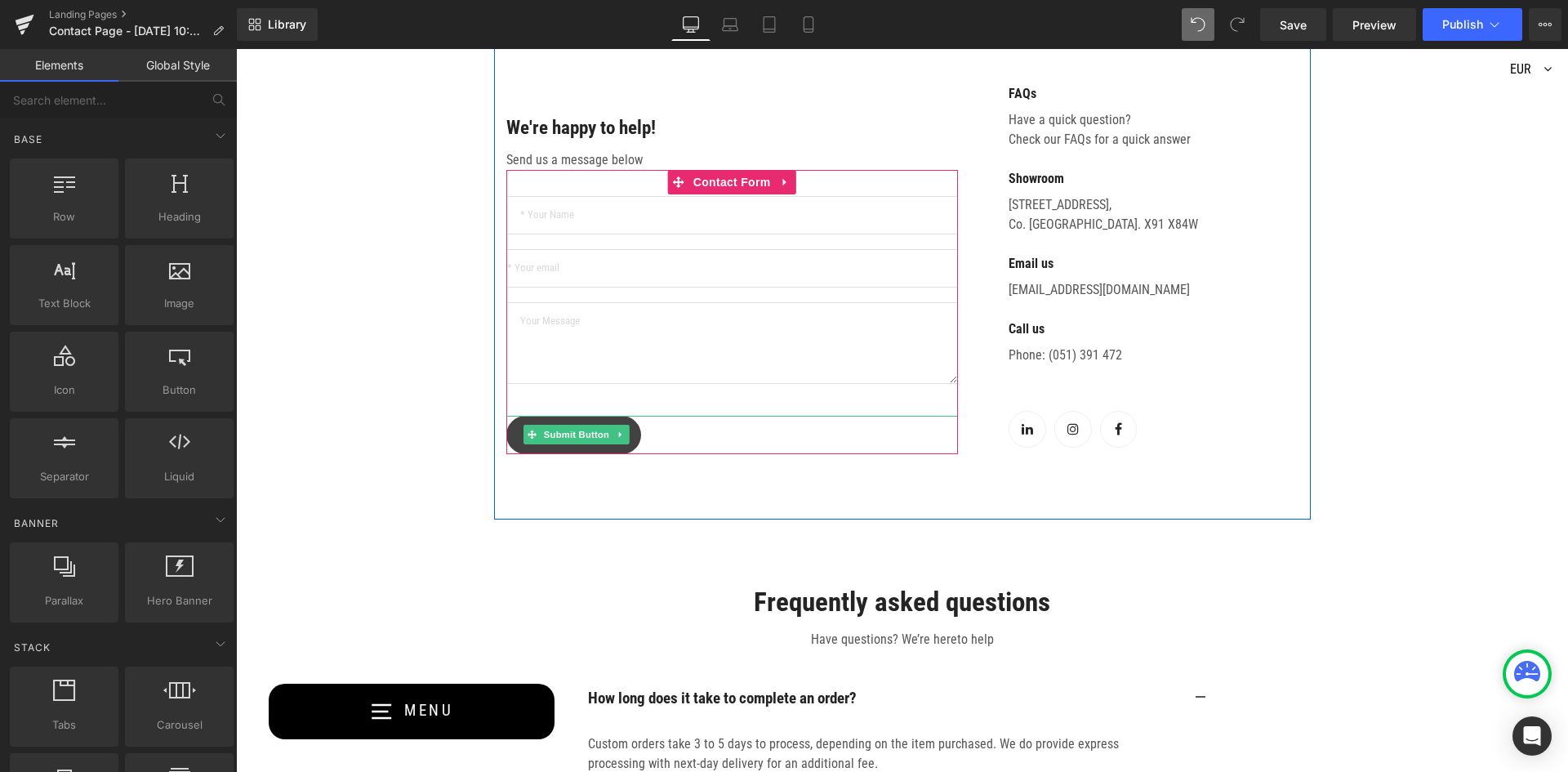
click at [629, 447] on button "Submit" at bounding box center [574, 435] width 135 height 39
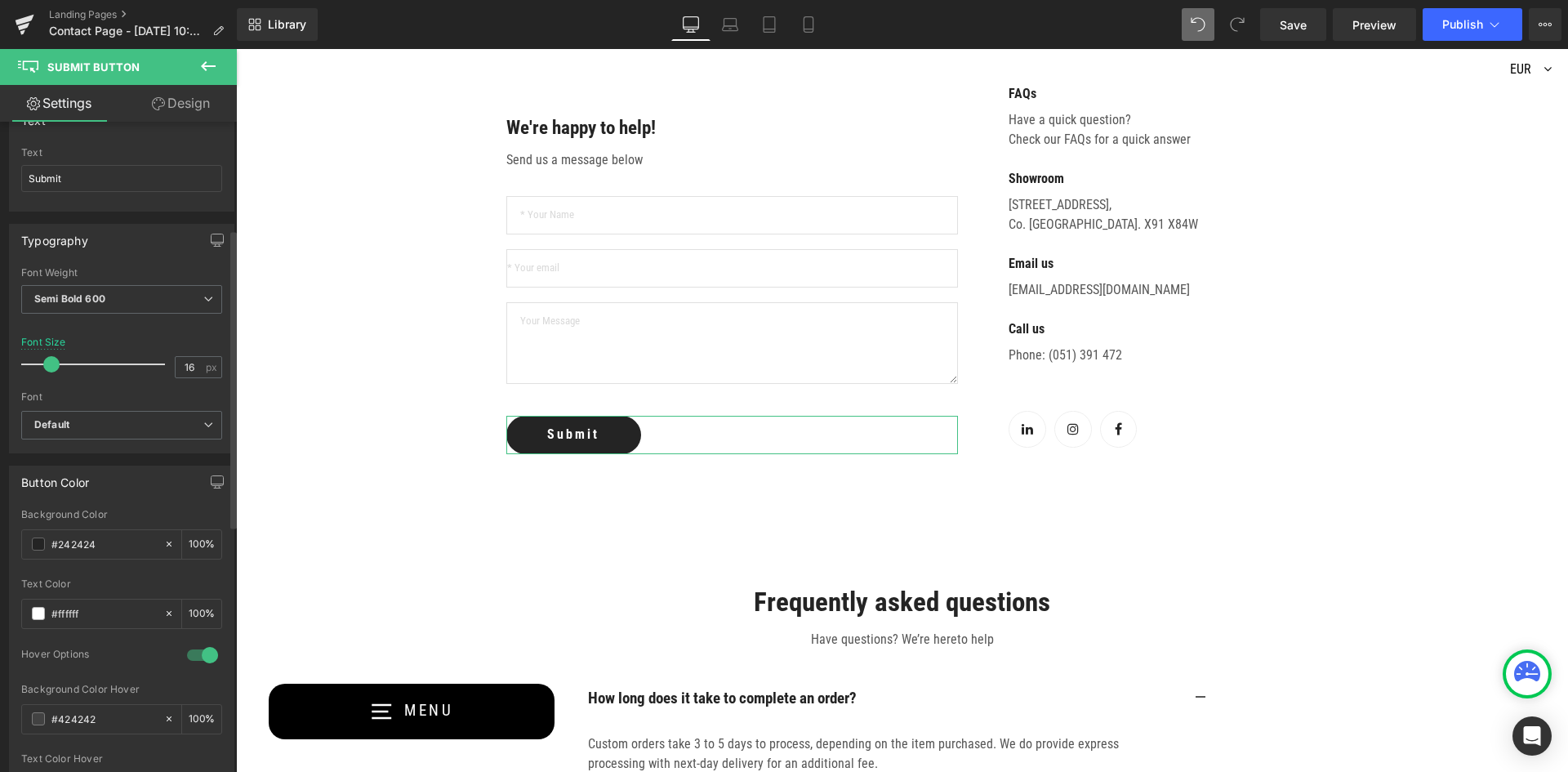
scroll to position [245, 0]
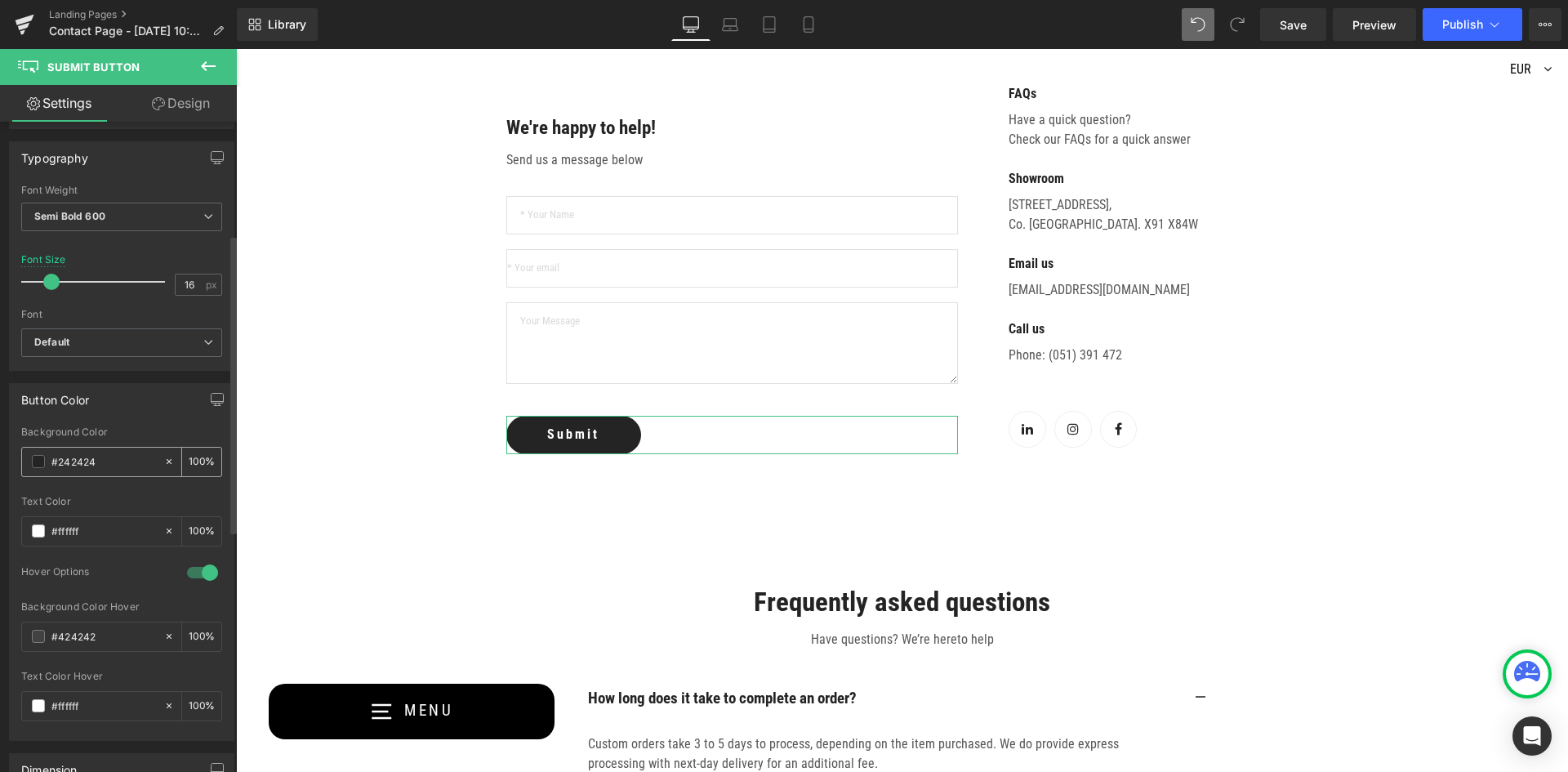
click at [40, 466] on span at bounding box center [38, 461] width 13 height 13
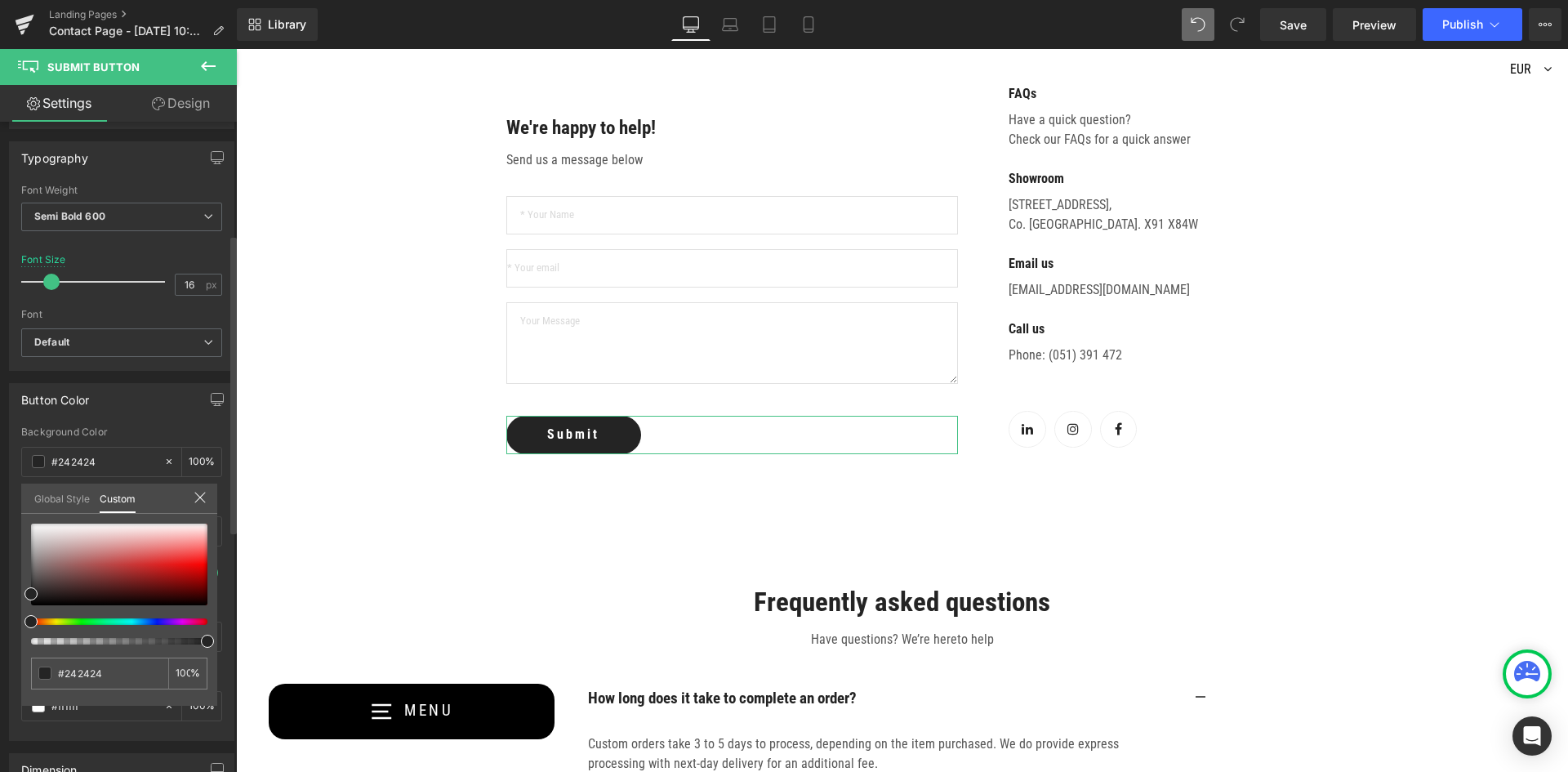
click at [46, 623] on div at bounding box center [112, 622] width 176 height 7
type input "#232323"
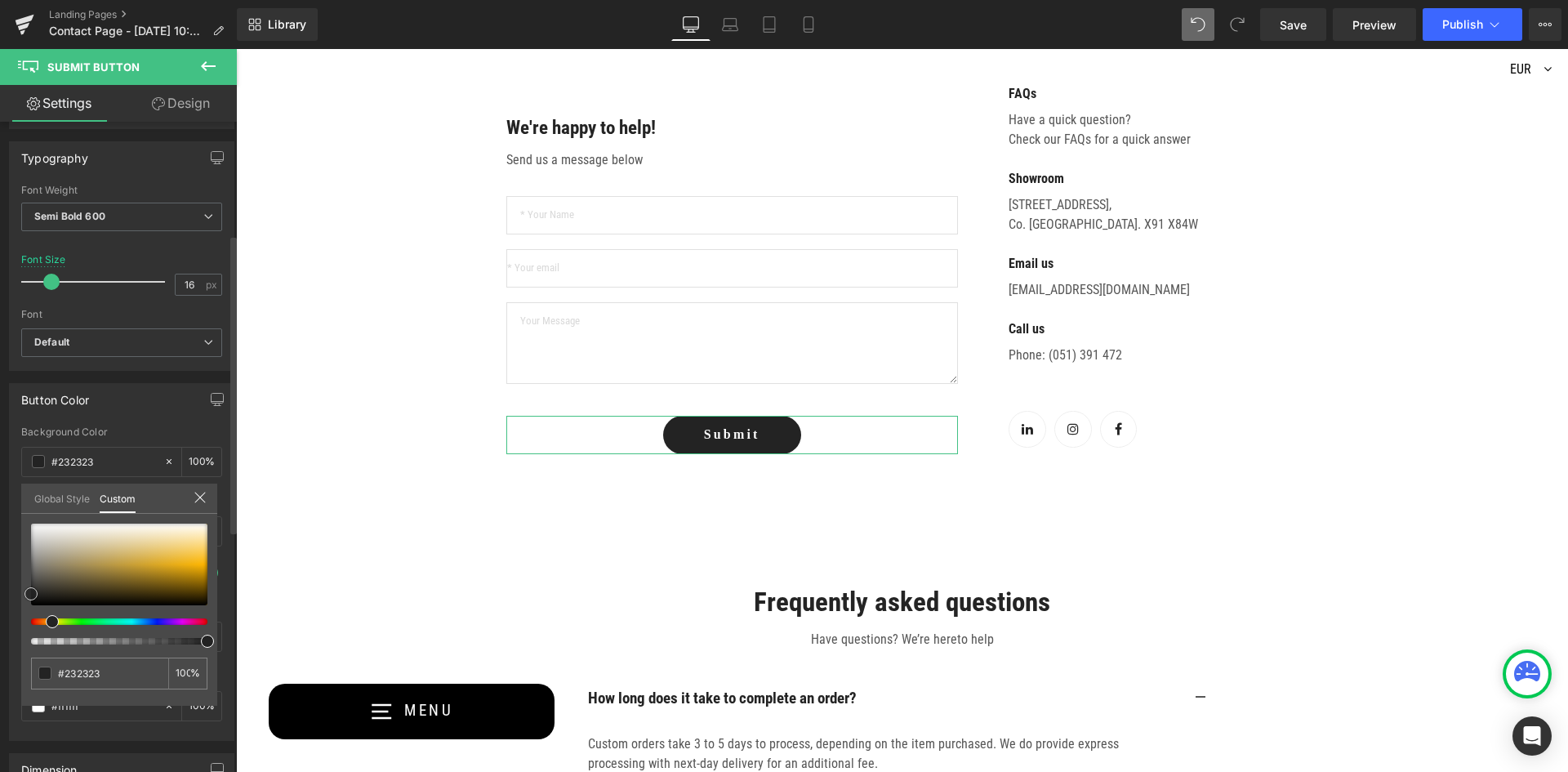
type input "#8d6e20"
type input "#8e6a0f"
type input "#b88503"
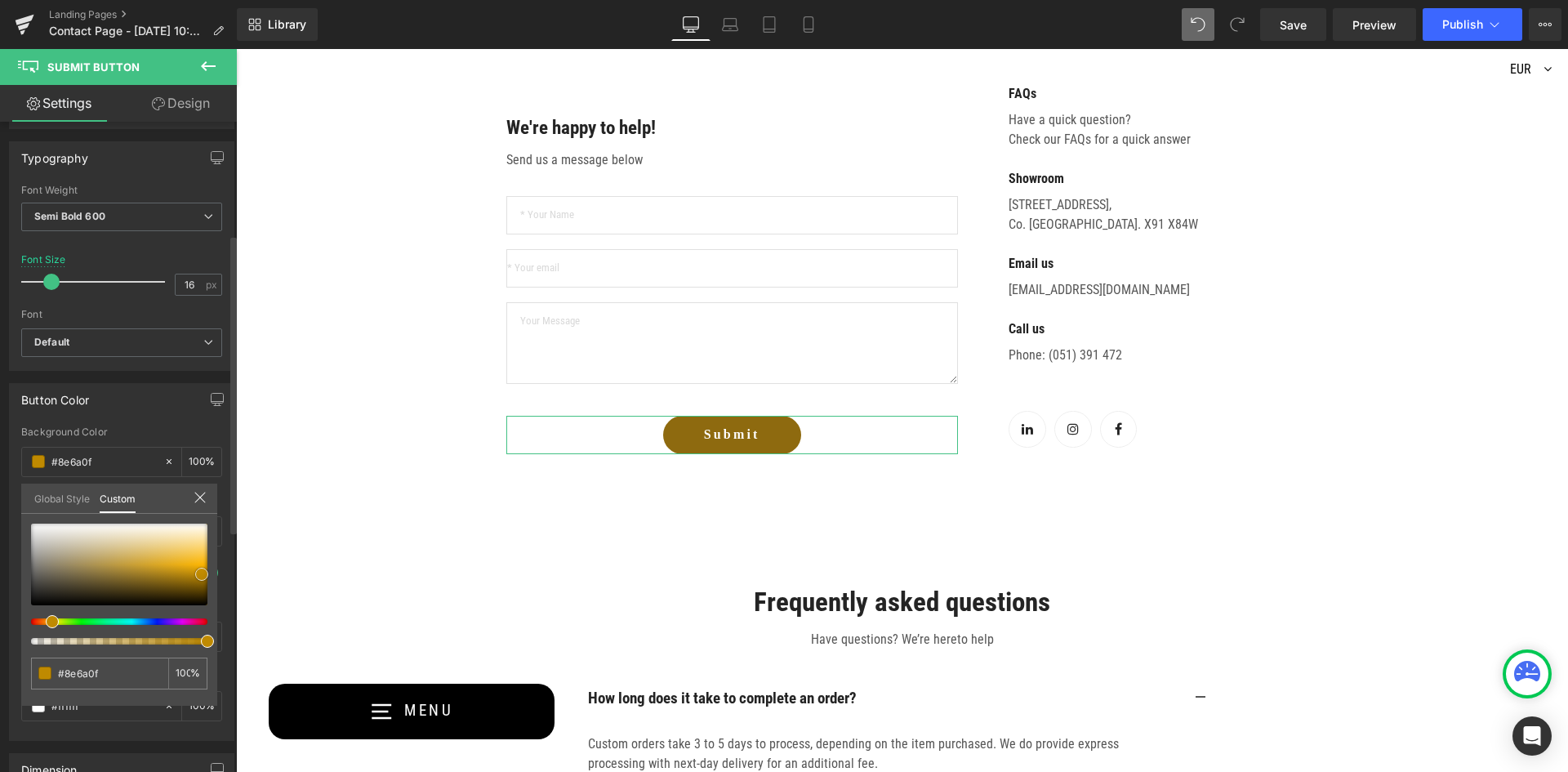
type input "#b88503"
type input "#c08a00"
type input "#c68e00"
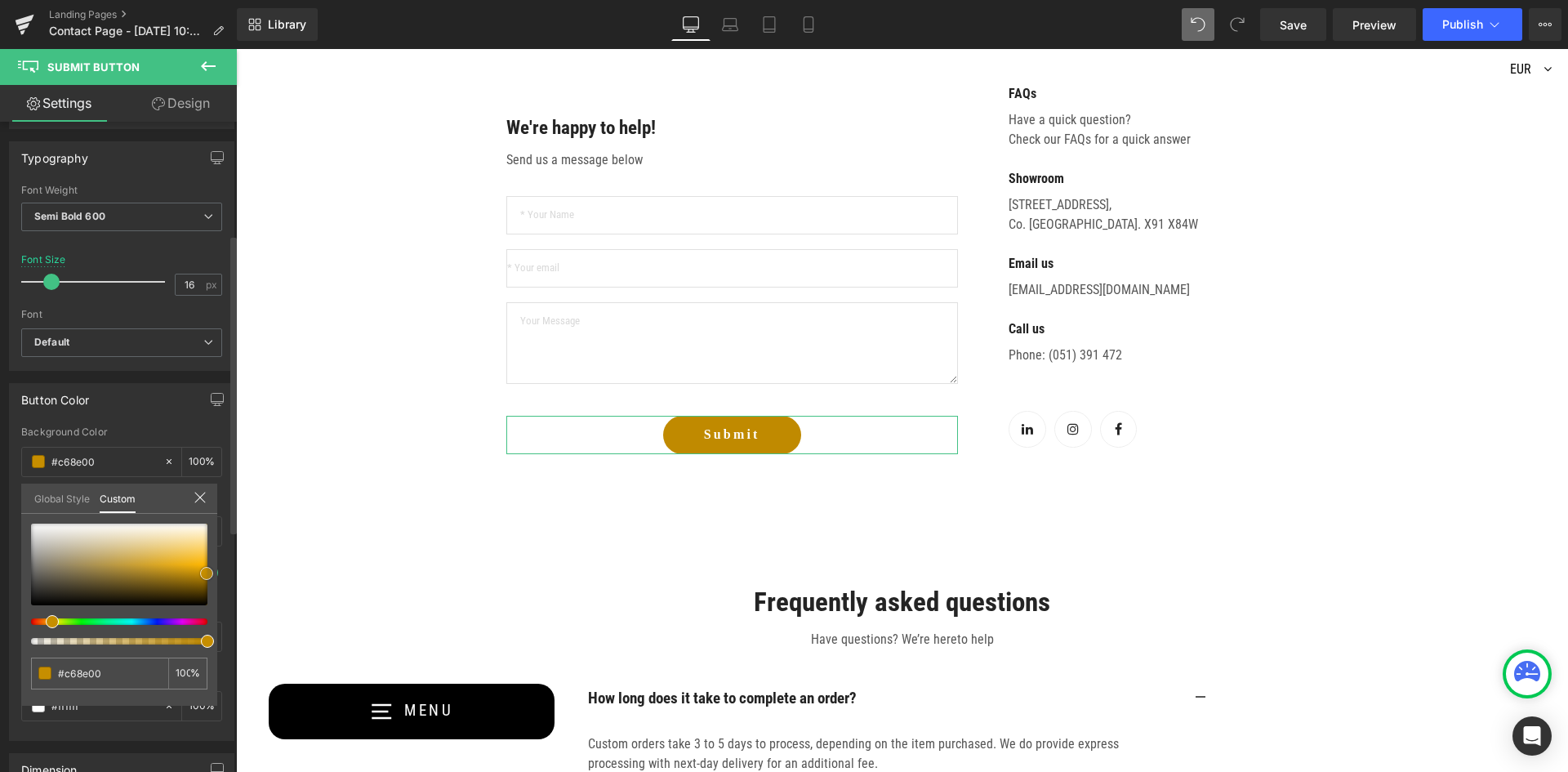
type input "#ffb805"
type input "#ffb90a"
type input "#ffbb0f"
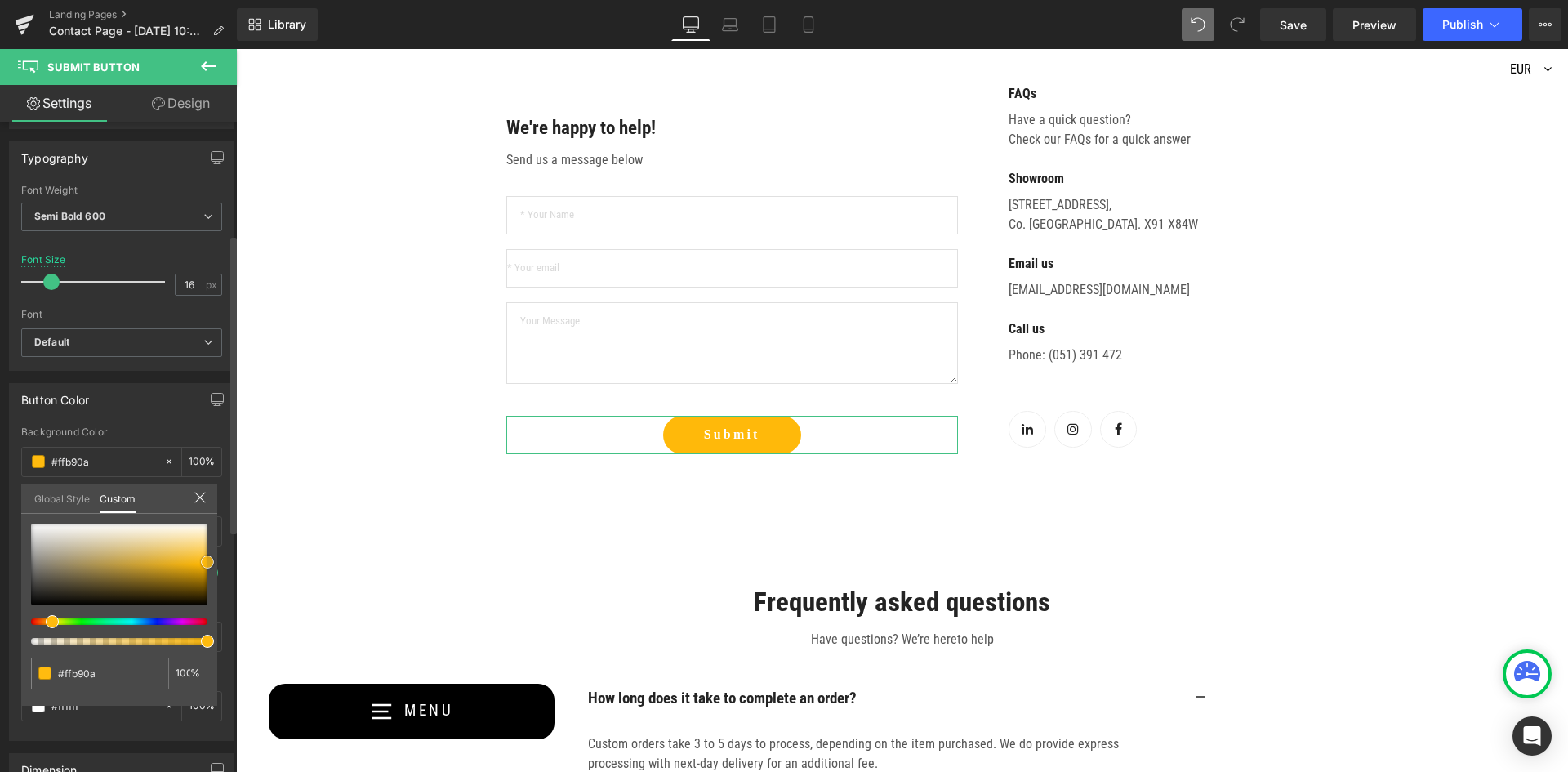
type input "#ffbb0f"
type input "#ffb805"
type input "#ffb600"
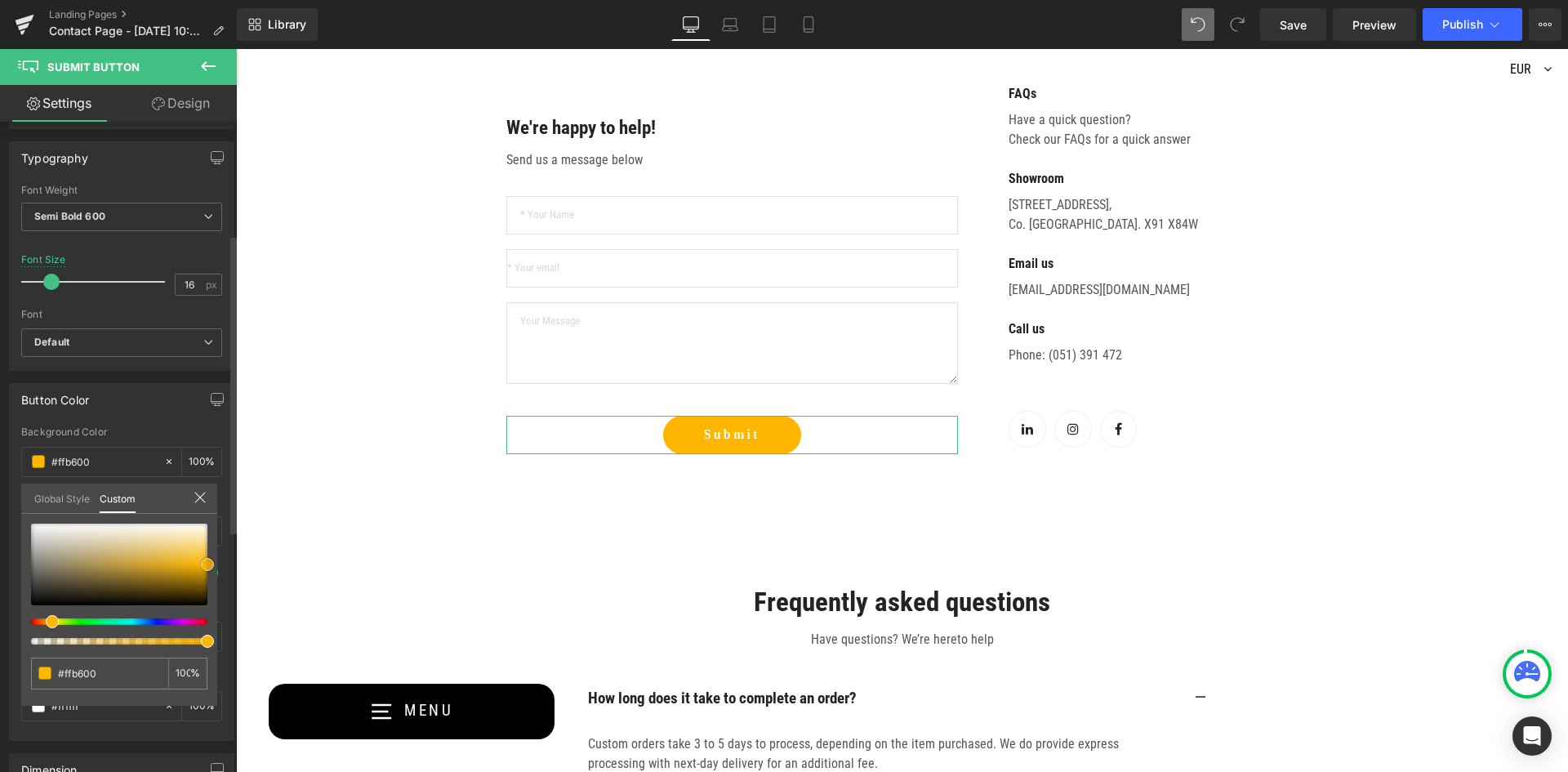
drag, startPoint x: 171, startPoint y: 580, endPoint x: 224, endPoint y: 565, distance: 55.1
click at [224, 565] on div "Button Color rgba(255, 182, 0, 1) Background Color #ffb600 100 % rgba(255, 255,…" at bounding box center [122, 556] width 244 height 370
type input "#ffe900"
type input "#ffe100"
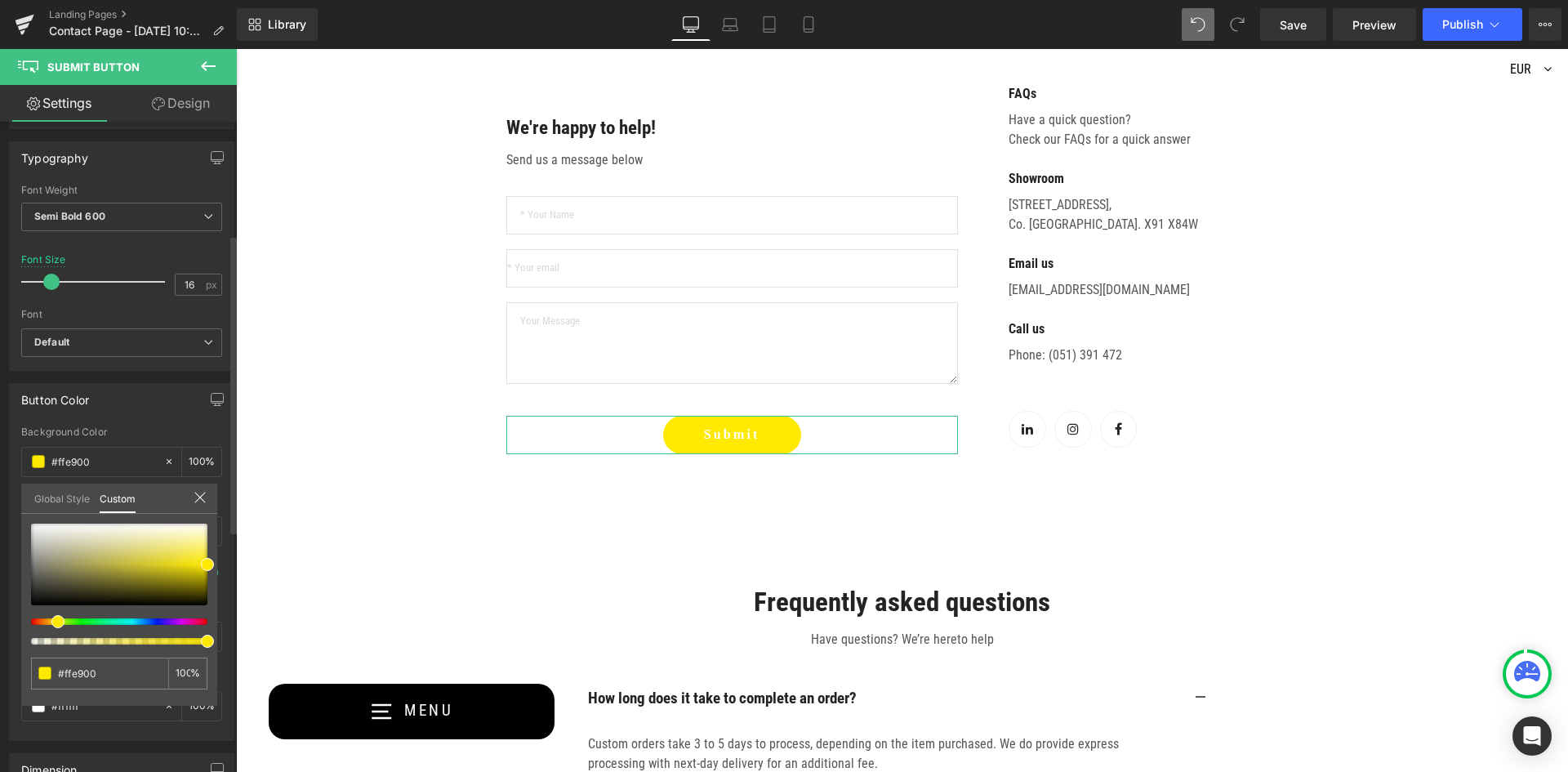
type input "#ffe100"
type input "#ffcc00"
type input "#ffc300"
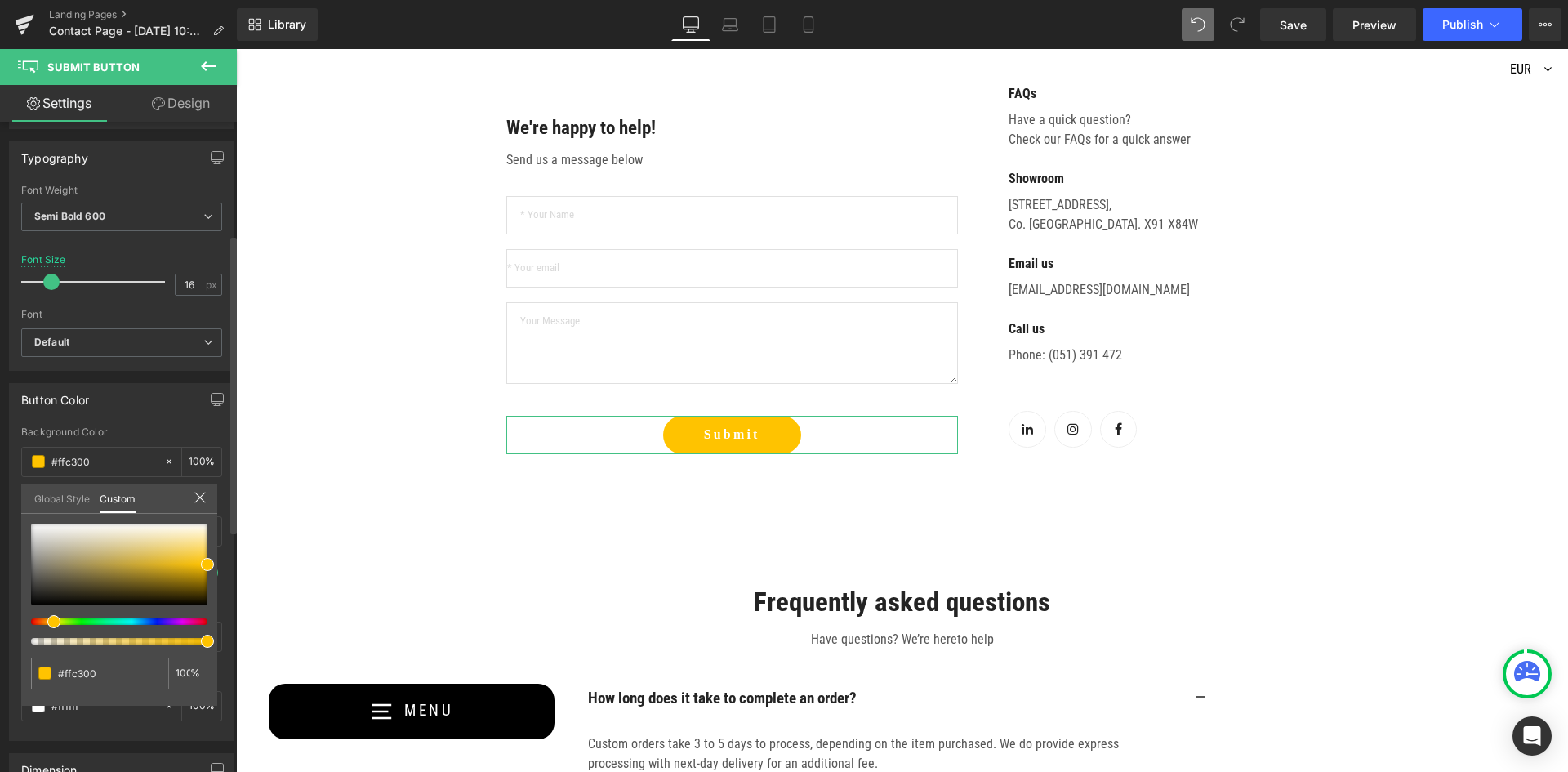
type input "#ffbf00"
type input "#ffb600"
type input "#ffae00"
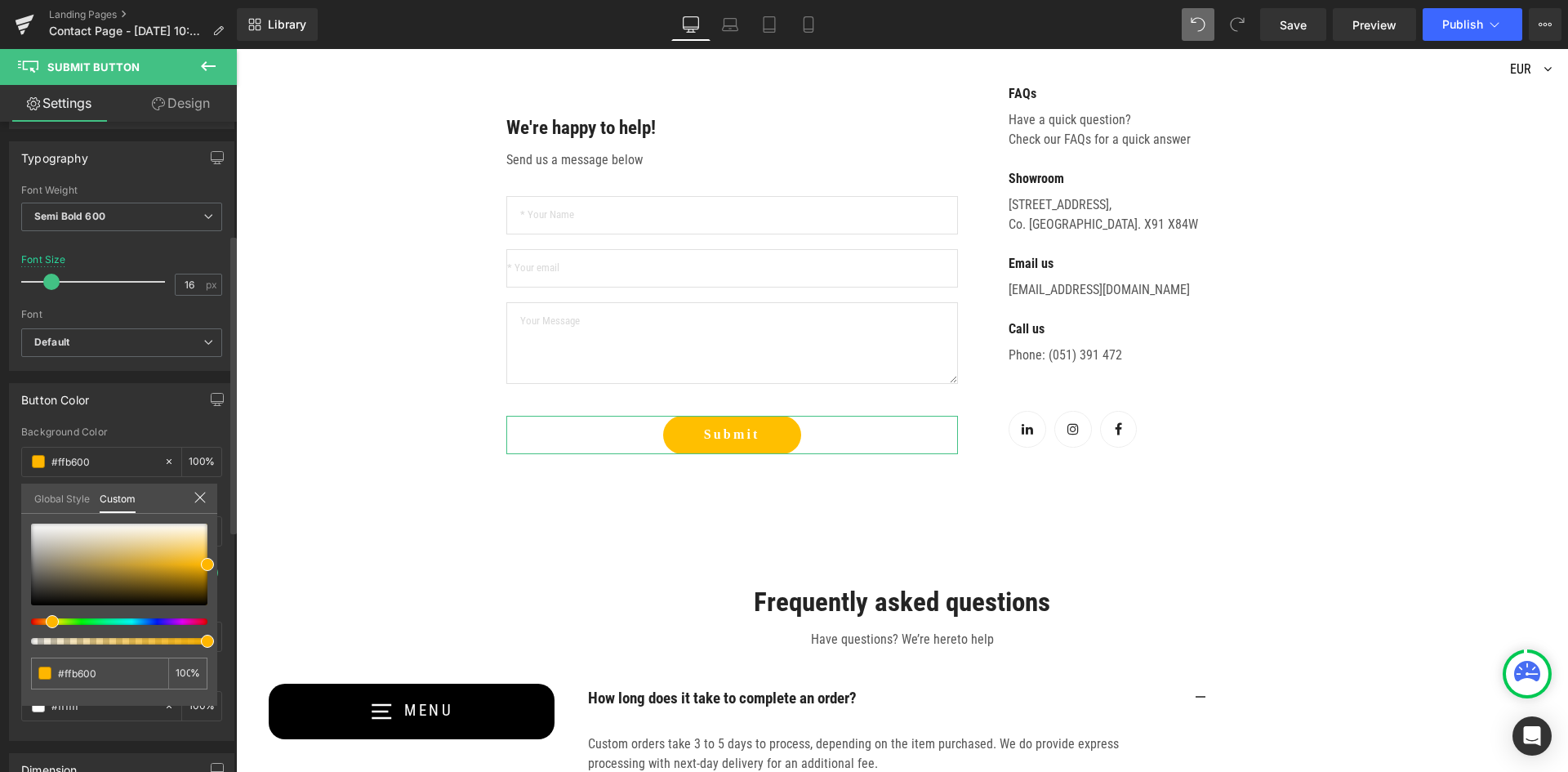
type input "#ffae00"
click at [46, 622] on span at bounding box center [51, 621] width 13 height 13
click at [391, 574] on body "Skip to content Home Best Sellers Equipment Expand submenu Collapse submenu Equ…" at bounding box center [901, 729] width 1331 height 2535
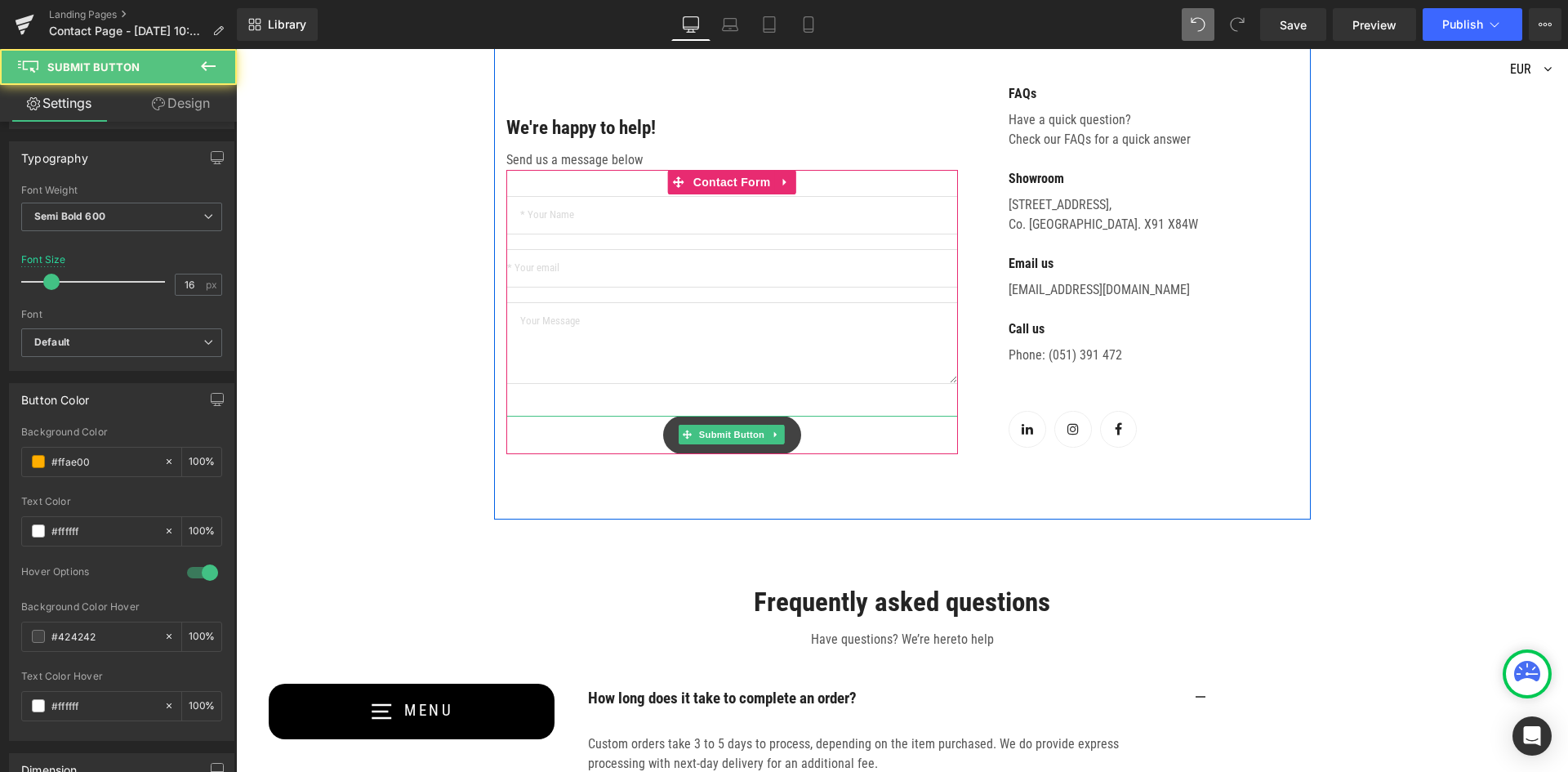
click at [793, 442] on button "Submit" at bounding box center [732, 435] width 138 height 39
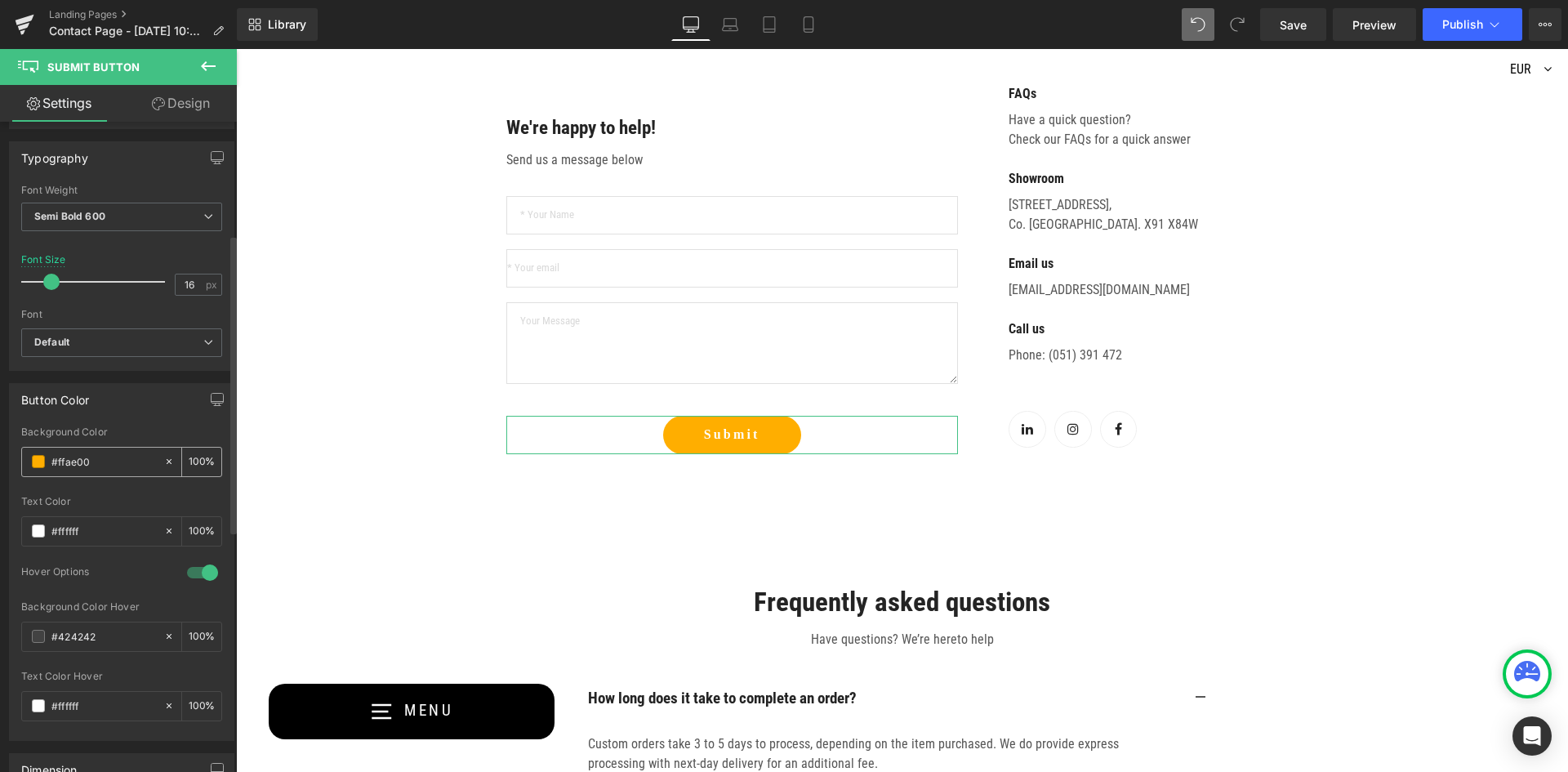
scroll to position [164, 0]
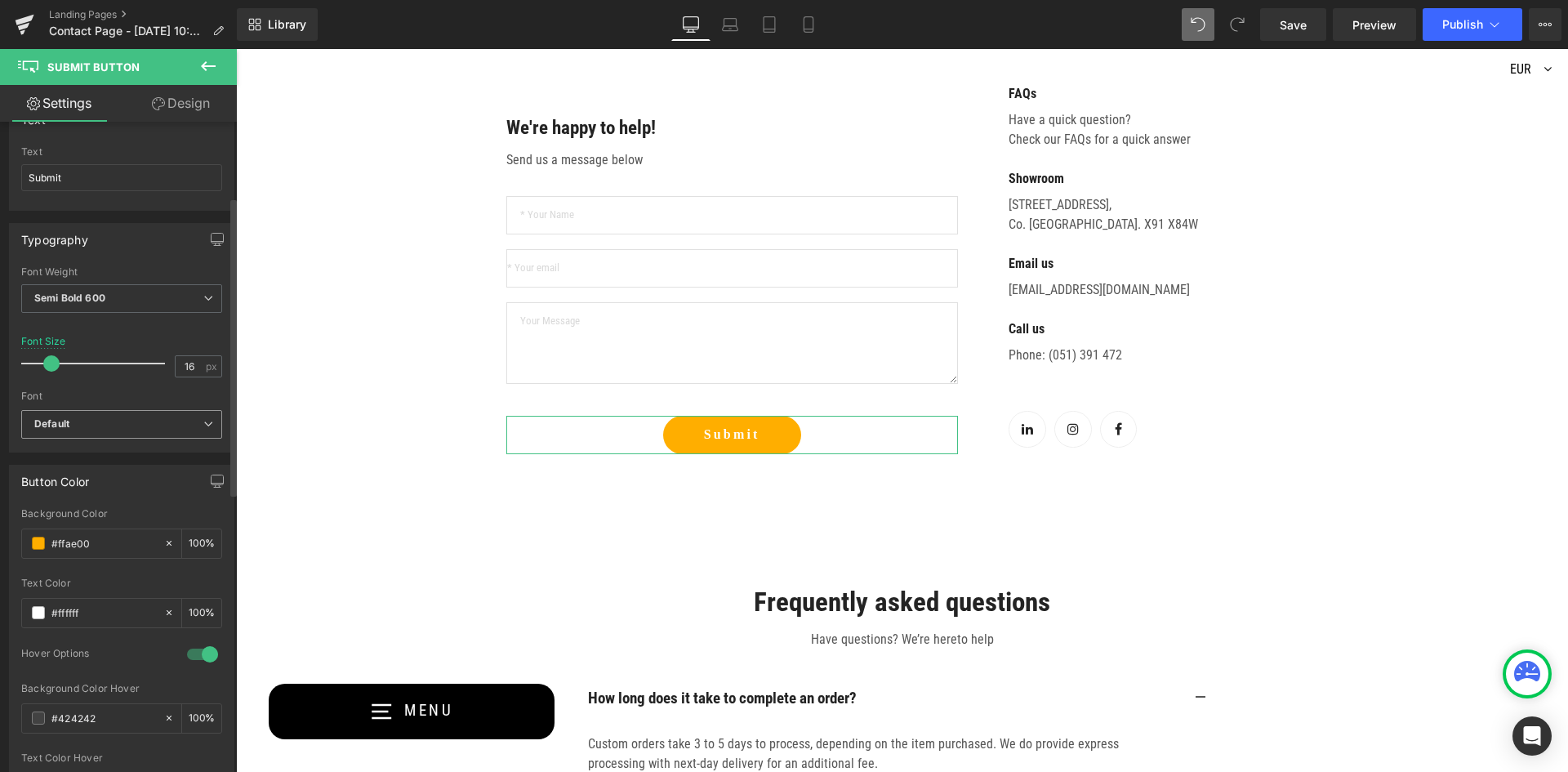
click at [203, 425] on icon at bounding box center [207, 423] width 9 height 9
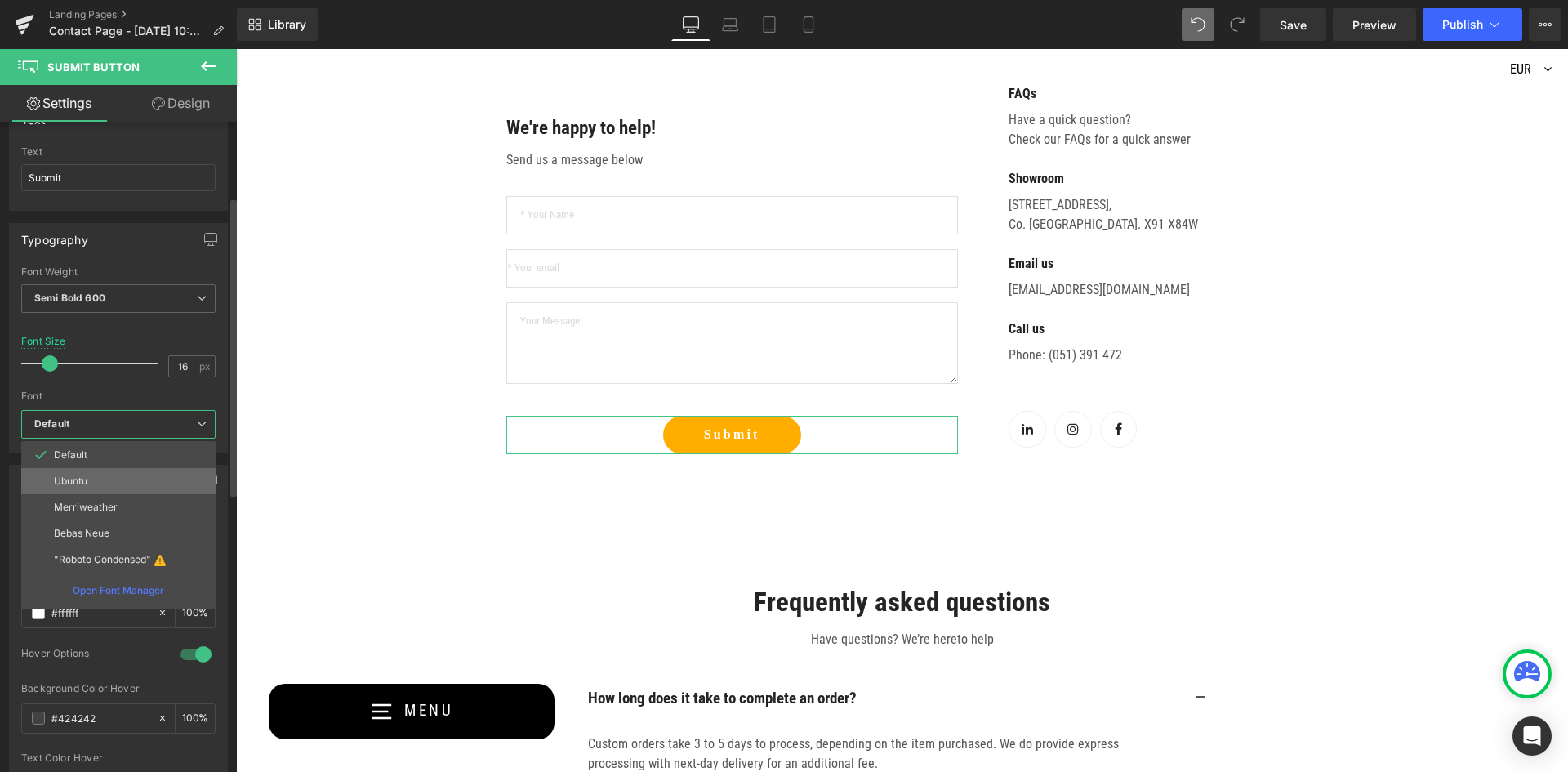
click at [99, 485] on li "Ubuntu" at bounding box center [119, 481] width 194 height 26
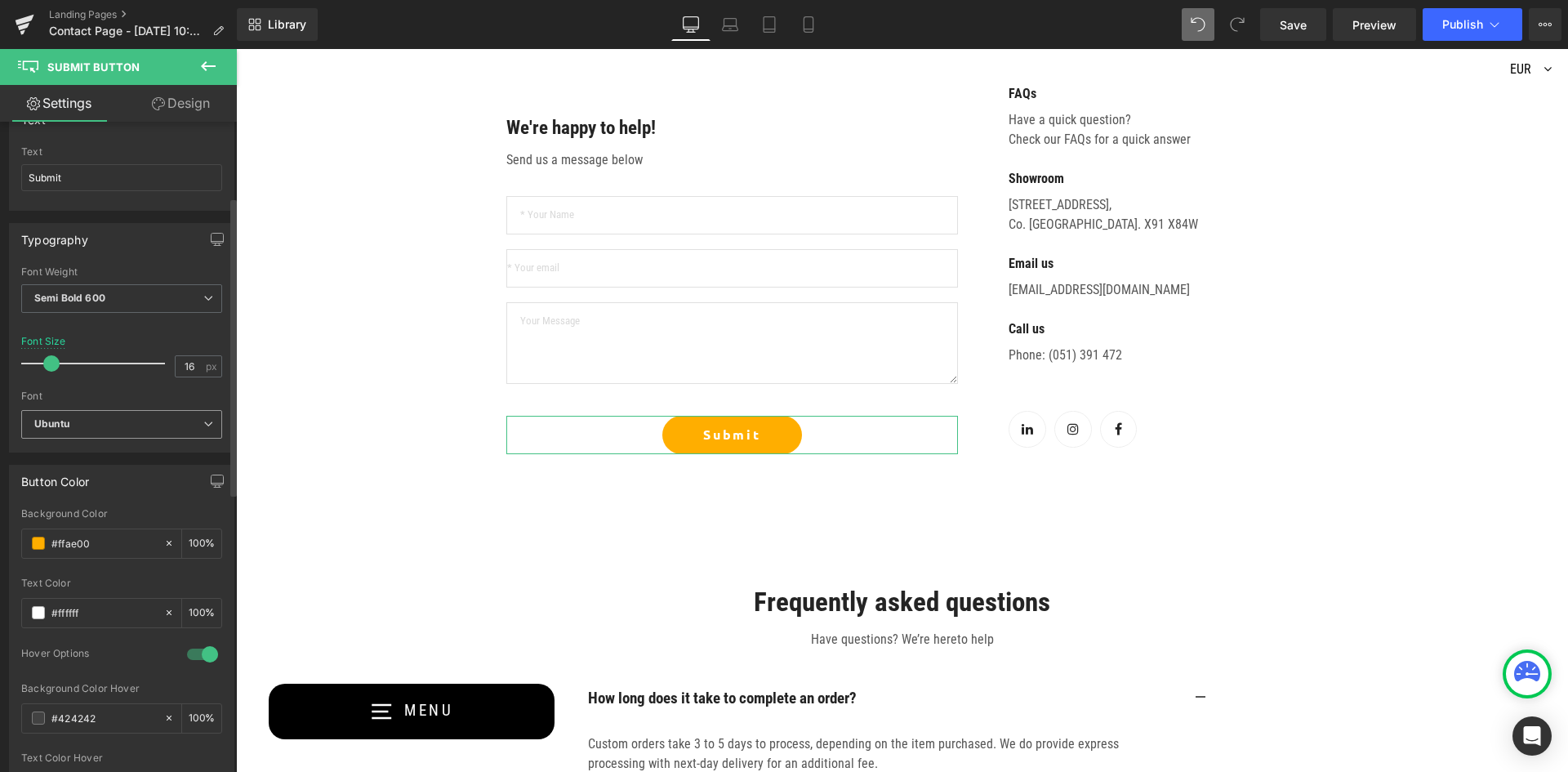
click at [203, 419] on icon at bounding box center [207, 423] width 9 height 9
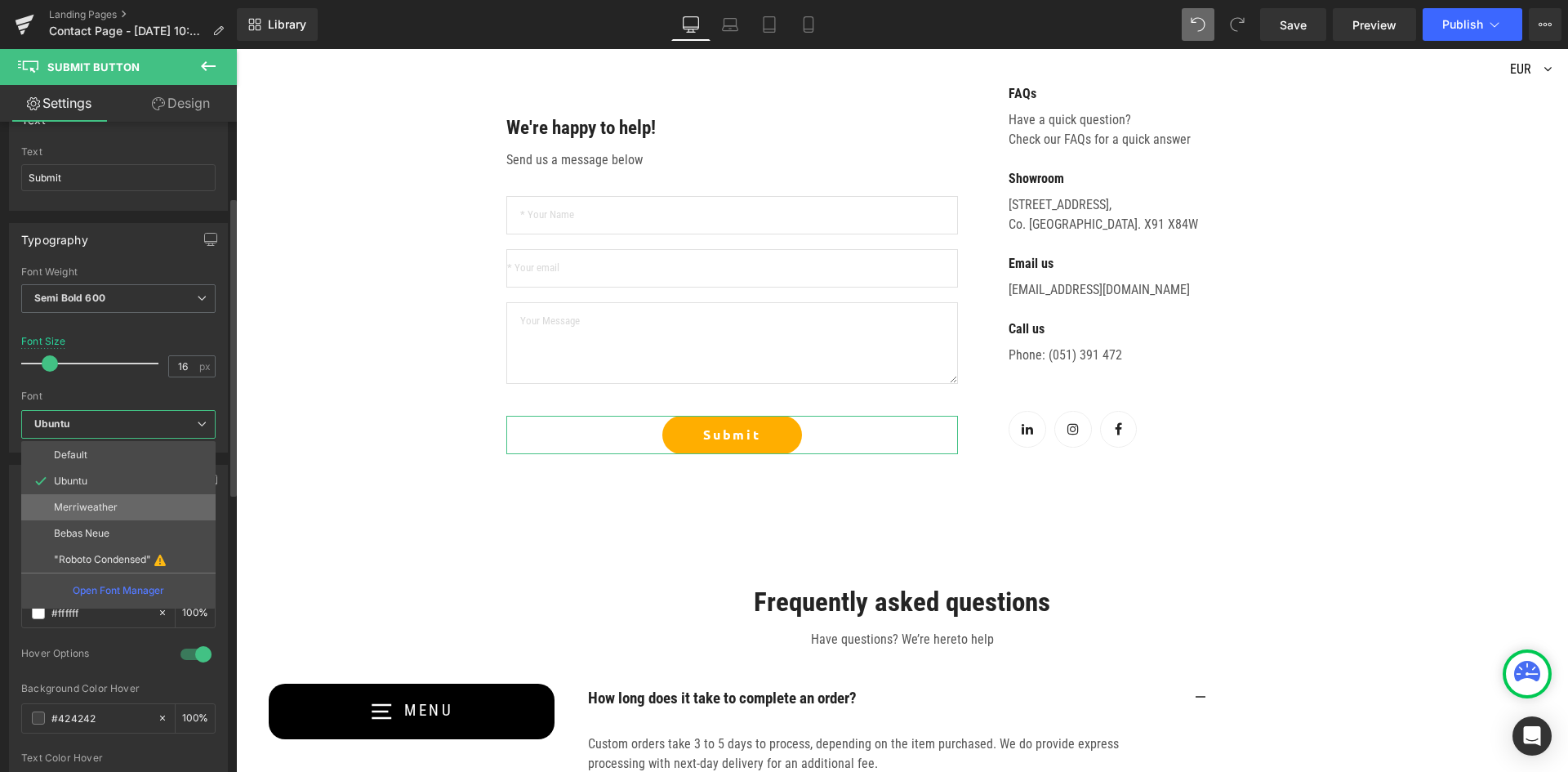
click at [112, 508] on p "Merriweather" at bounding box center [86, 507] width 64 height 11
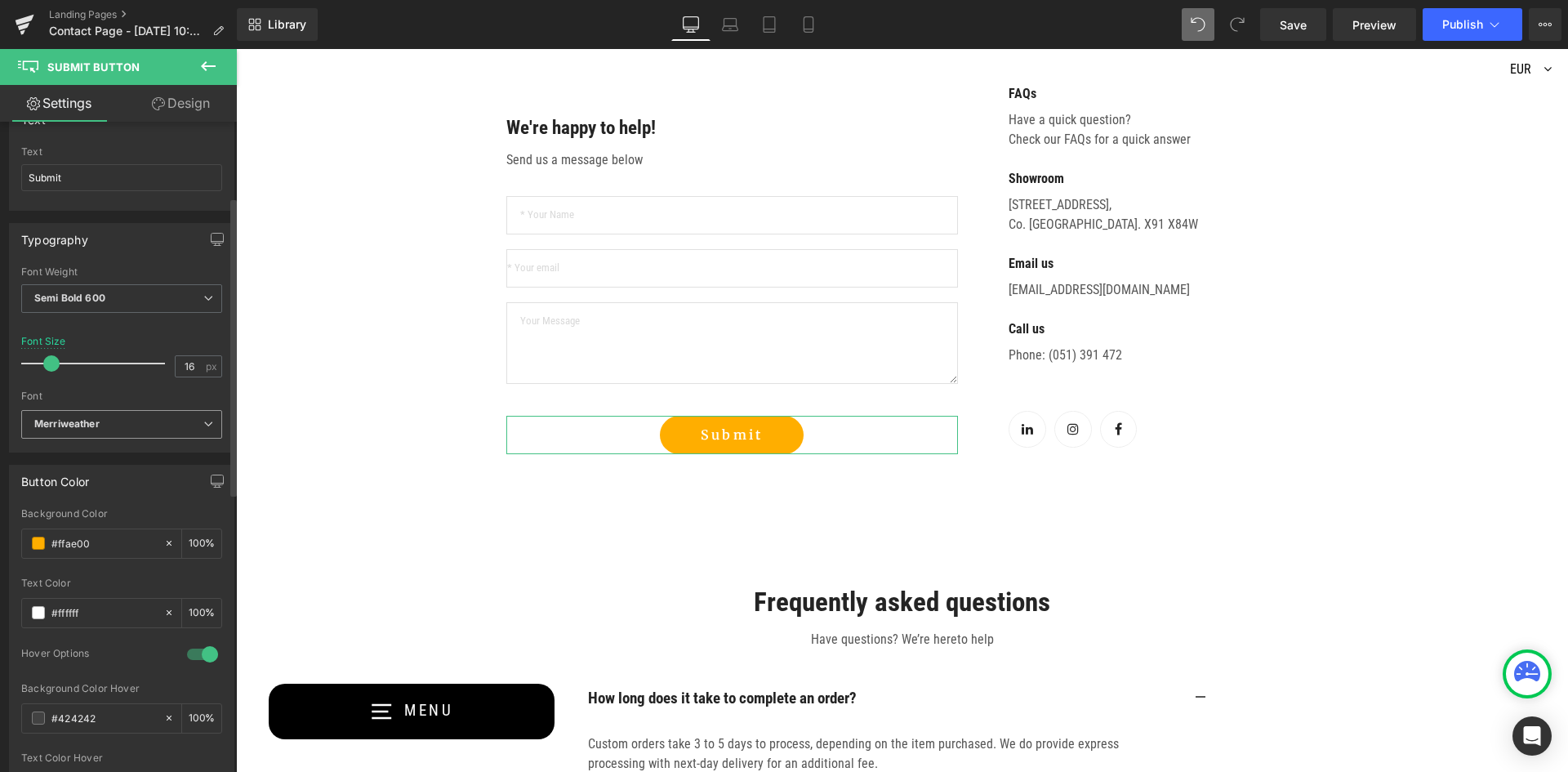
click at [185, 426] on b "Merriweather" at bounding box center [119, 424] width 169 height 14
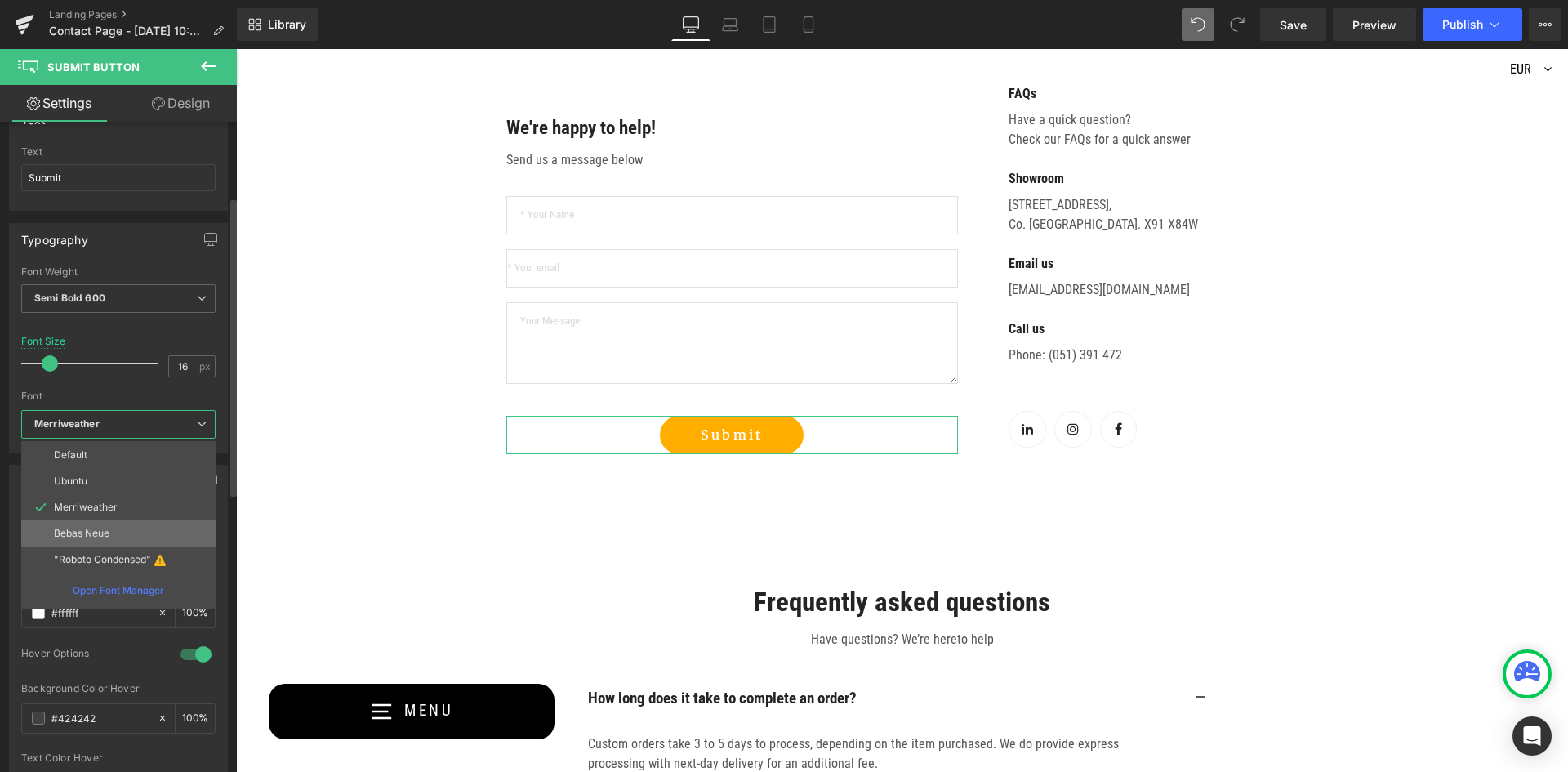
click at [119, 535] on li "Bebas Neue" at bounding box center [119, 534] width 194 height 26
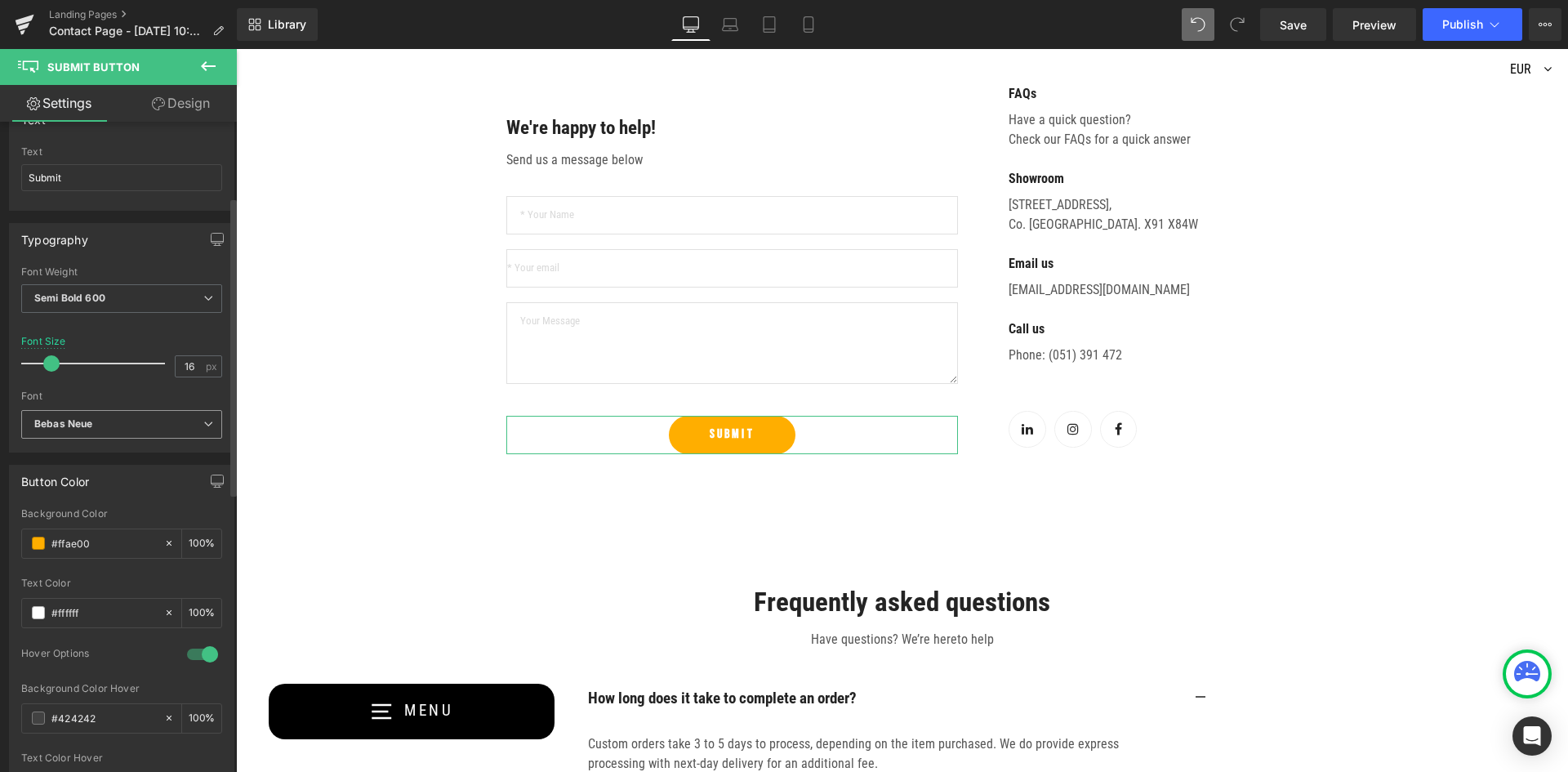
click at [203, 426] on icon at bounding box center [207, 423] width 9 height 9
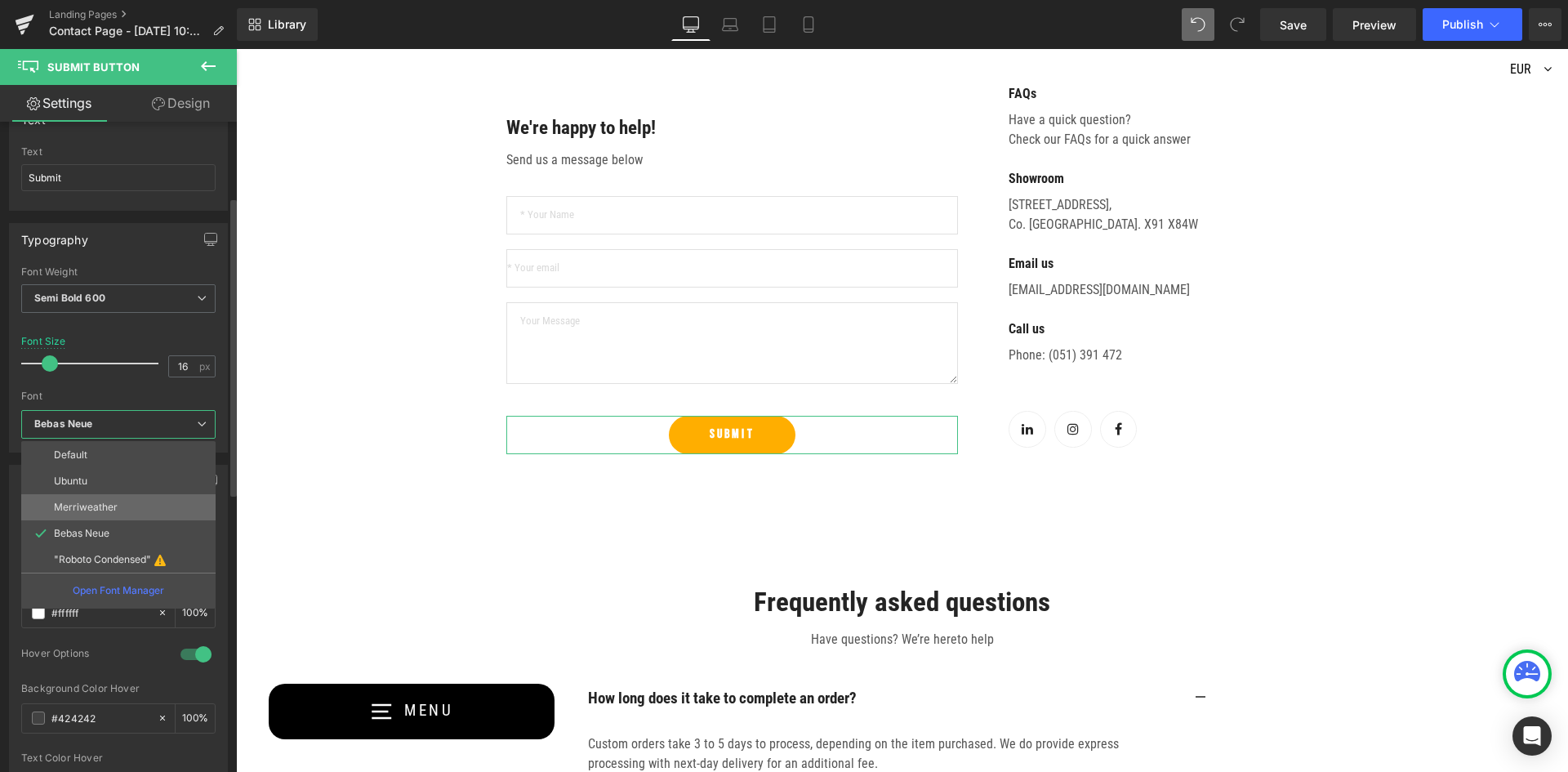
click at [134, 511] on li "Merriweather" at bounding box center [119, 507] width 194 height 26
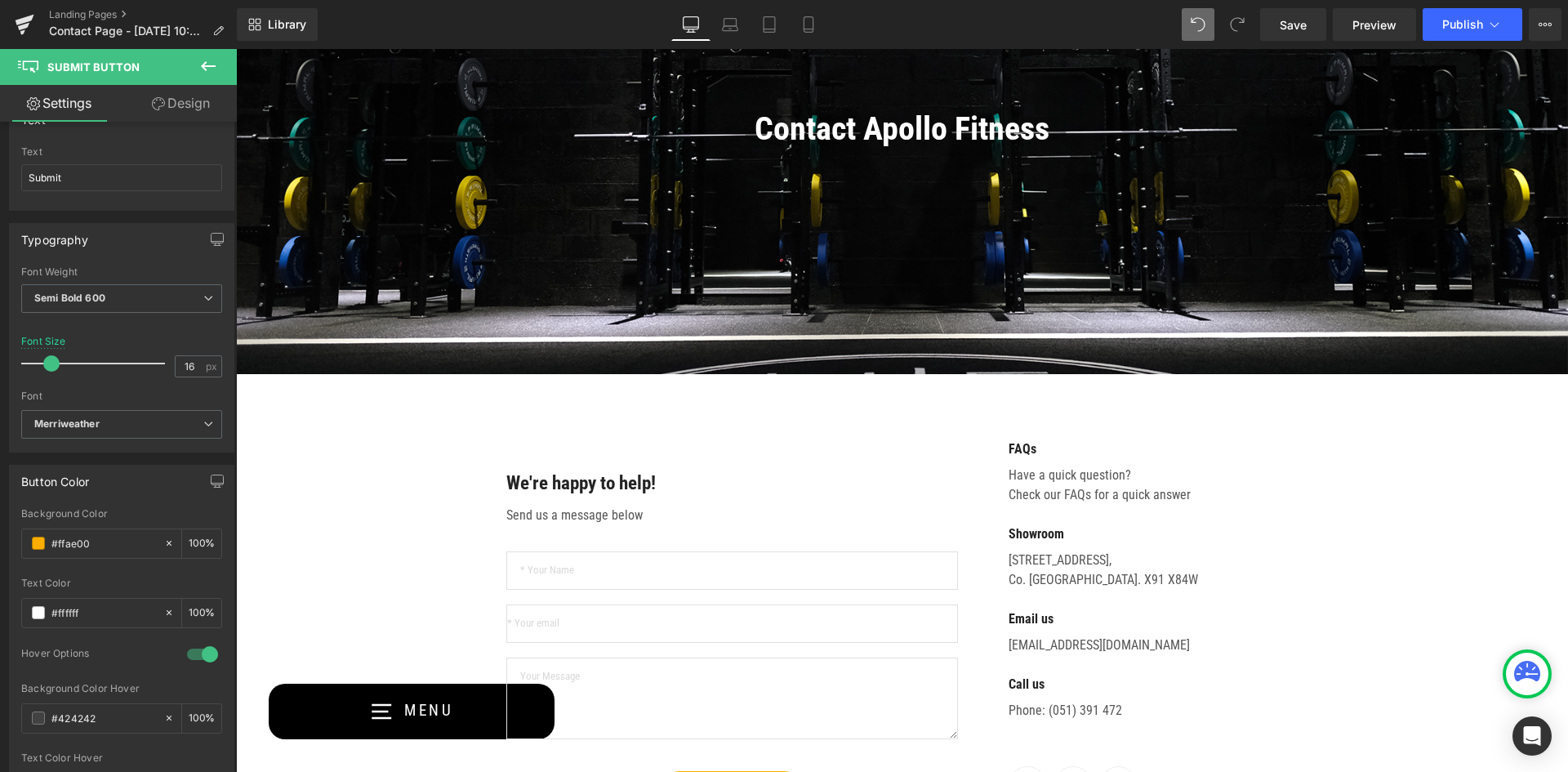
scroll to position [245, 0]
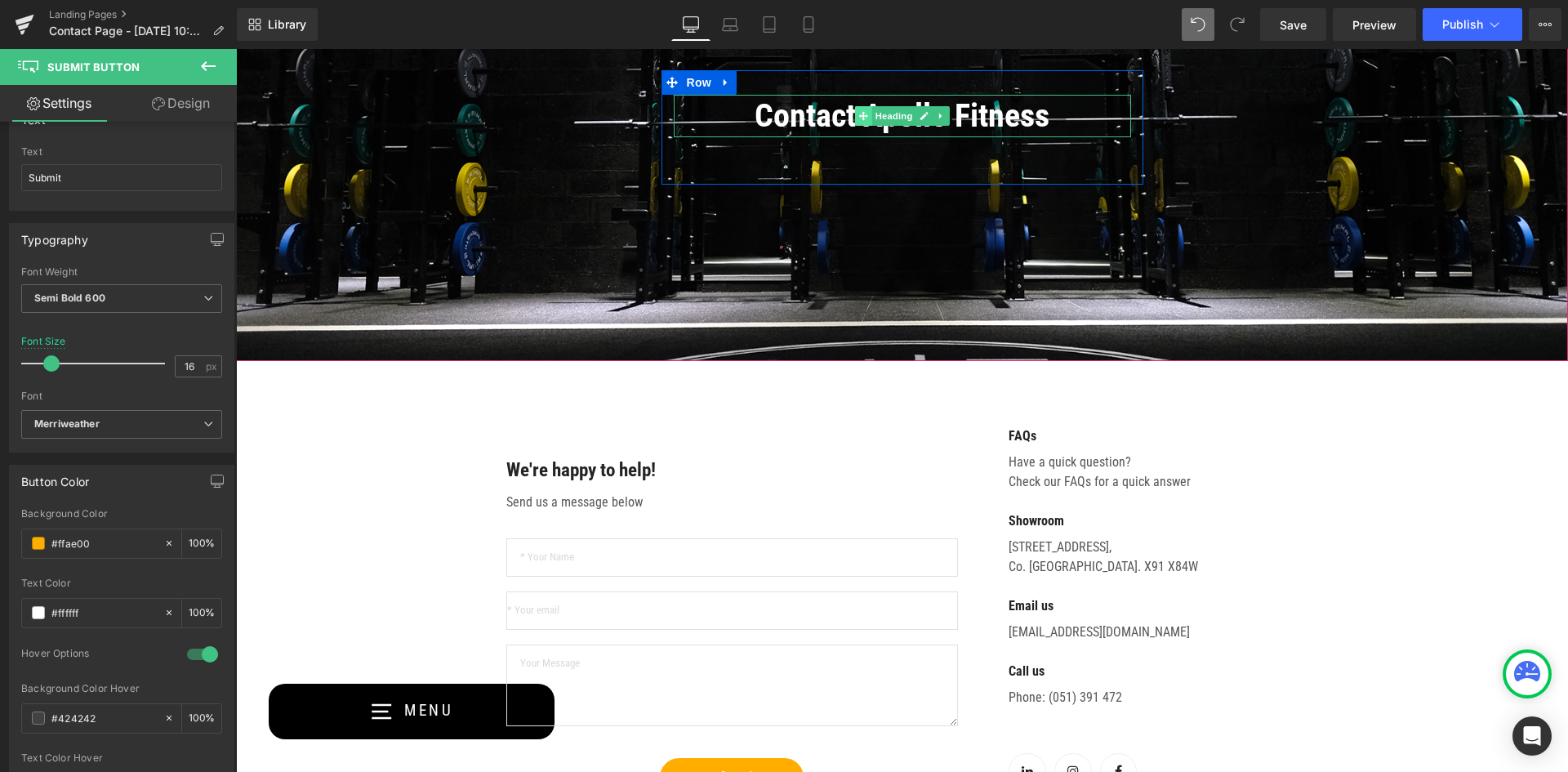
click at [854, 120] on span at bounding box center [863, 115] width 17 height 20
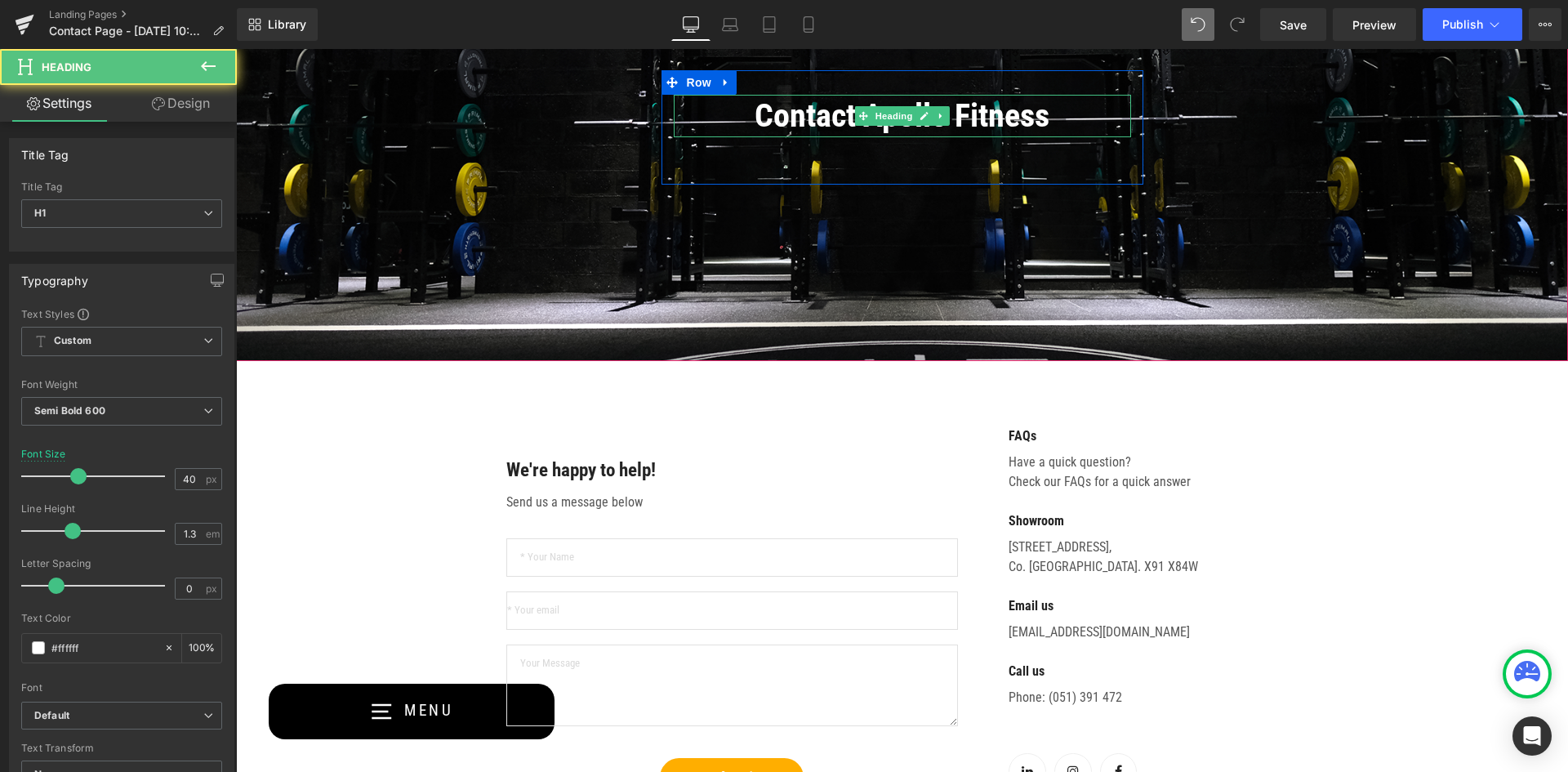
click at [999, 111] on h1 "Contact Apollo Fitness" at bounding box center [902, 115] width 458 height 42
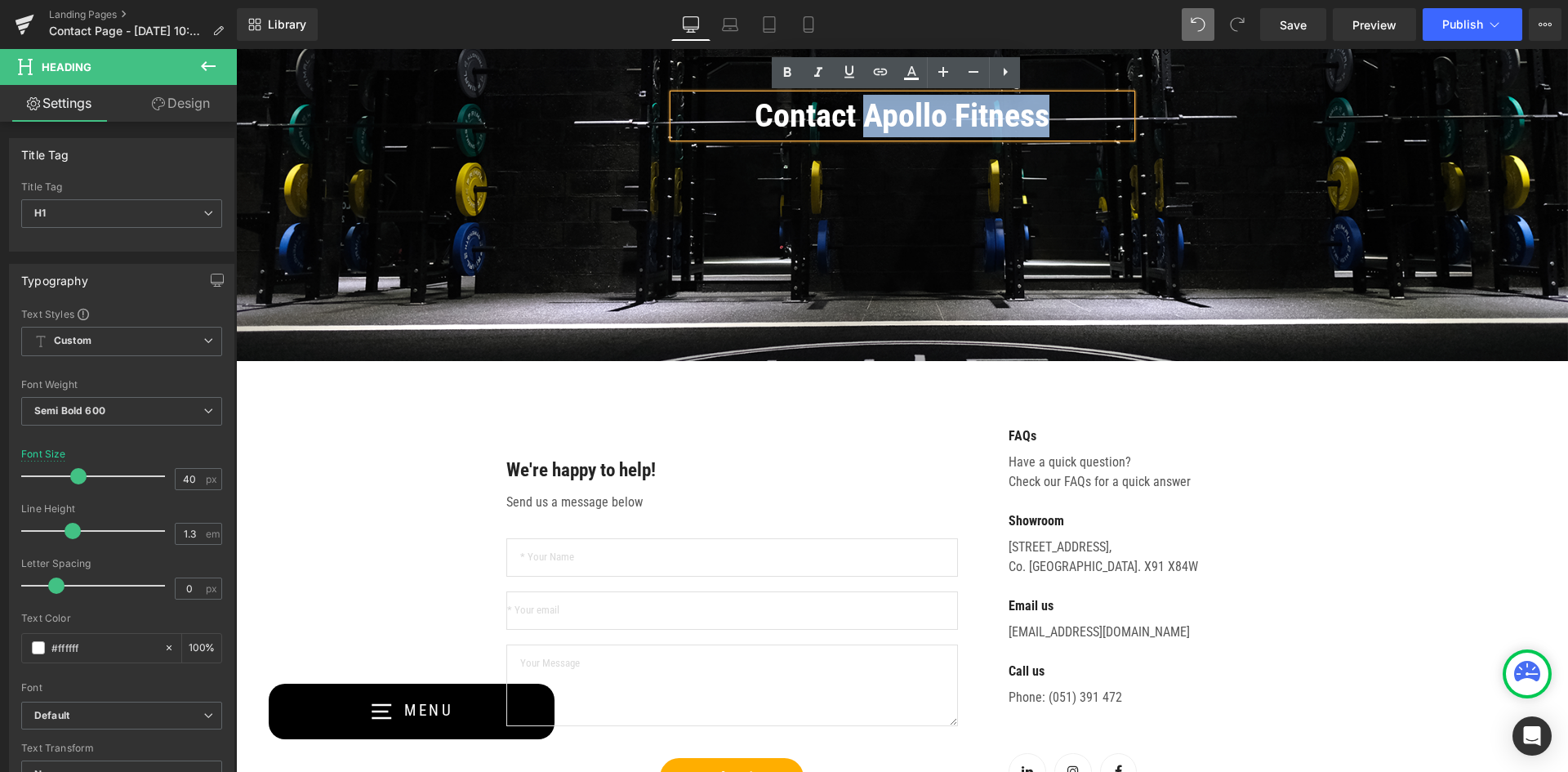
drag, startPoint x: 1066, startPoint y: 122, endPoint x: 856, endPoint y: 121, distance: 210.0
click at [856, 121] on h1 "Contact Apollo Fitness" at bounding box center [902, 115] width 458 height 42
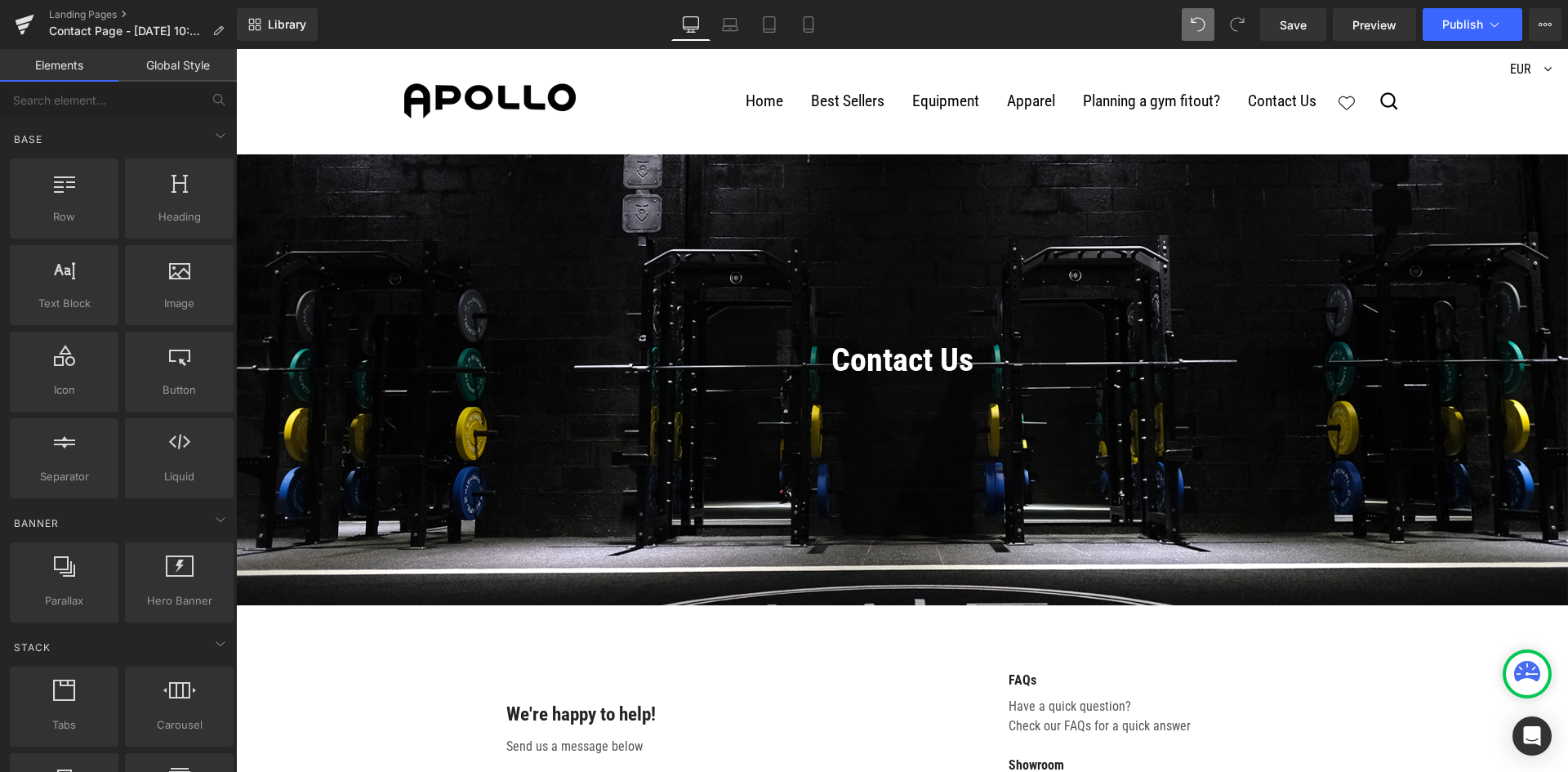
scroll to position [0, 0]
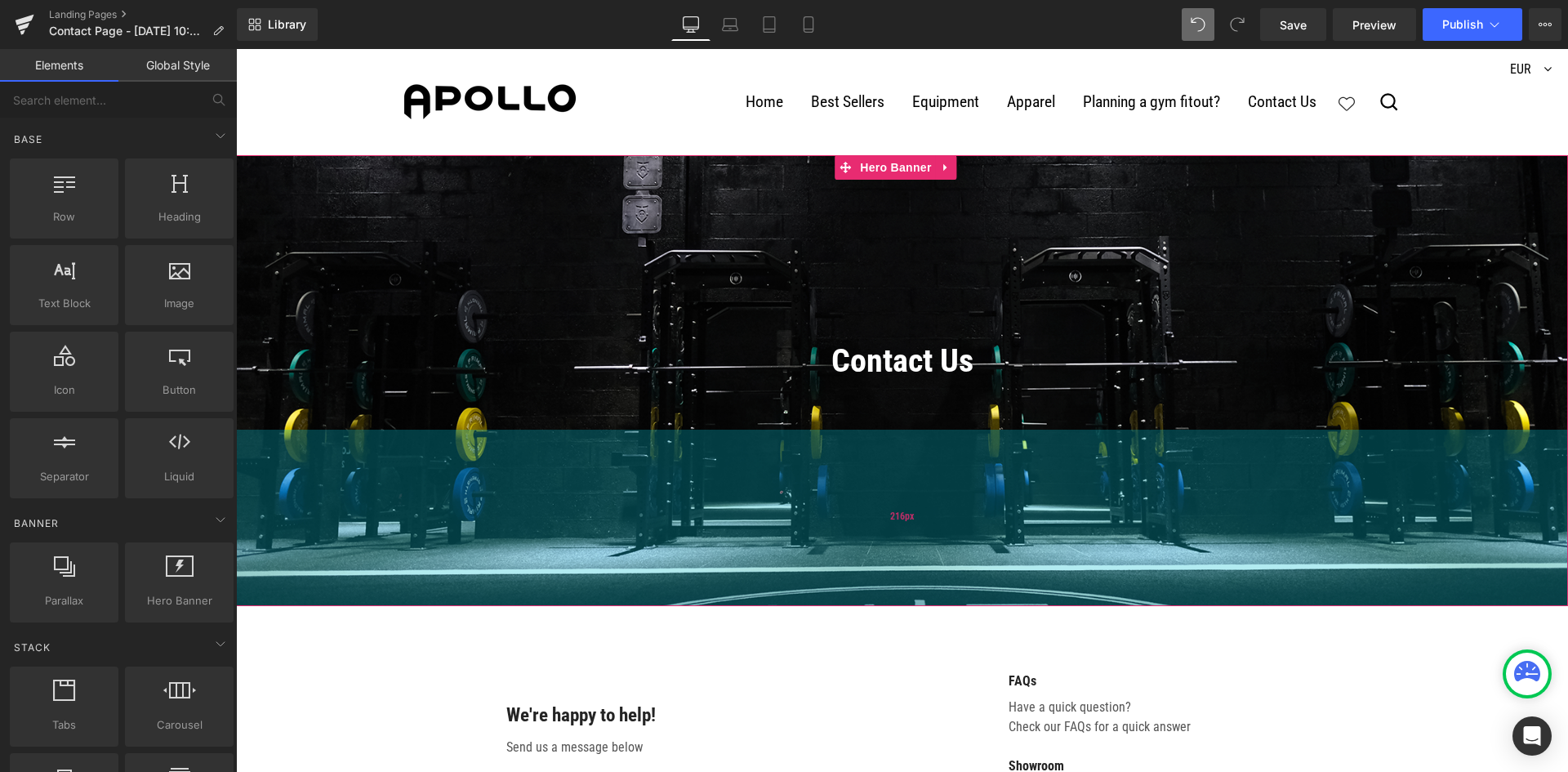
click at [884, 505] on div "216px" at bounding box center [901, 517] width 1331 height 176
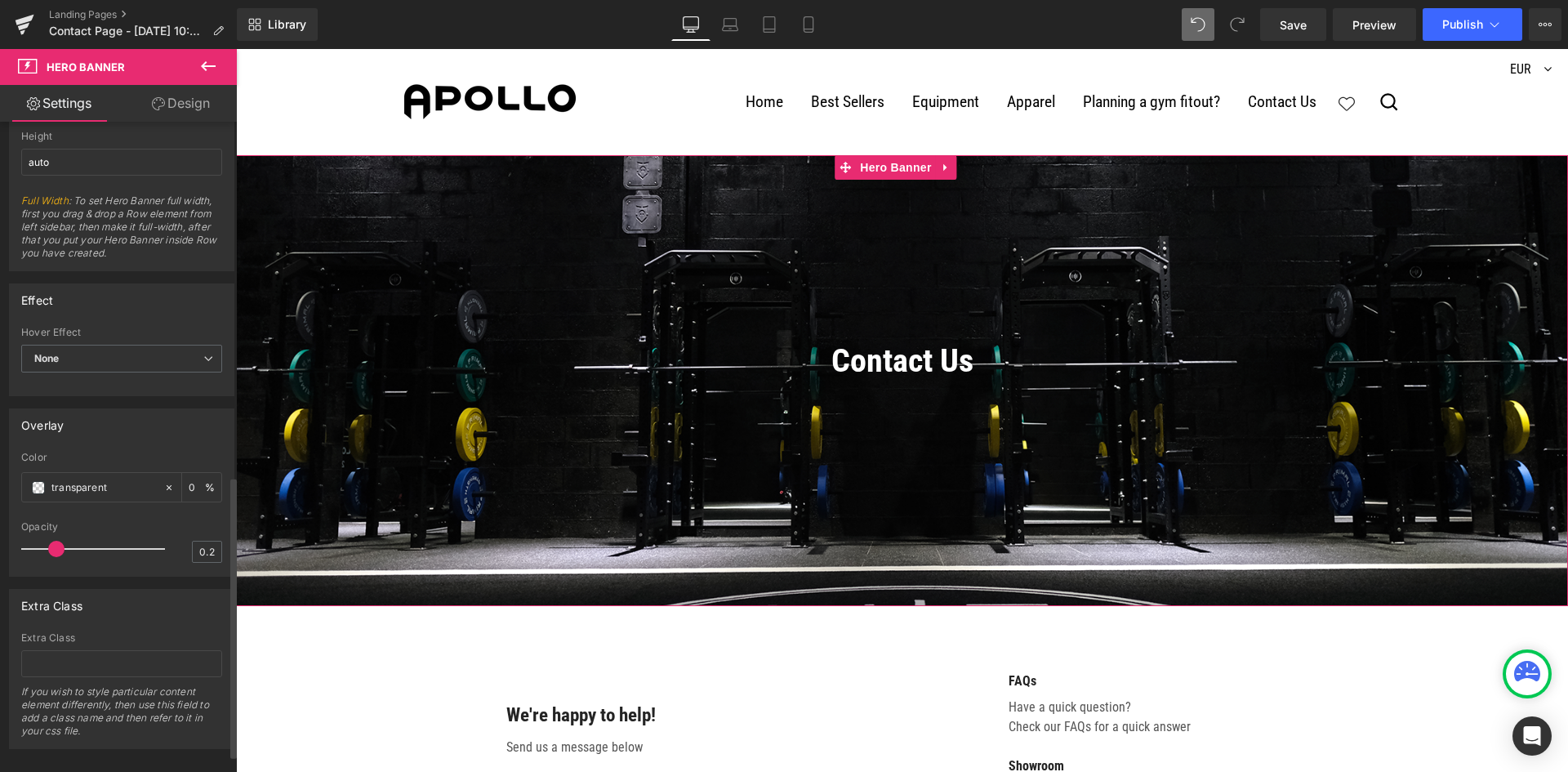
scroll to position [859, 0]
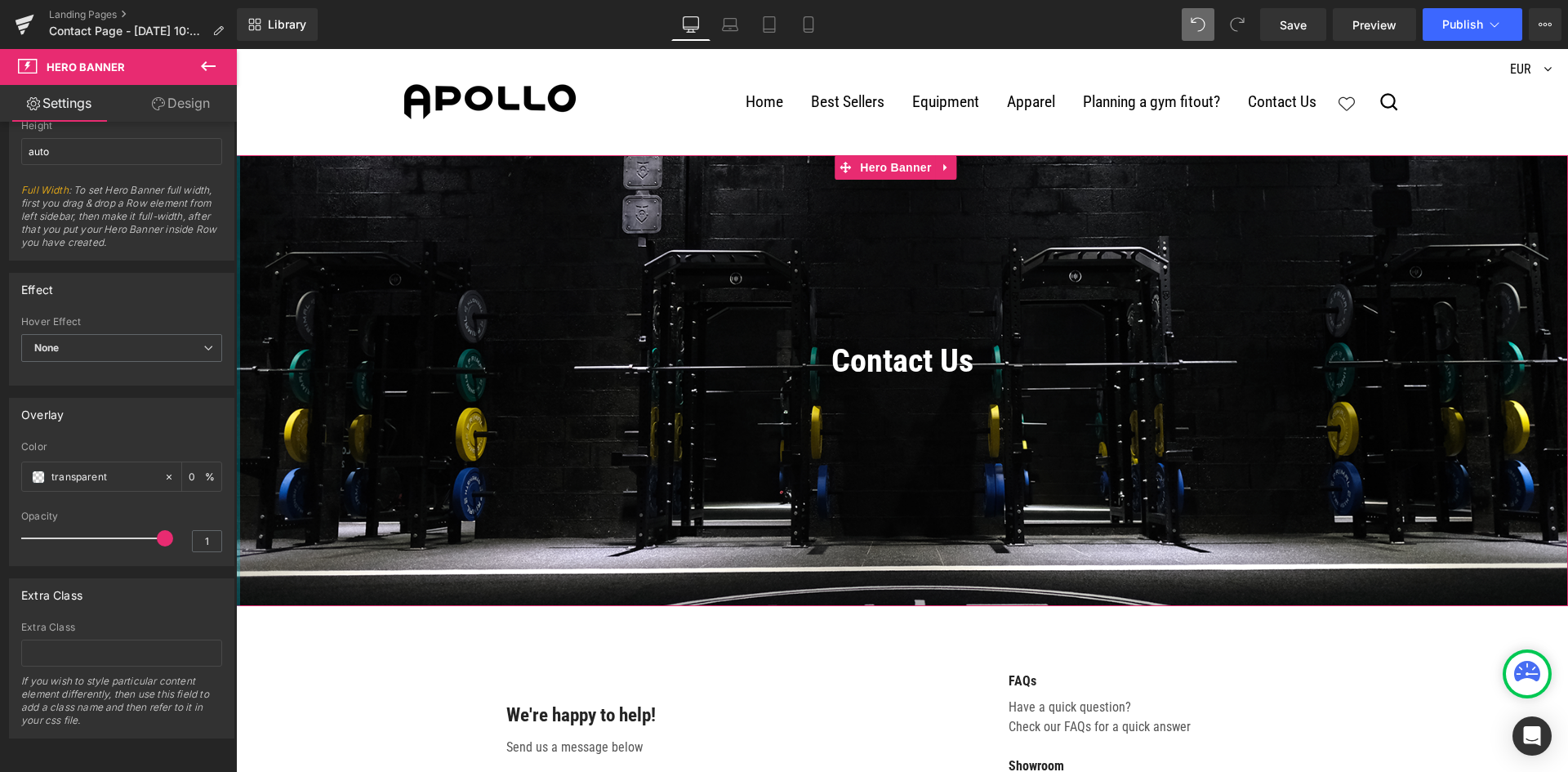
drag, startPoint x: 293, startPoint y: 574, endPoint x: 239, endPoint y: 535, distance: 66.6
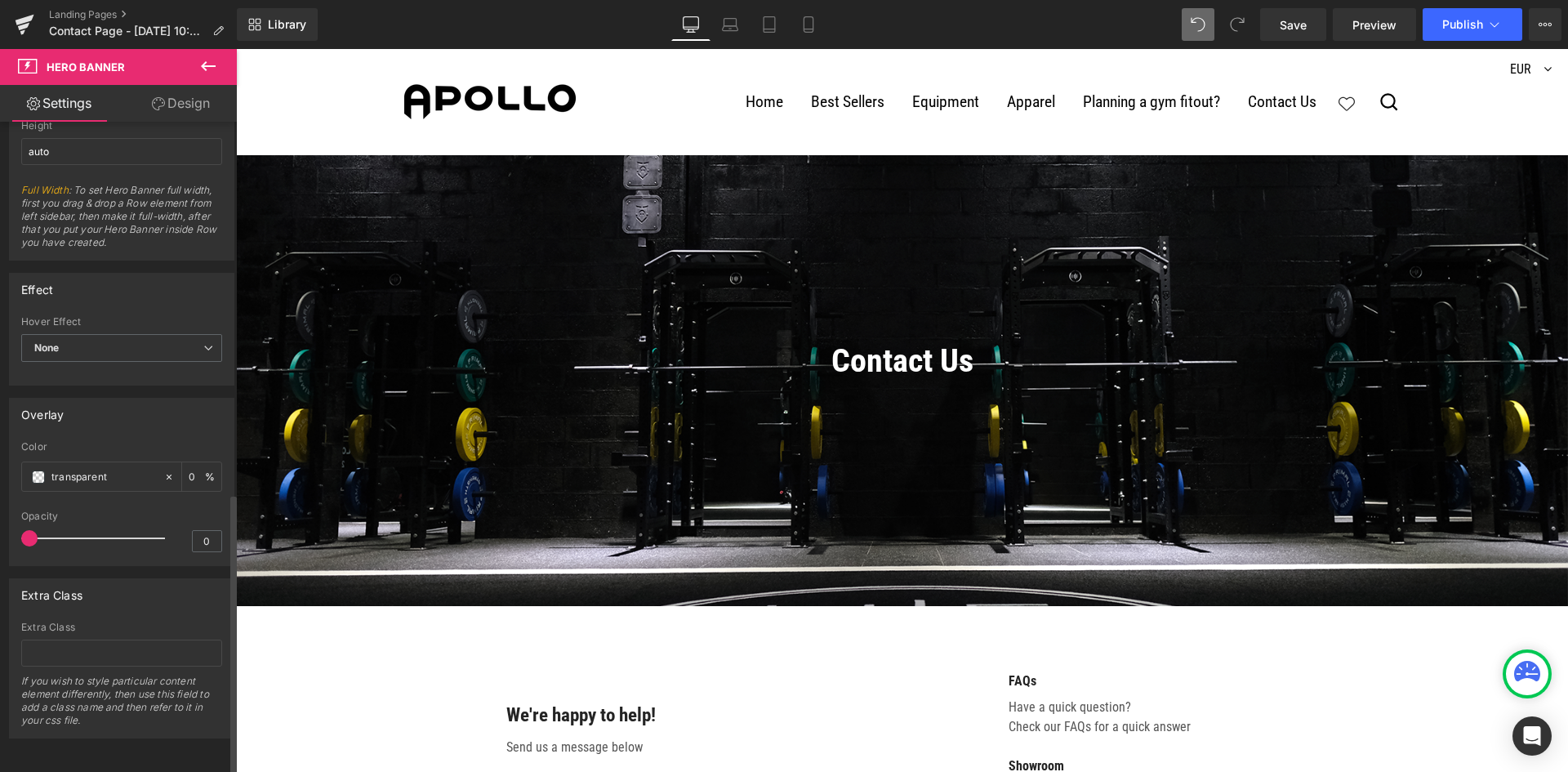
drag, startPoint x: 157, startPoint y: 526, endPoint x: 0, endPoint y: 543, distance: 157.9
click at [0, 543] on div "Overlay transparent Color transparent 0 % 0 Opacity 0" at bounding box center [122, 476] width 244 height 181
click at [201, 531] on input "0" at bounding box center [206, 541] width 28 height 21
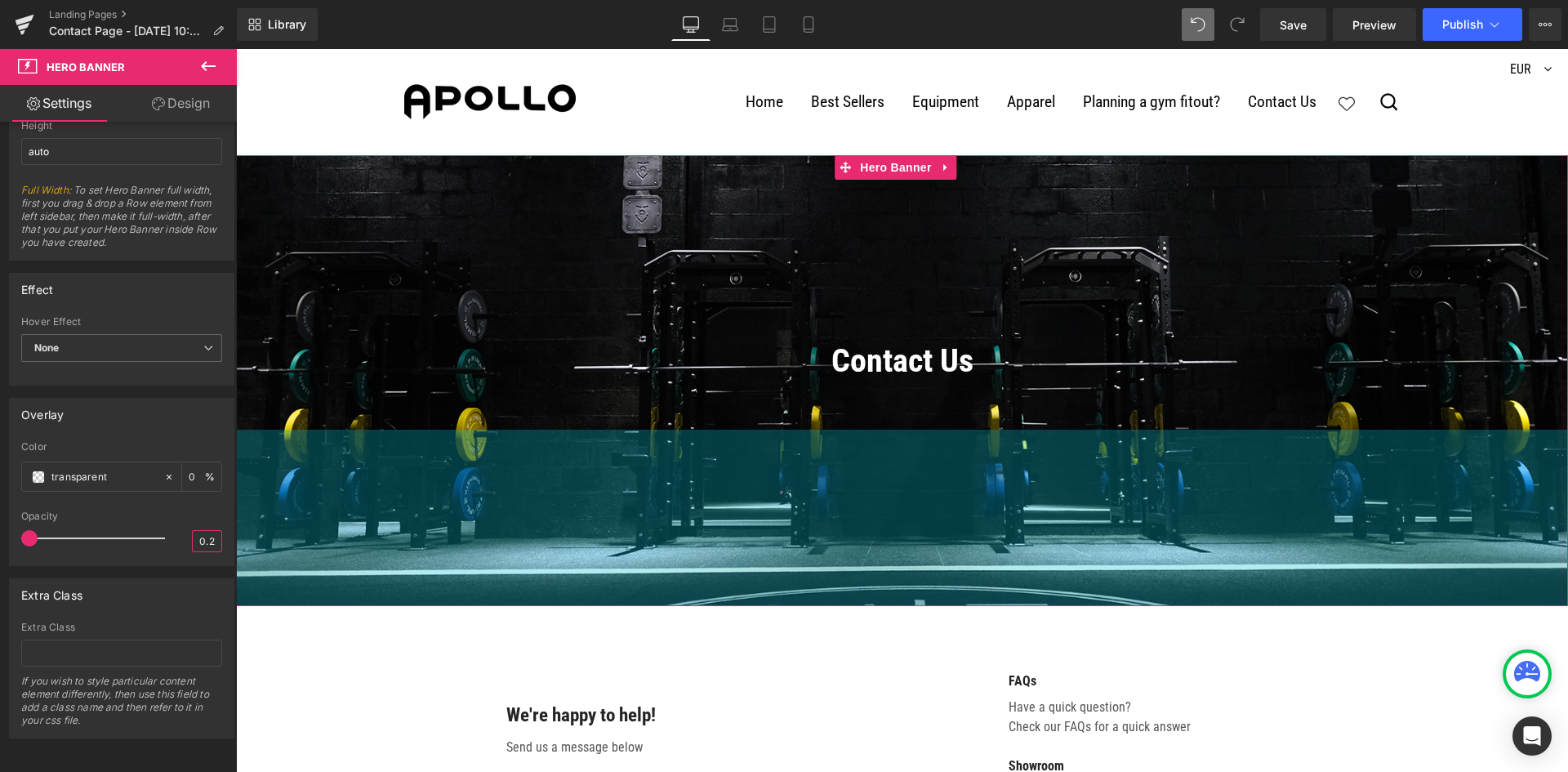
type input "0.2"
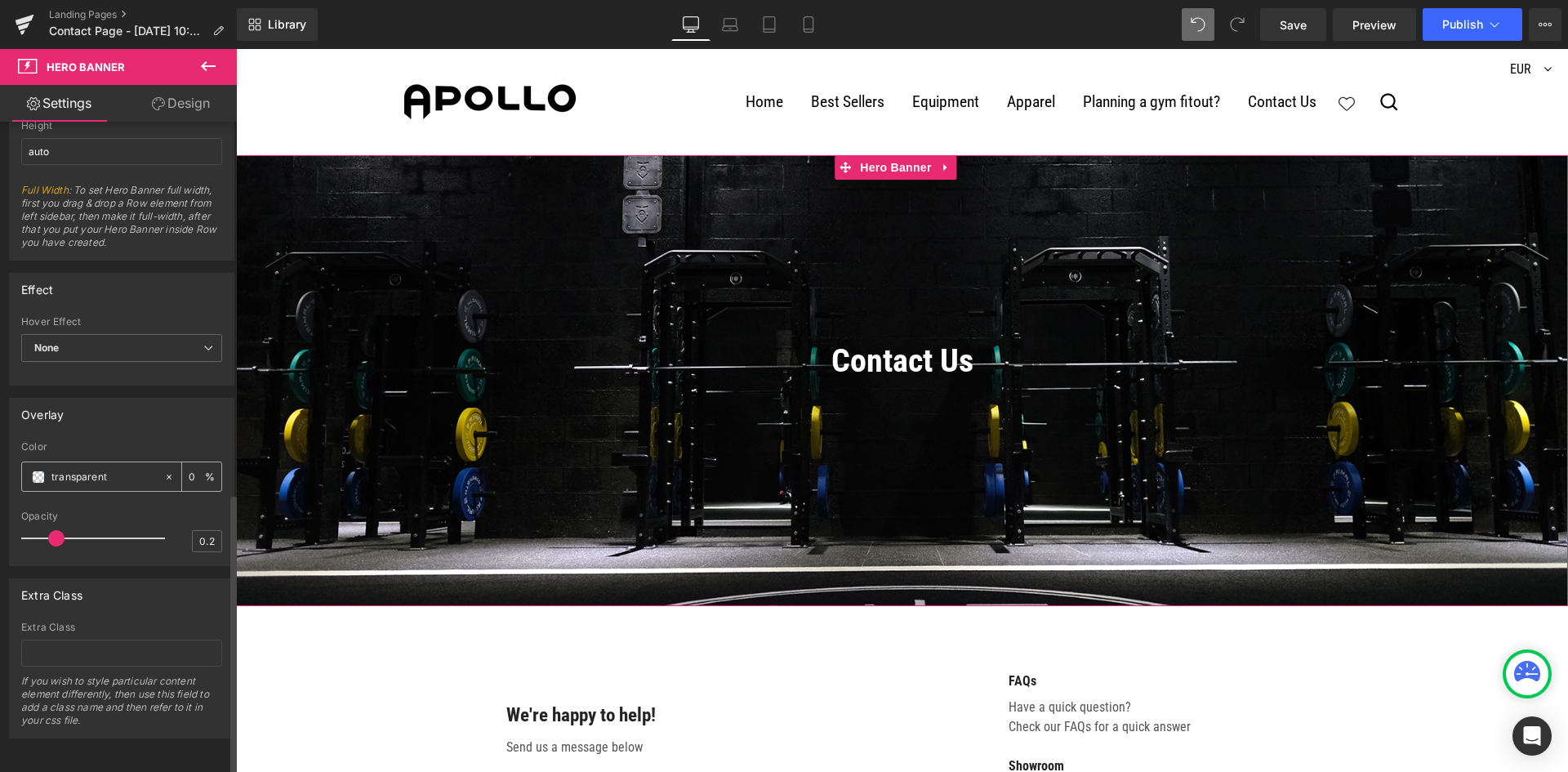
click at [47, 466] on div "transparent" at bounding box center [93, 476] width 141 height 28
click at [170, 470] on div at bounding box center [173, 476] width 19 height 28
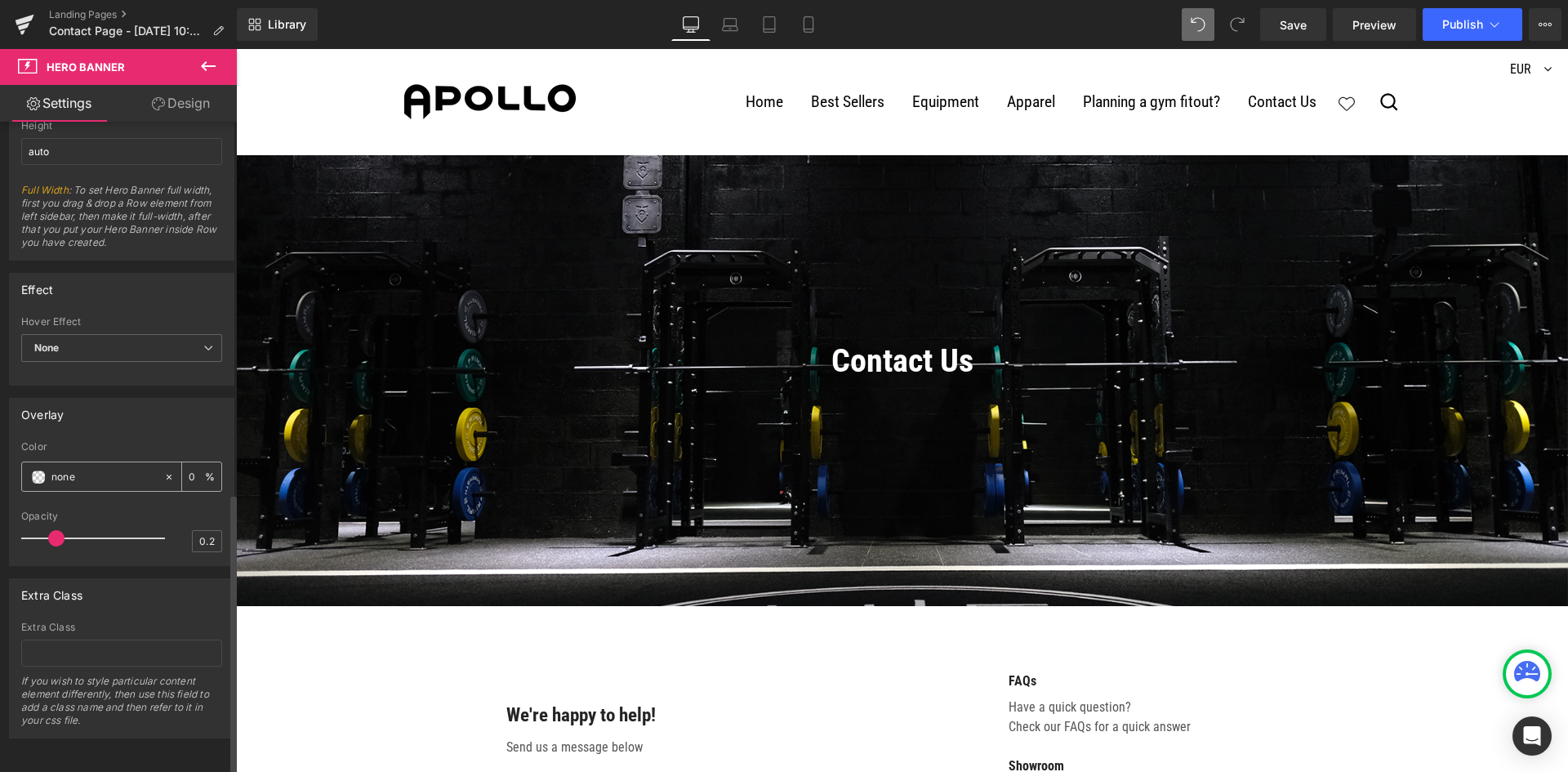
click at [72, 468] on input "none" at bounding box center [104, 477] width 105 height 18
drag, startPoint x: 141, startPoint y: 466, endPoint x: 43, endPoint y: 466, distance: 98.0
click at [43, 466] on div "none" at bounding box center [93, 476] width 141 height 28
type input "black"
type input "100"
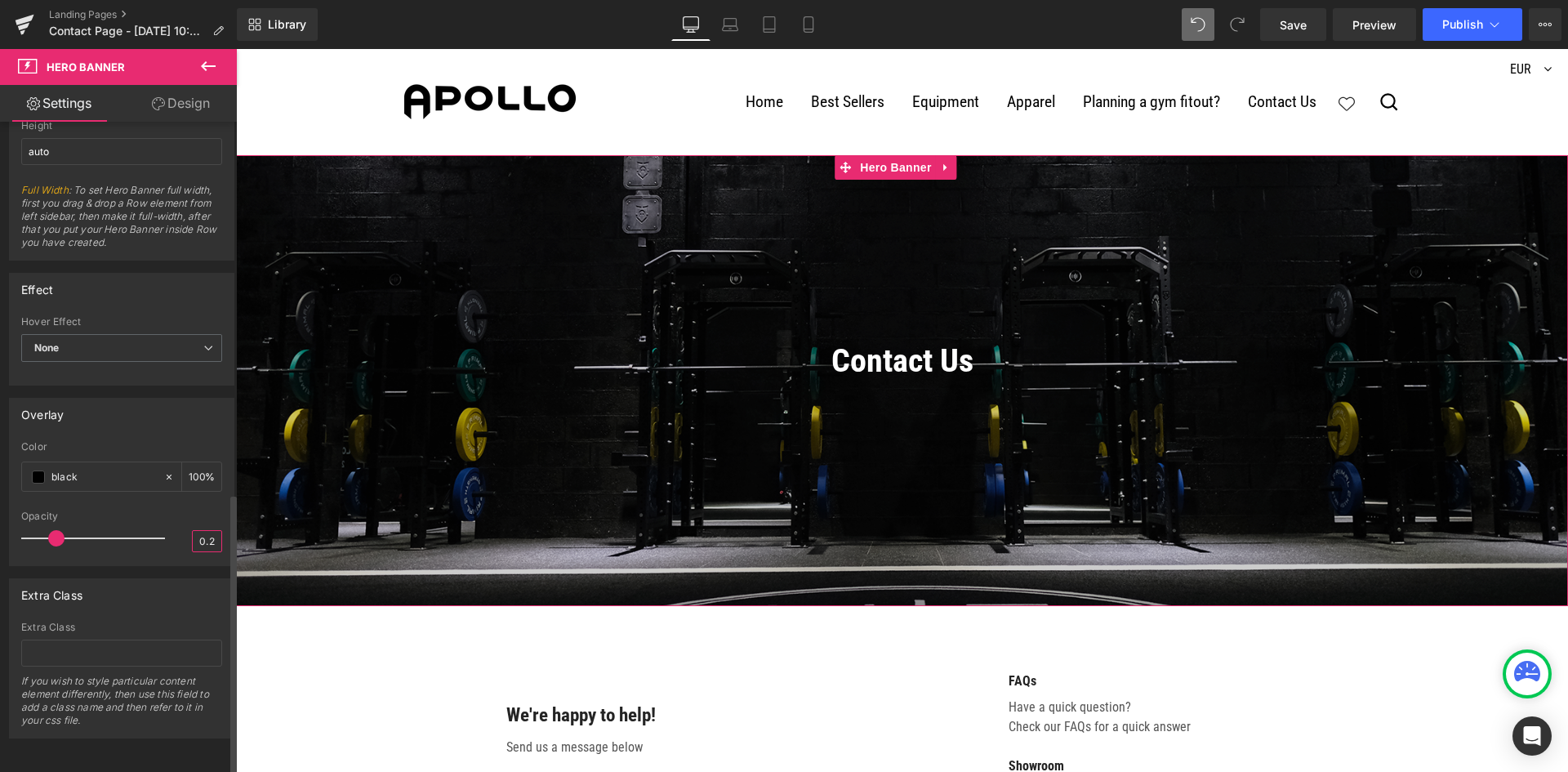
click at [206, 531] on input "0.2" at bounding box center [206, 541] width 28 height 21
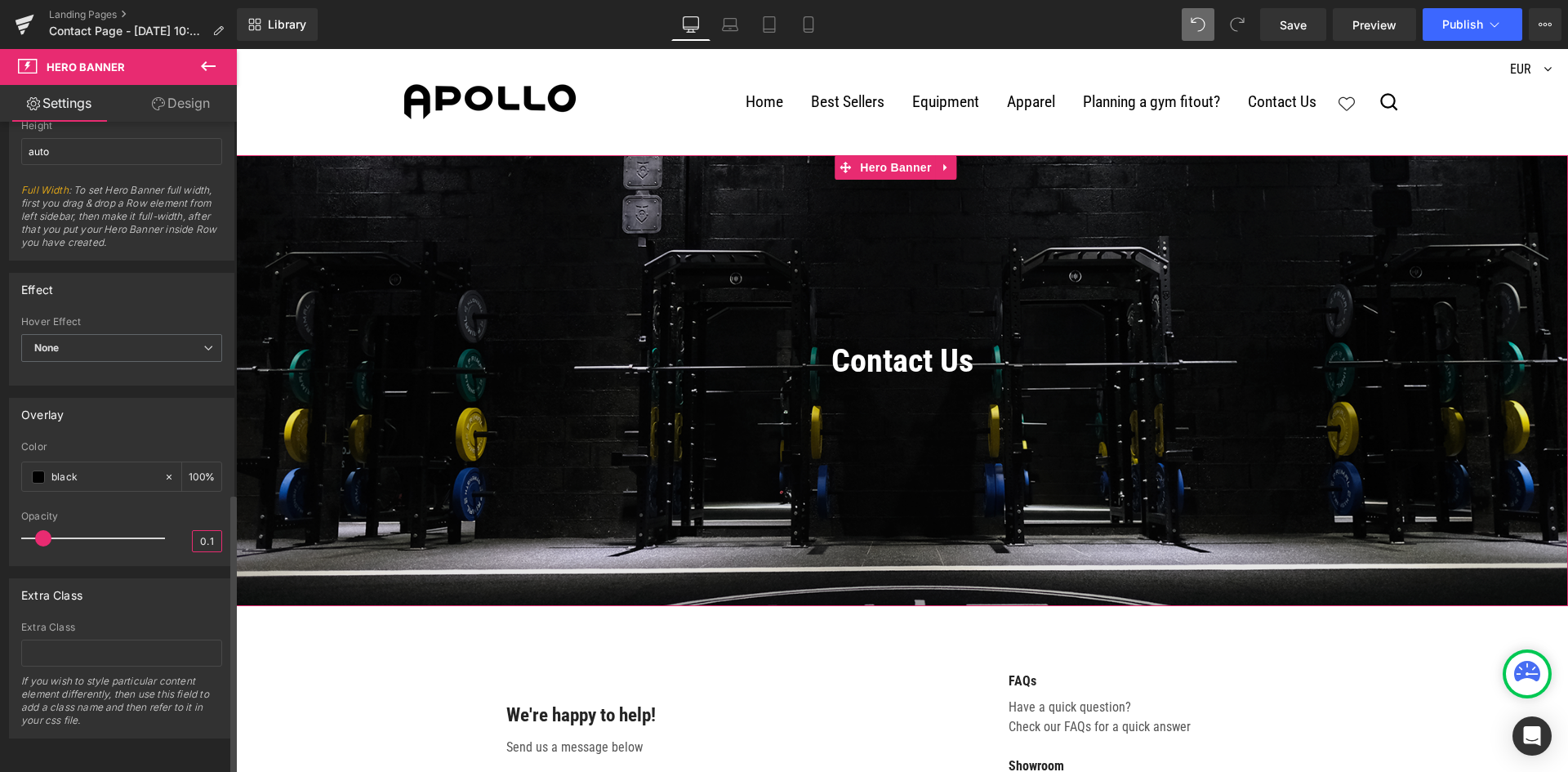
drag, startPoint x: 209, startPoint y: 528, endPoint x: 189, endPoint y: 527, distance: 20.0
click at [193, 531] on input "0.1" at bounding box center [206, 541] width 28 height 21
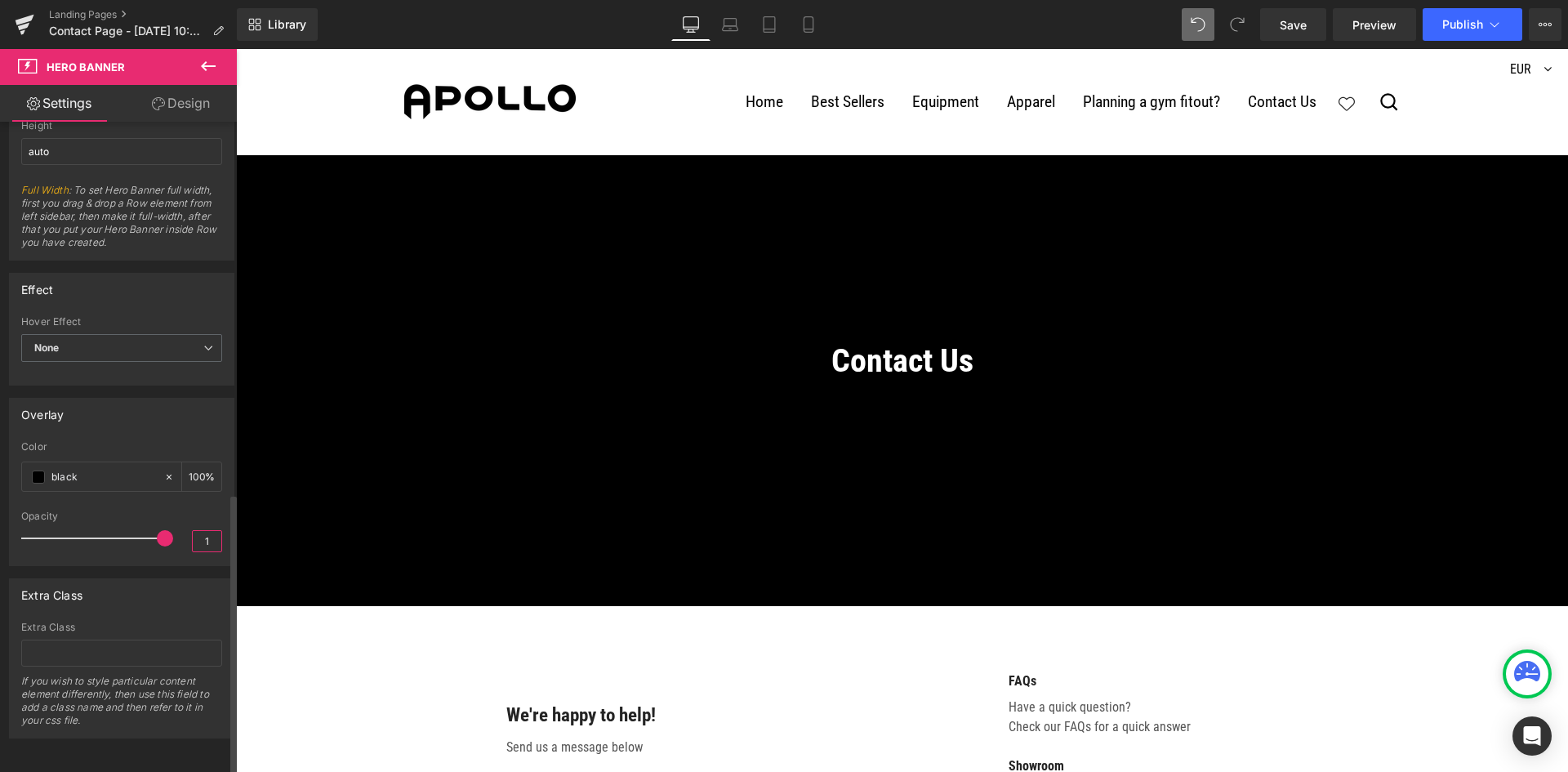
drag, startPoint x: 201, startPoint y: 522, endPoint x: 175, endPoint y: 522, distance: 26.0
click at [175, 522] on div "Opacity 1" at bounding box center [122, 538] width 201 height 55
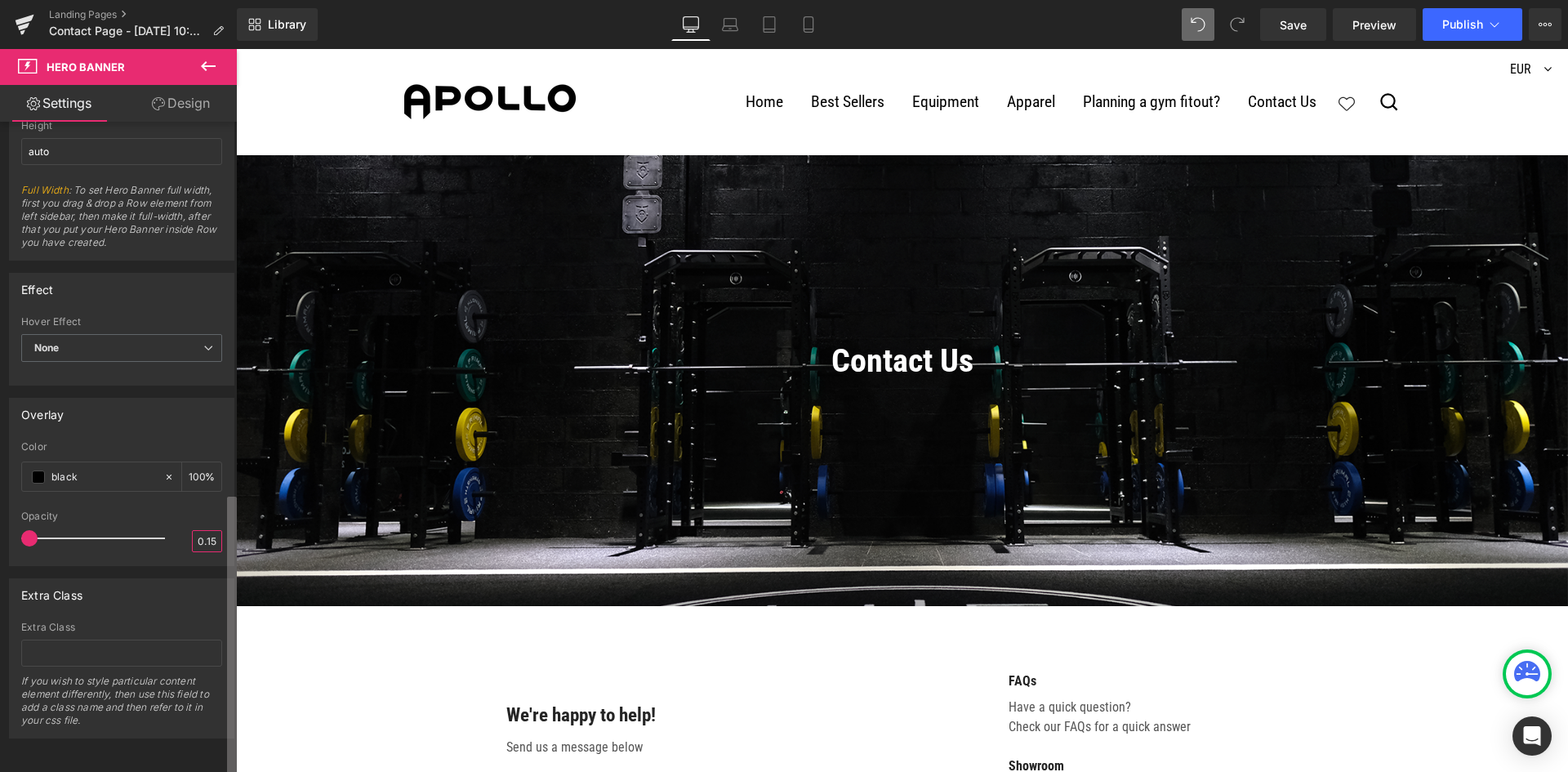
type input "0.15"
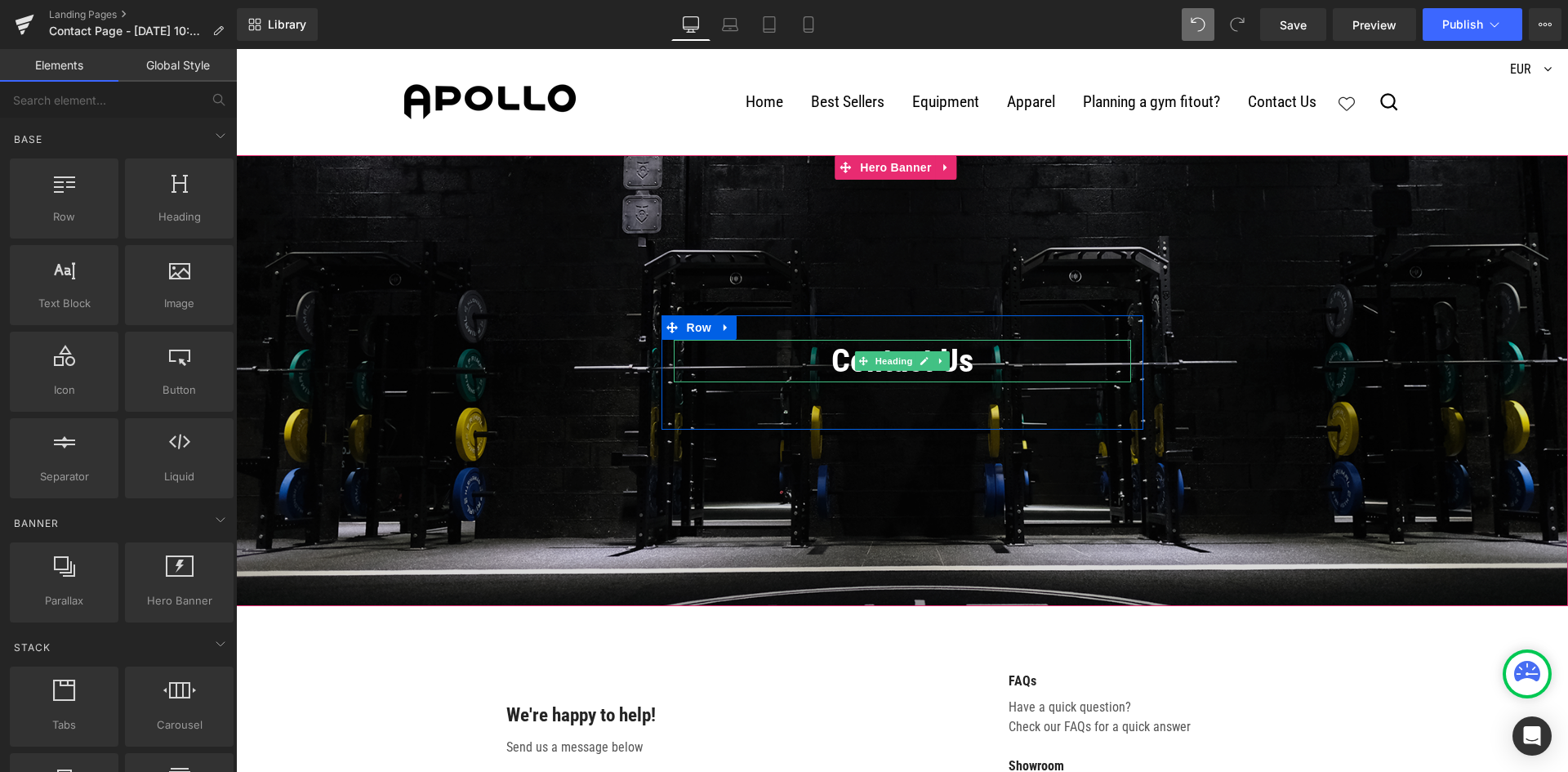
click at [808, 367] on h1 "Contact Us" at bounding box center [902, 361] width 458 height 42
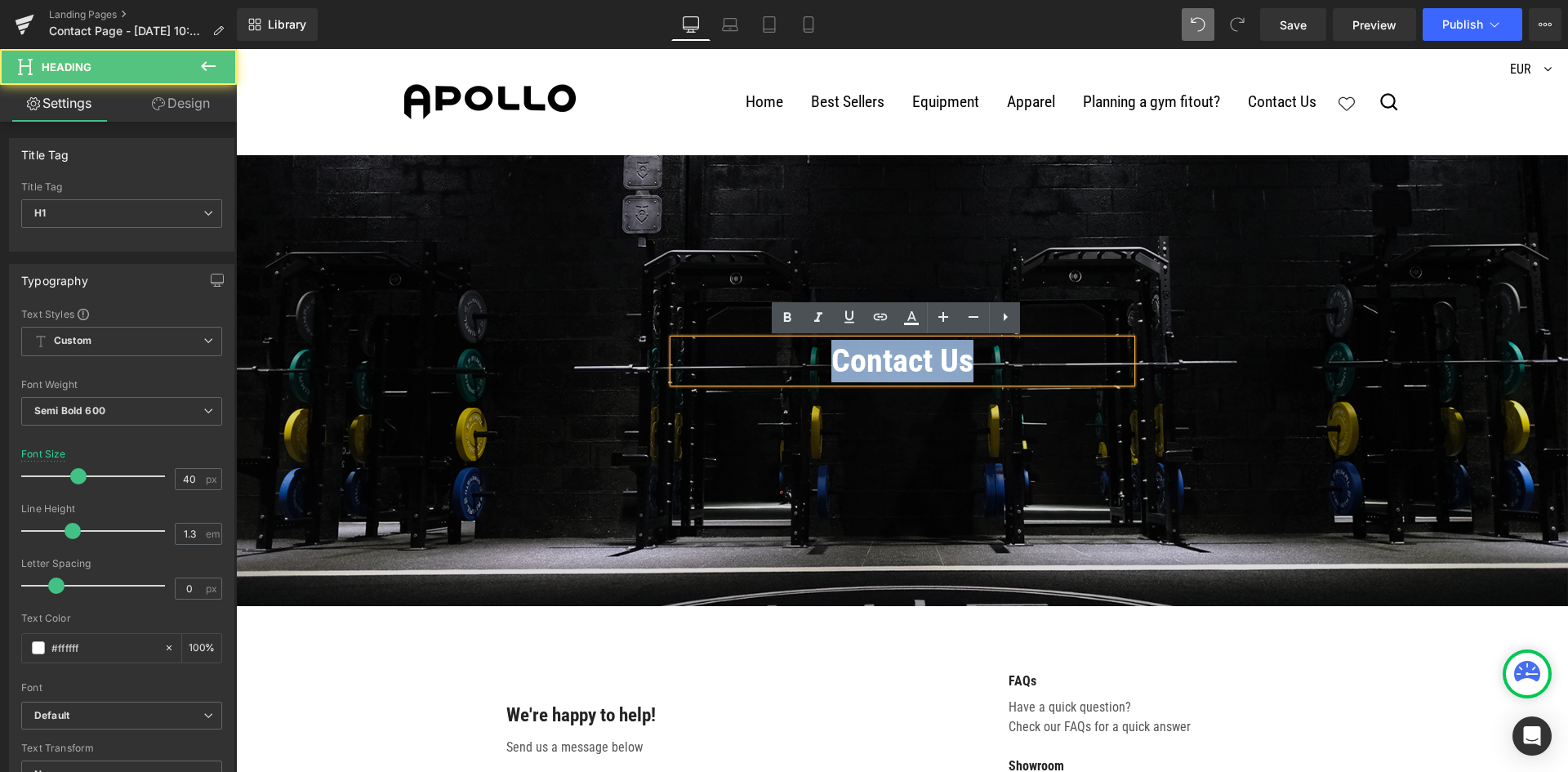
drag, startPoint x: 974, startPoint y: 364, endPoint x: 796, endPoint y: 372, distance: 178.2
click at [796, 372] on h1 "Contact Us" at bounding box center [902, 361] width 458 height 42
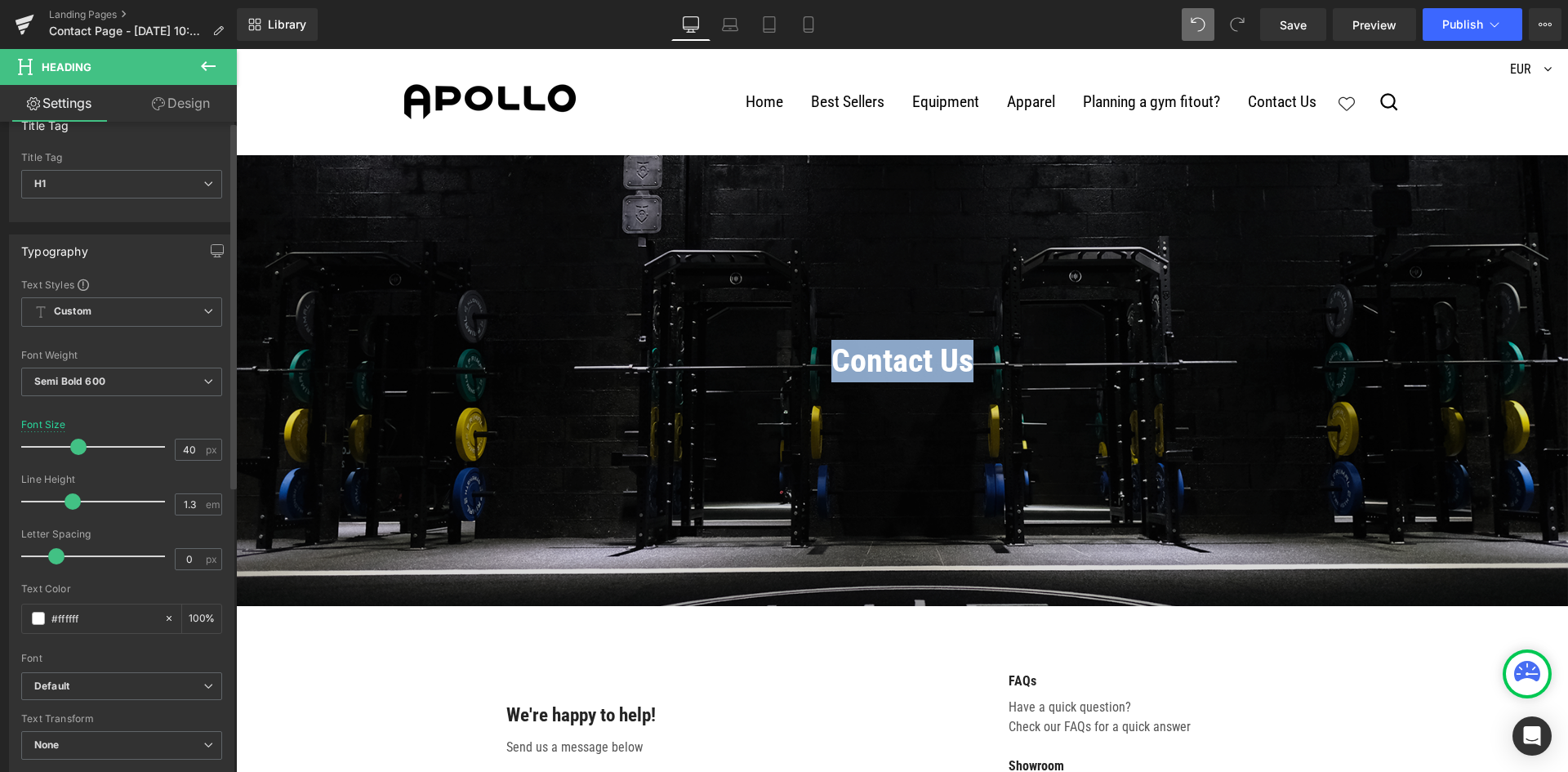
scroll to position [82, 0]
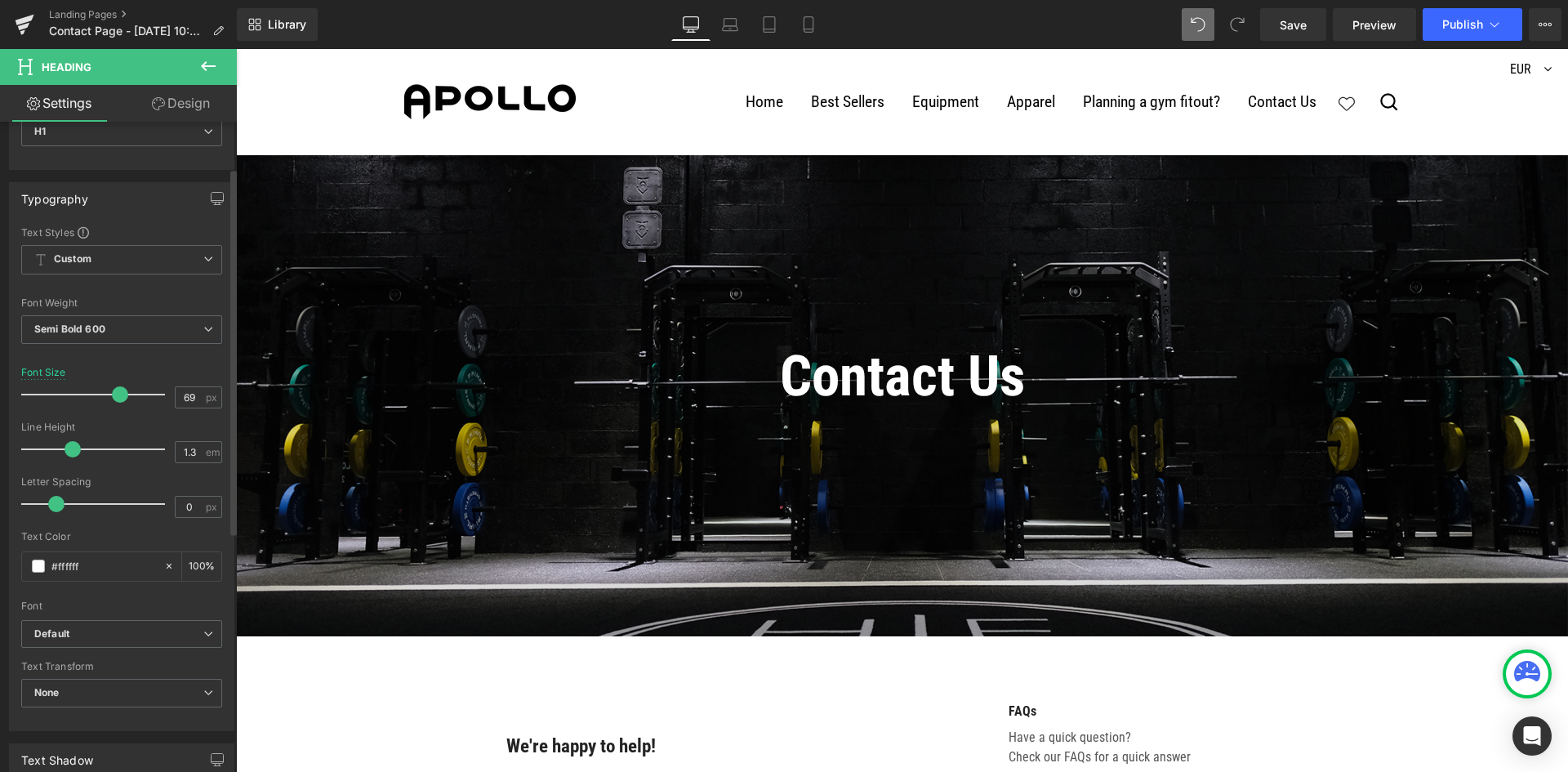
type input "70"
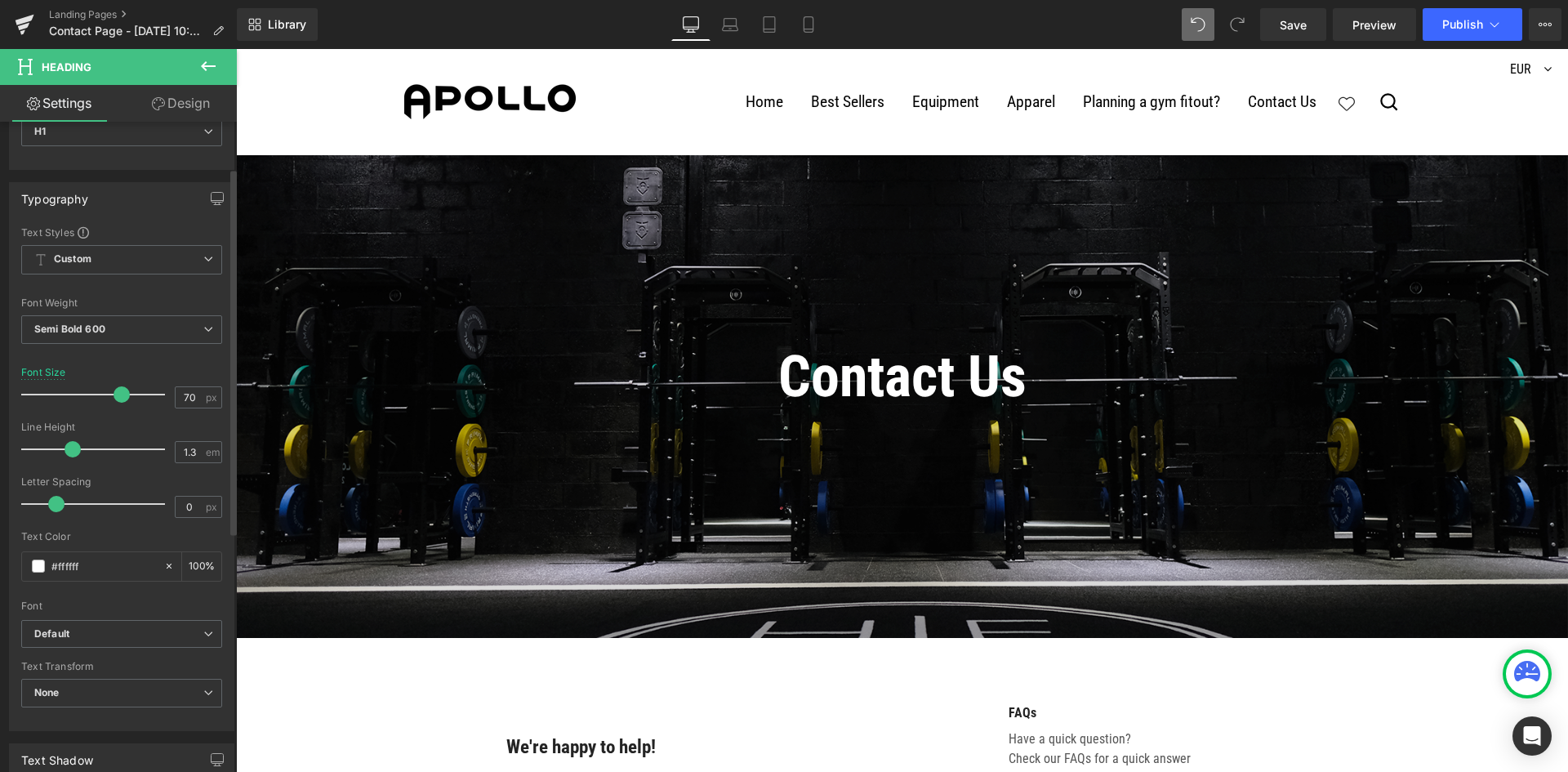
drag, startPoint x: 77, startPoint y: 390, endPoint x: 118, endPoint y: 392, distance: 41.0
click at [118, 392] on span at bounding box center [121, 394] width 16 height 16
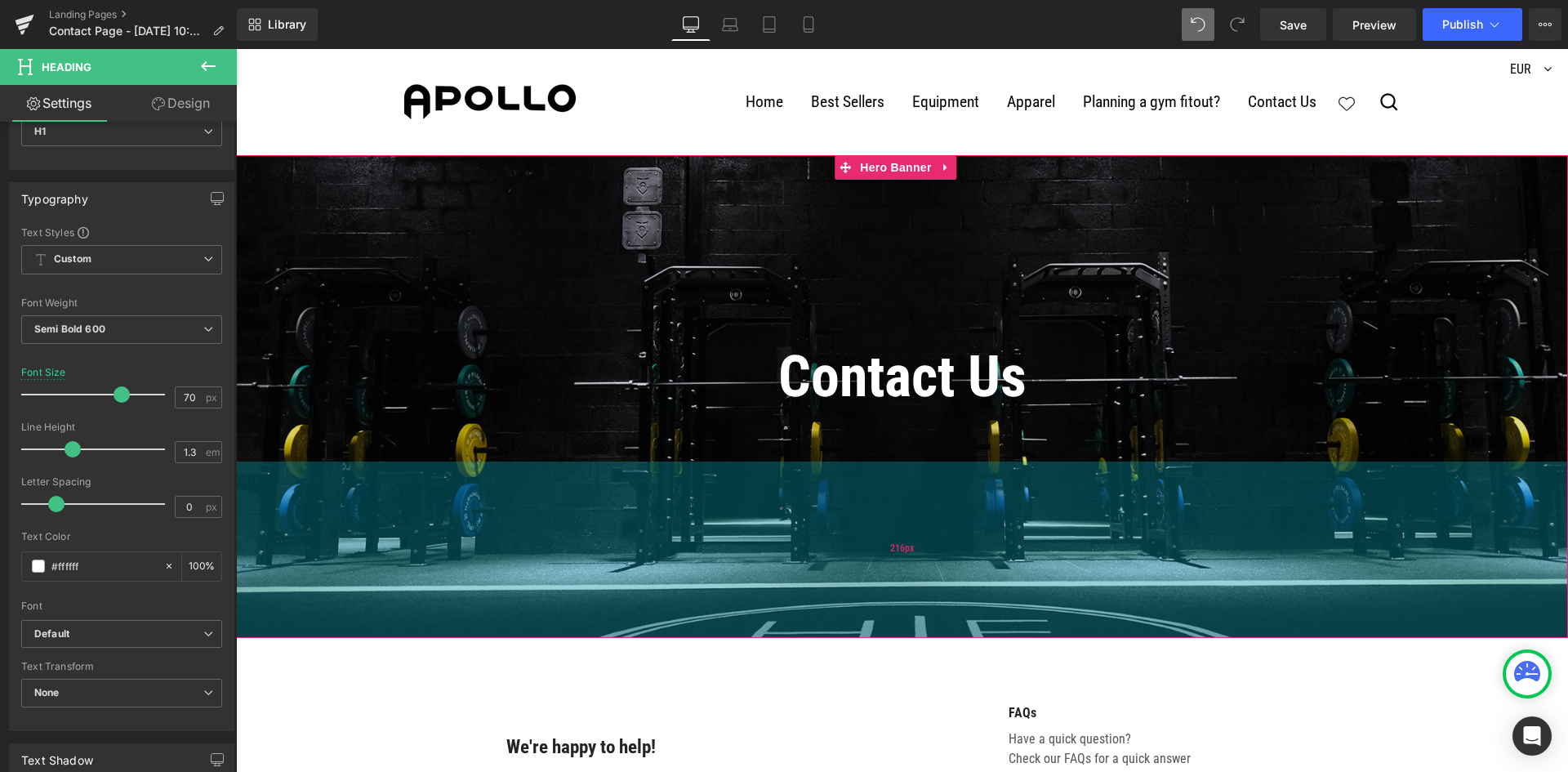
click at [486, 571] on div "216px" at bounding box center [901, 549] width 1331 height 176
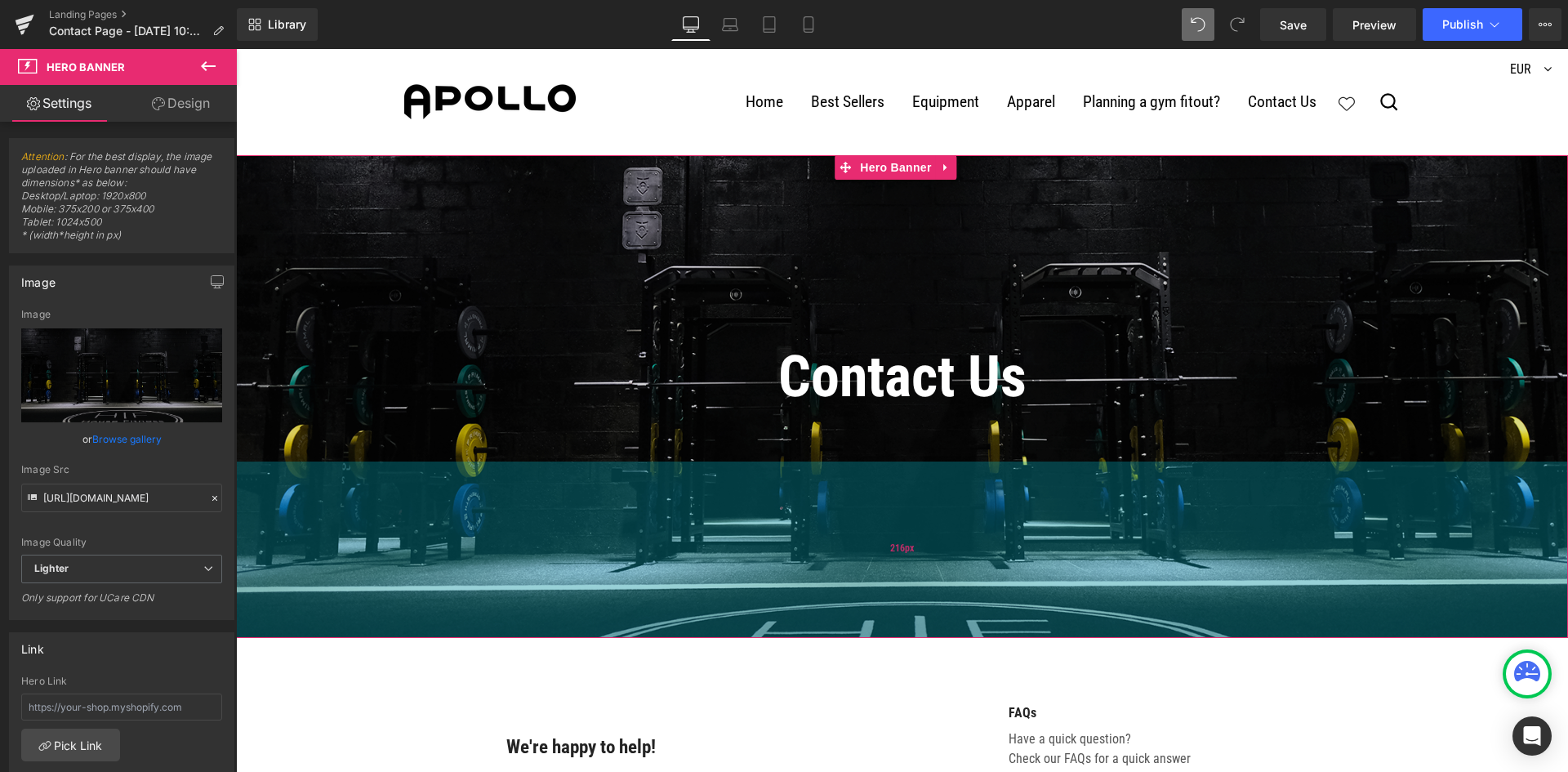
click at [897, 547] on span "216px" at bounding box center [902, 549] width 24 height 15
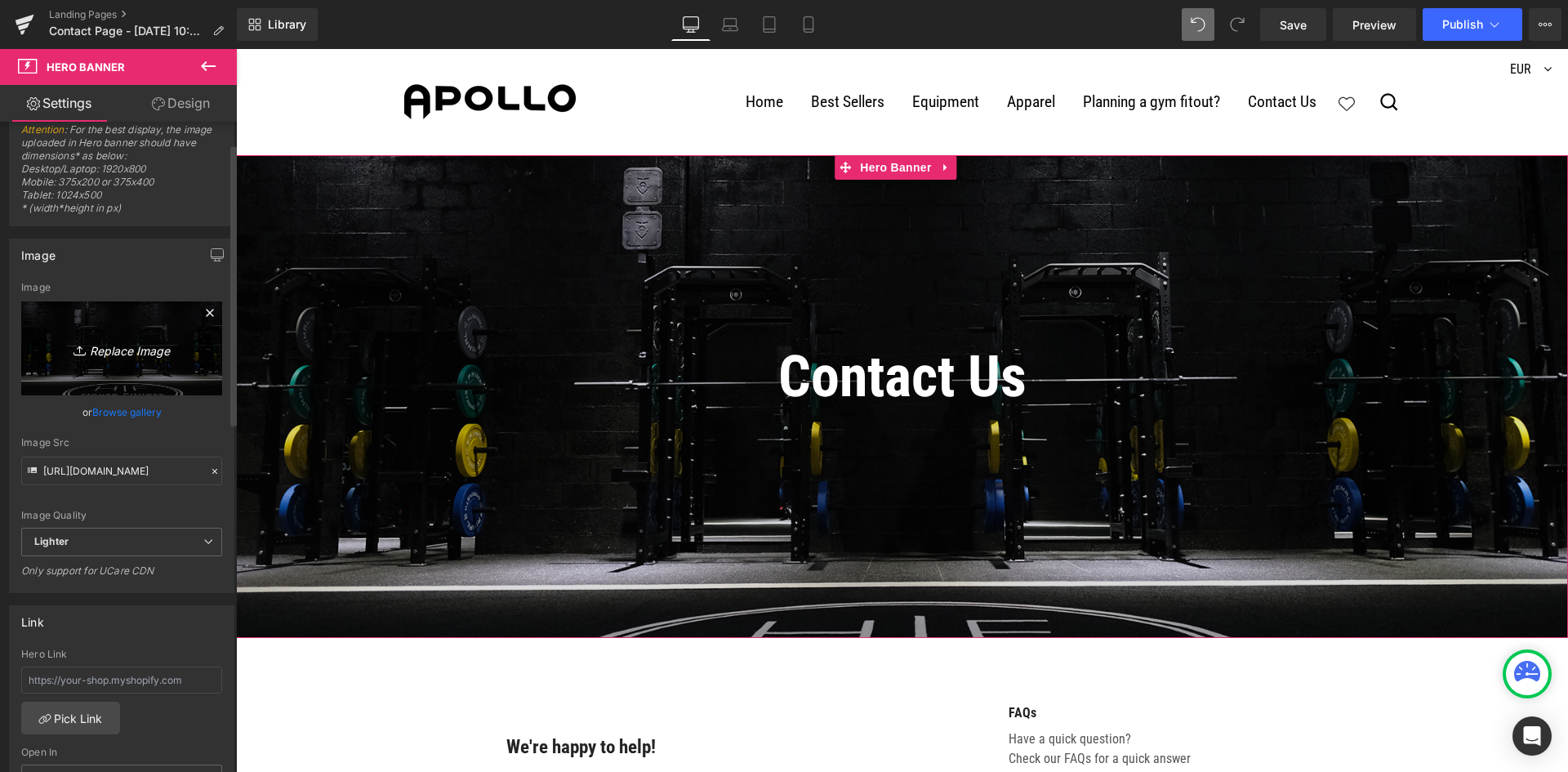
scroll to position [0, 0]
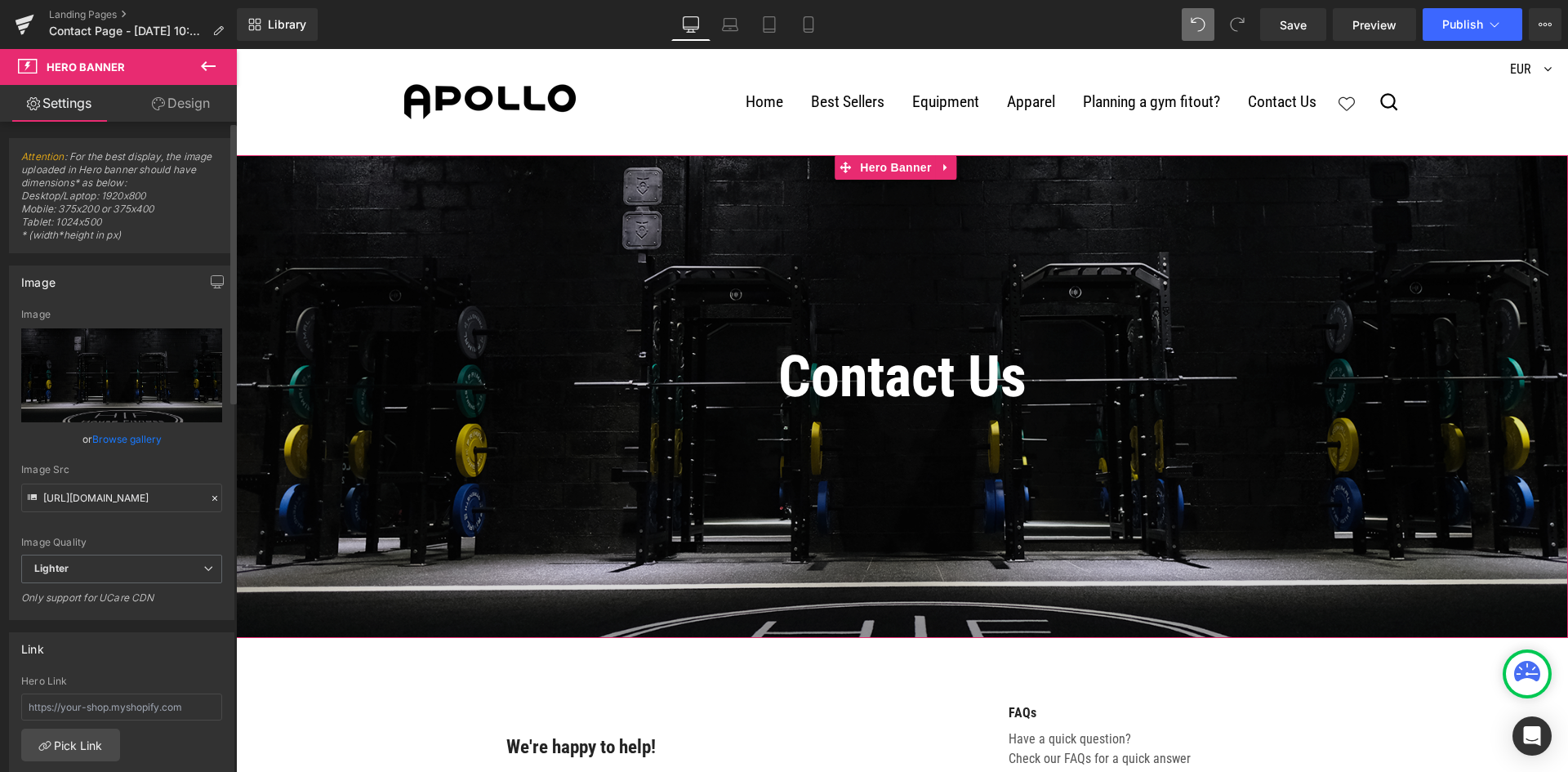
click at [109, 435] on link "Browse gallery" at bounding box center [126, 439] width 70 height 28
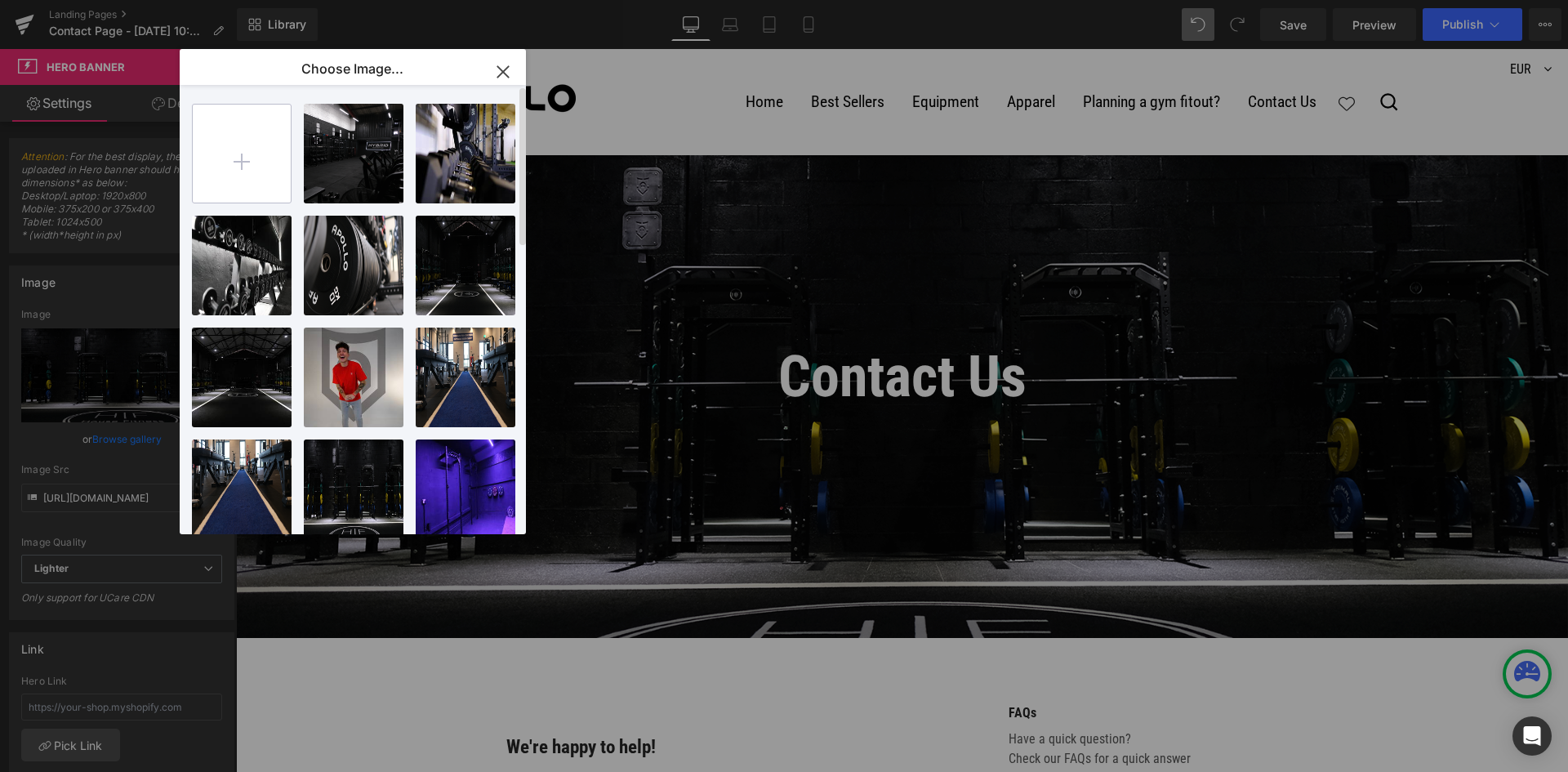
click at [252, 158] on input "file" at bounding box center [242, 154] width 98 height 98
type input "C:\fakepath\PMC10150-5.jpg"
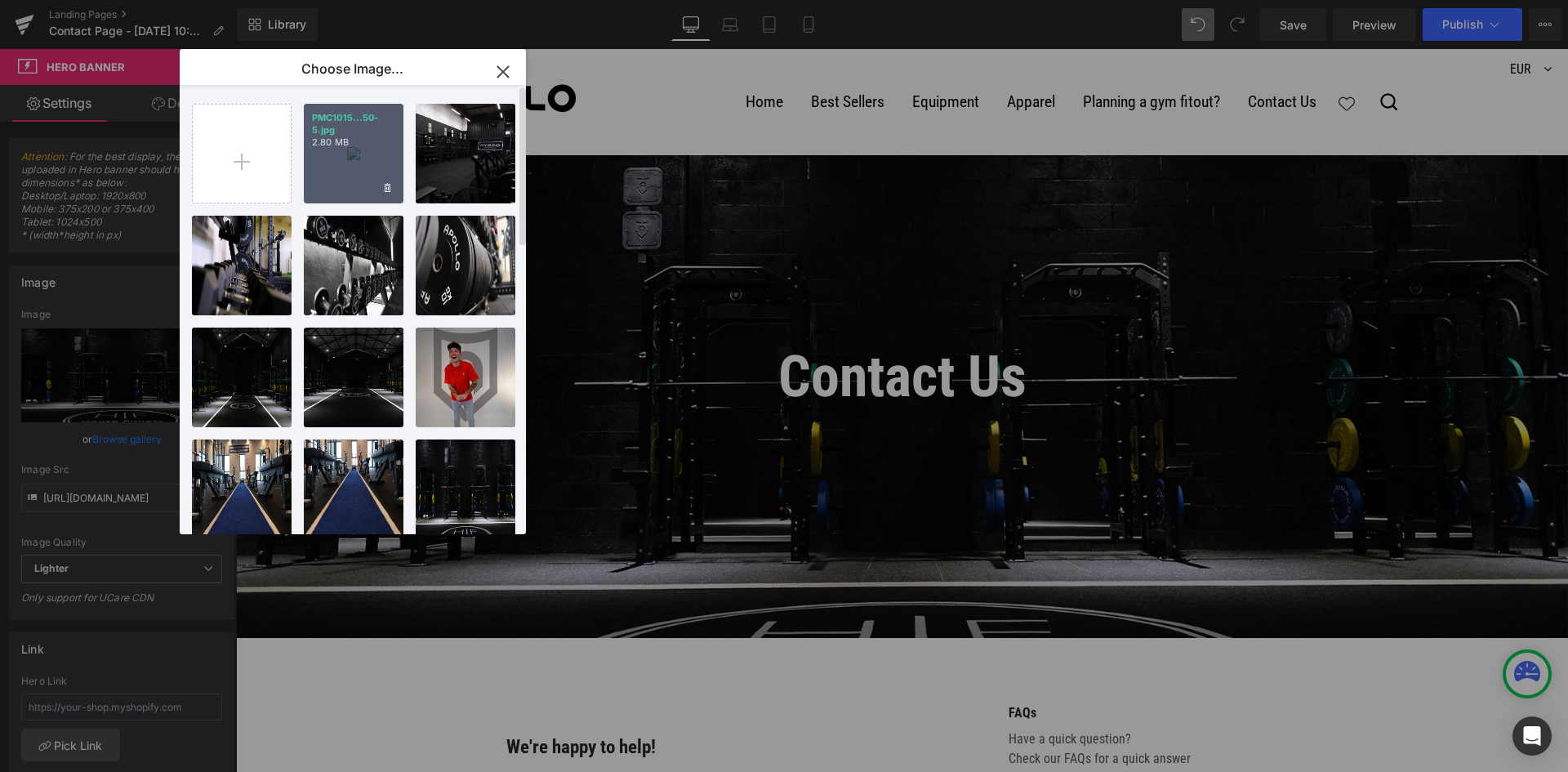
click at [354, 160] on div "PMC1015...50-5.jpg 2.80 MB" at bounding box center [354, 154] width 100 height 100
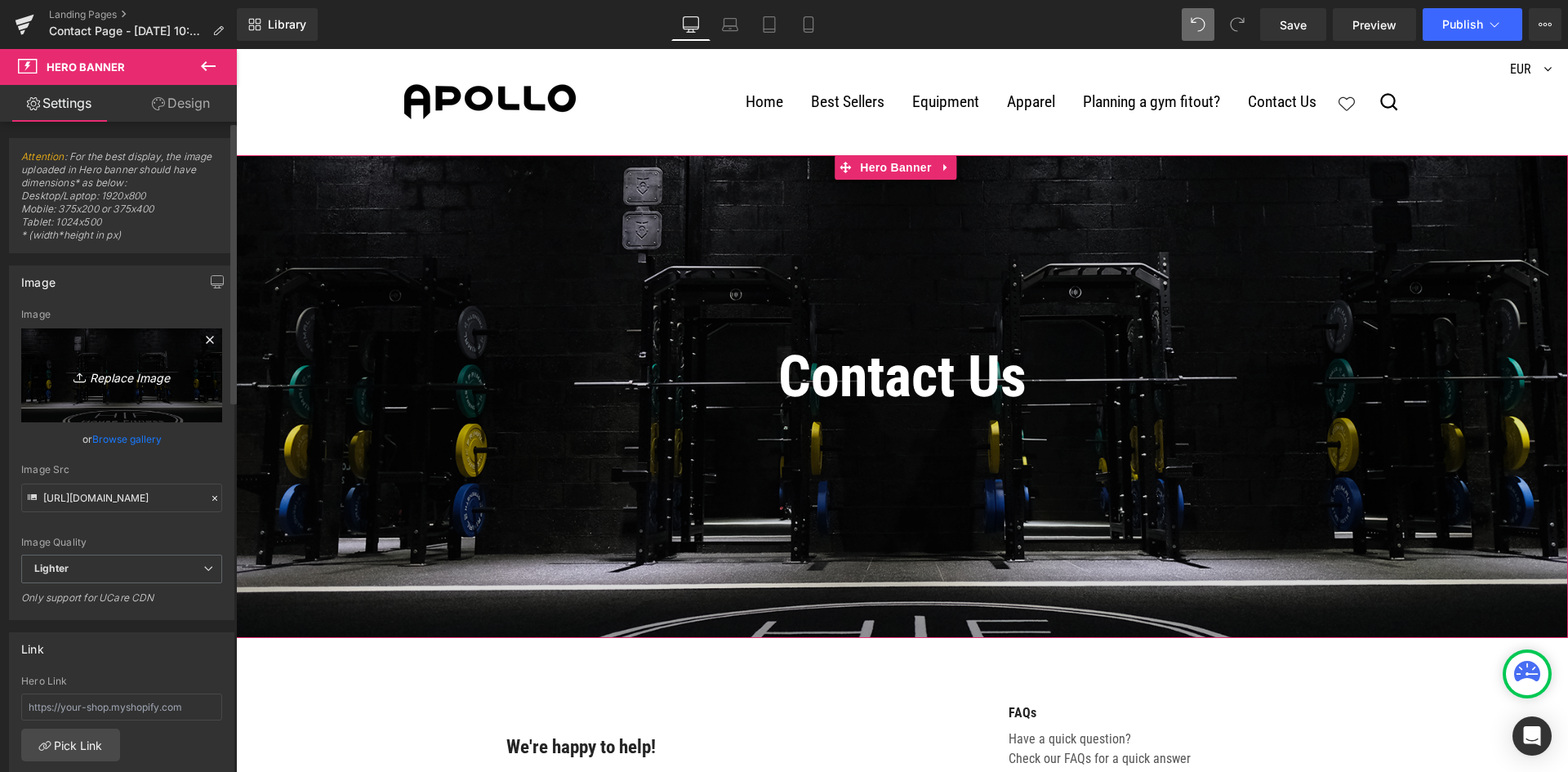
click at [120, 377] on icon "Replace Image" at bounding box center [121, 375] width 131 height 21
type input "C:\fakepath\PMC10150-5.jpg"
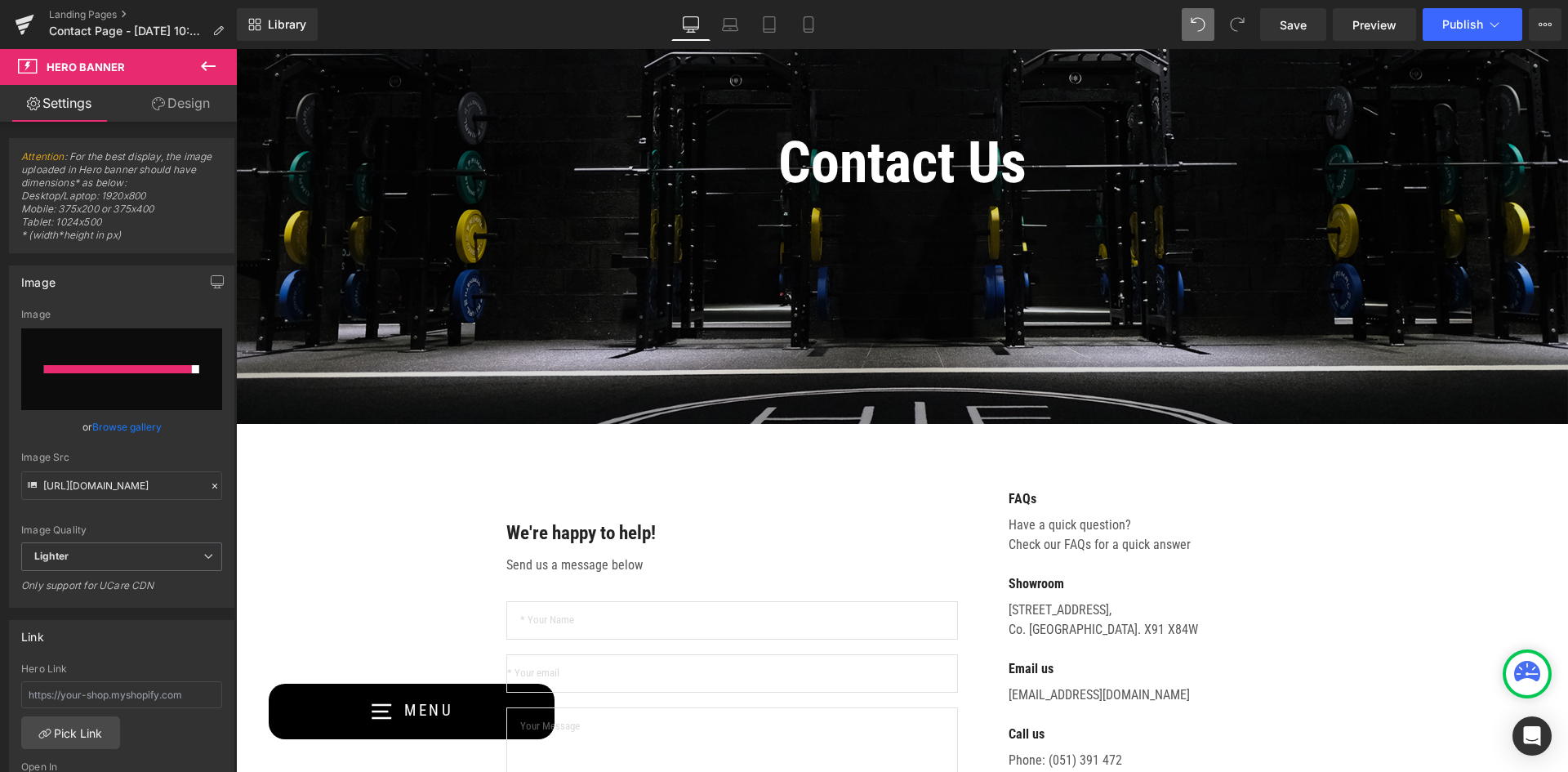
scroll to position [211, 0]
